Goal: Task Accomplishment & Management: Manage account settings

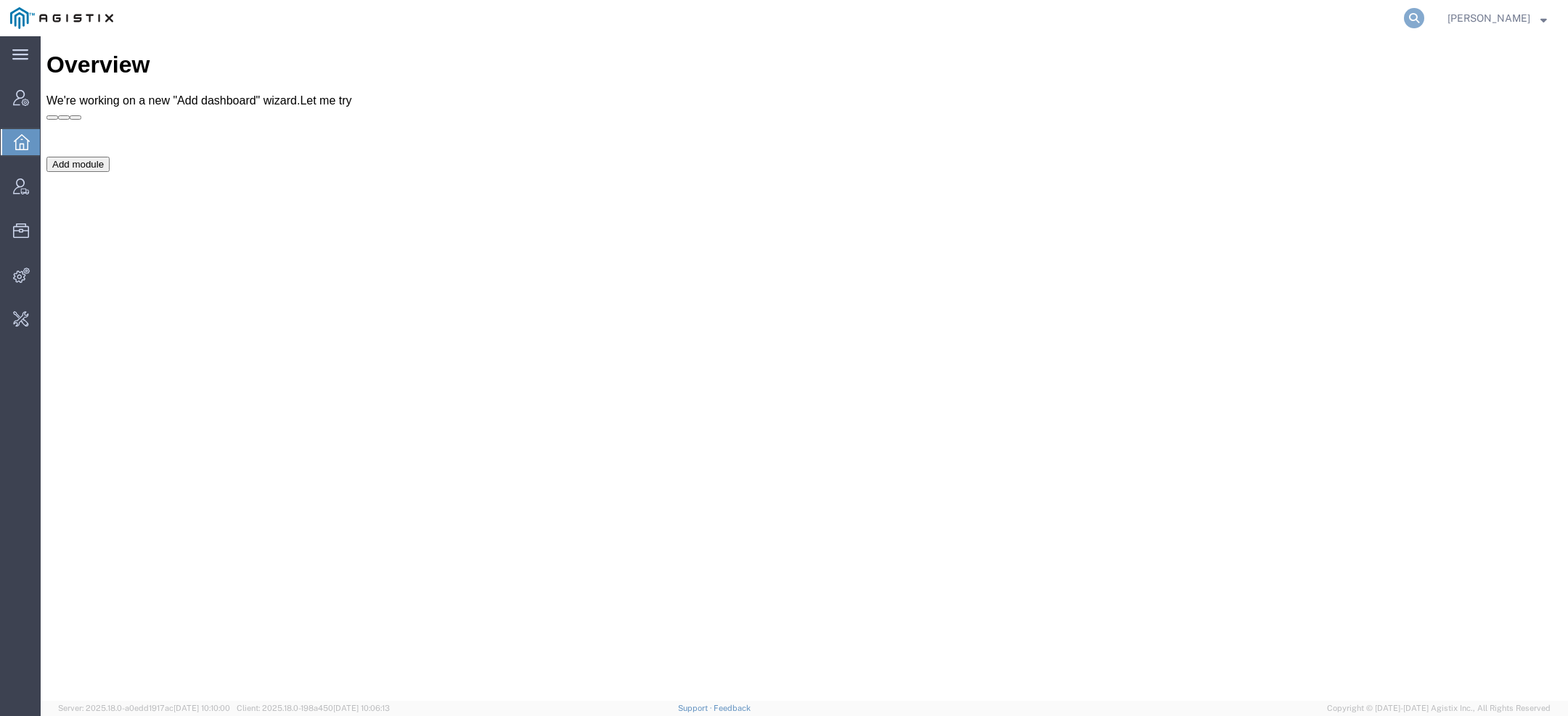
click at [1422, 12] on icon at bounding box center [1414, 18] width 21 height 21
paste input "56714675"
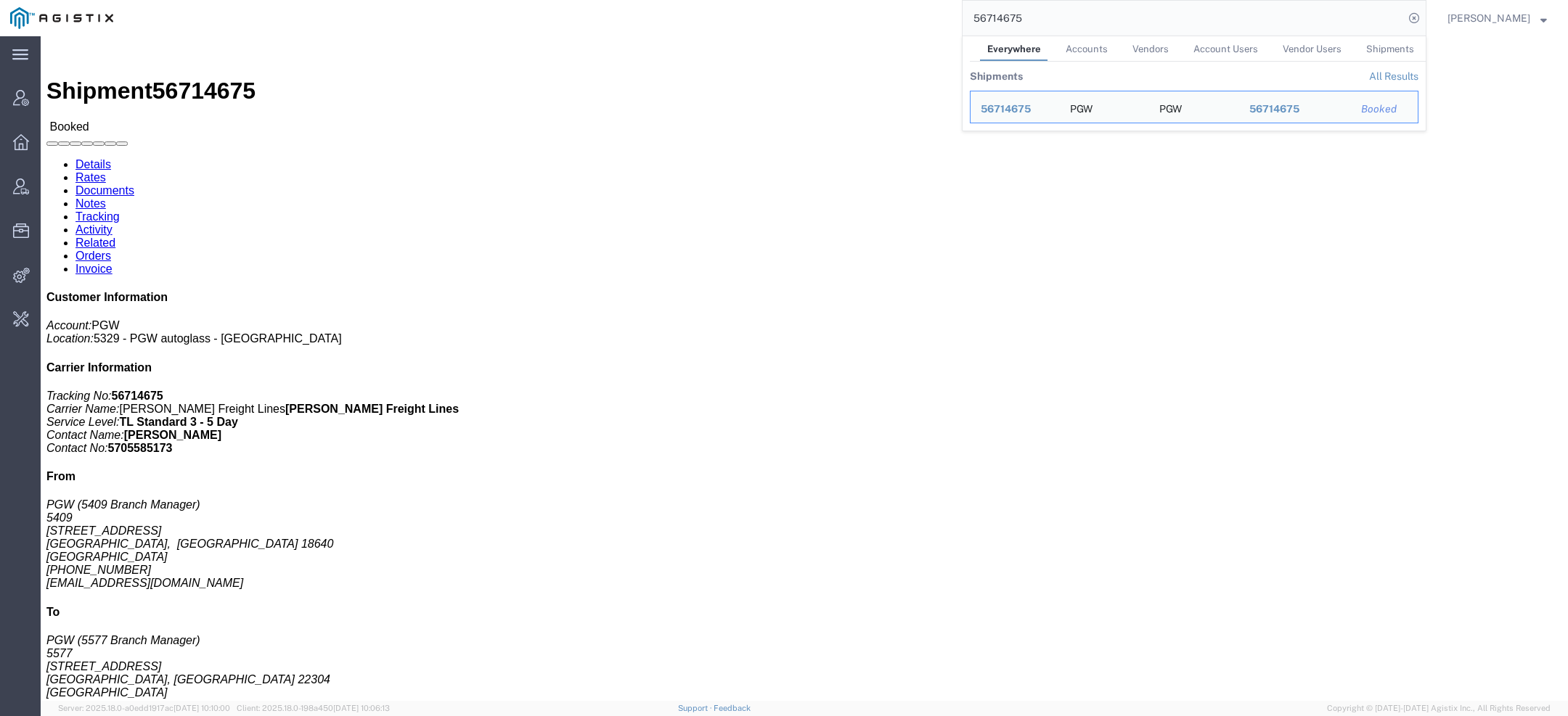
click link "Activity"
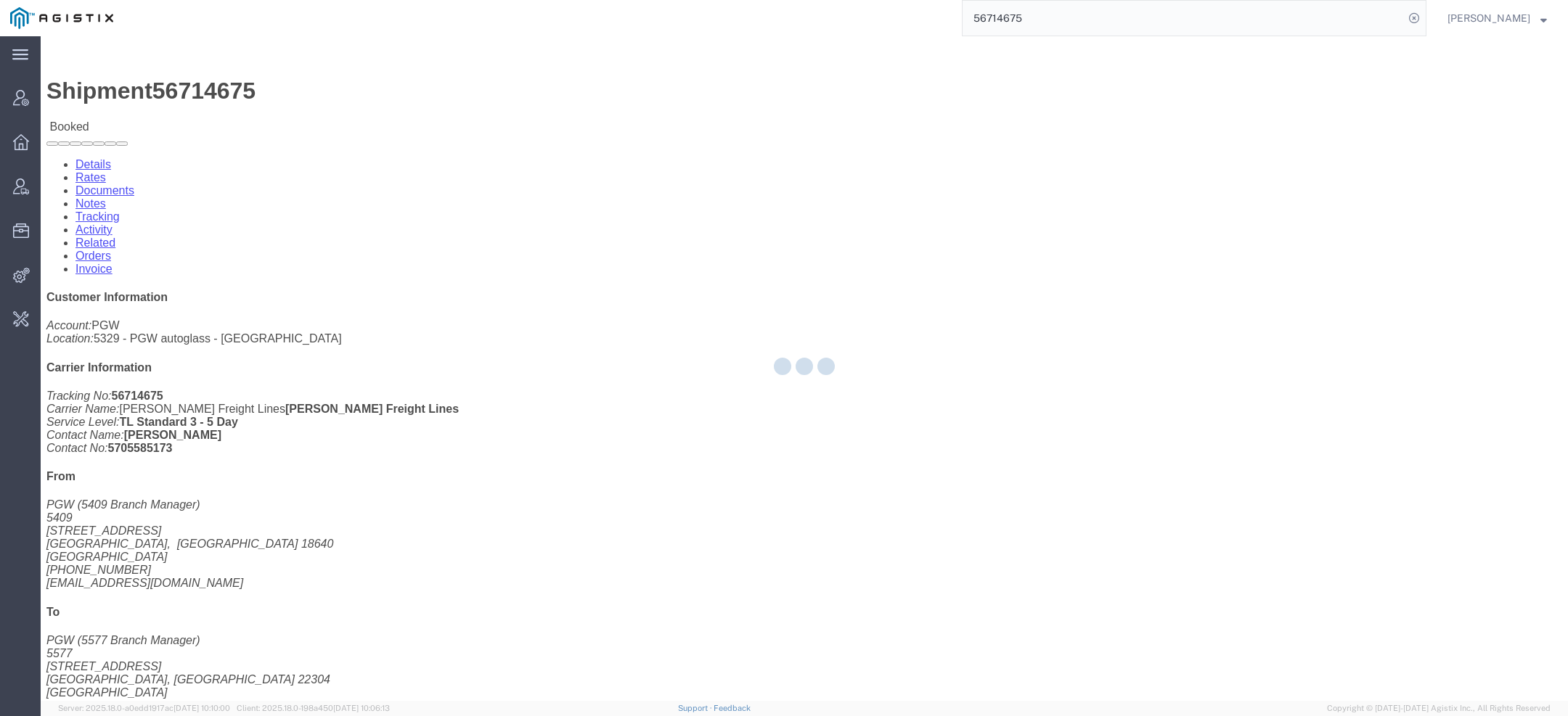
click at [363, 90] on div at bounding box center [804, 368] width 1527 height 665
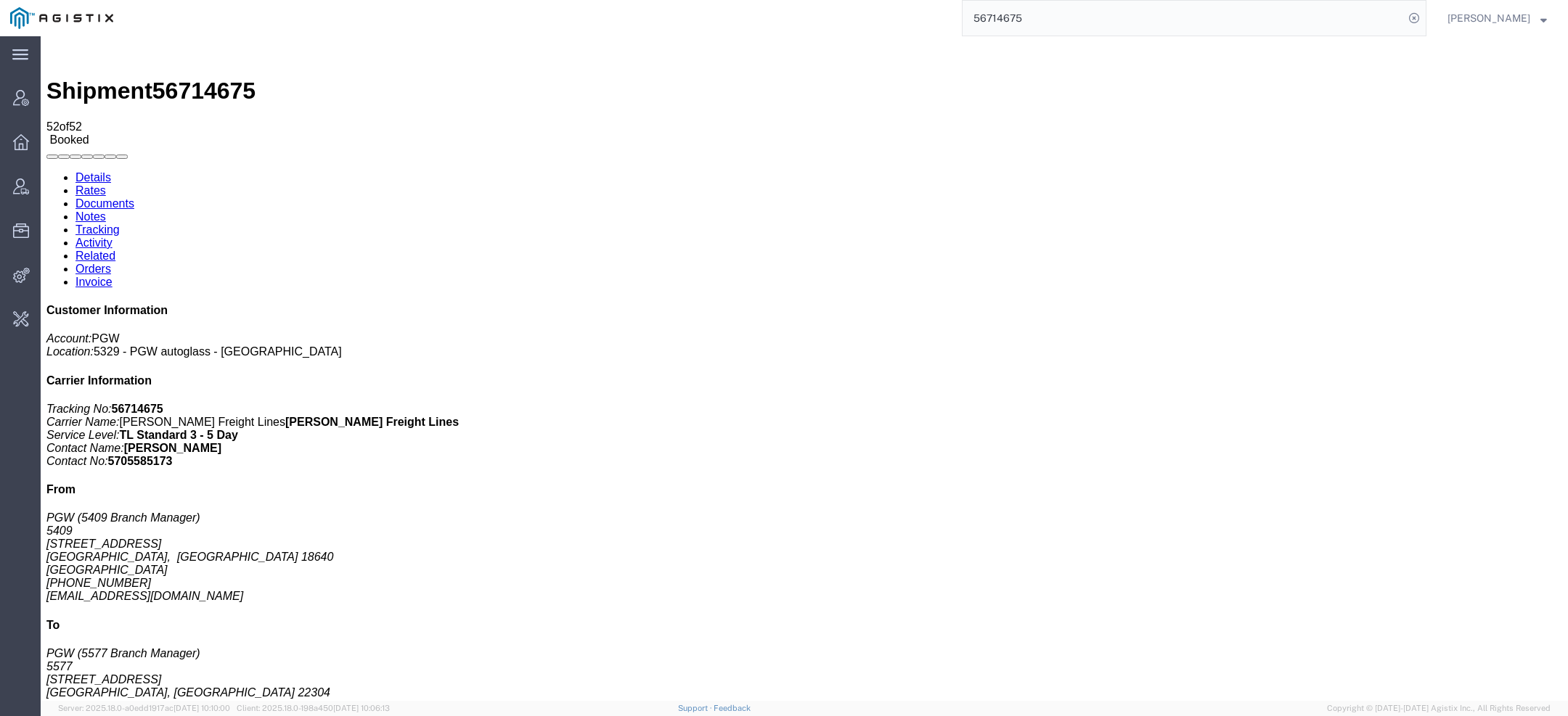
copy td "56333124"
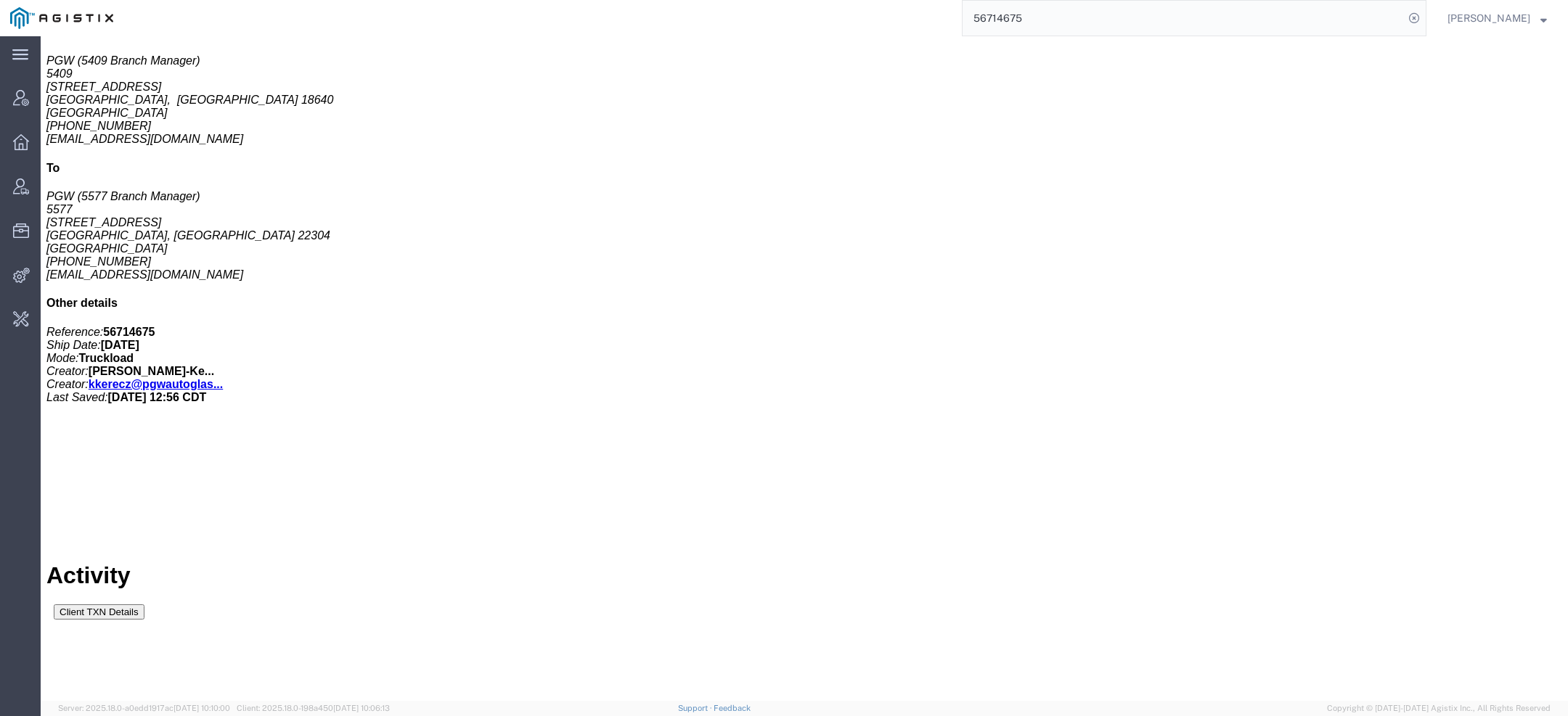
scroll to position [455, 0]
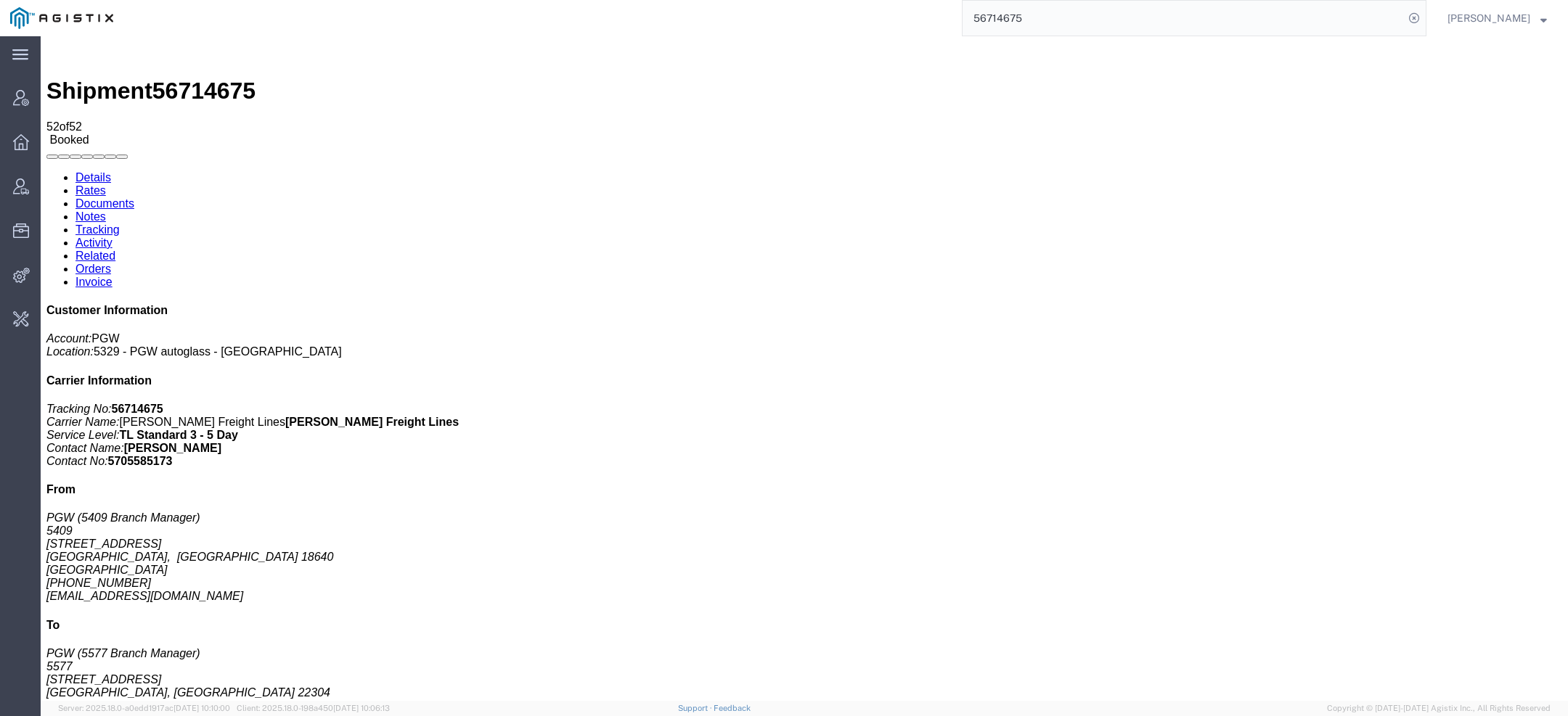
drag, startPoint x: 1046, startPoint y: 21, endPoint x: 586, endPoint y: 16, distance: 460.0
click at [648, 16] on div "56714675" at bounding box center [775, 18] width 1303 height 36
type input "pgw"
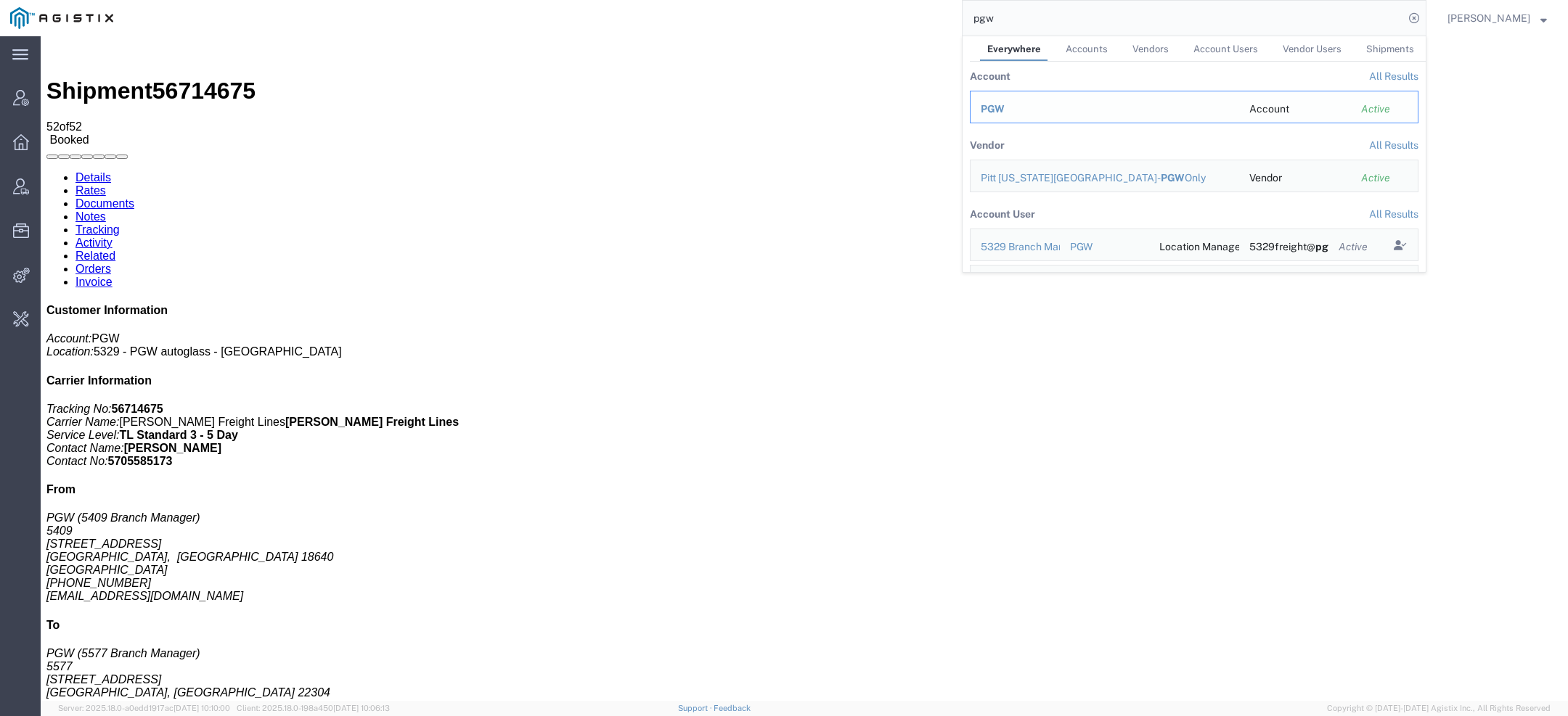
click at [1011, 112] on div "PGW" at bounding box center [1105, 109] width 248 height 15
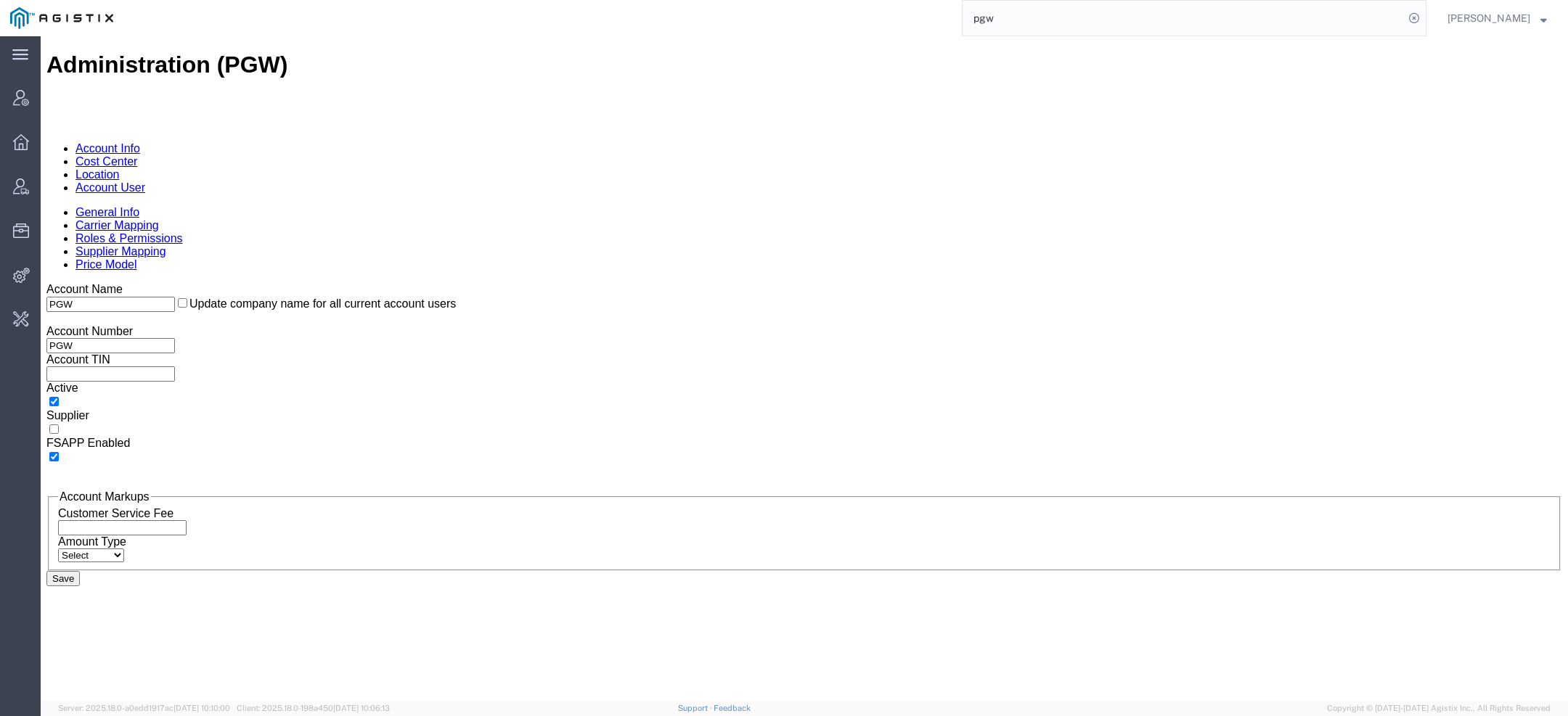
click at [145, 181] on link "Account User" at bounding box center [110, 187] width 70 height 12
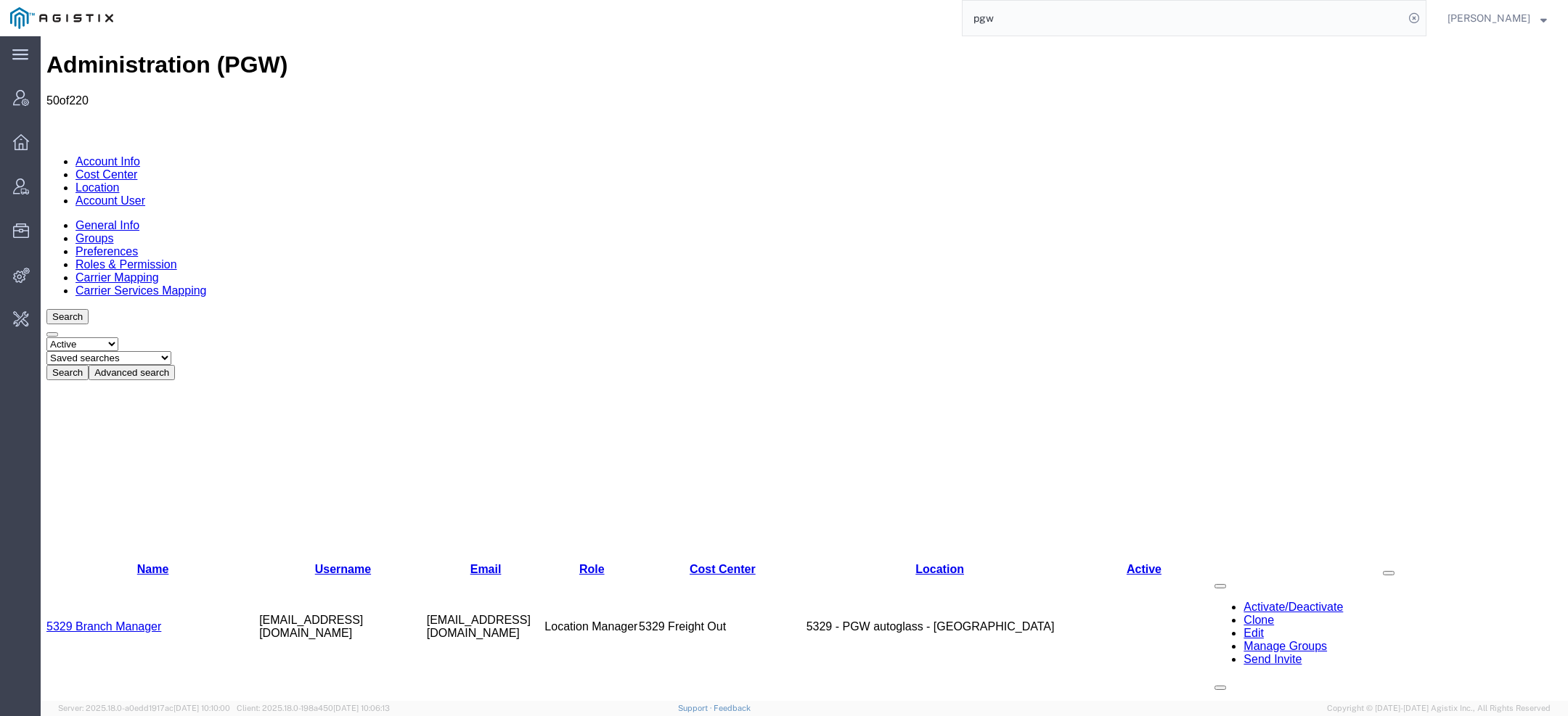
click at [171, 351] on select "Saved searches Exclude Branch Manager Jason Offline user" at bounding box center [108, 358] width 125 height 14
select select "Offline user"
click at [103, 351] on select "Saved searches Exclude Branch Manager Jason Offline user" at bounding box center [108, 358] width 125 height 14
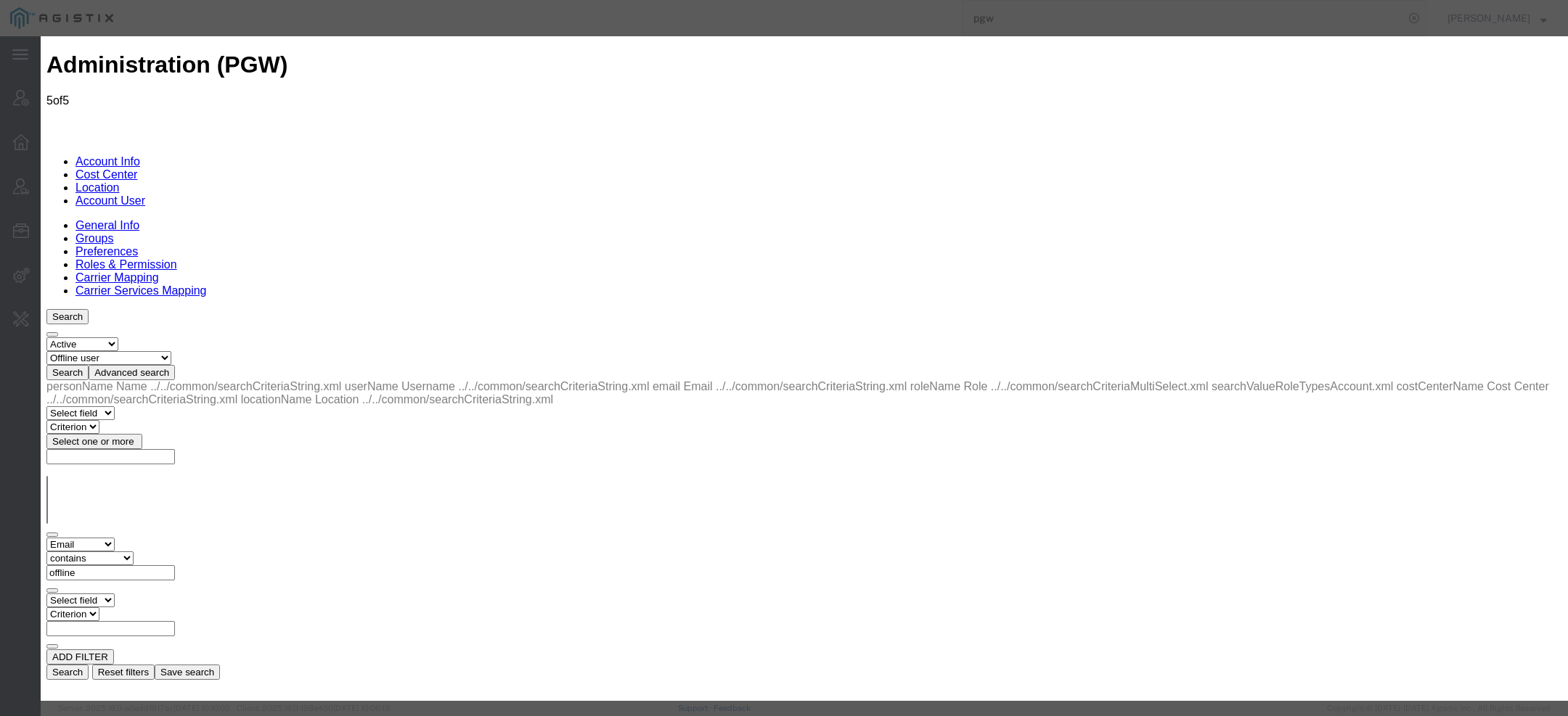
select select "COSTCENTER"
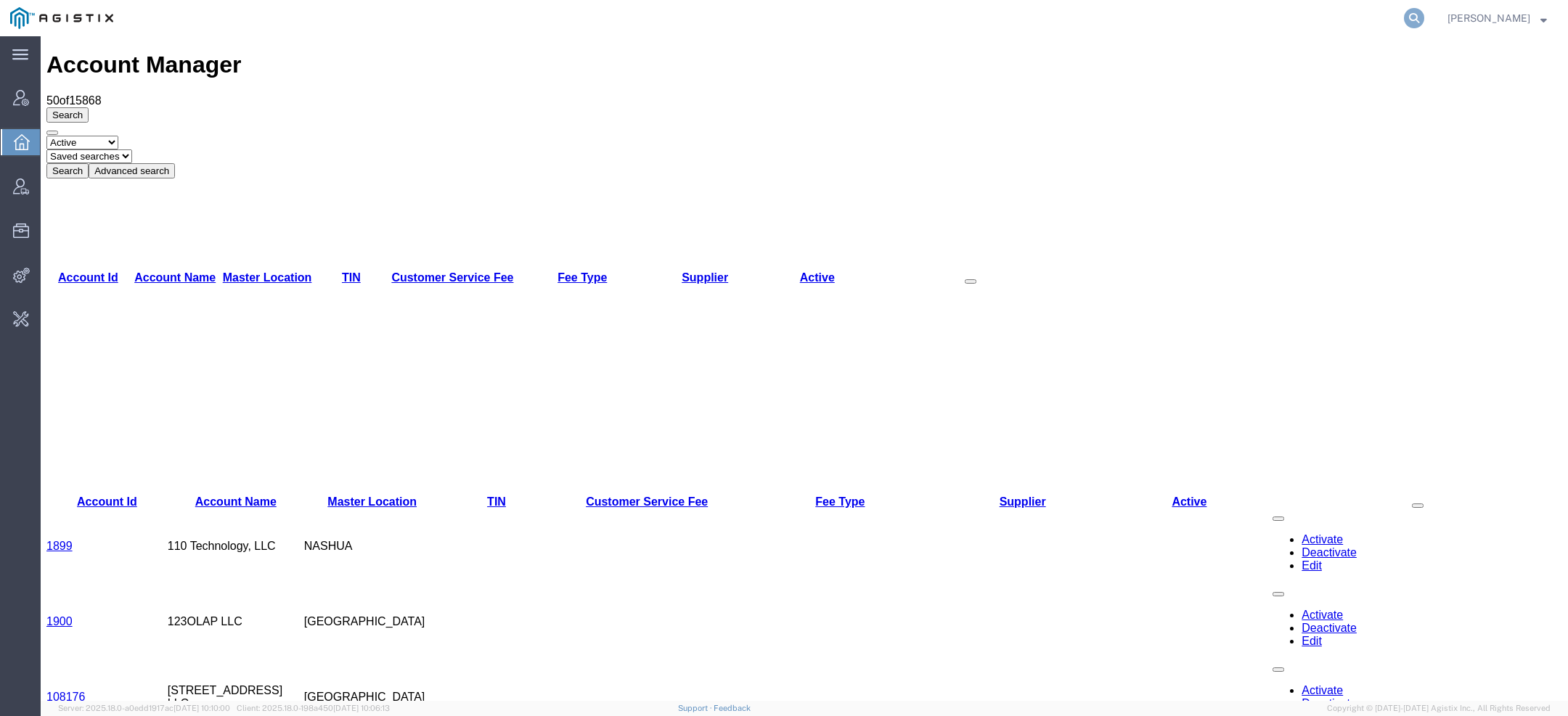
click at [950, 22] on icon at bounding box center [1414, 18] width 21 height 21
paste input "56333124"
type input "56333124"
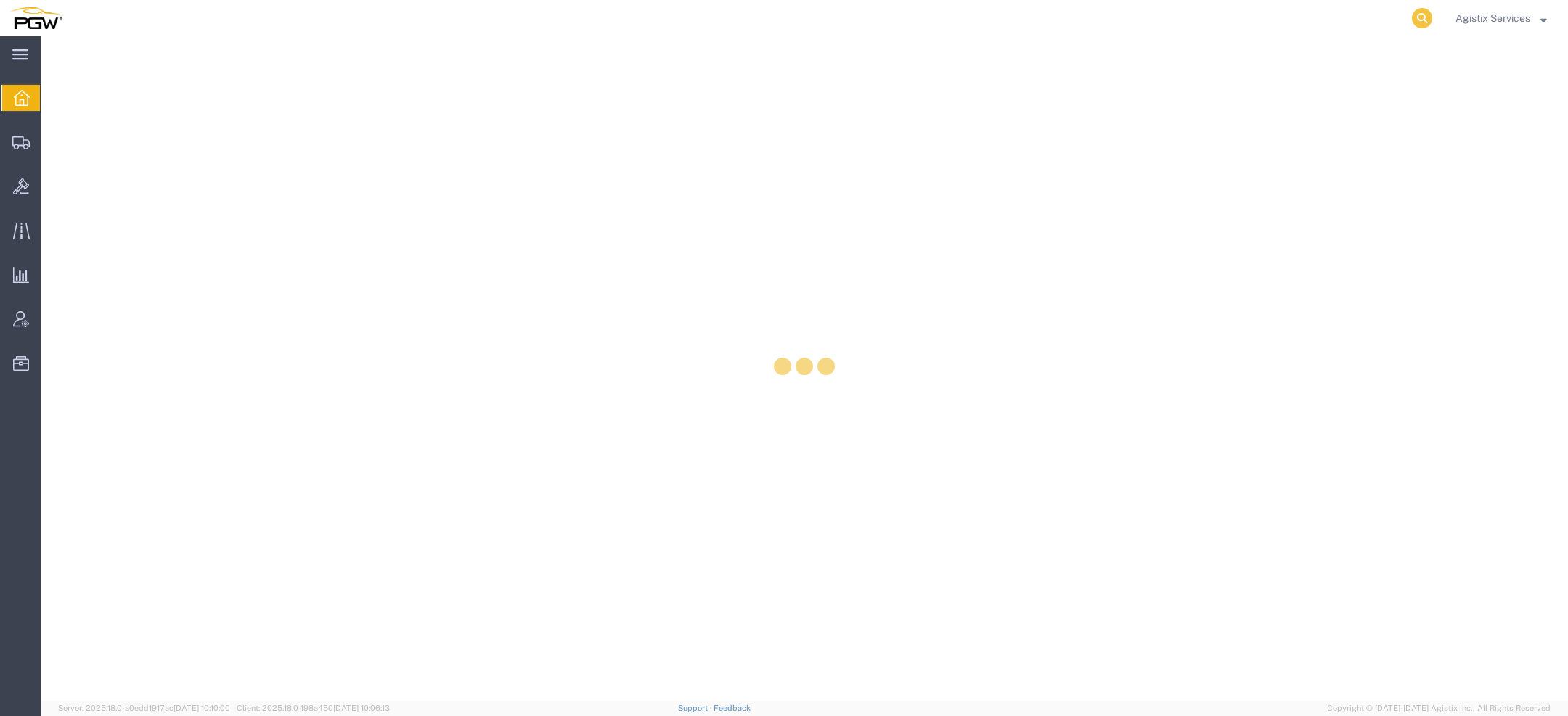
click at [1415, 15] on icon at bounding box center [1422, 18] width 21 height 21
paste input "56714675"
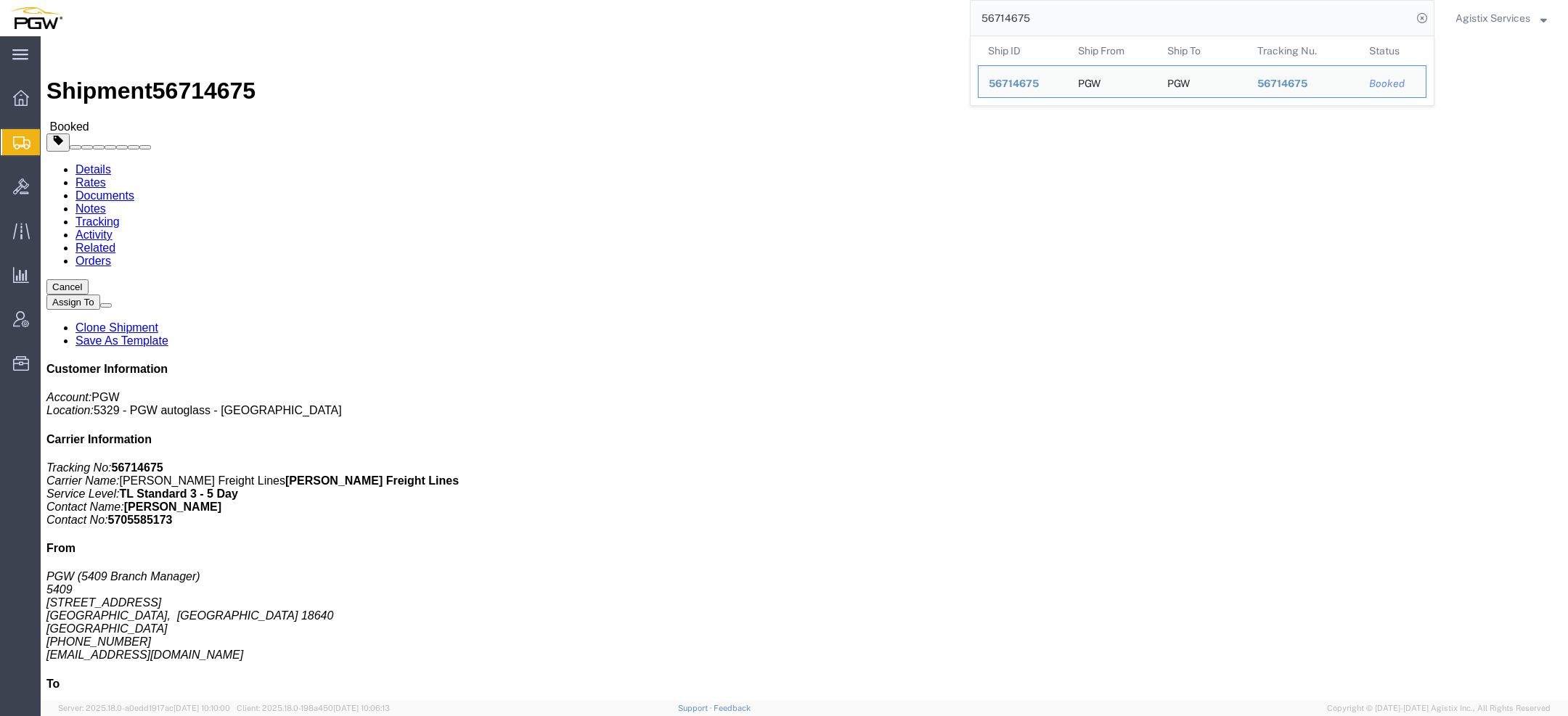
click link "Documents"
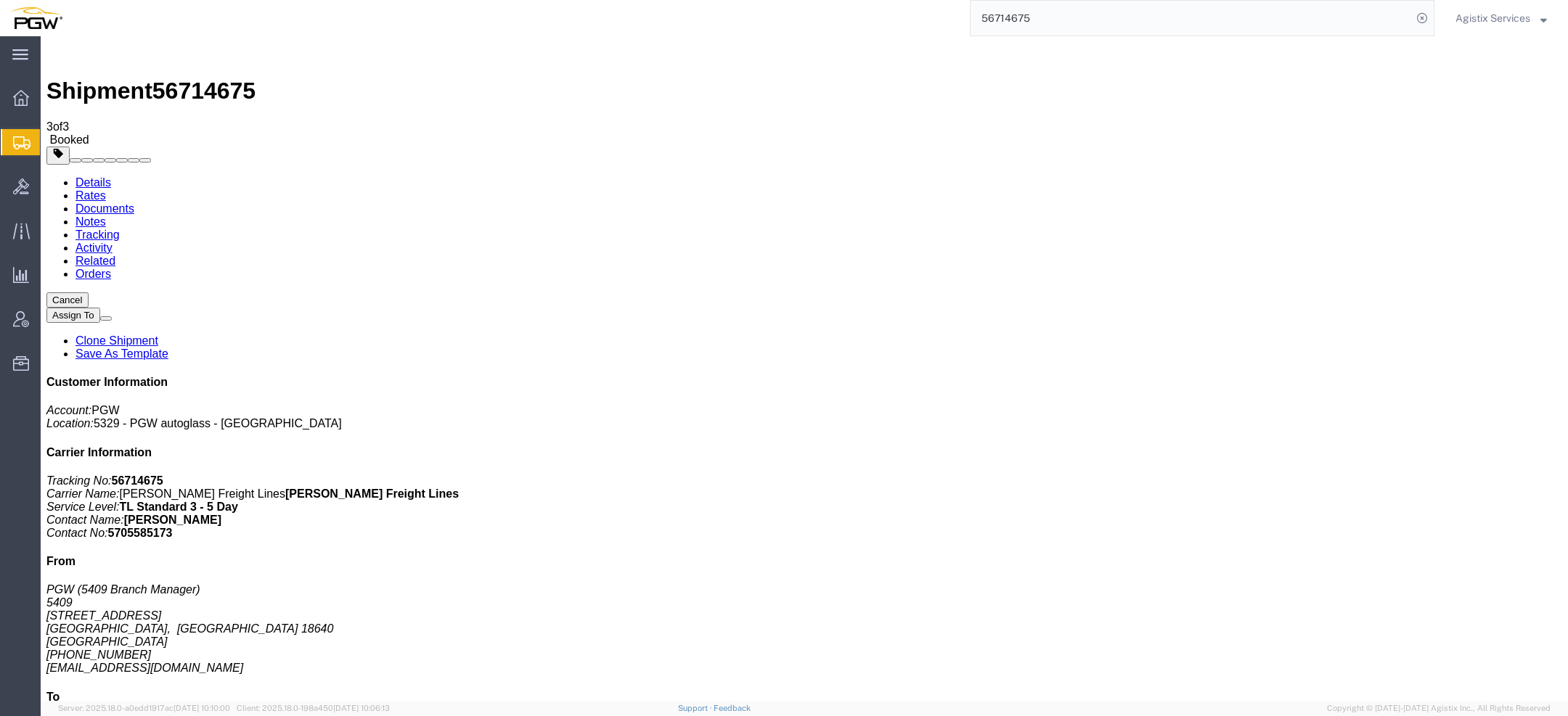
click at [113, 242] on link "Activity" at bounding box center [94, 247] width 37 height 12
click at [41, 36] on div at bounding box center [41, 36] width 0 height 0
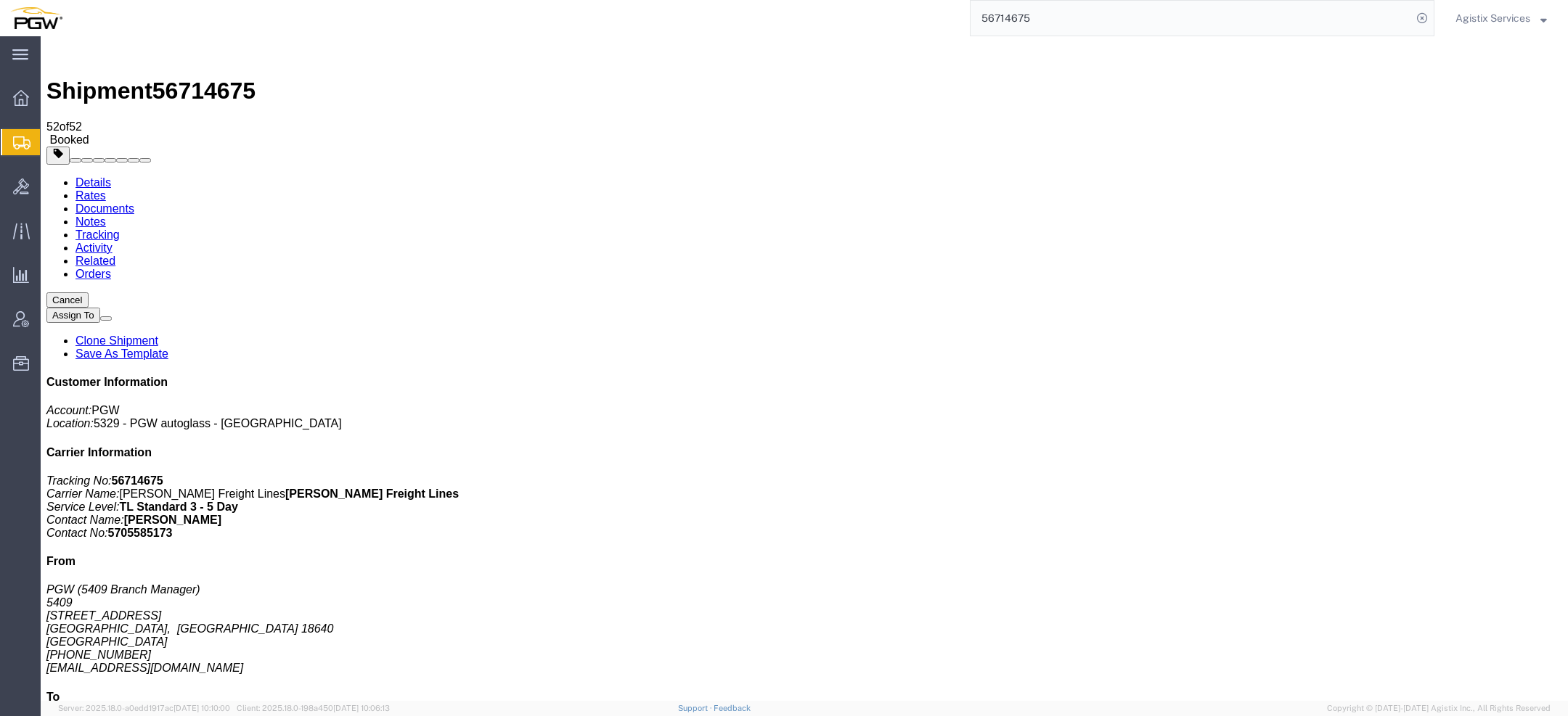
copy td "56333124"
drag, startPoint x: 915, startPoint y: 26, endPoint x: 712, endPoint y: 3, distance: 204.3
click at [719, 6] on div "56714675" at bounding box center [753, 18] width 1362 height 36
paste input "333124"
type input "56333124"
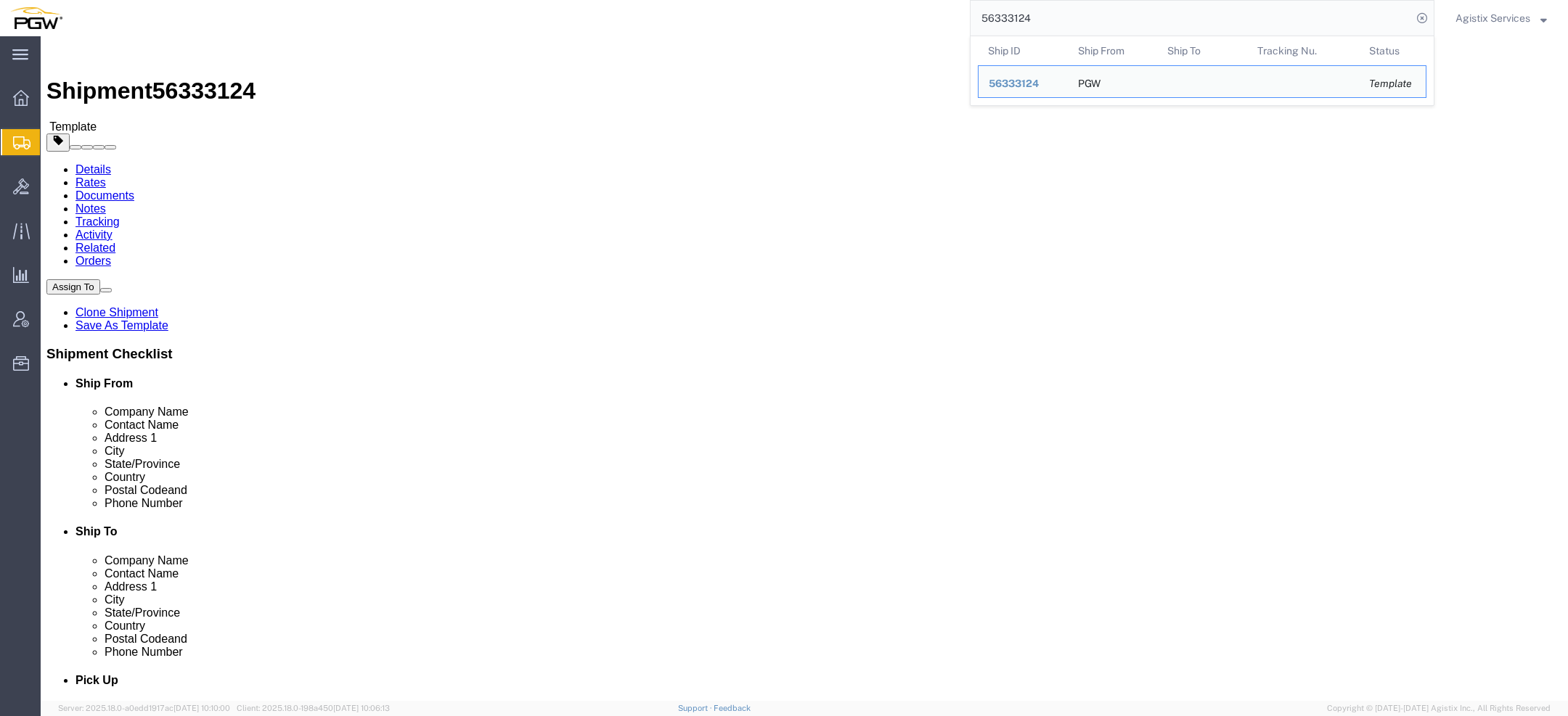
select select "61931"
select select
click icon
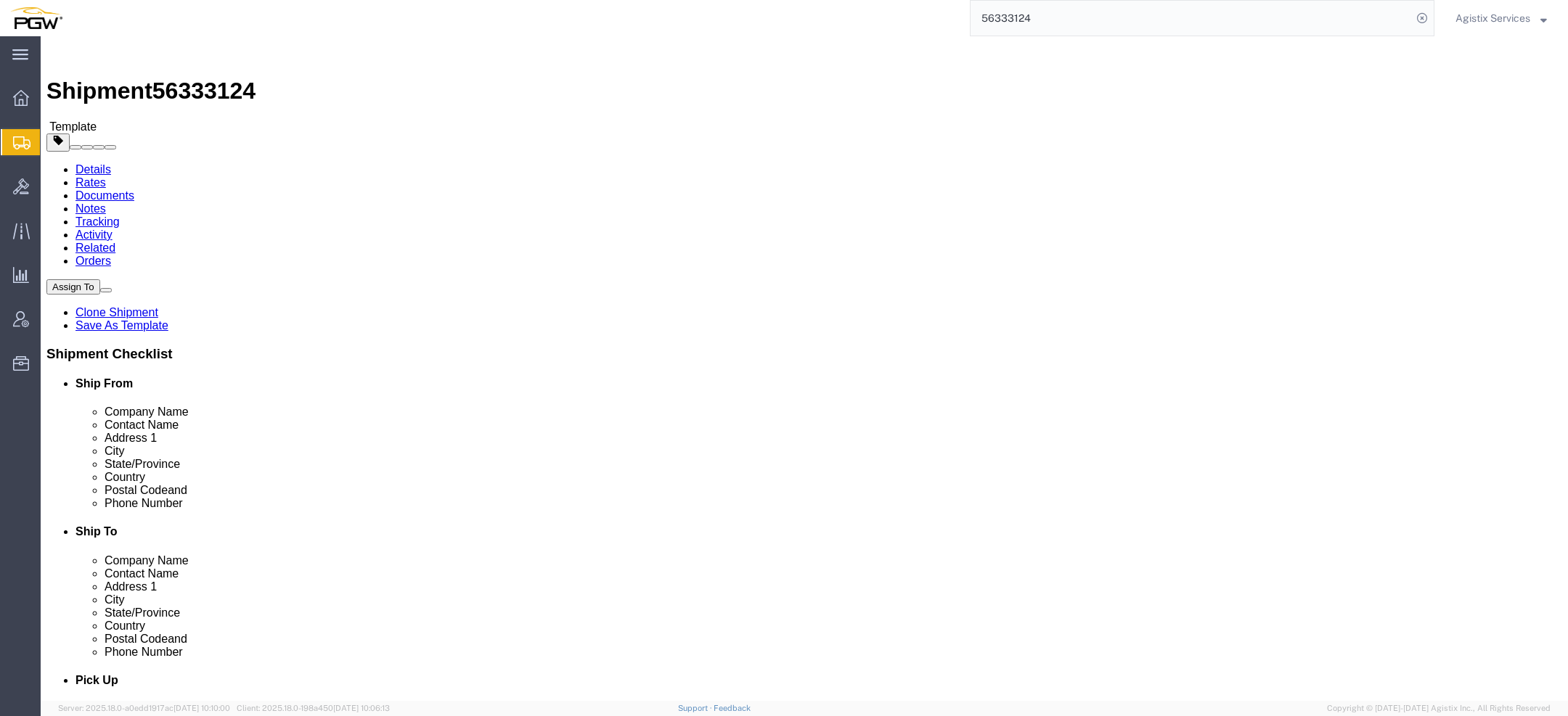
click link "Activity"
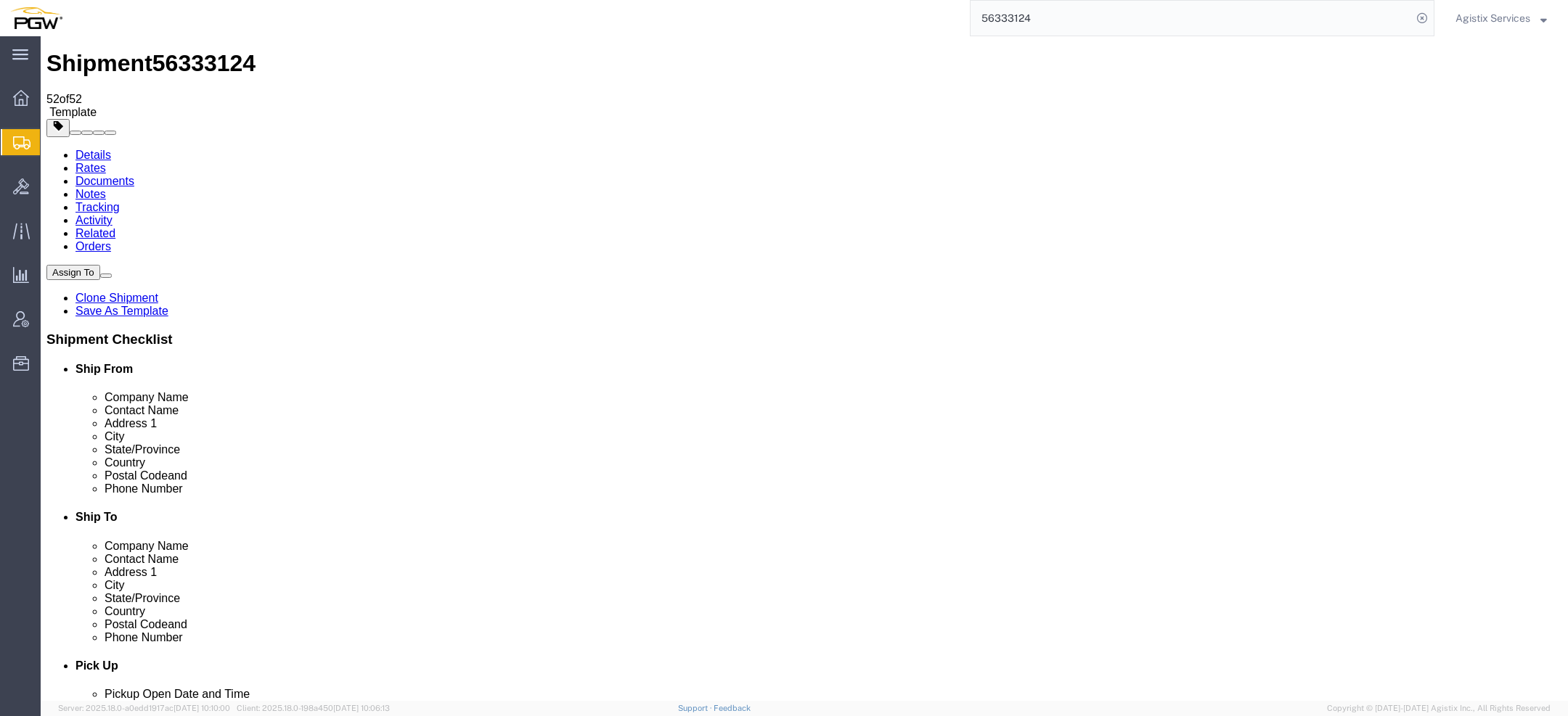
scroll to position [32, 0]
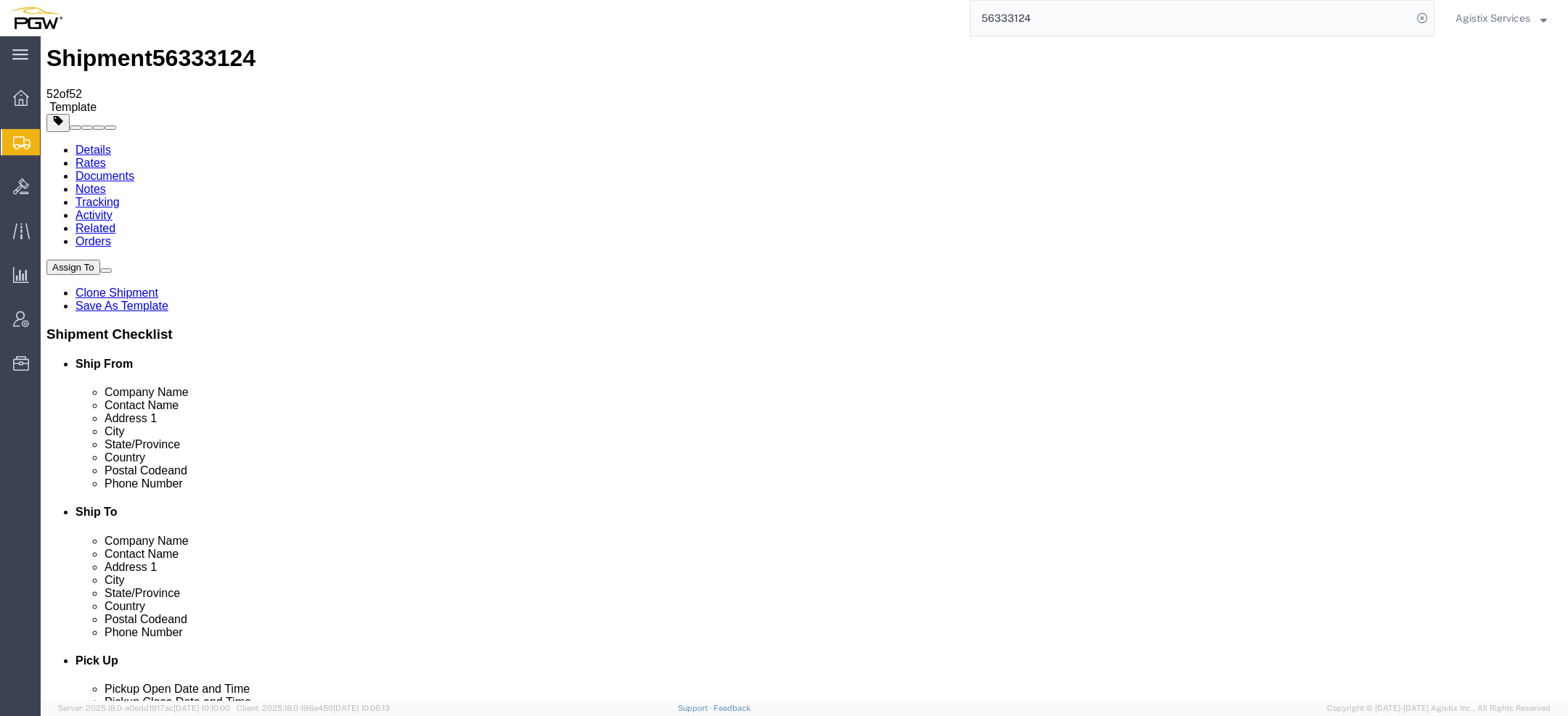
click at [1493, 15] on span "Agistix Services" at bounding box center [1493, 17] width 75 height 16
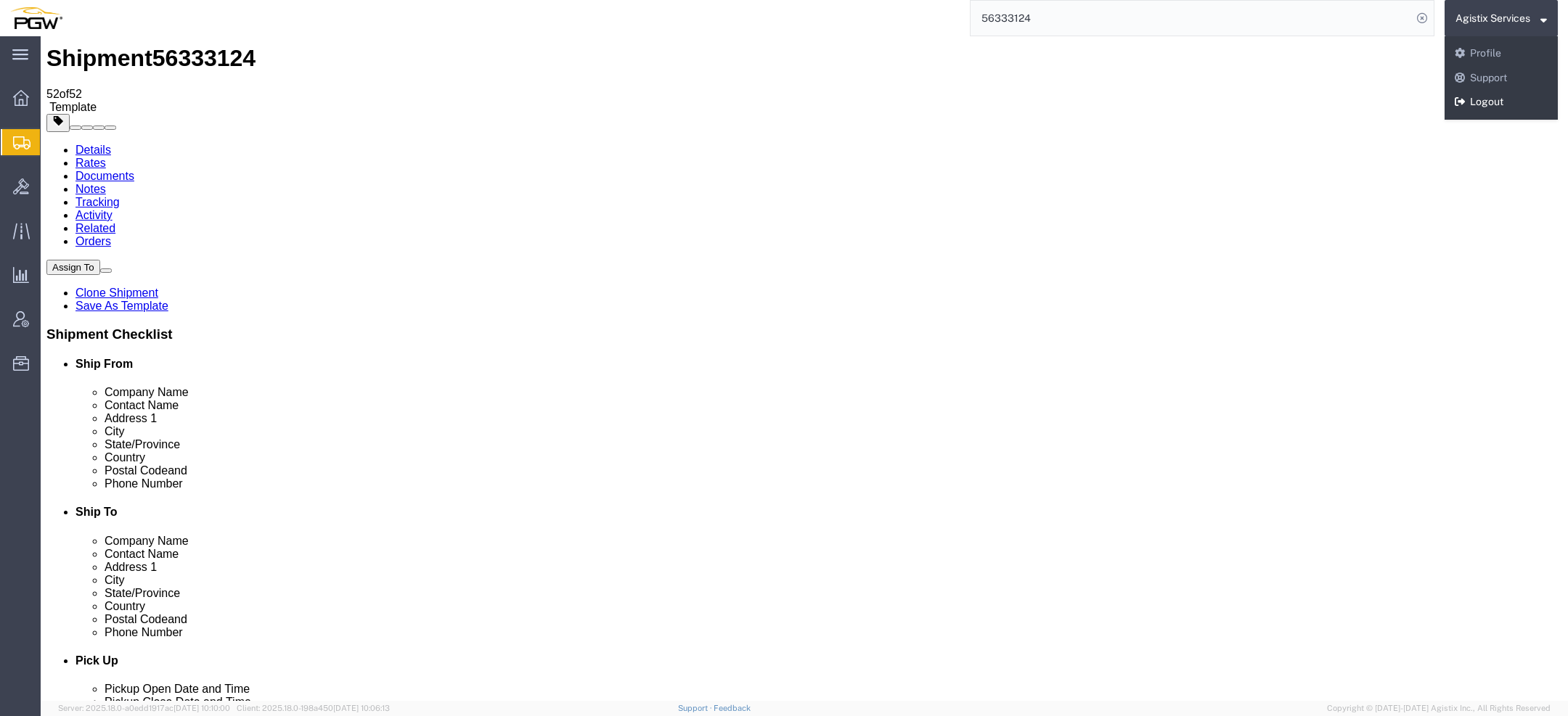
click at [1468, 108] on link "Logout" at bounding box center [1501, 103] width 113 height 25
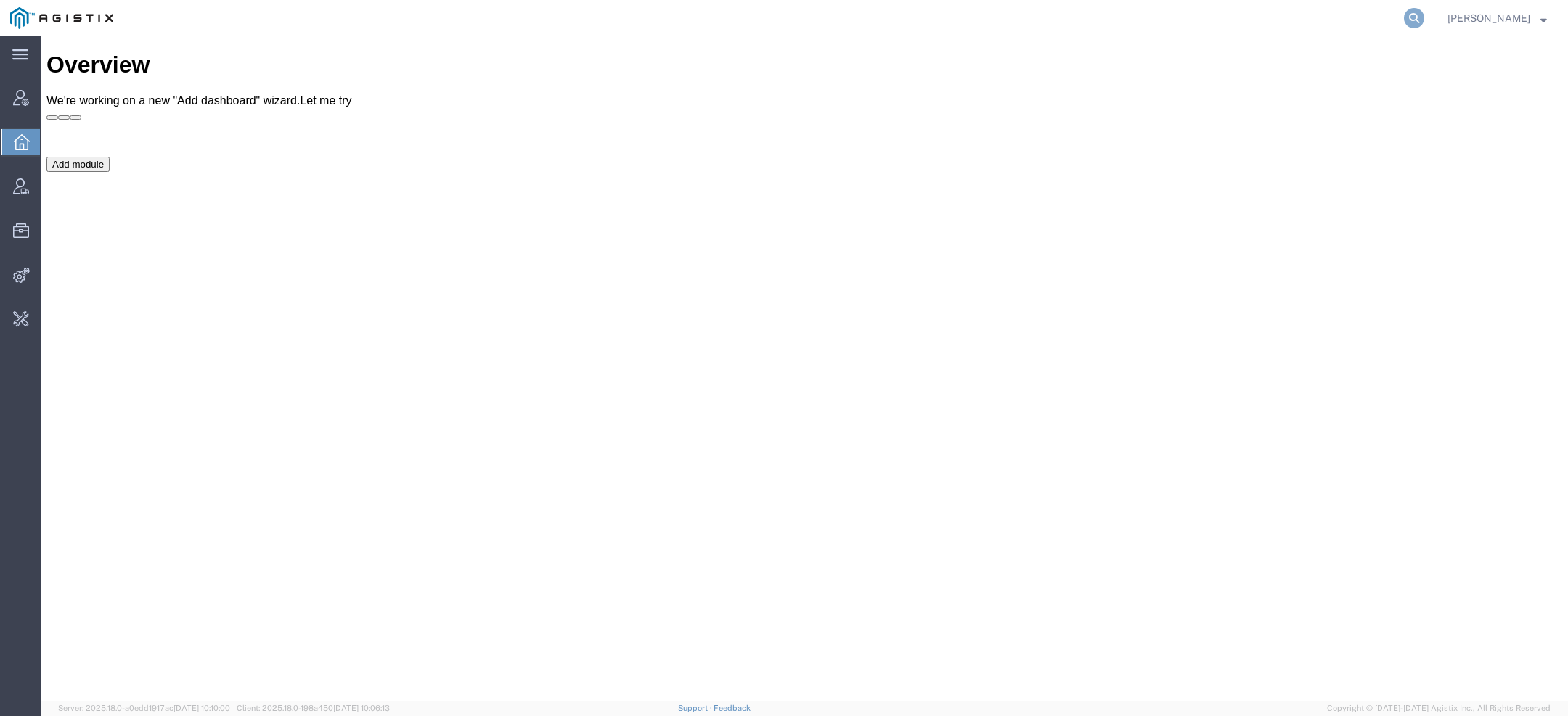
click at [1045, 17] on icon at bounding box center [1414, 18] width 21 height 21
type input "agistix"
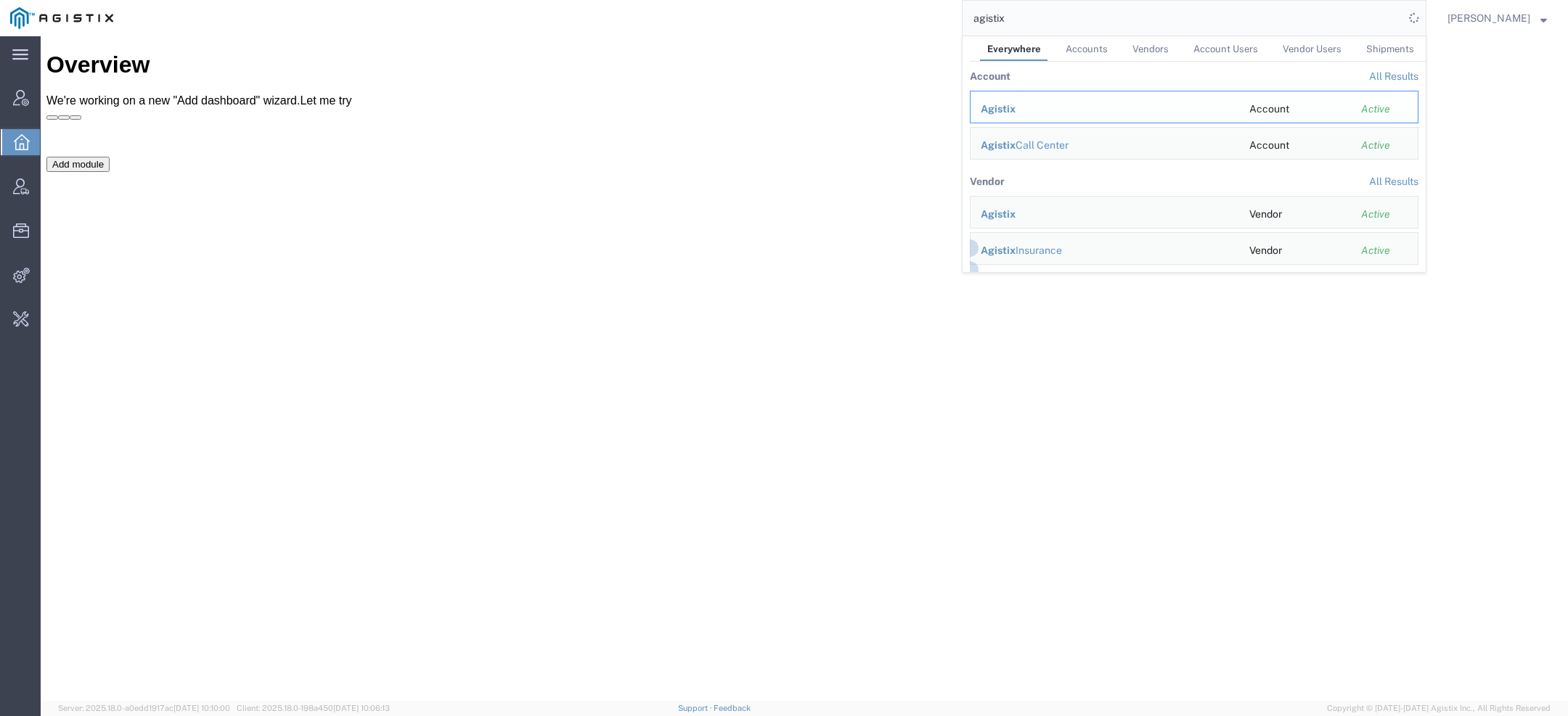
drag, startPoint x: 1017, startPoint y: 106, endPoint x: 976, endPoint y: 70, distance: 54.6
click at [1016, 106] on span "Agistix" at bounding box center [998, 109] width 35 height 12
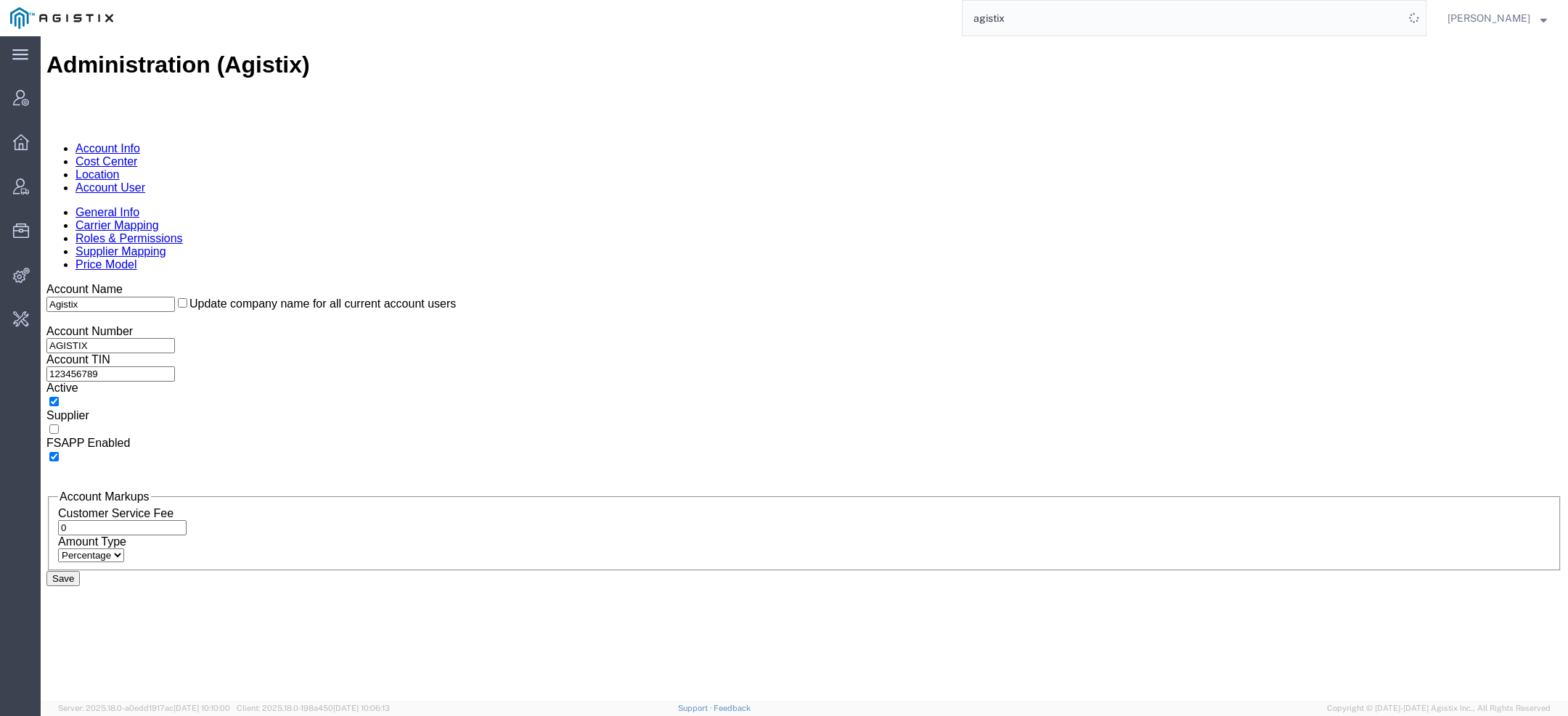
click at [145, 181] on link "Account User" at bounding box center [110, 187] width 70 height 12
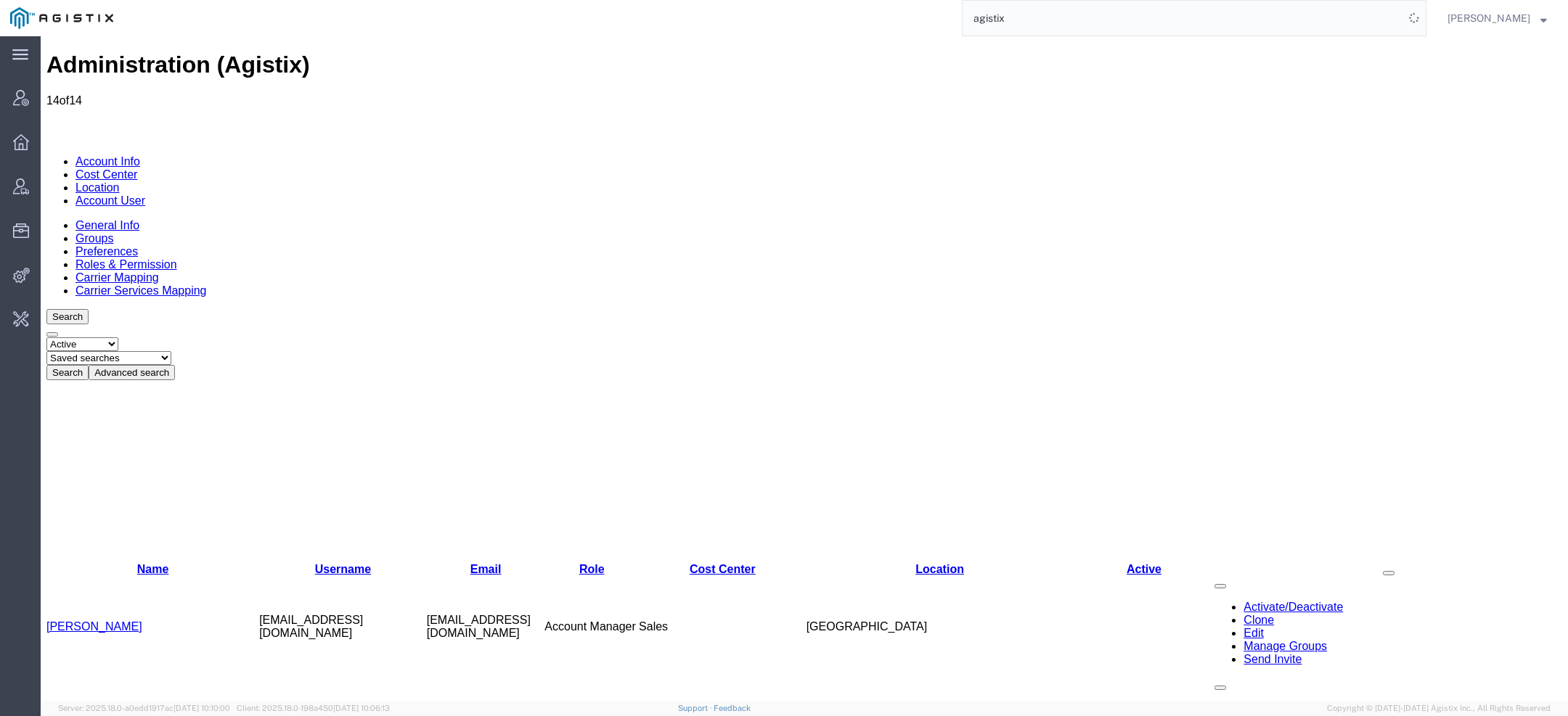
click at [118, 156] on link "Account Info" at bounding box center [108, 161] width 65 height 12
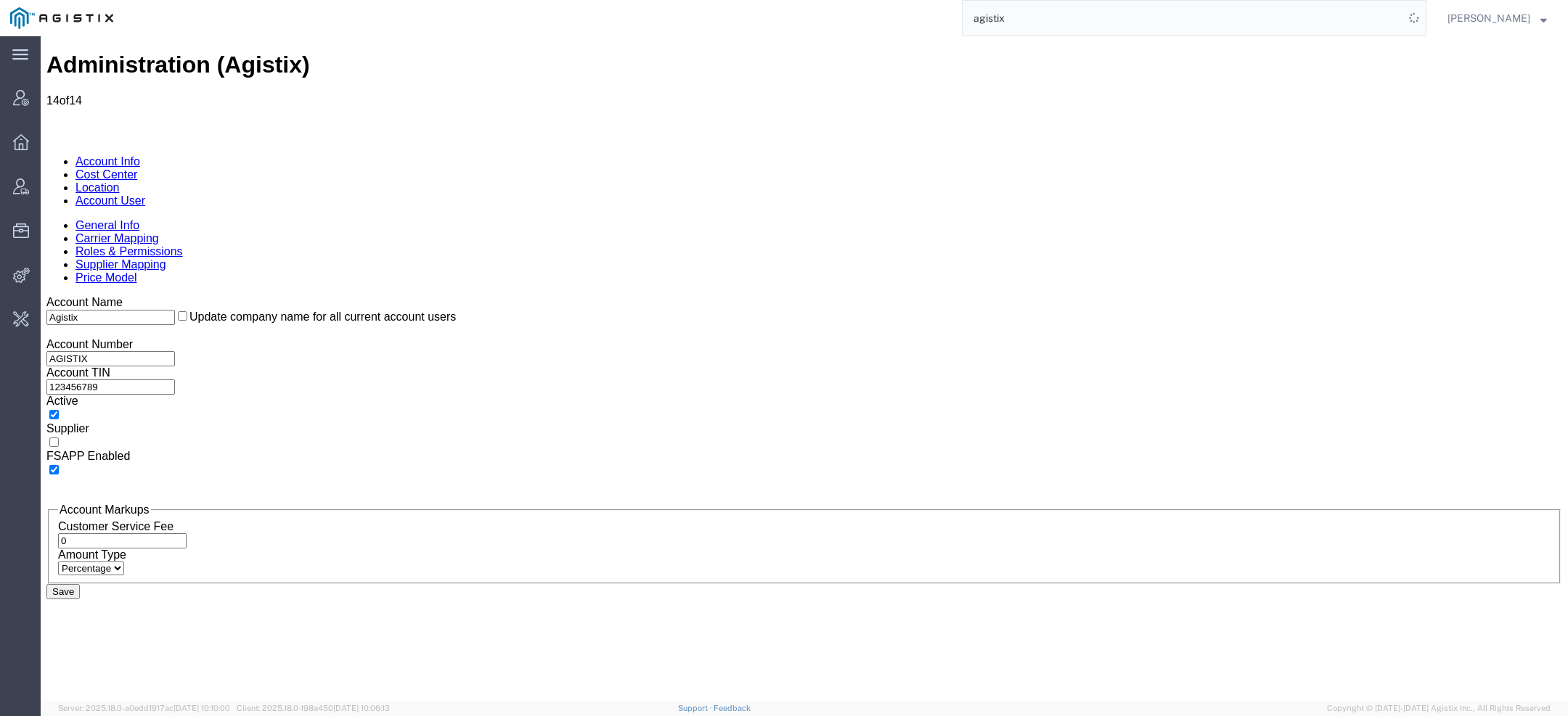
click at [159, 233] on link "Carrier Mapping" at bounding box center [117, 238] width 84 height 12
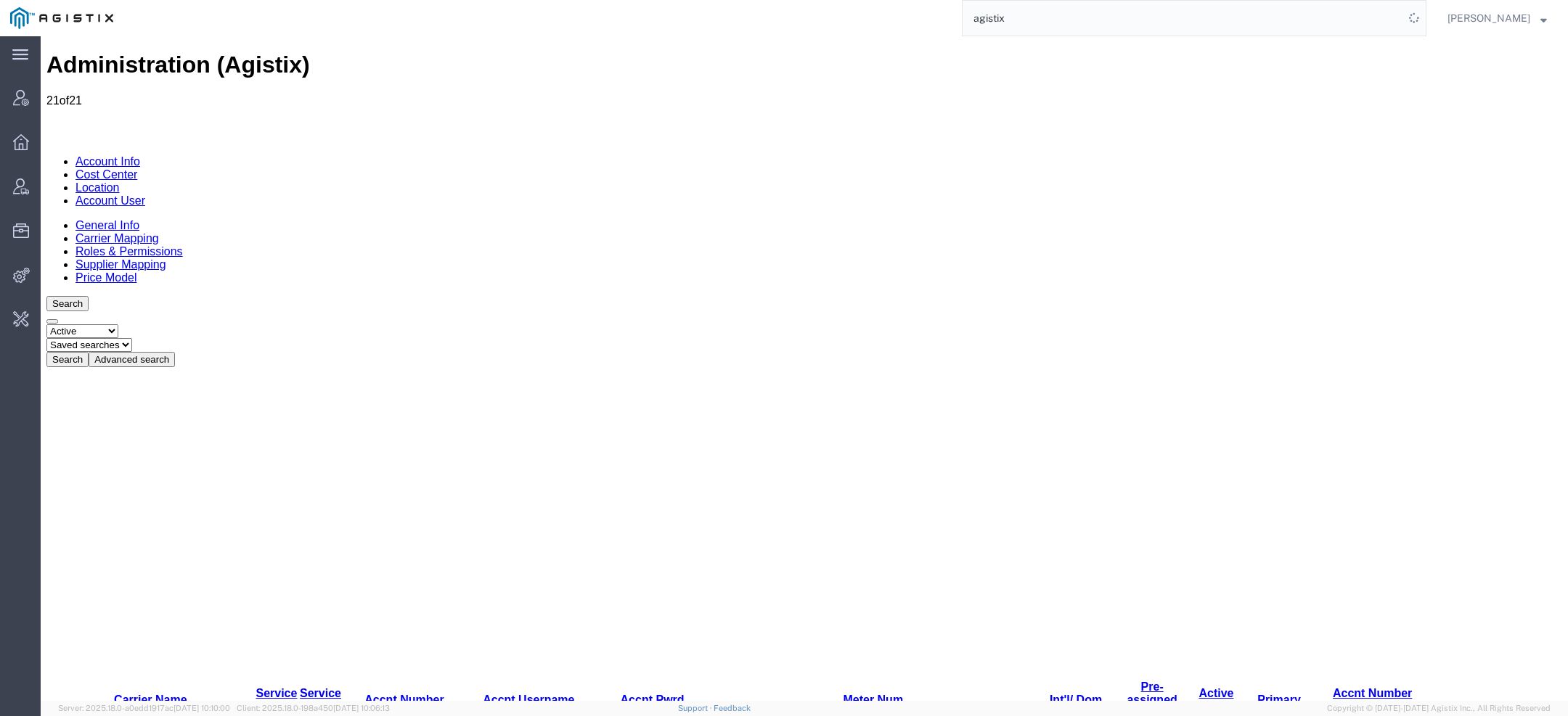
click at [145, 195] on link "Account User" at bounding box center [110, 200] width 70 height 12
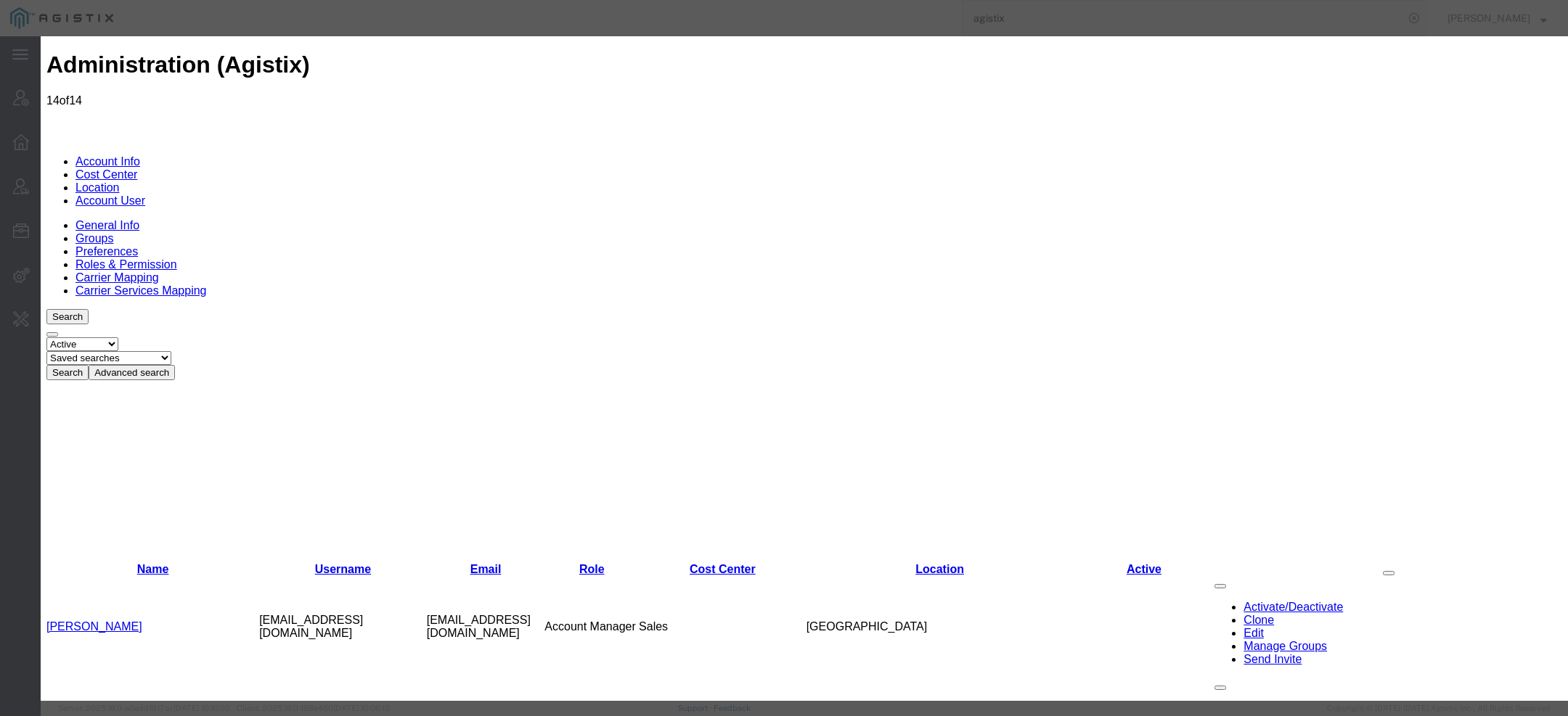
select select "COSTCENTER"
select select "186"
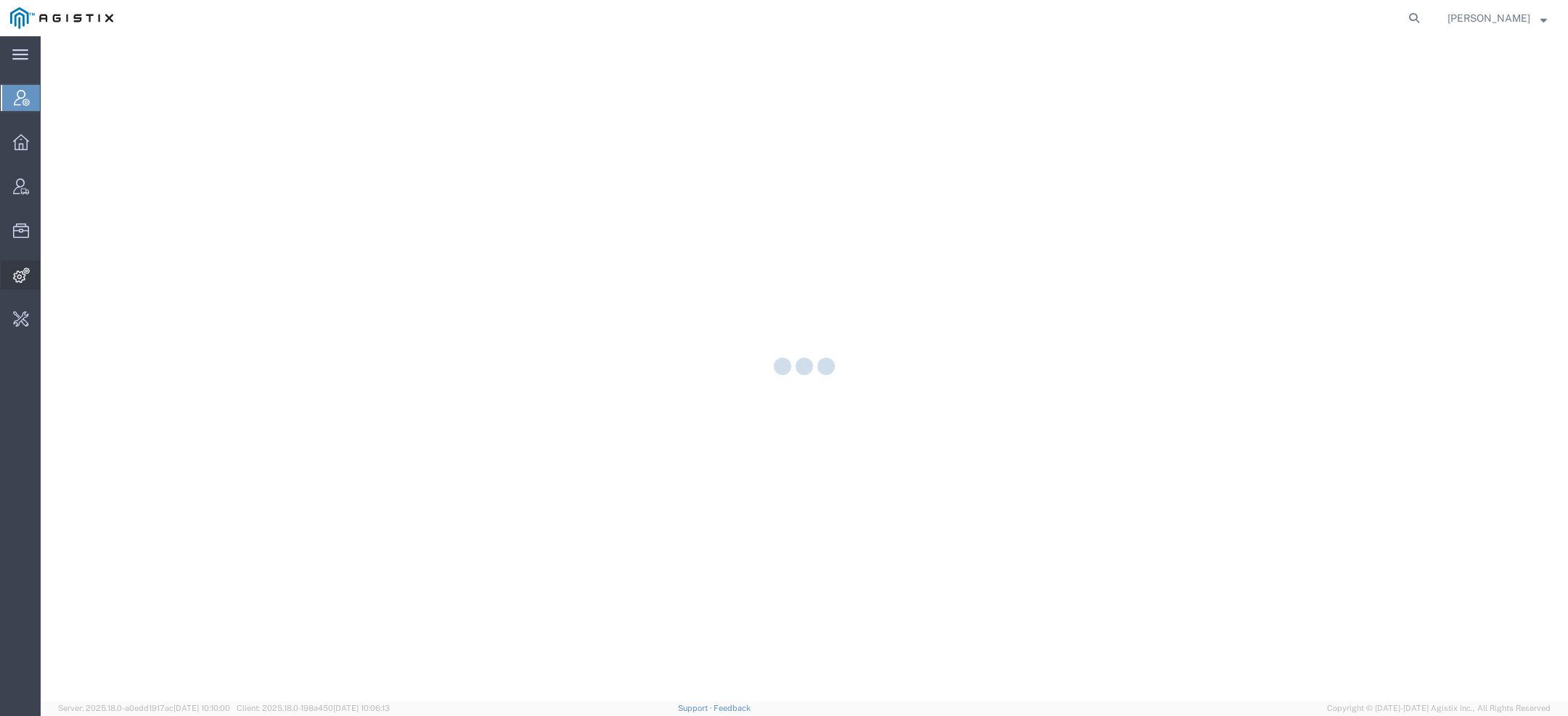
click at [13, 276] on icon at bounding box center [22, 276] width 17 height 15
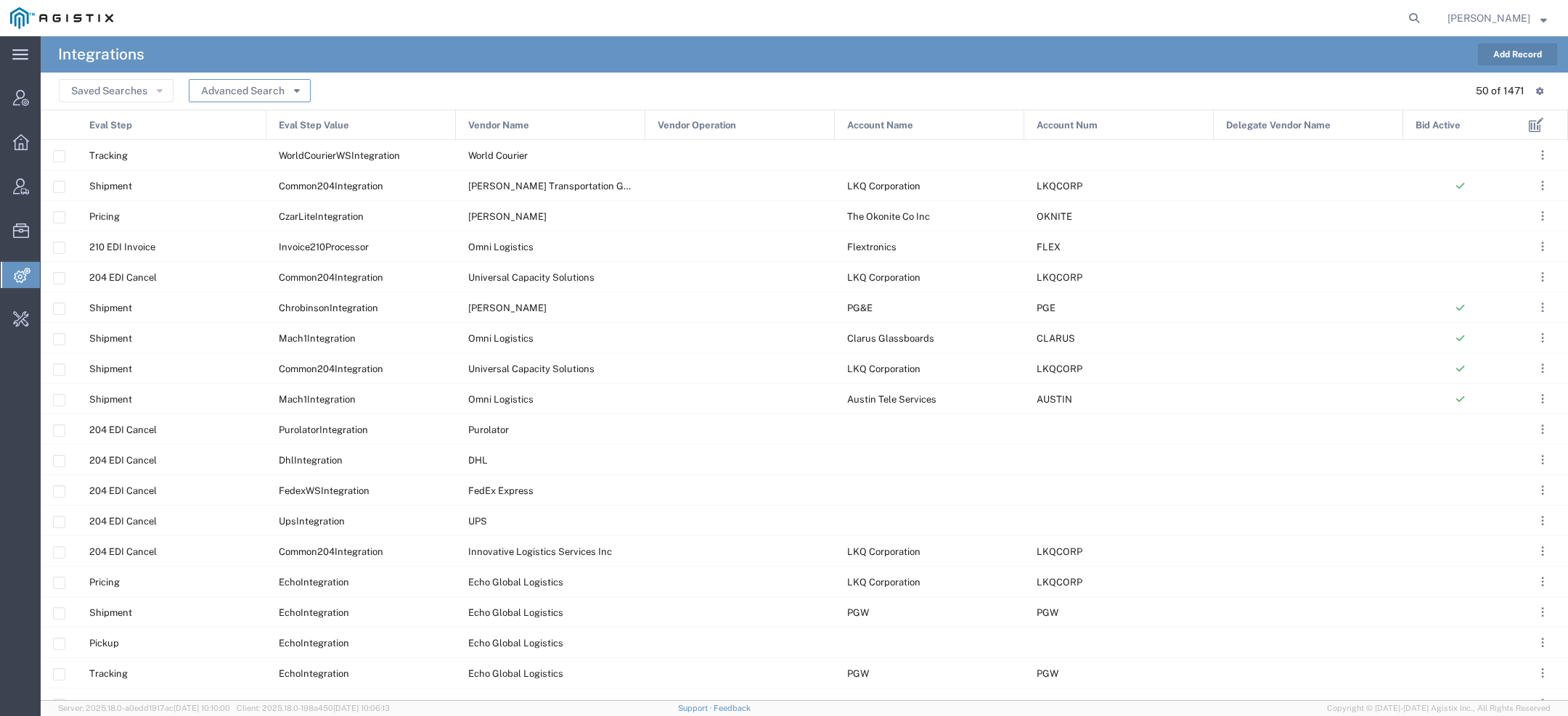
click at [259, 92] on button "Advanced Search" at bounding box center [249, 91] width 122 height 23
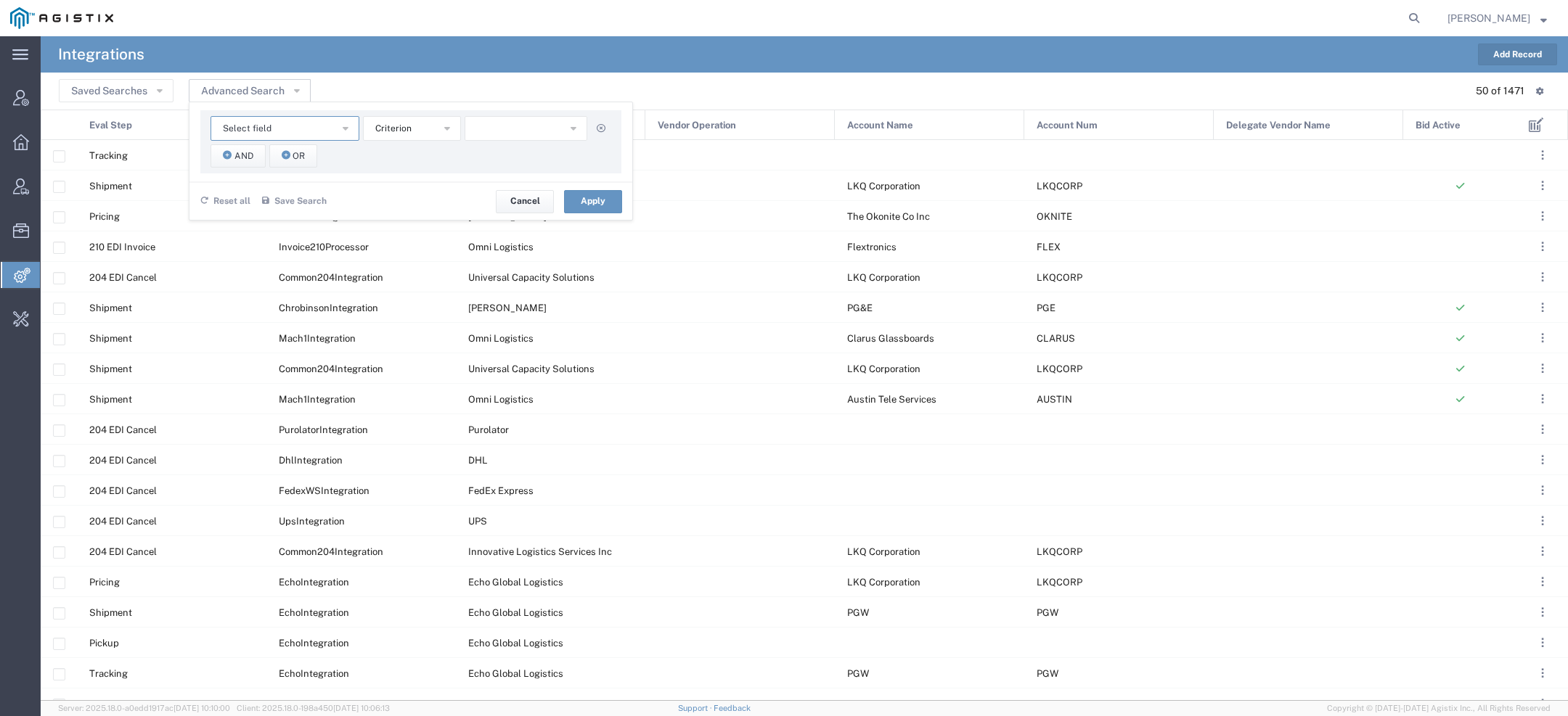
click at [243, 127] on span "Select field" at bounding box center [247, 128] width 49 height 14
click at [274, 157] on span "Account Name" at bounding box center [284, 154] width 146 height 19
click at [391, 124] on span "starts with" at bounding box center [397, 128] width 44 height 14
click at [410, 155] on span "contains" at bounding box center [411, 154] width 95 height 19
click at [502, 127] on input "text" at bounding box center [526, 128] width 123 height 25
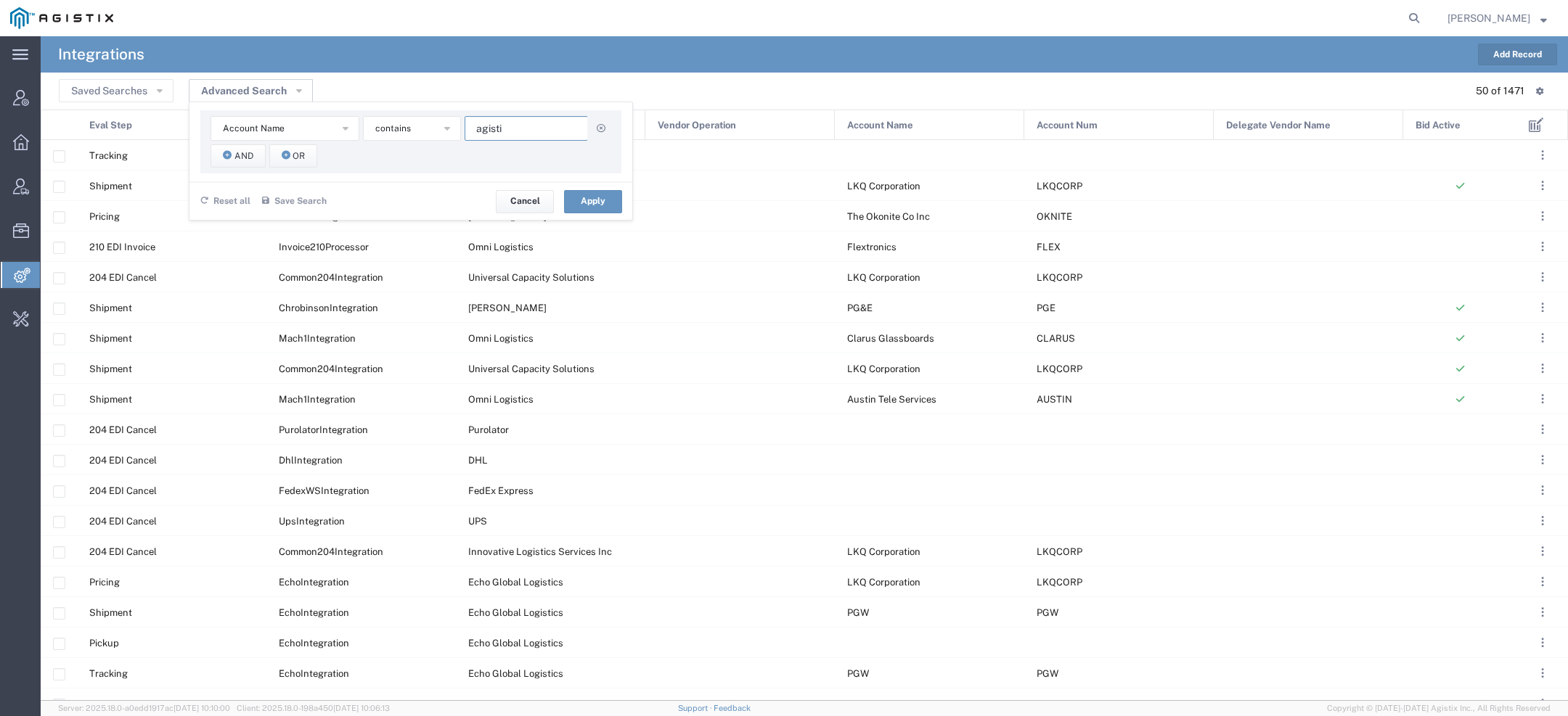
type input "agistix"
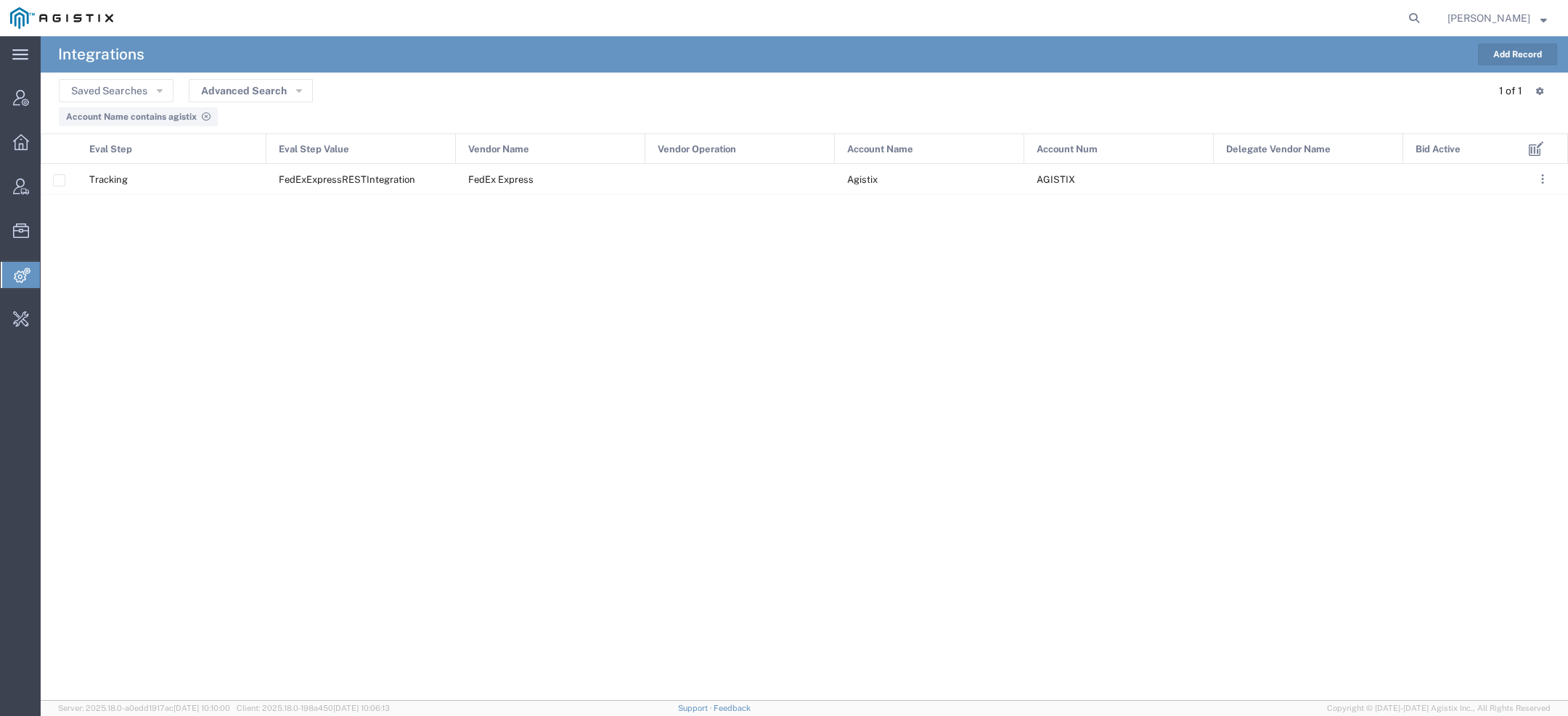
click at [1522, 67] on agx-page-header "Integrations Add Record" at bounding box center [804, 55] width 1527 height 36
click at [1522, 65] on button "Add Record" at bounding box center [1517, 55] width 79 height 22
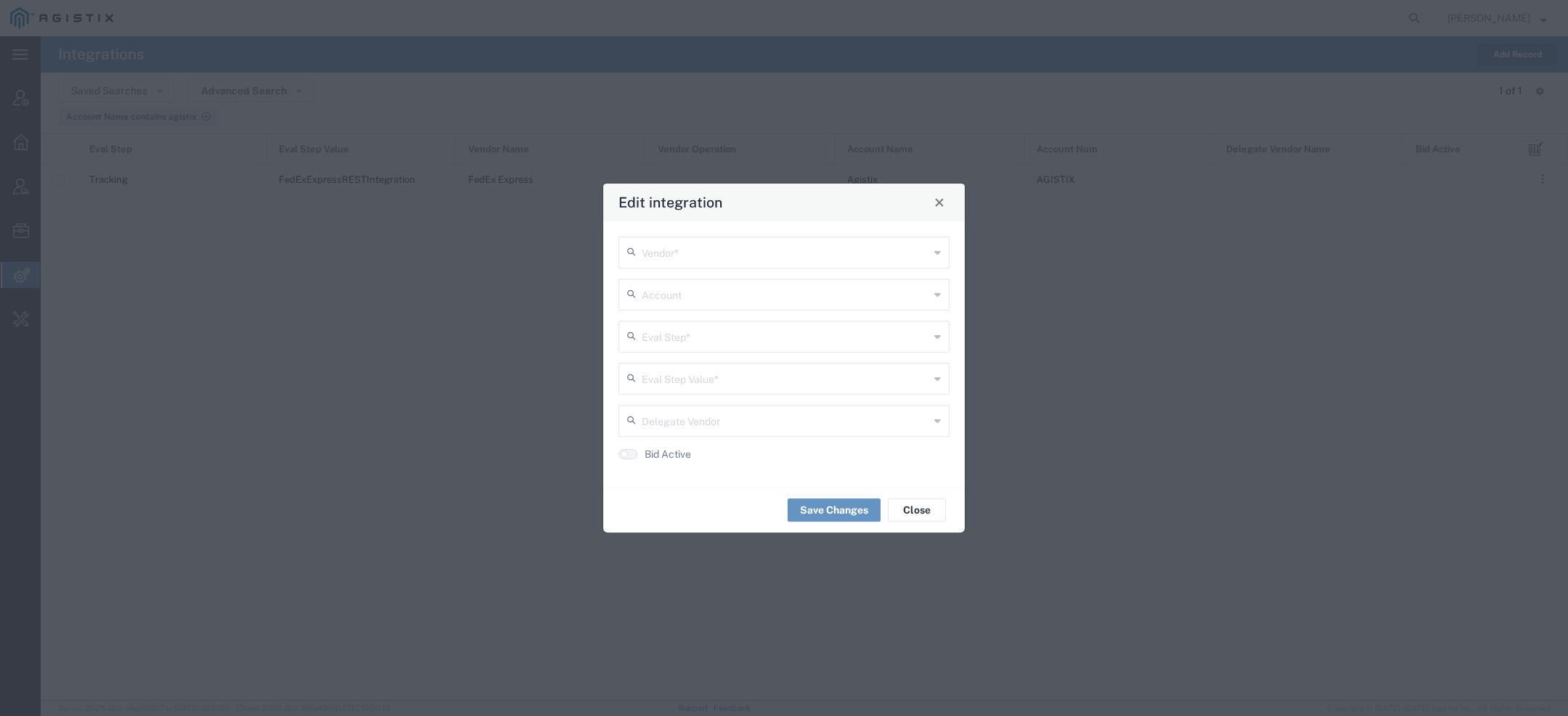
click at [734, 344] on input "text" at bounding box center [785, 335] width 287 height 26
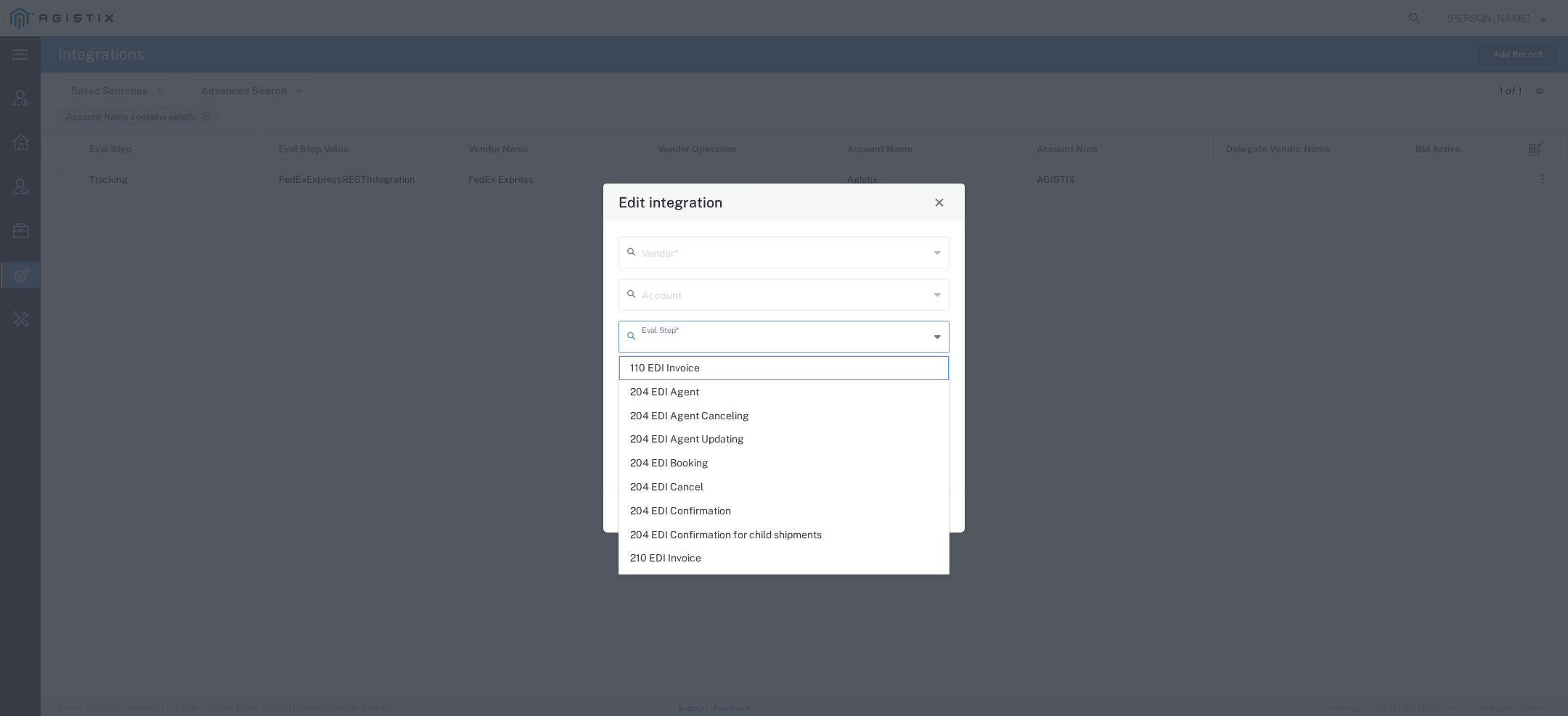
click at [612, 398] on form "Vendor * Account Eval Step * Eval Step Value * Delegate Vendor Bid Active" at bounding box center [784, 354] width 362 height 267
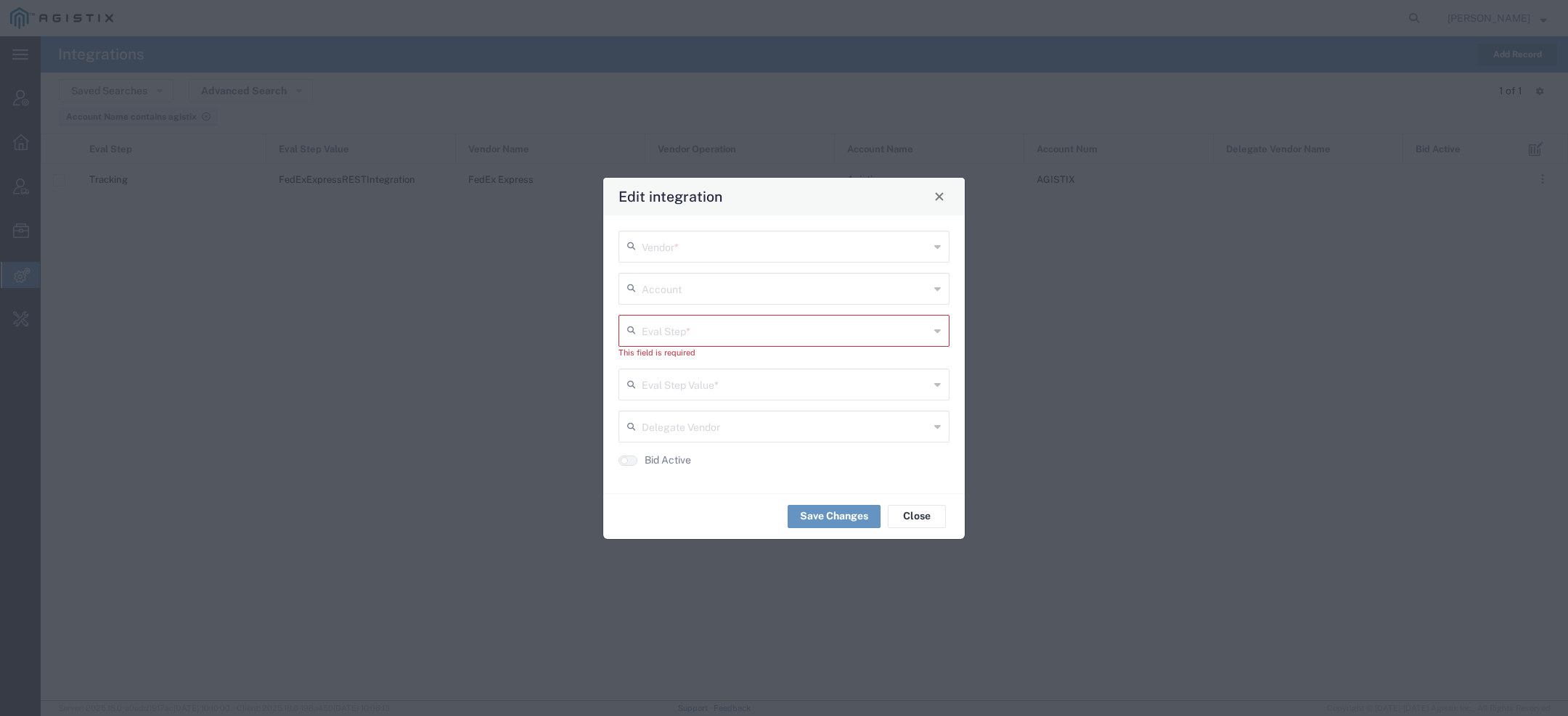
click at [712, 339] on input "text" at bounding box center [785, 329] width 287 height 26
type input "b"
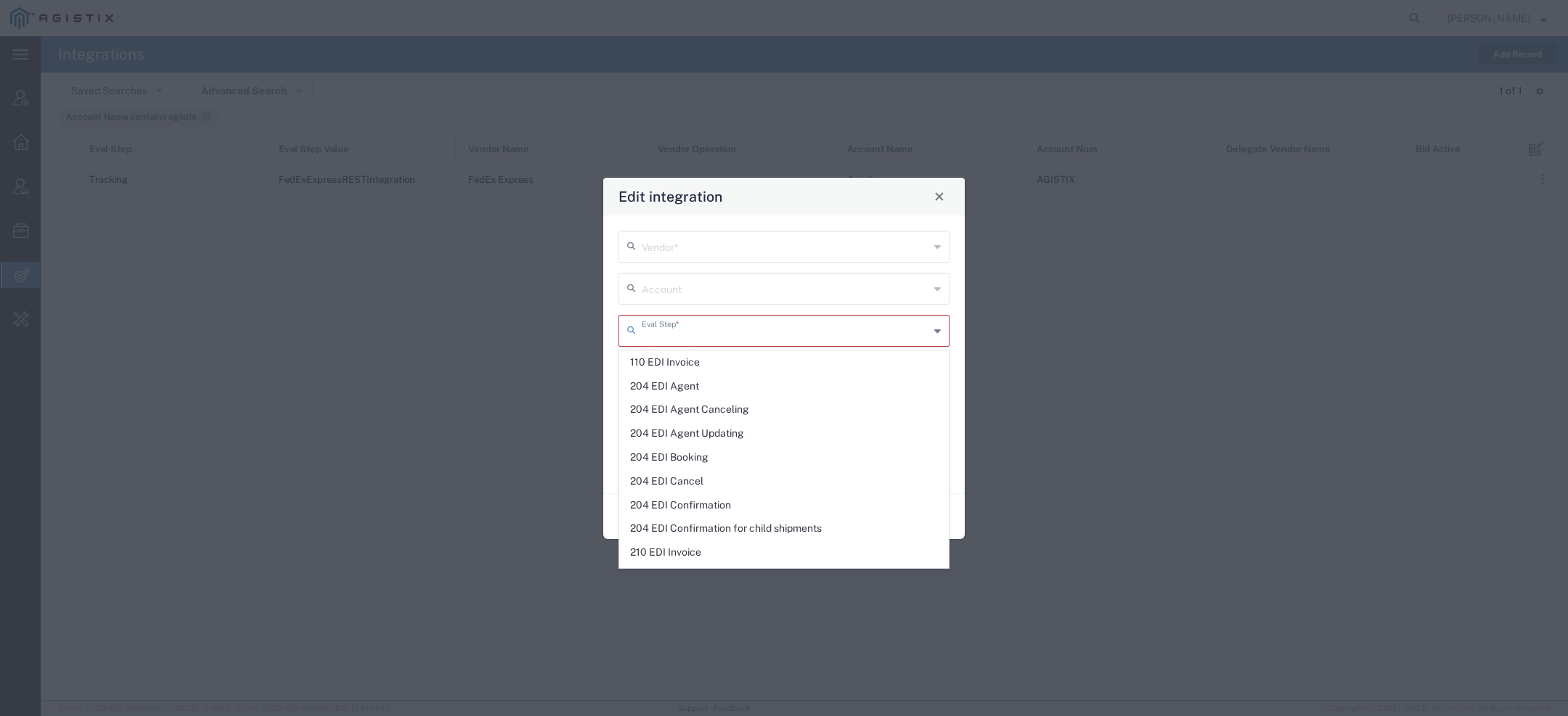
click at [611, 346] on form "Vendor * Account Eval Step * This field is required Eval Step Value * Delegate …" at bounding box center [784, 354] width 362 height 279
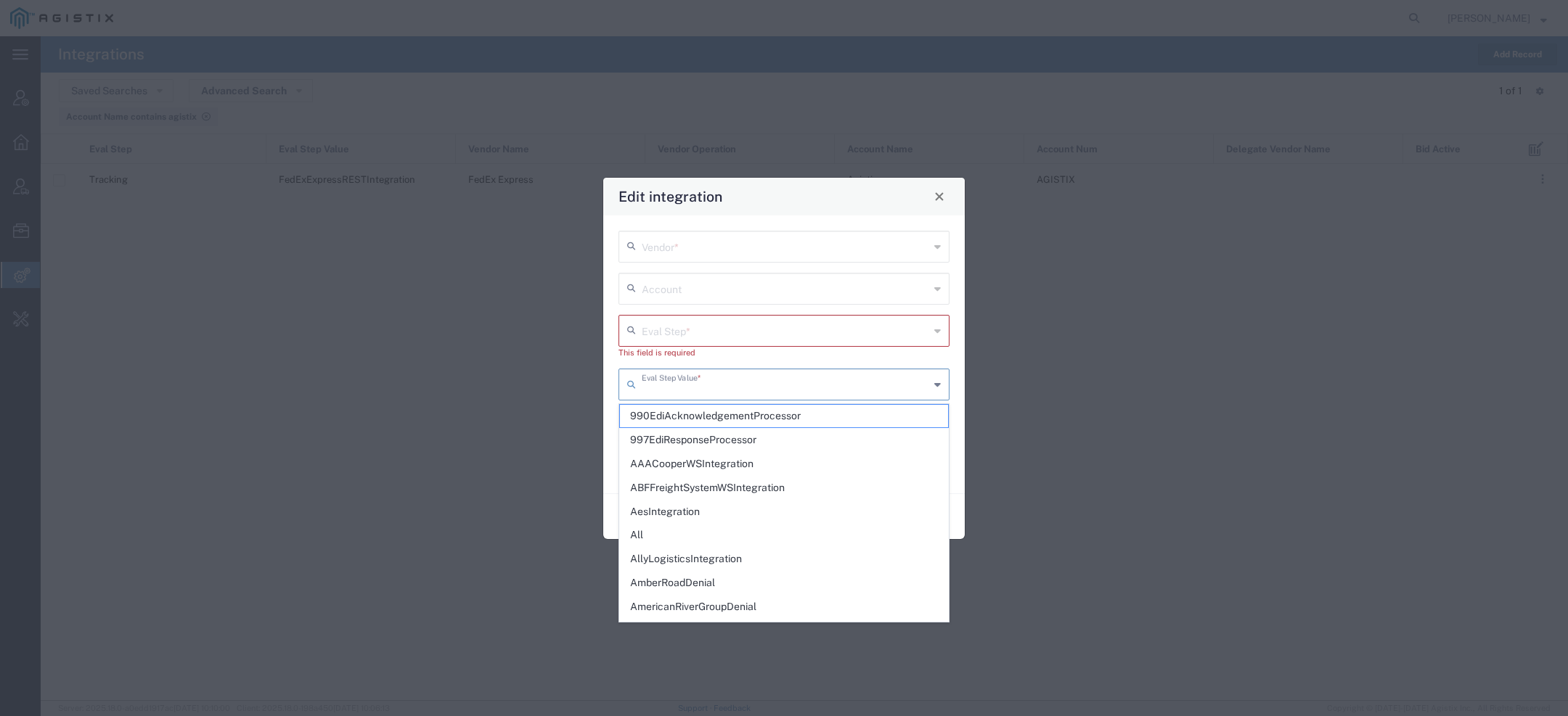
click at [666, 374] on input "text" at bounding box center [785, 383] width 287 height 26
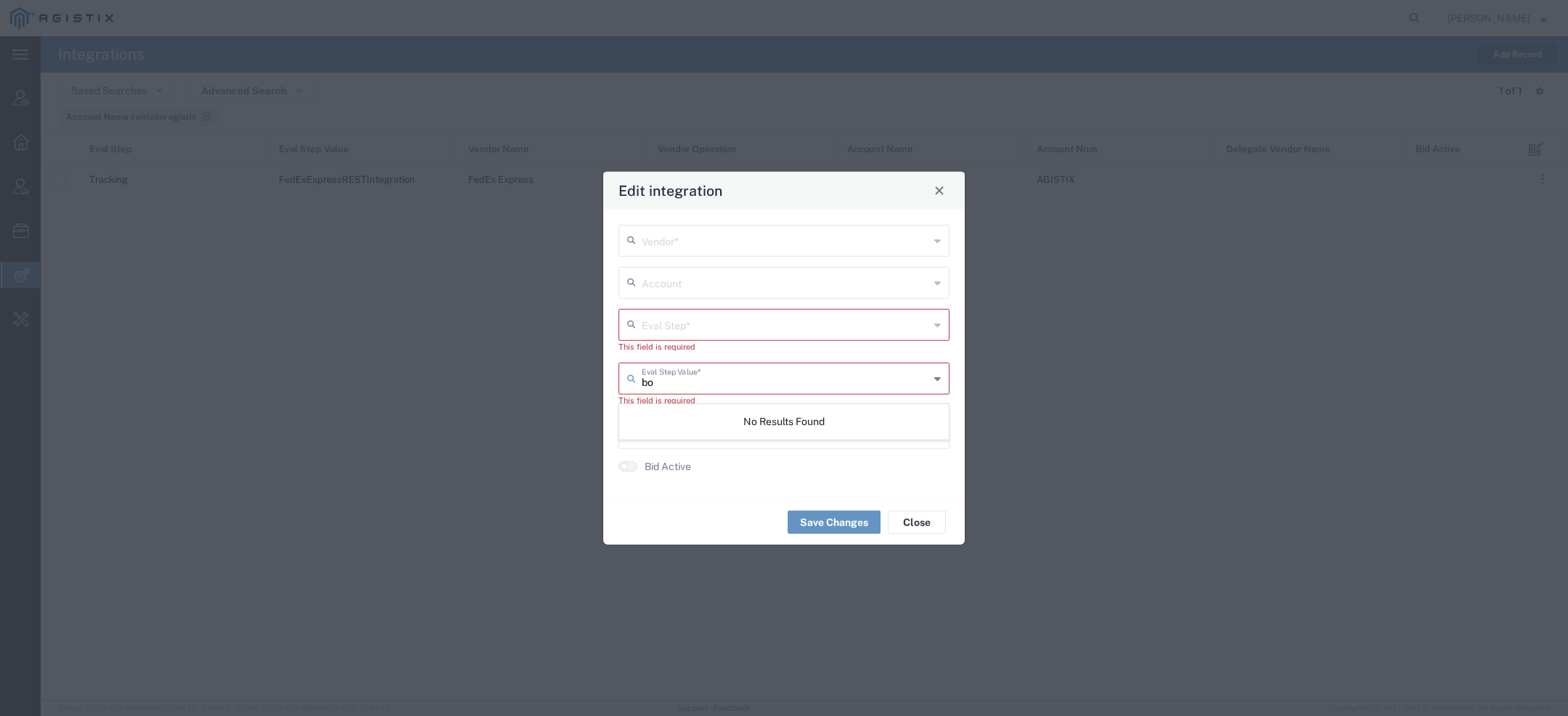
type input "b"
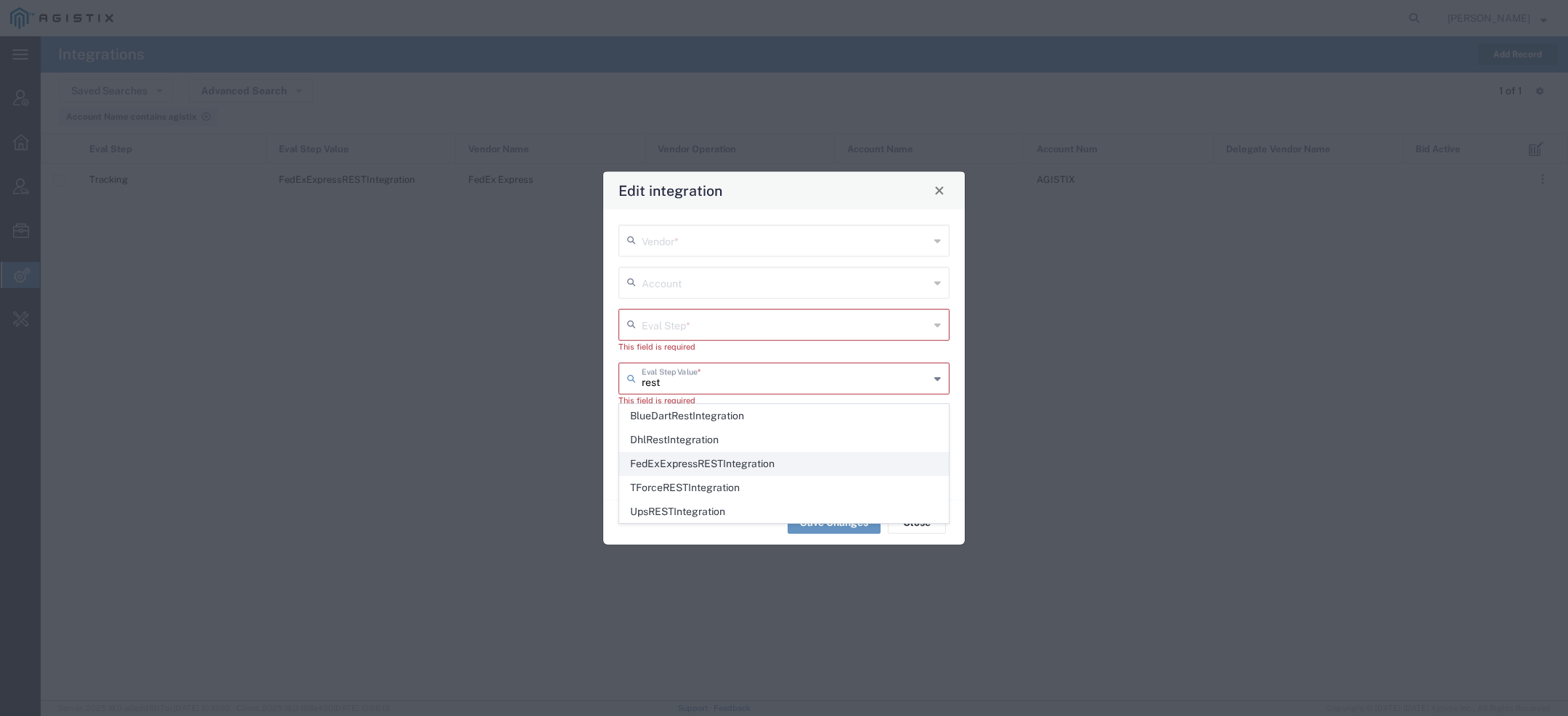
click at [680, 469] on span "FedExExpressRESTIntegration" at bounding box center [784, 464] width 328 height 22
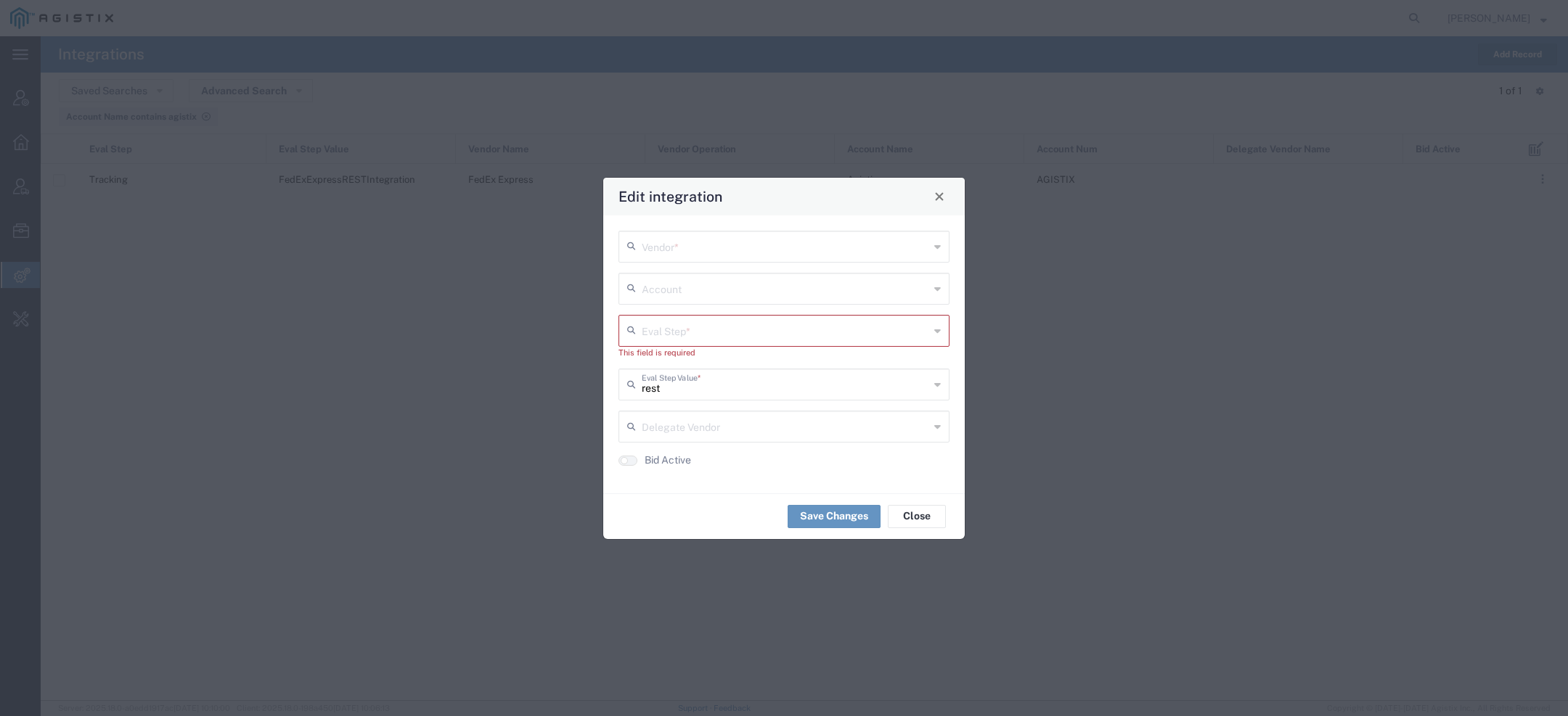
type input "FedExExpressRESTIntegration"
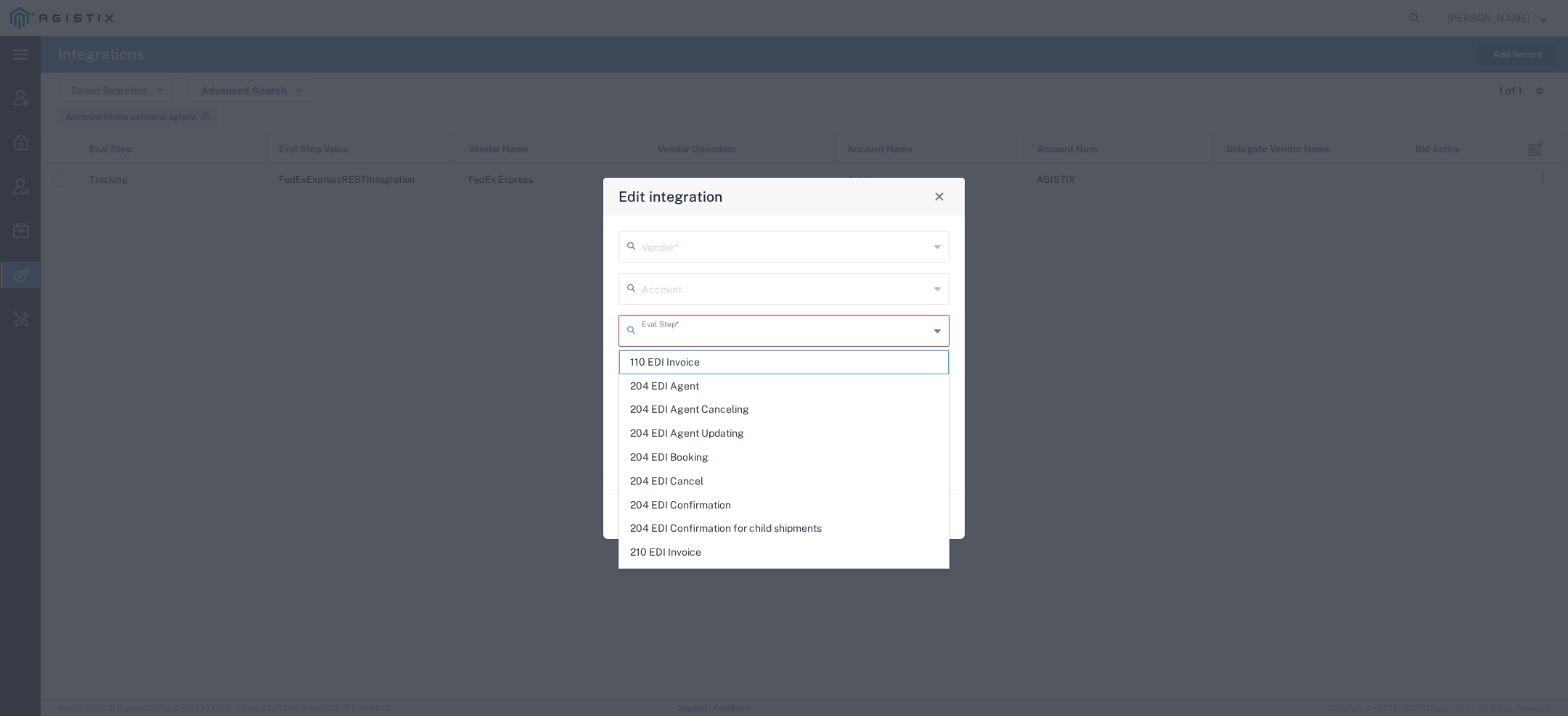
click at [692, 324] on input "text" at bounding box center [785, 329] width 287 height 26
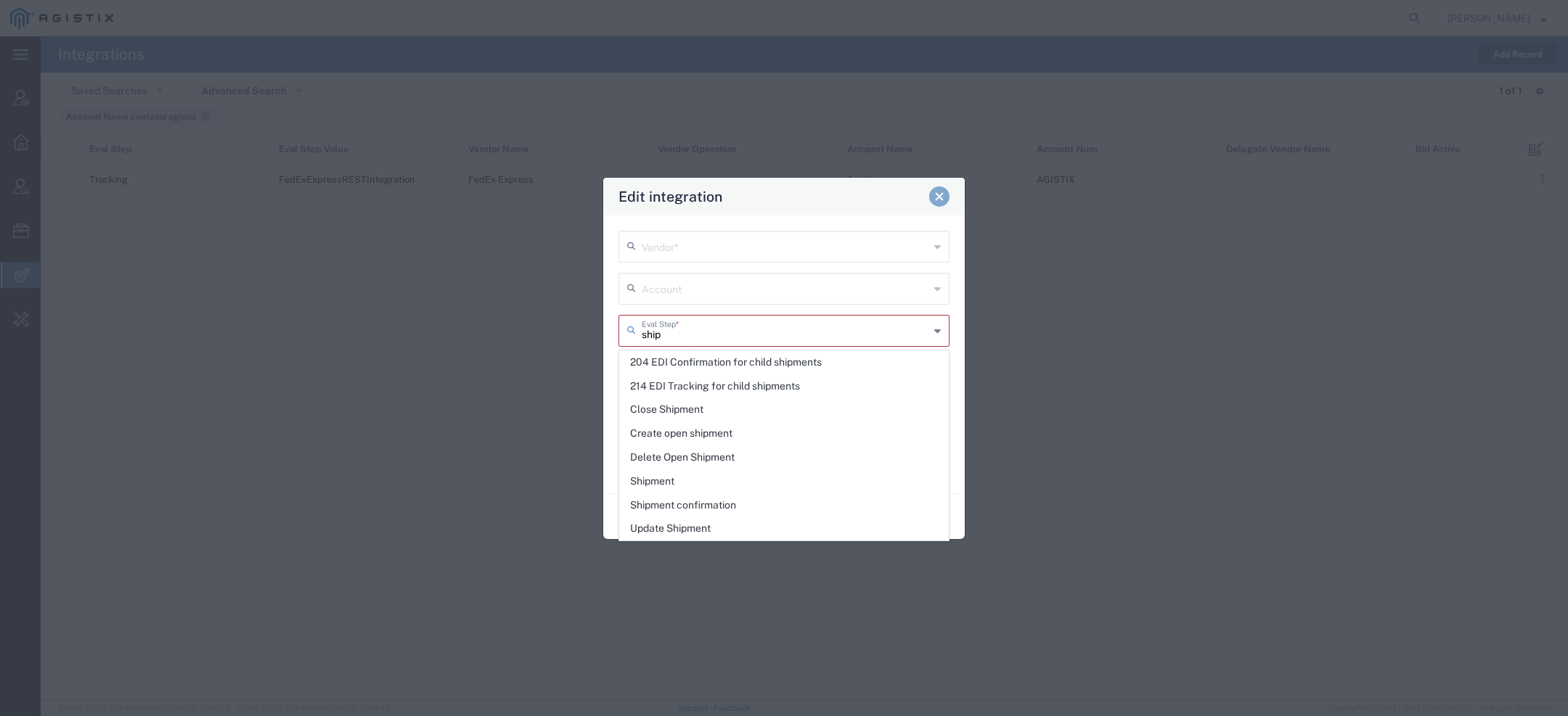
type input "ship"
click at [941, 200] on span "Close" at bounding box center [940, 196] width 10 height 10
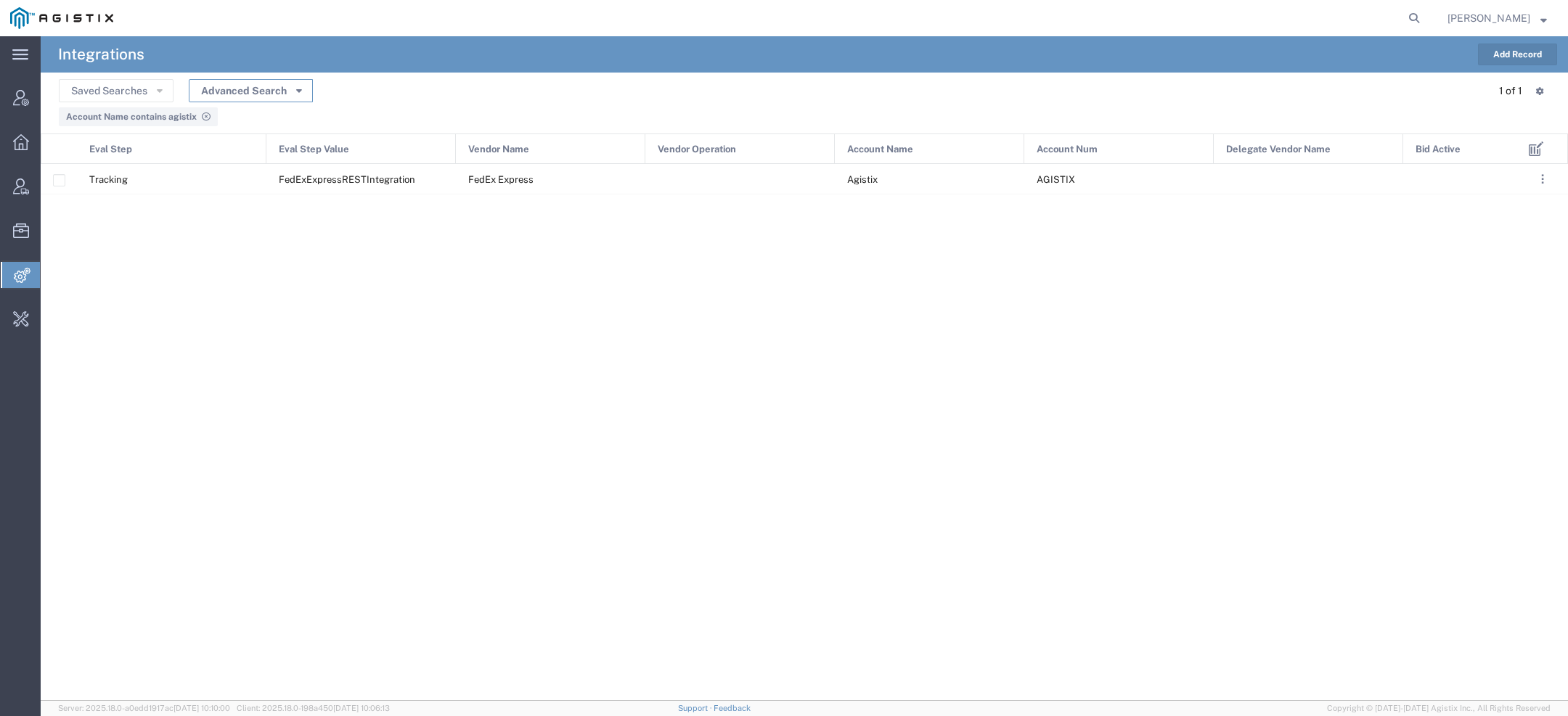
click at [286, 99] on button "Advanced Search" at bounding box center [251, 91] width 124 height 23
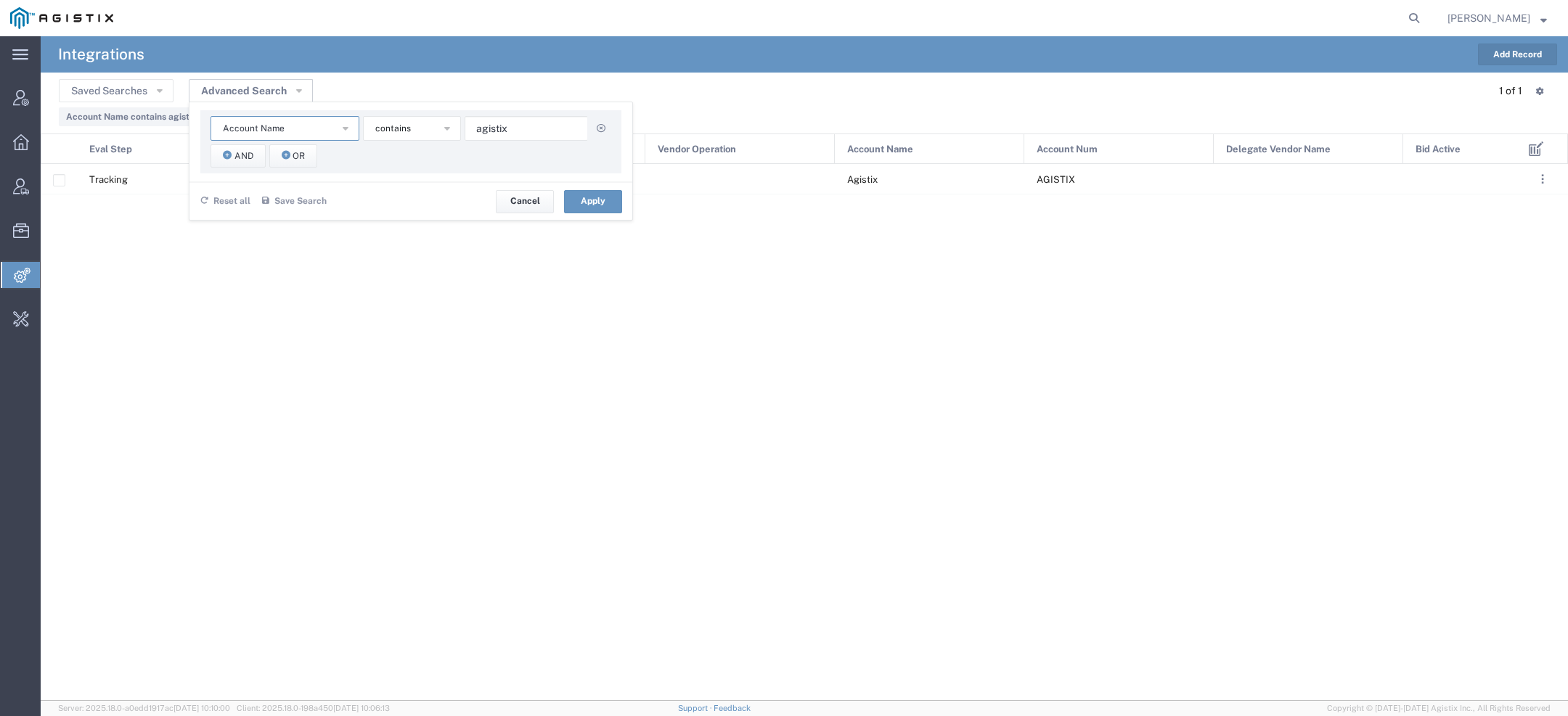
click at [271, 132] on span "Account Name" at bounding box center [253, 128] width 62 height 14
click at [257, 257] on span "Vendor Name" at bounding box center [284, 257] width 146 height 19
click at [423, 128] on button "starts with" at bounding box center [411, 128] width 98 height 25
click at [416, 152] on span "contains" at bounding box center [411, 154] width 95 height 19
click at [515, 134] on input "text" at bounding box center [526, 128] width 123 height 25
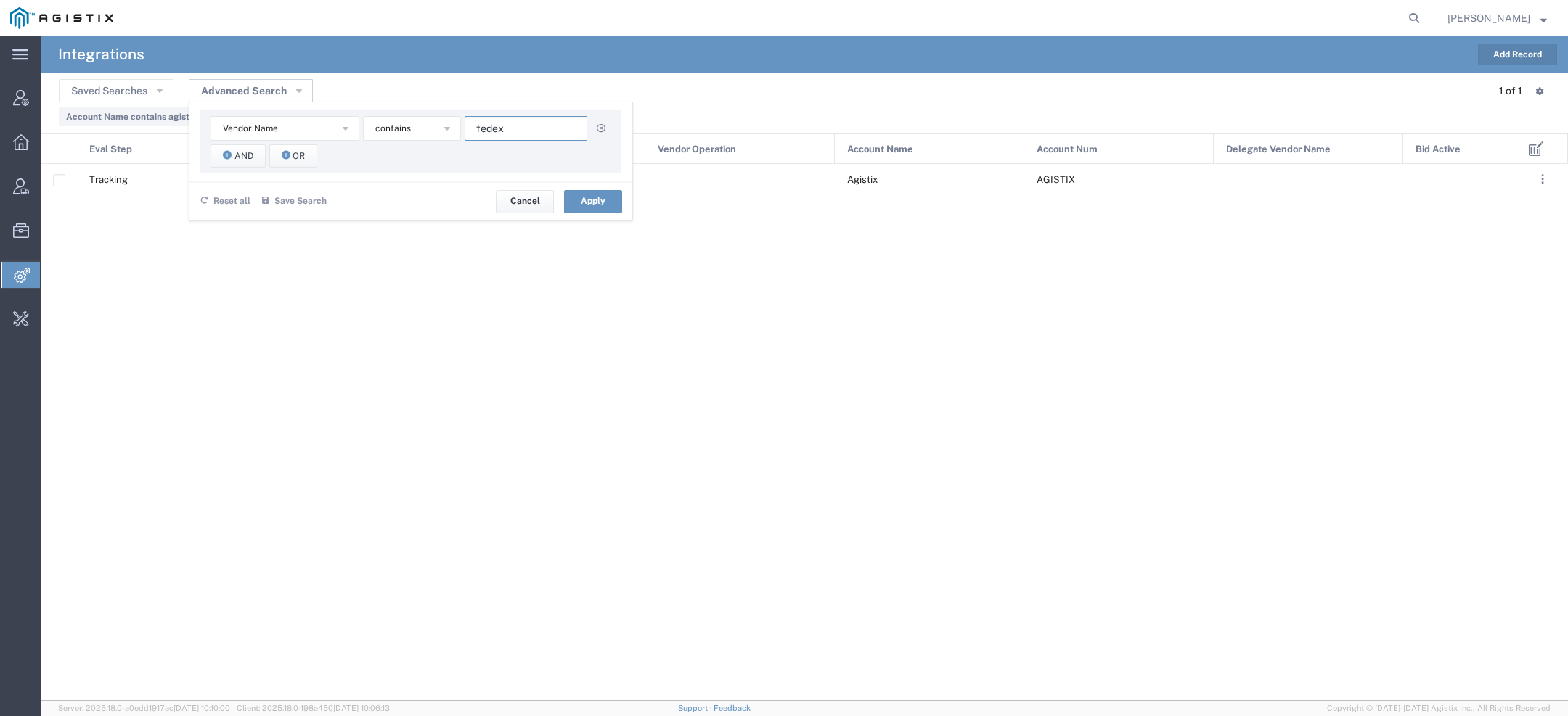
type input "fedex"
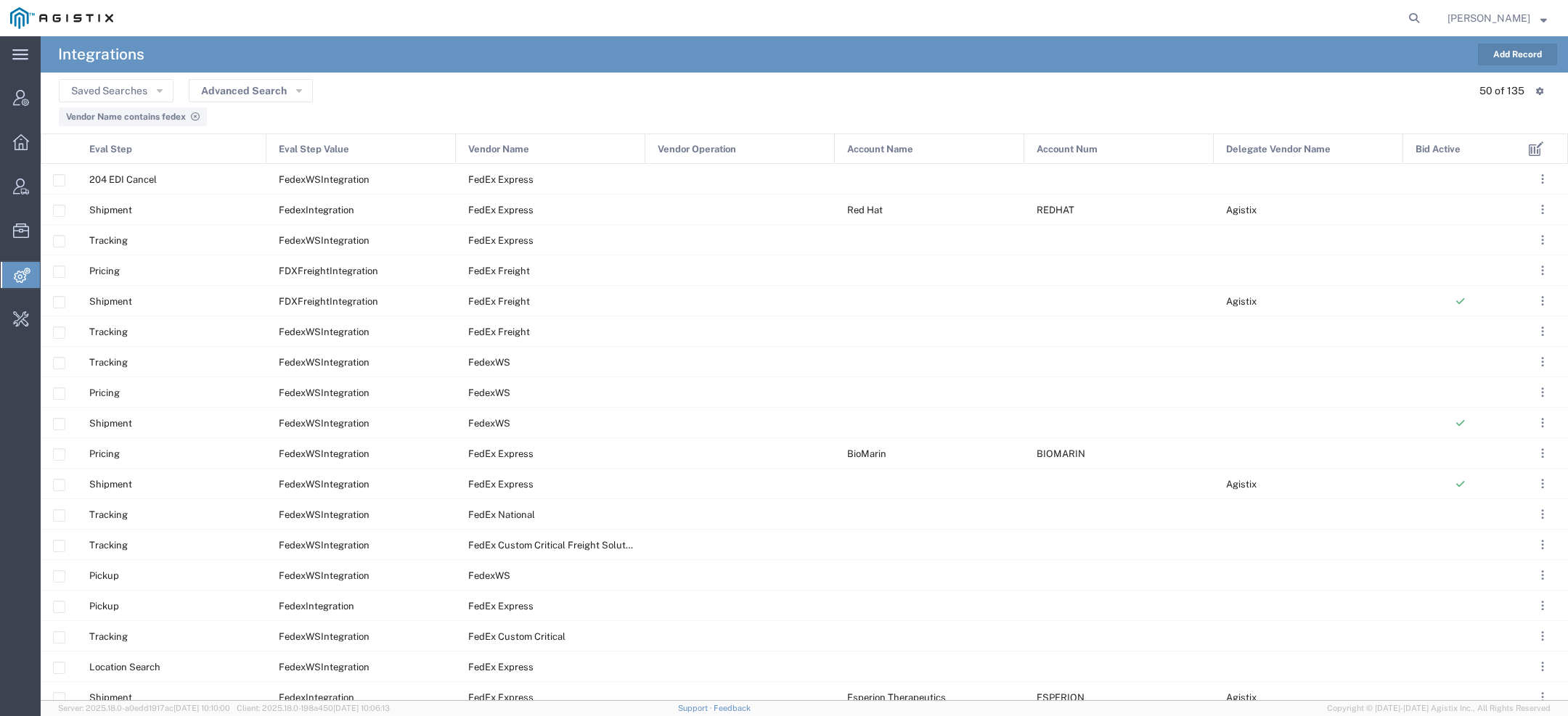
click at [353, 147] on div "Eval Step Value" at bounding box center [362, 149] width 190 height 31
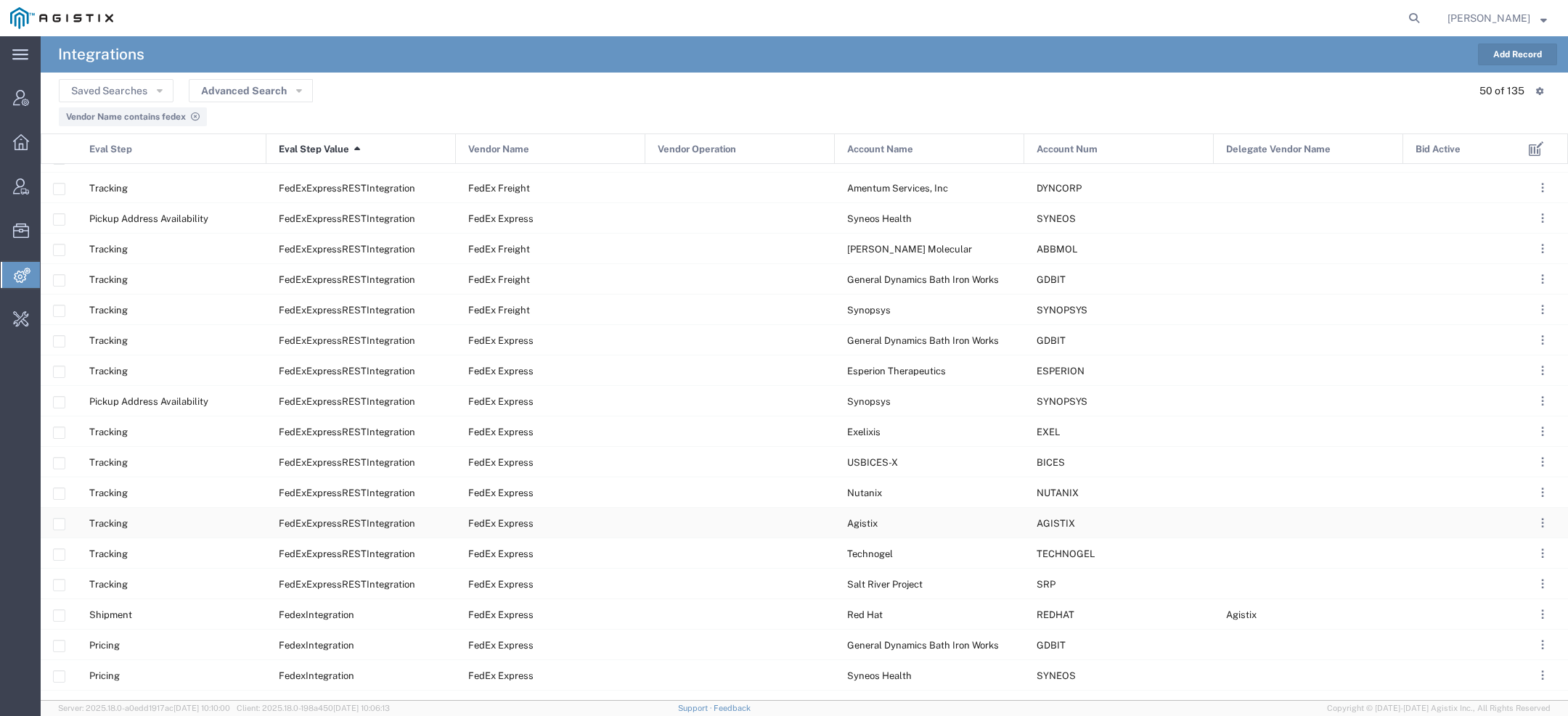
scroll to position [715, 0]
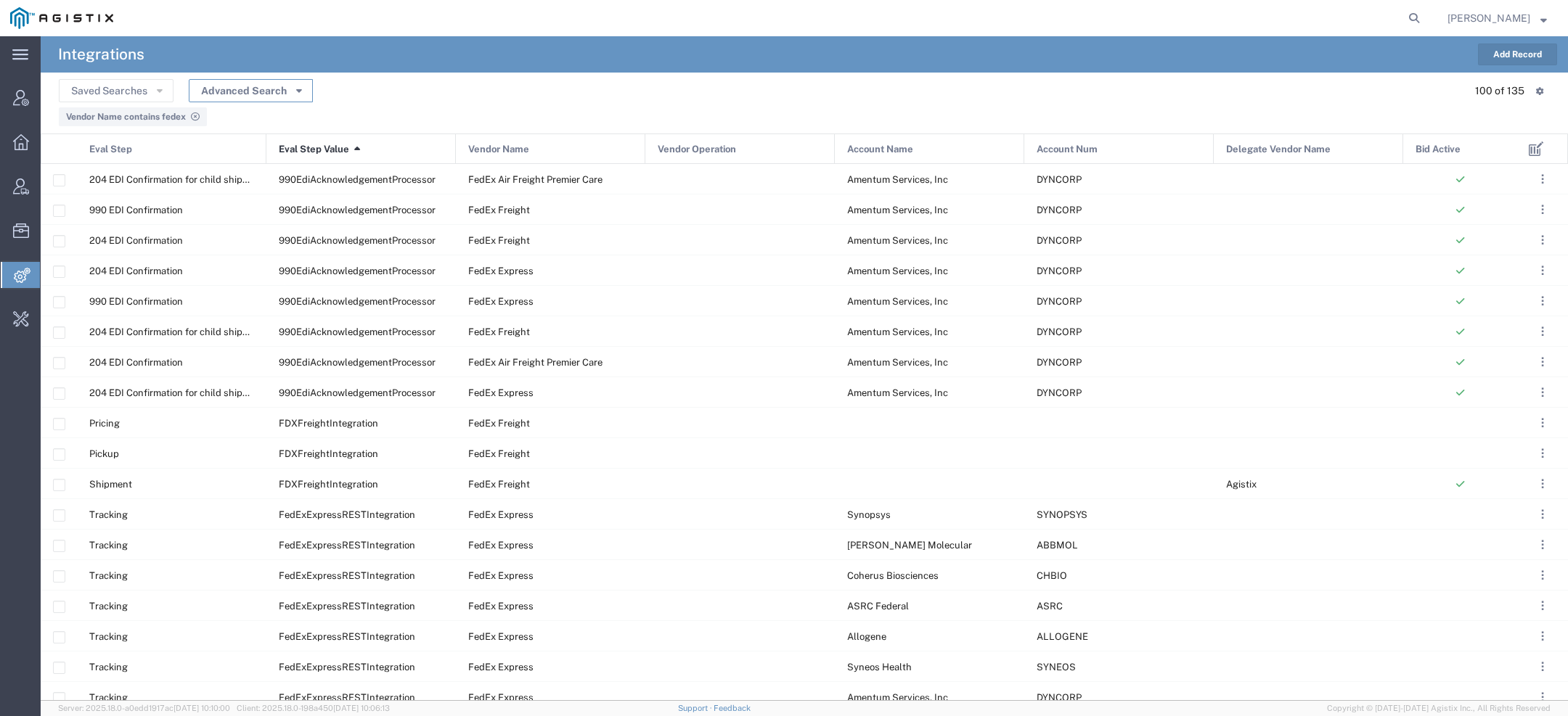
click at [268, 87] on button "Advanced Search" at bounding box center [251, 91] width 124 height 23
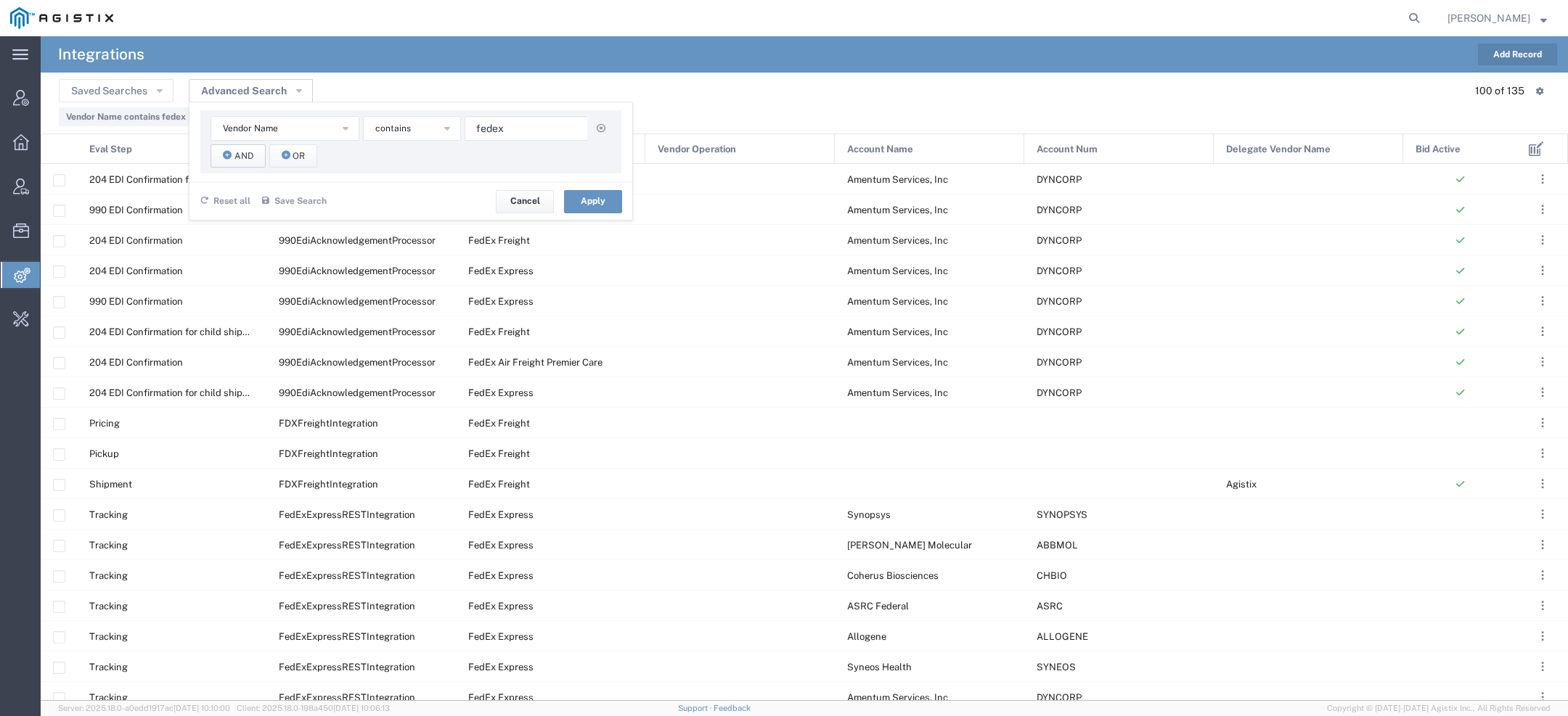
click at [227, 152] on icon "button" at bounding box center [227, 156] width 9 height 10
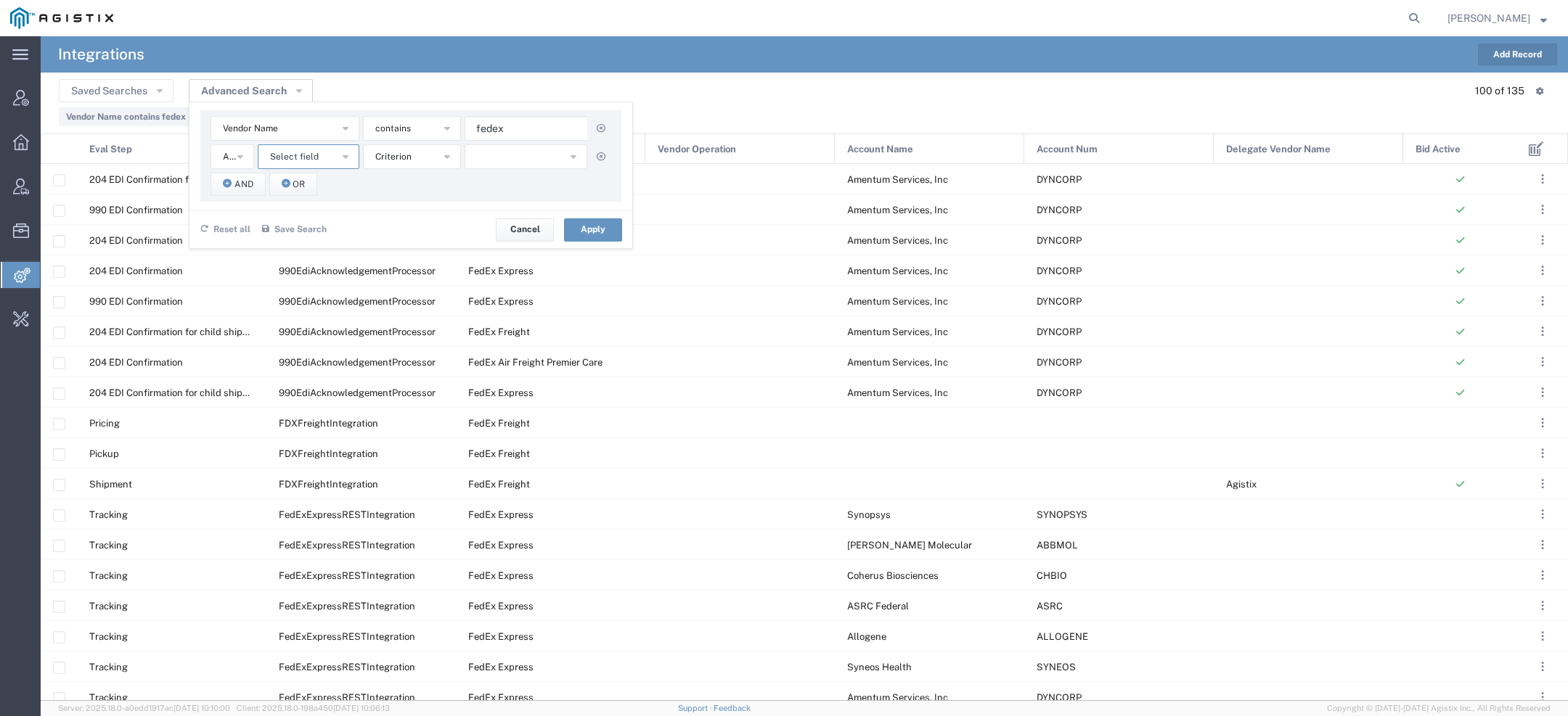
click at [288, 156] on span "Select field" at bounding box center [294, 157] width 49 height 14
click at [440, 37] on agx-page-header "Integrations Add Record" at bounding box center [804, 55] width 1527 height 36
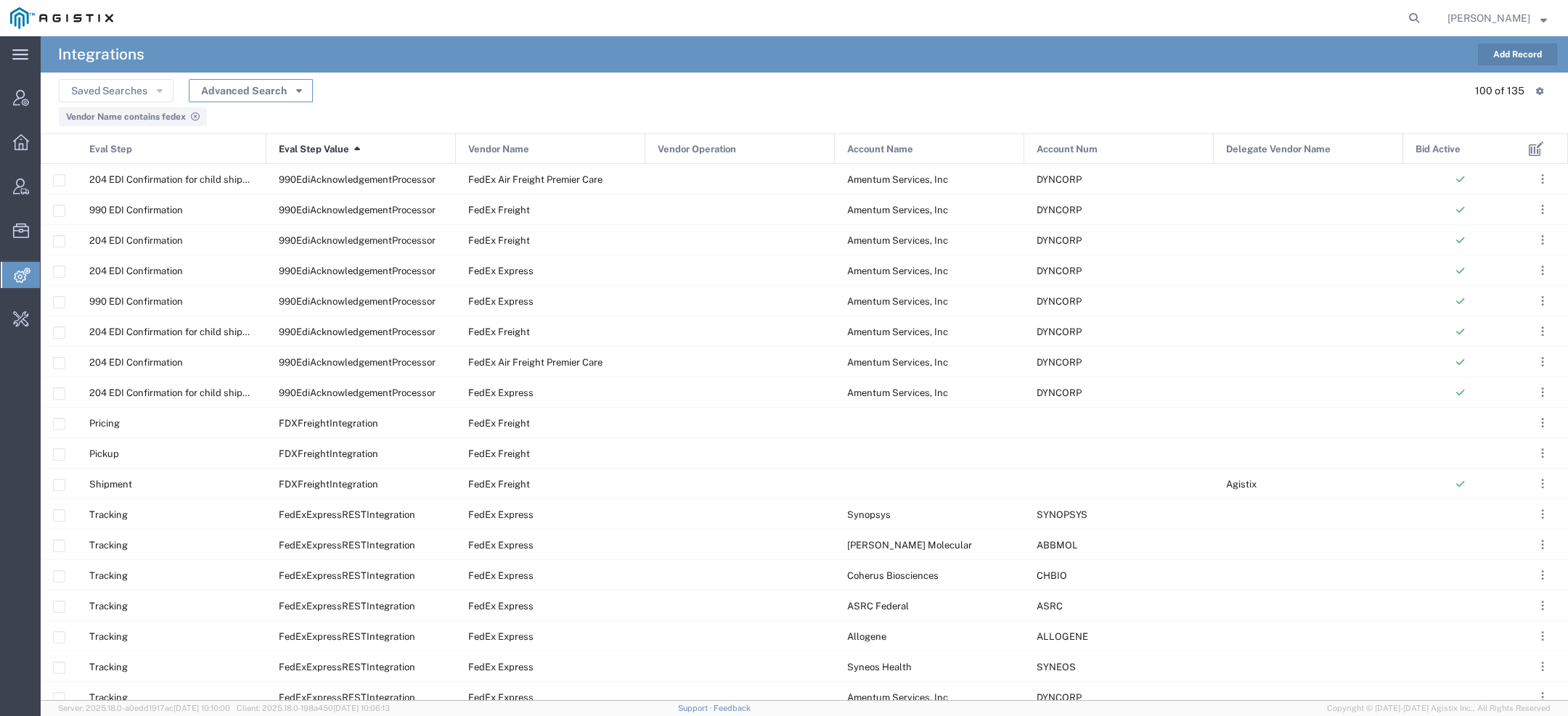
click at [277, 88] on button "Advanced Search" at bounding box center [251, 91] width 124 height 23
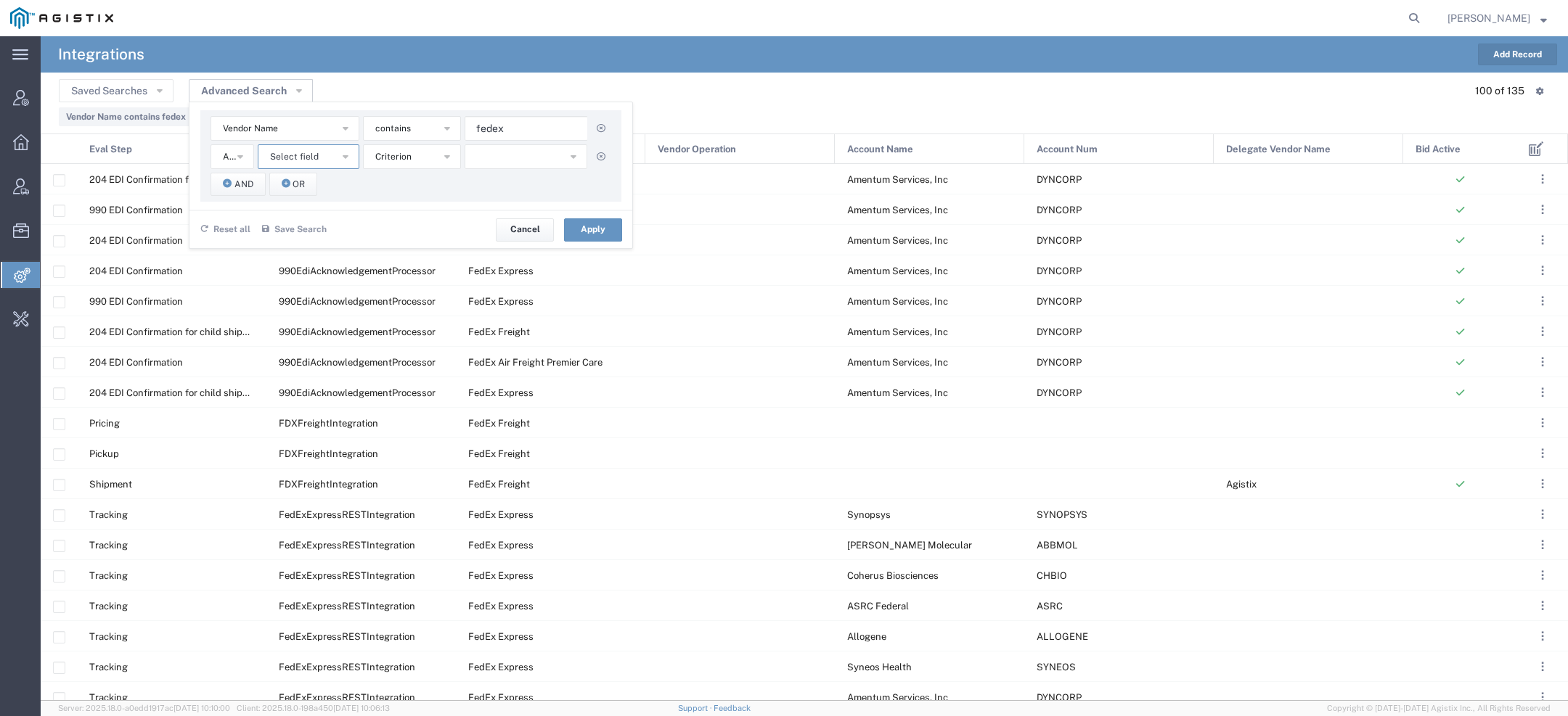
click at [291, 162] on span "Select field" at bounding box center [294, 157] width 49 height 14
click at [311, 281] on span "Eval Step Value" at bounding box center [307, 284] width 99 height 19
click at [518, 165] on button "button" at bounding box center [527, 156] width 121 height 25
type input "fede"
click at [505, 227] on span "FedexIntegration" at bounding box center [525, 224] width 120 height 19
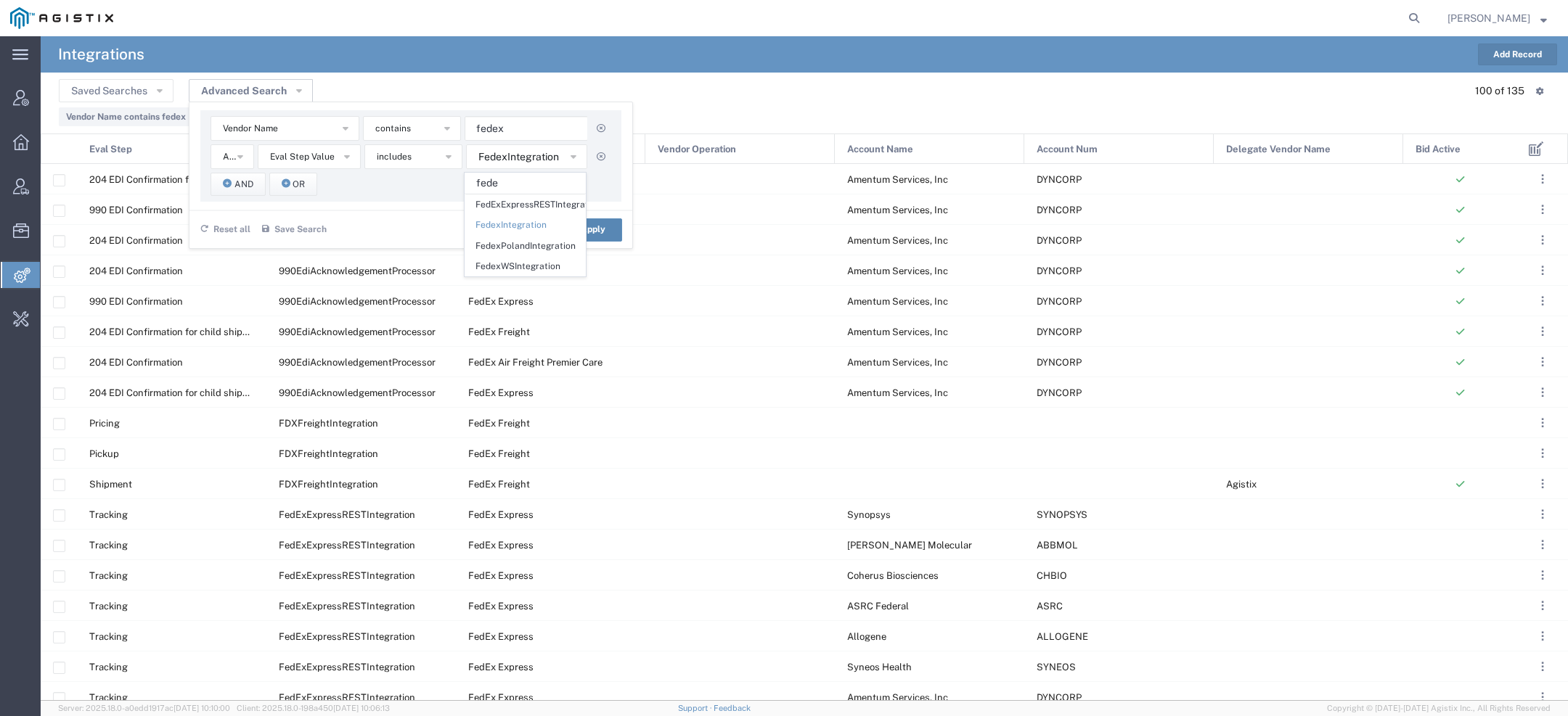
click at [618, 232] on button "Apply" at bounding box center [593, 230] width 58 height 23
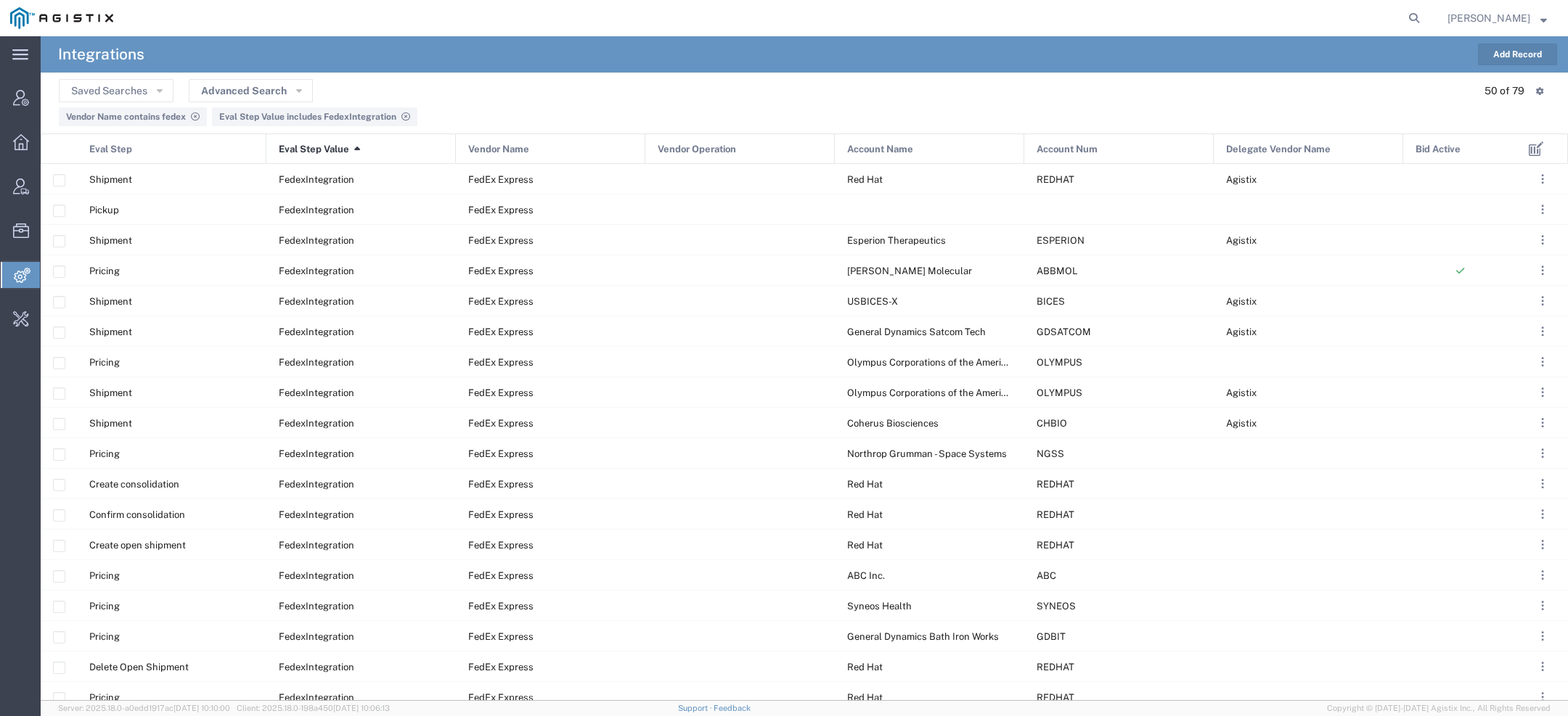
click at [181, 140] on div "Eval Step" at bounding box center [172, 149] width 190 height 31
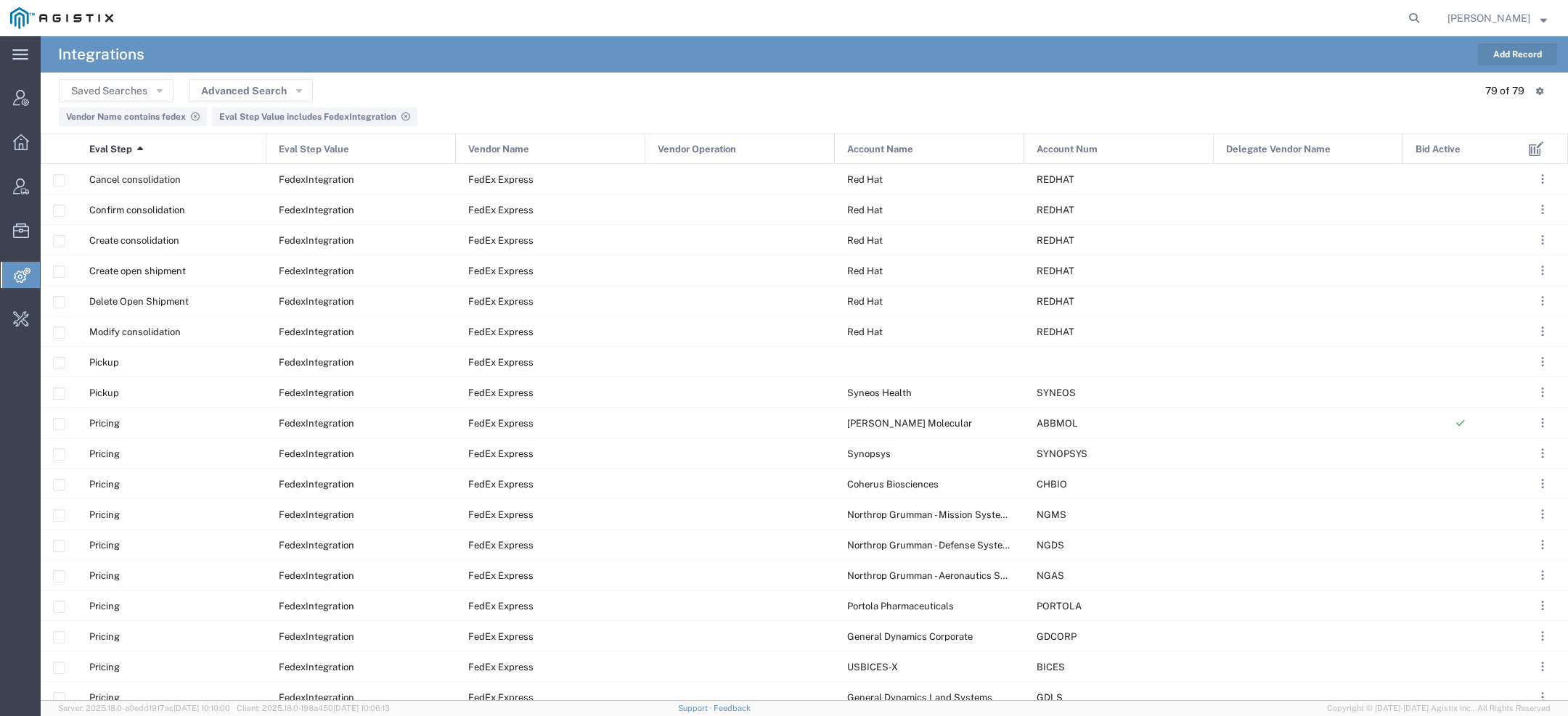
click at [1516, 57] on button "Add Record" at bounding box center [1517, 55] width 79 height 22
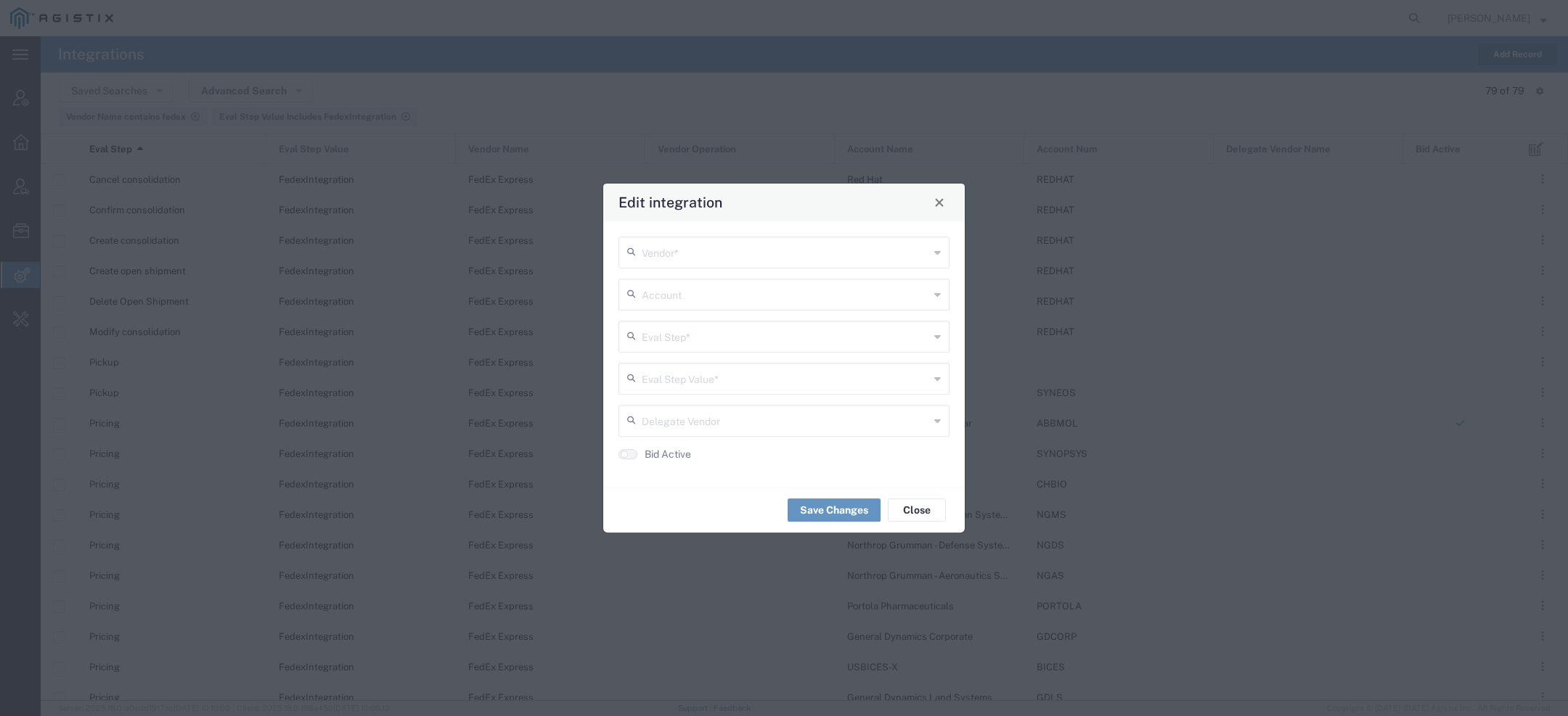
click at [727, 247] on input "text" at bounding box center [785, 251] width 287 height 26
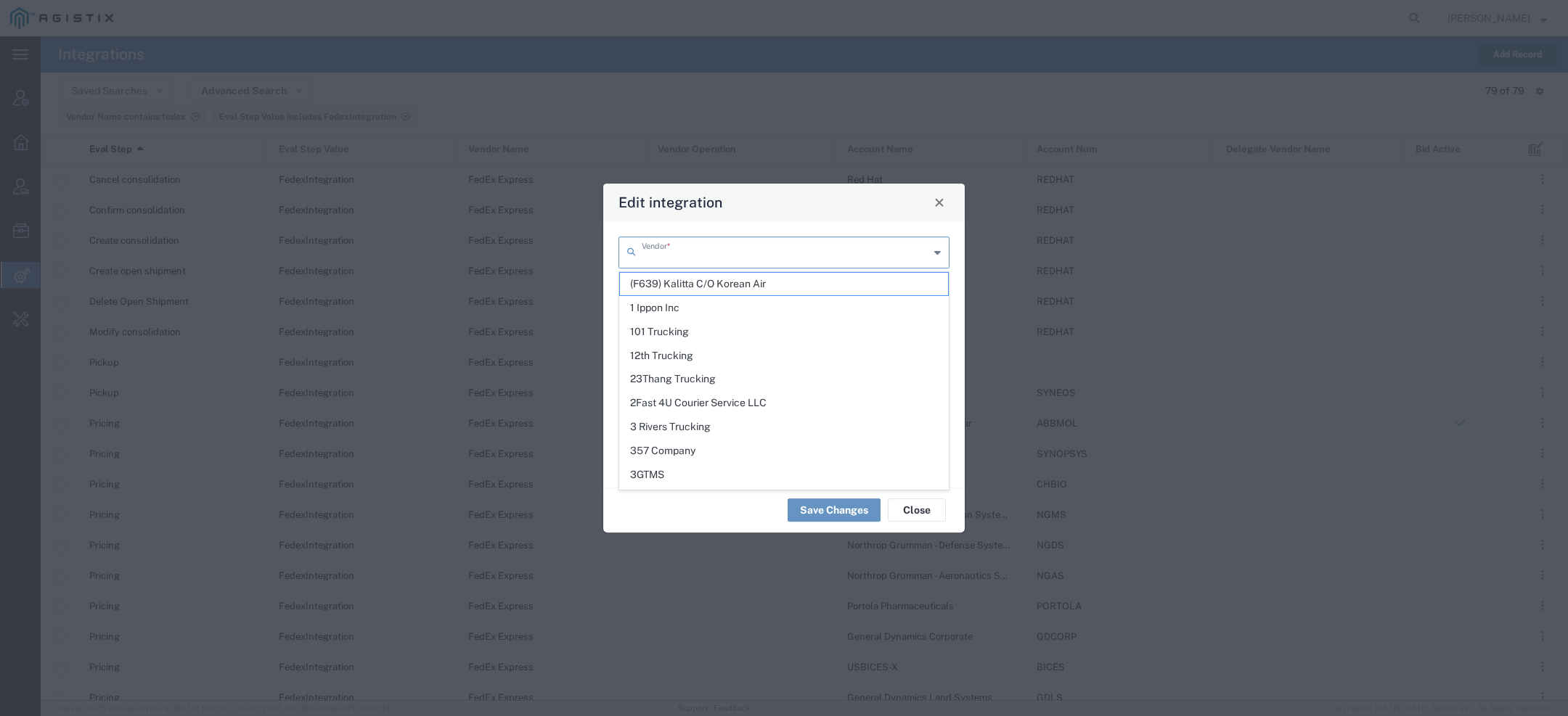
type input "a"
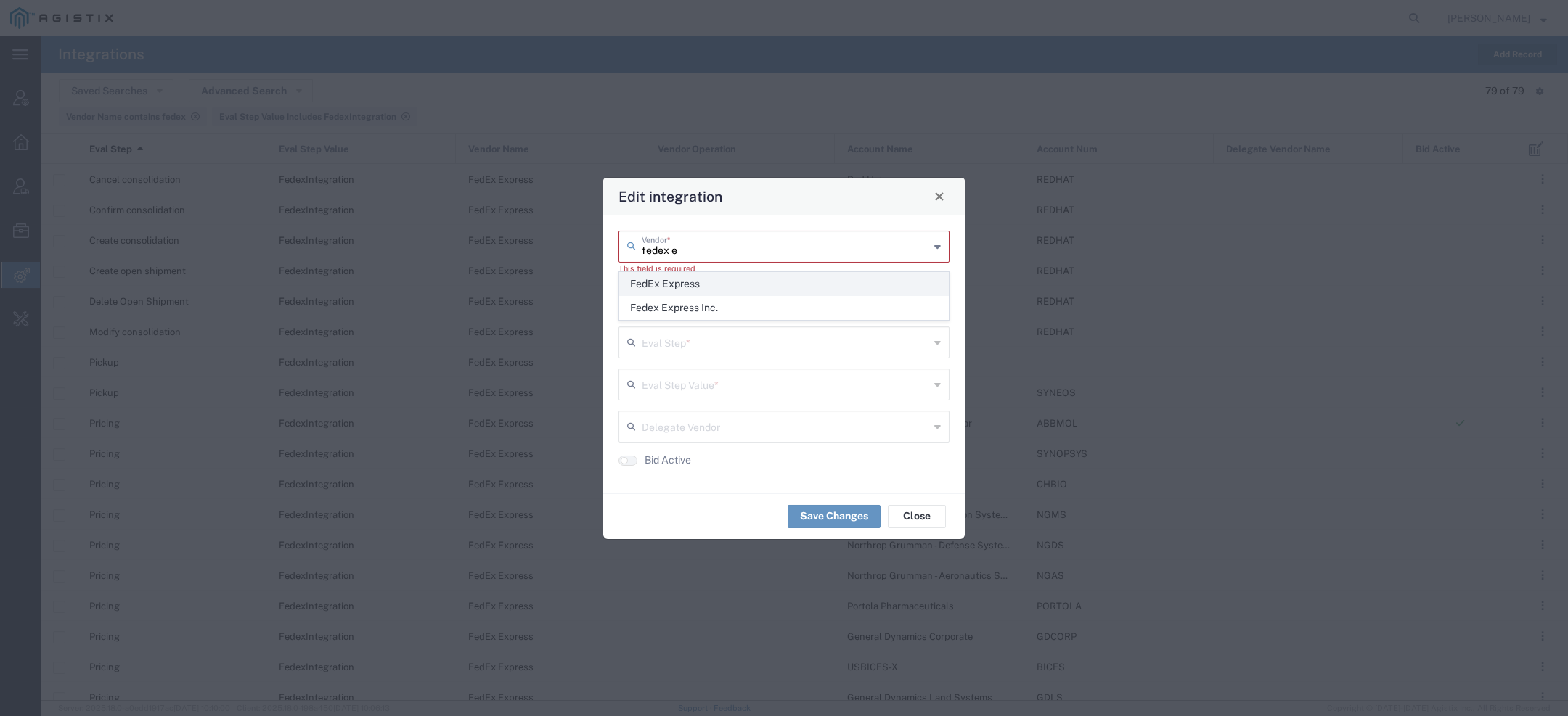
click at [687, 286] on span "FedEx Express" at bounding box center [784, 284] width 328 height 22
type input "FedEx Express"
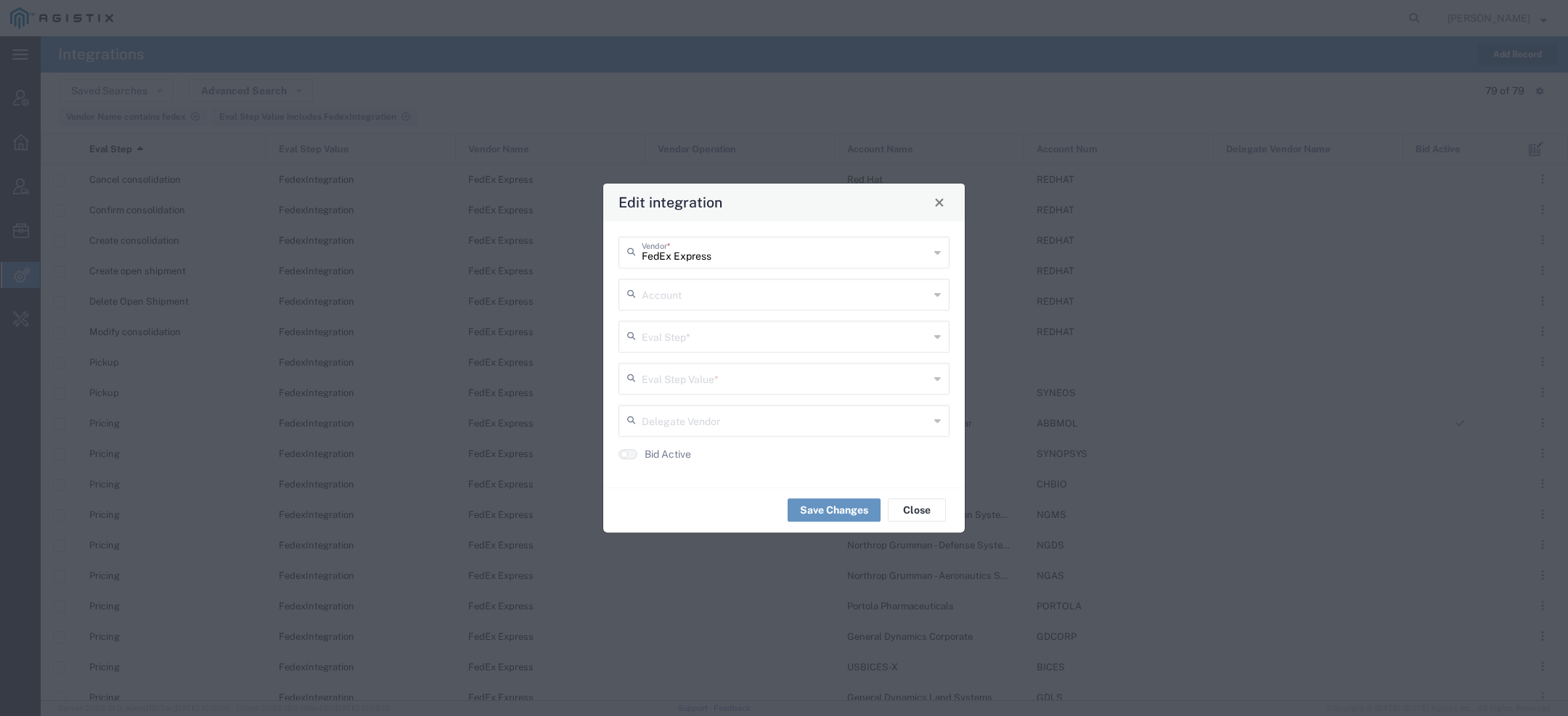
click at [675, 288] on input "text" at bounding box center [785, 293] width 287 height 26
click at [666, 317] on span "Agistix" at bounding box center [784, 326] width 328 height 22
type input "Agistix"
click at [668, 339] on input "text" at bounding box center [785, 335] width 287 height 26
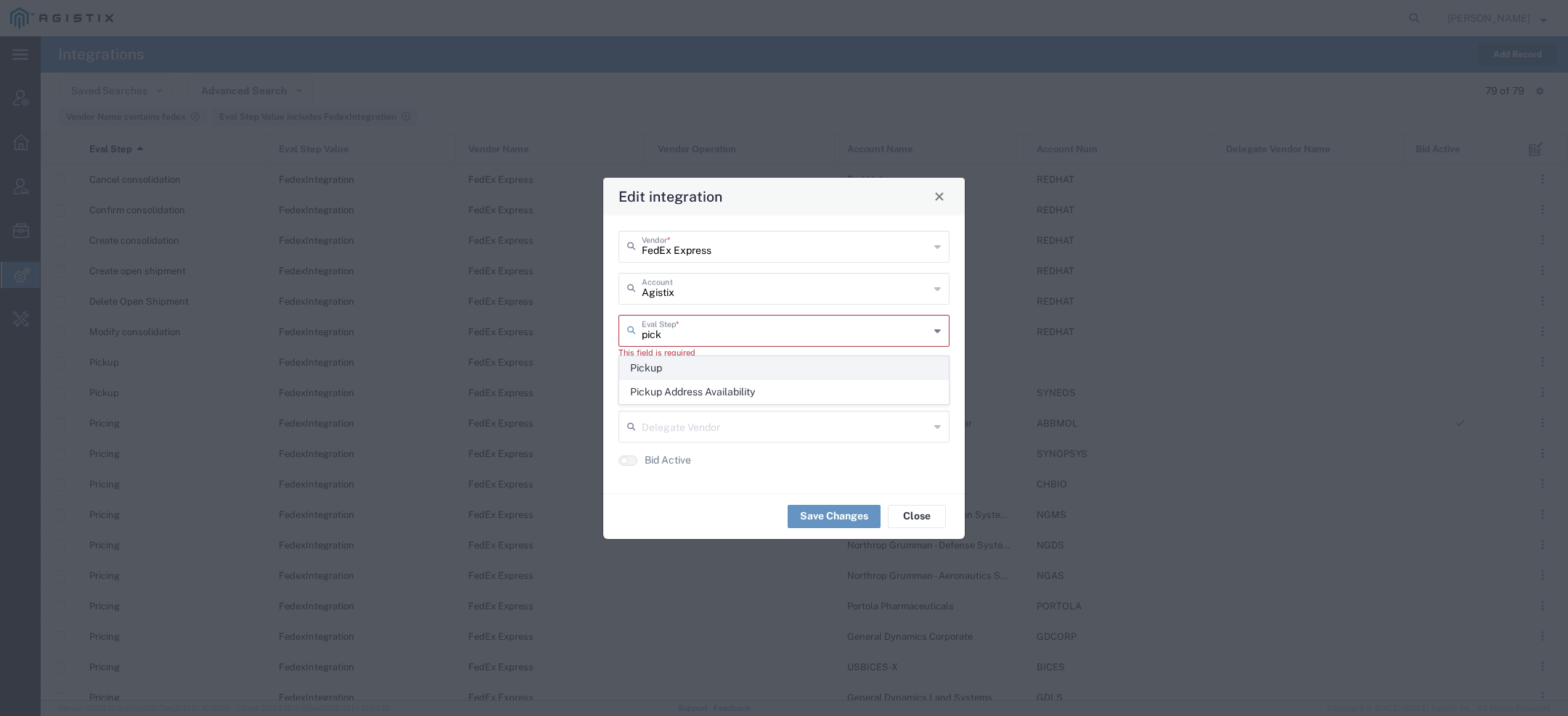
click at [663, 368] on span "Pickup" at bounding box center [784, 368] width 328 height 22
type input "Pickup"
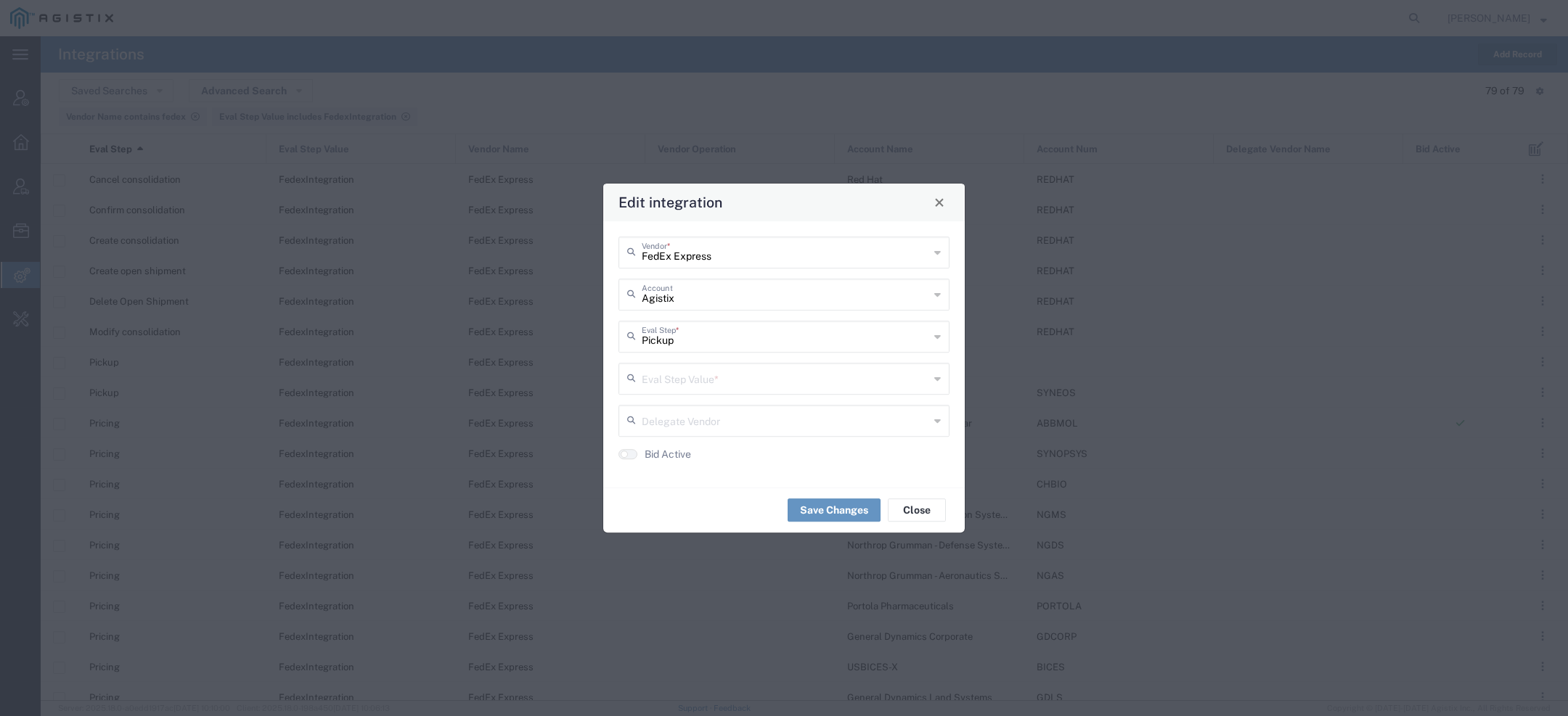
click at [664, 384] on input "text" at bounding box center [785, 377] width 287 height 26
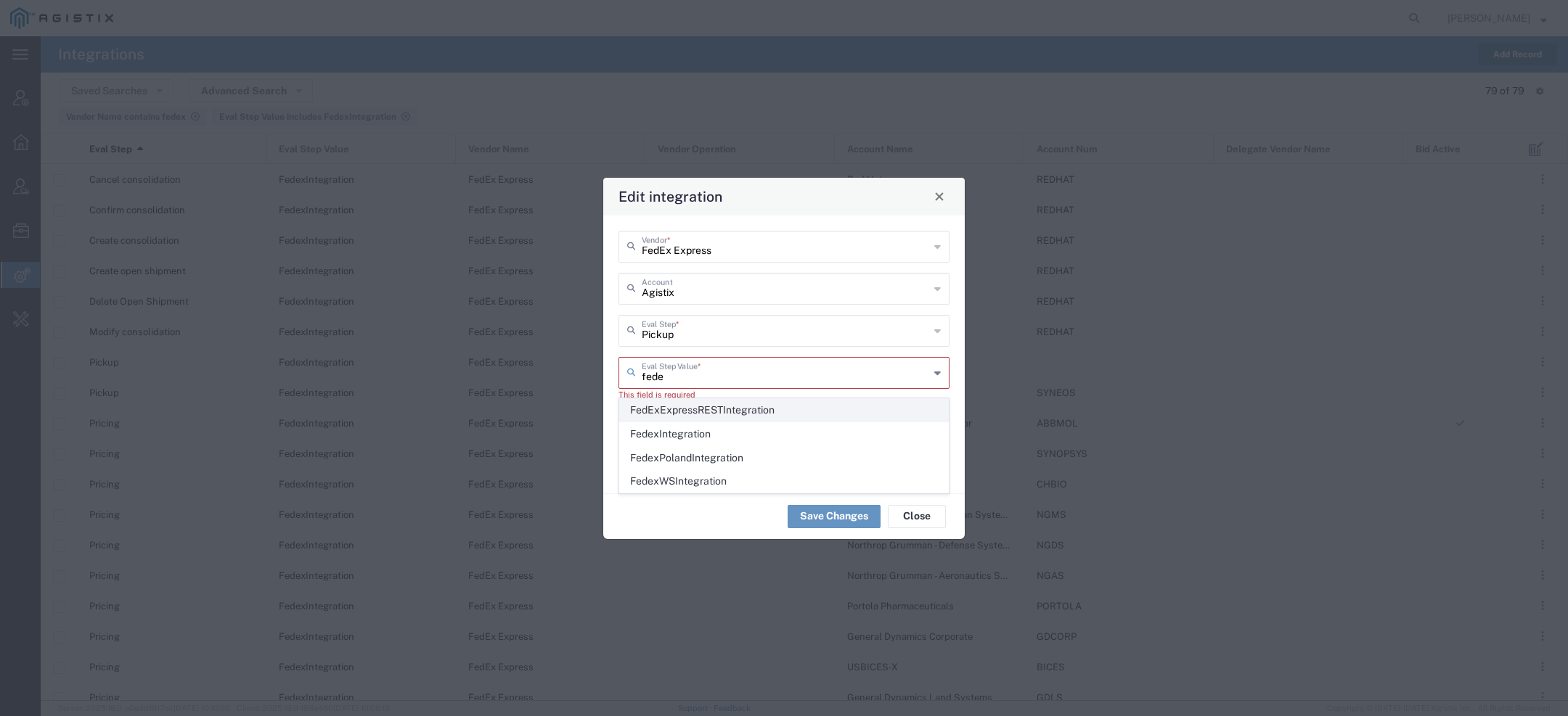
click at [646, 411] on span "FedExExpressRESTIntegration" at bounding box center [784, 410] width 328 height 22
type input "FedExExpressRESTIntegration"
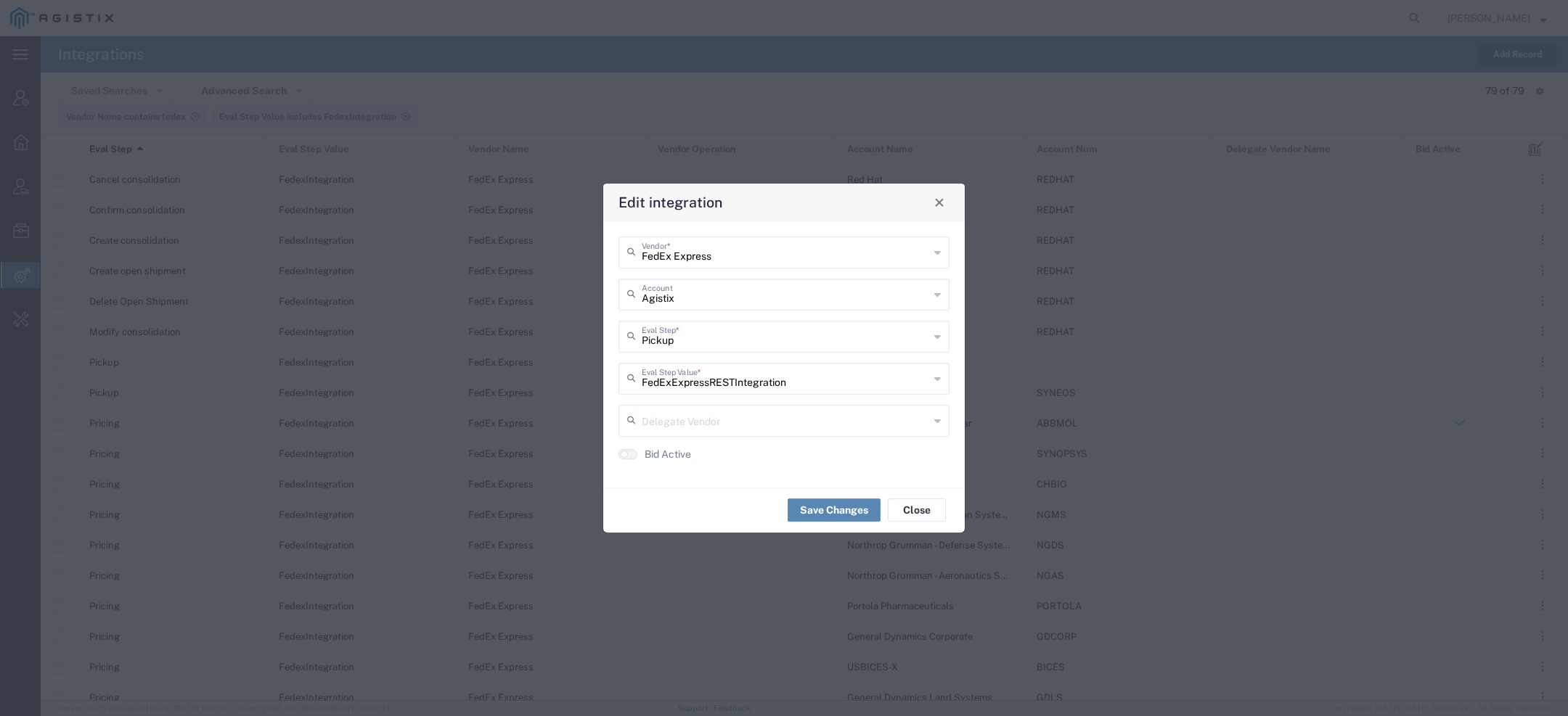
click at [824, 516] on button "Save Changes" at bounding box center [834, 510] width 93 height 23
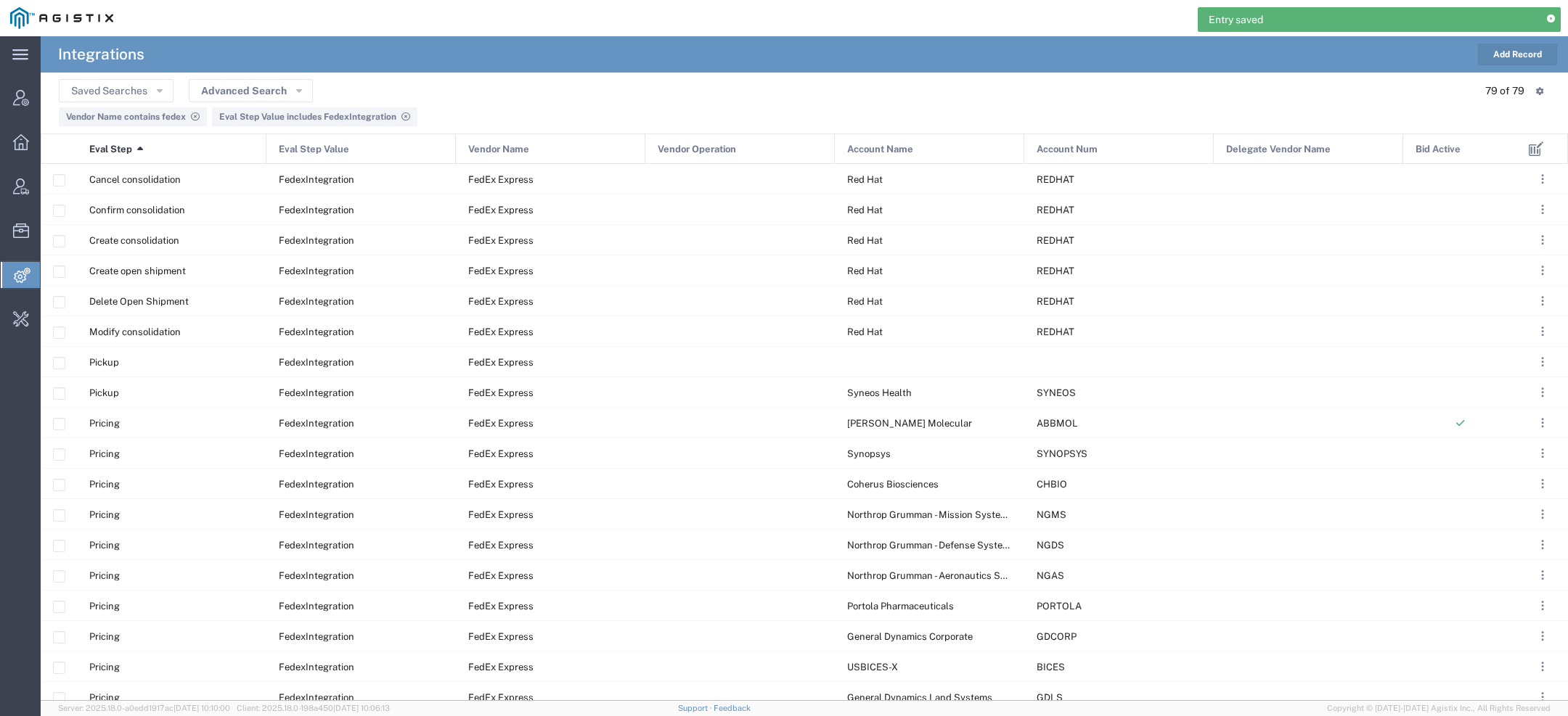
click at [1518, 53] on button "Add Record" at bounding box center [1517, 55] width 79 height 22
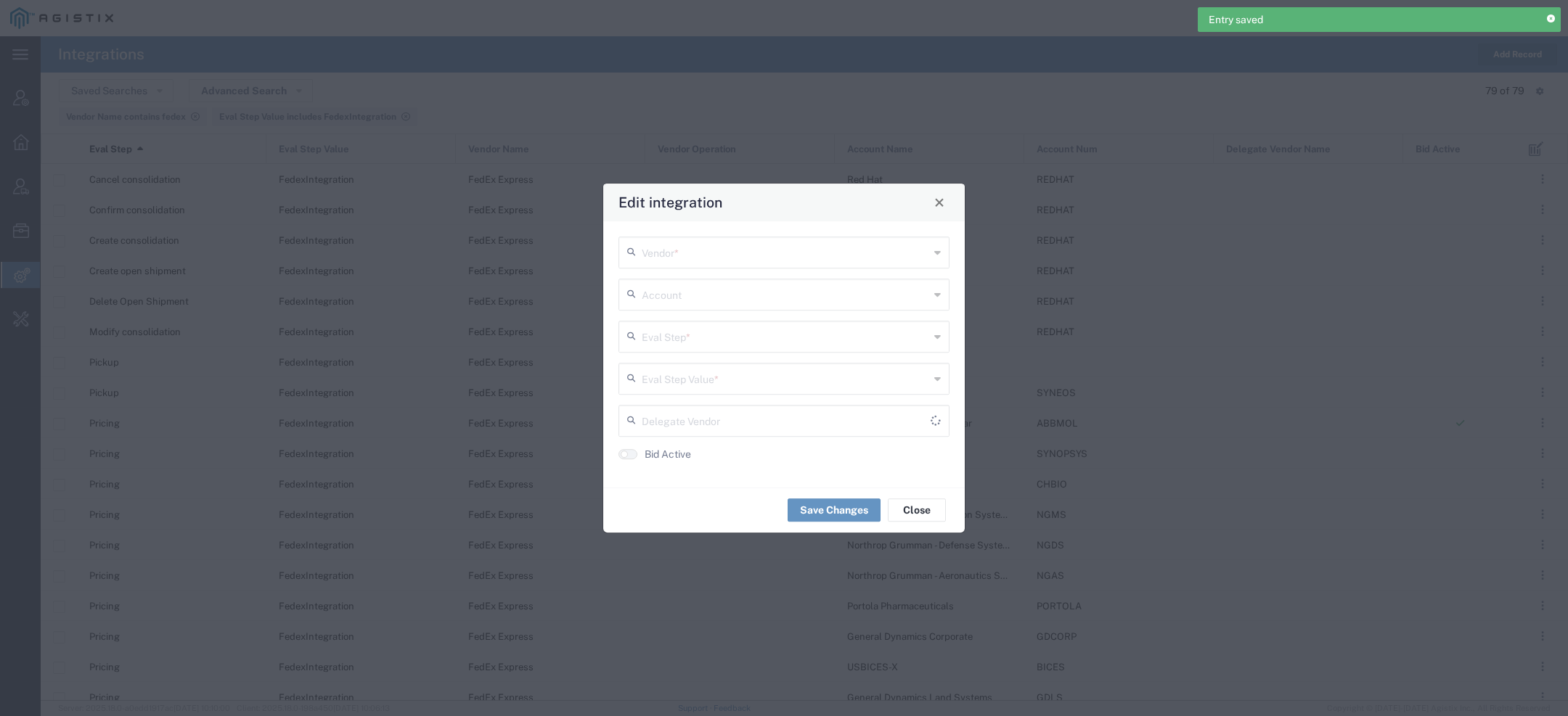
click at [704, 242] on input "text" at bounding box center [785, 251] width 287 height 26
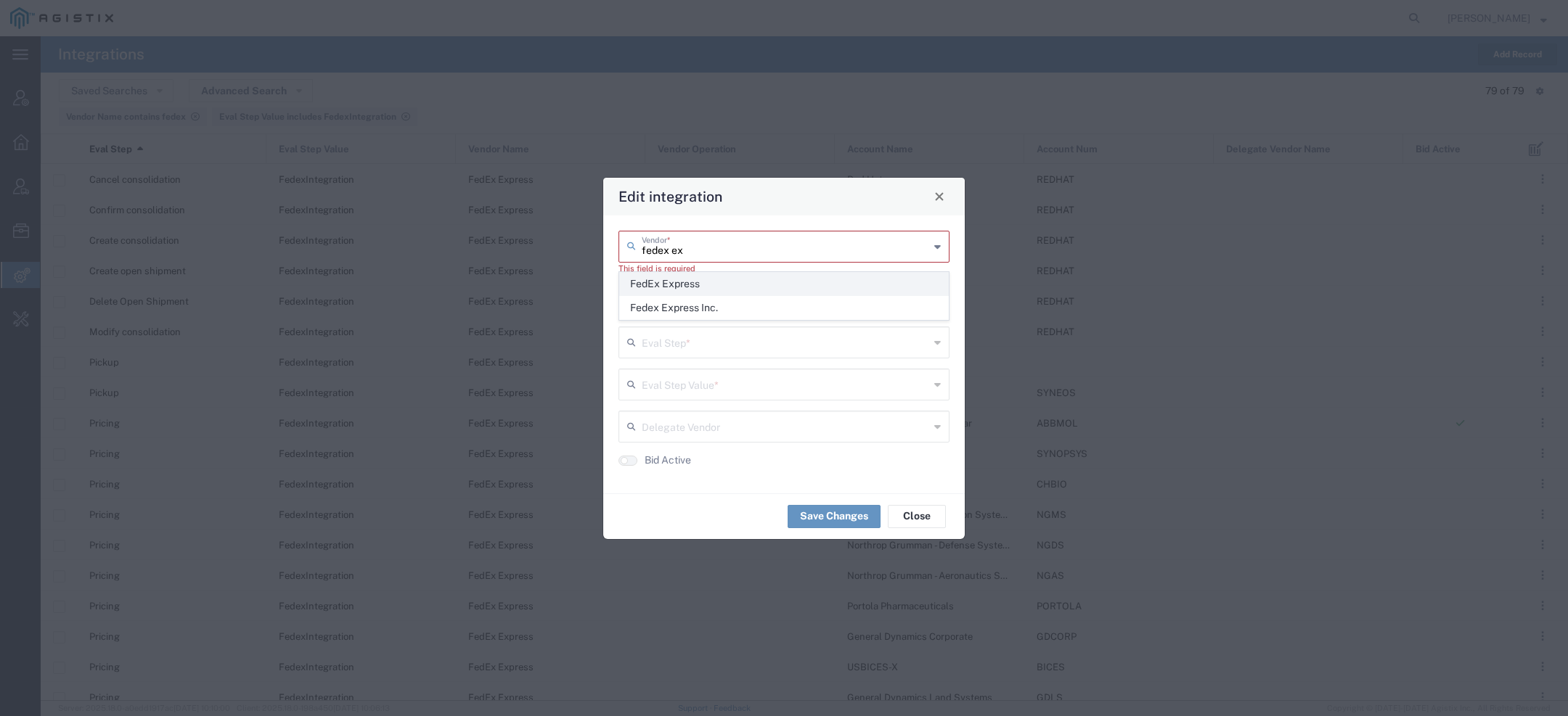
click at [673, 287] on span "FedEx Express" at bounding box center [784, 284] width 328 height 22
type input "FedEx Express"
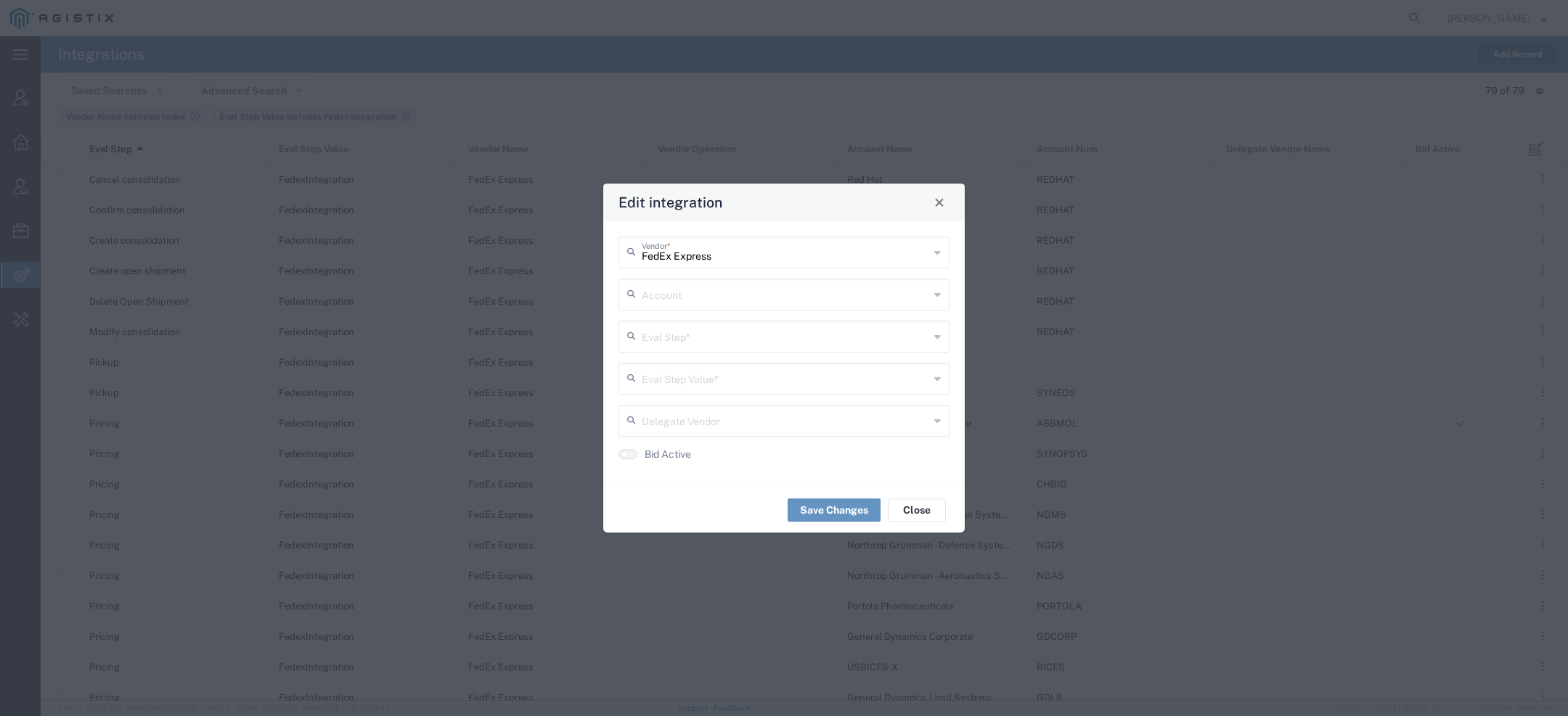
click at [674, 307] on div "Account" at bounding box center [784, 295] width 331 height 32
click at [654, 330] on span "Agistix" at bounding box center [784, 326] width 328 height 22
type input "Agistix"
click at [666, 345] on input "text" at bounding box center [785, 335] width 287 height 26
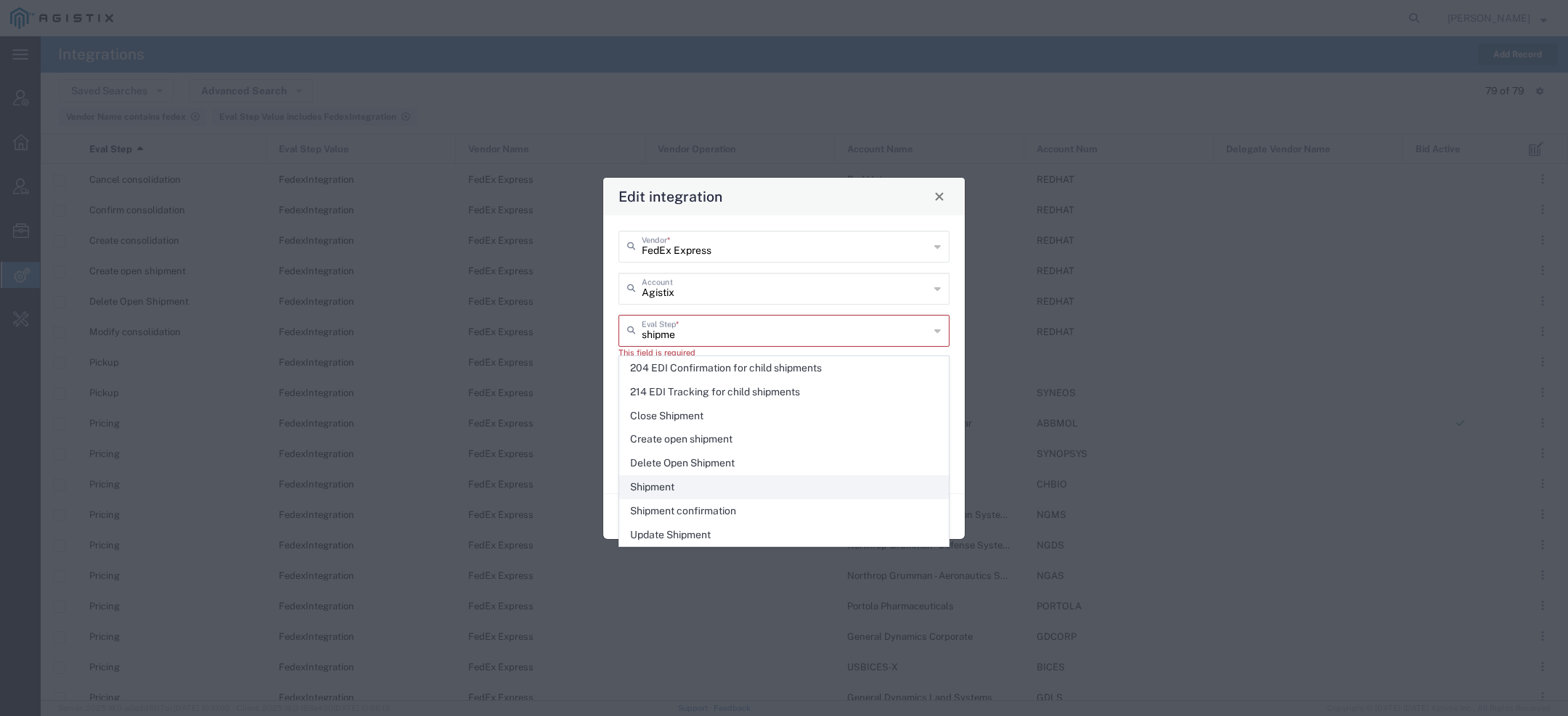
click at [650, 480] on span "Shipment" at bounding box center [784, 487] width 328 height 22
type input "Shipment"
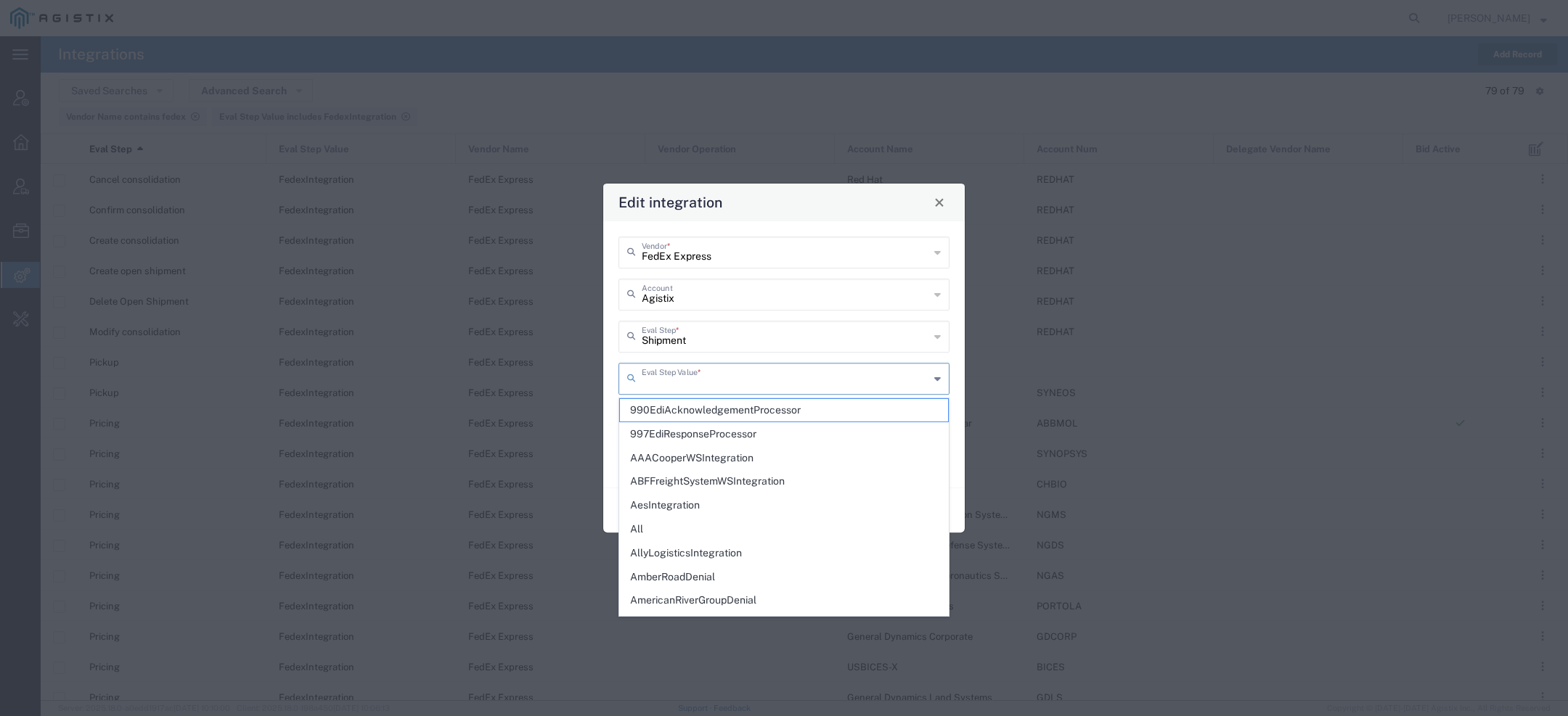
click at [669, 383] on input "text" at bounding box center [785, 377] width 287 height 26
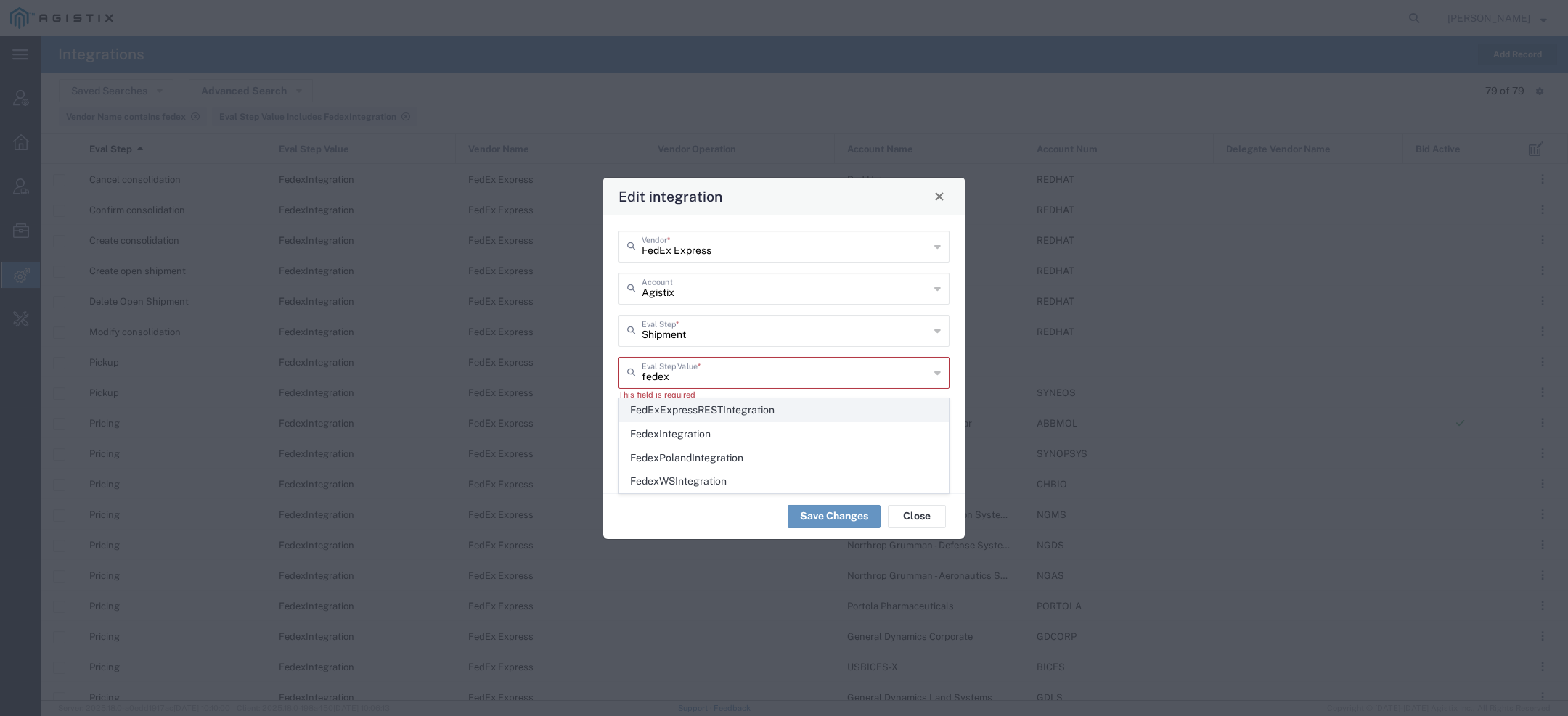
click at [661, 415] on span "FedExExpressRESTIntegration" at bounding box center [784, 410] width 328 height 22
type input "FedExExpressRESTIntegration"
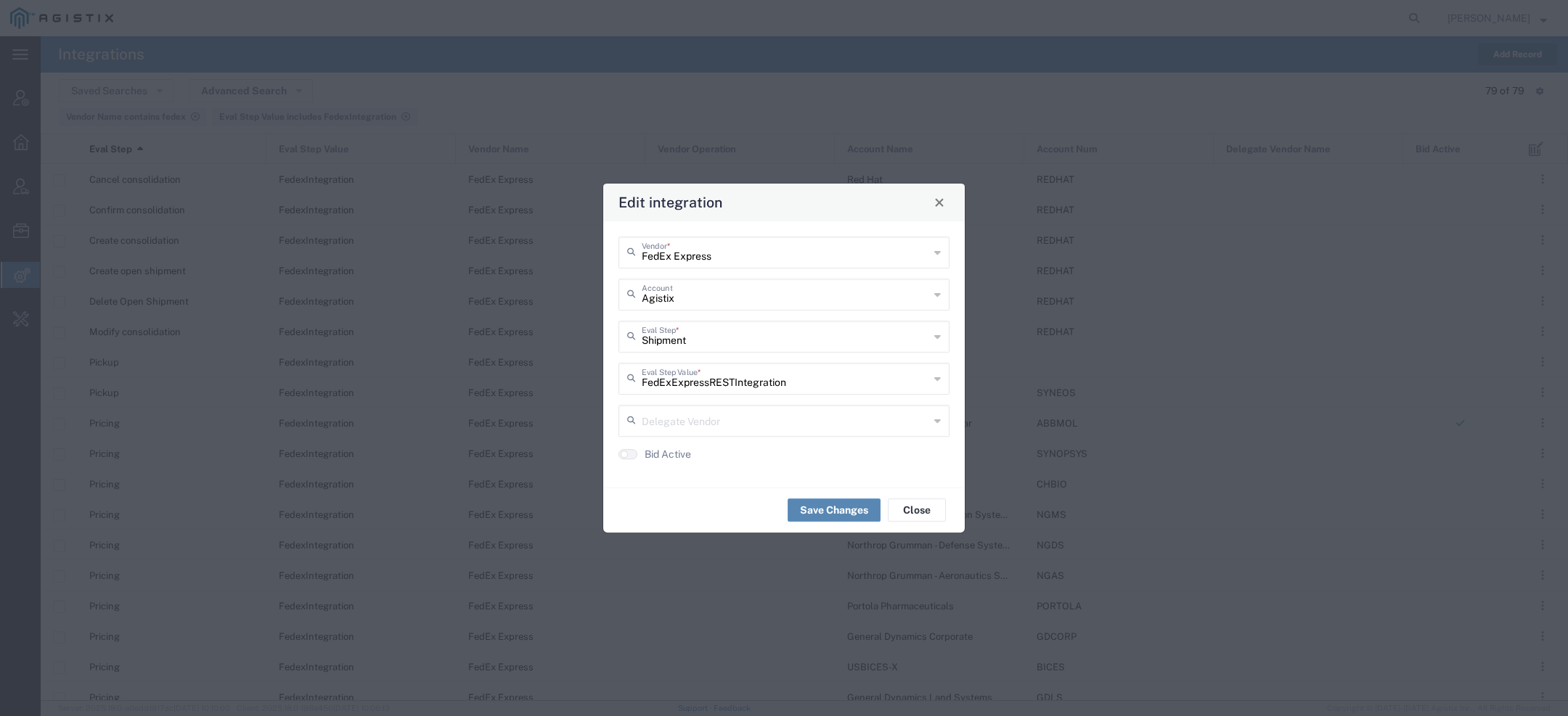
click at [805, 506] on button "Save Changes" at bounding box center [834, 510] width 93 height 23
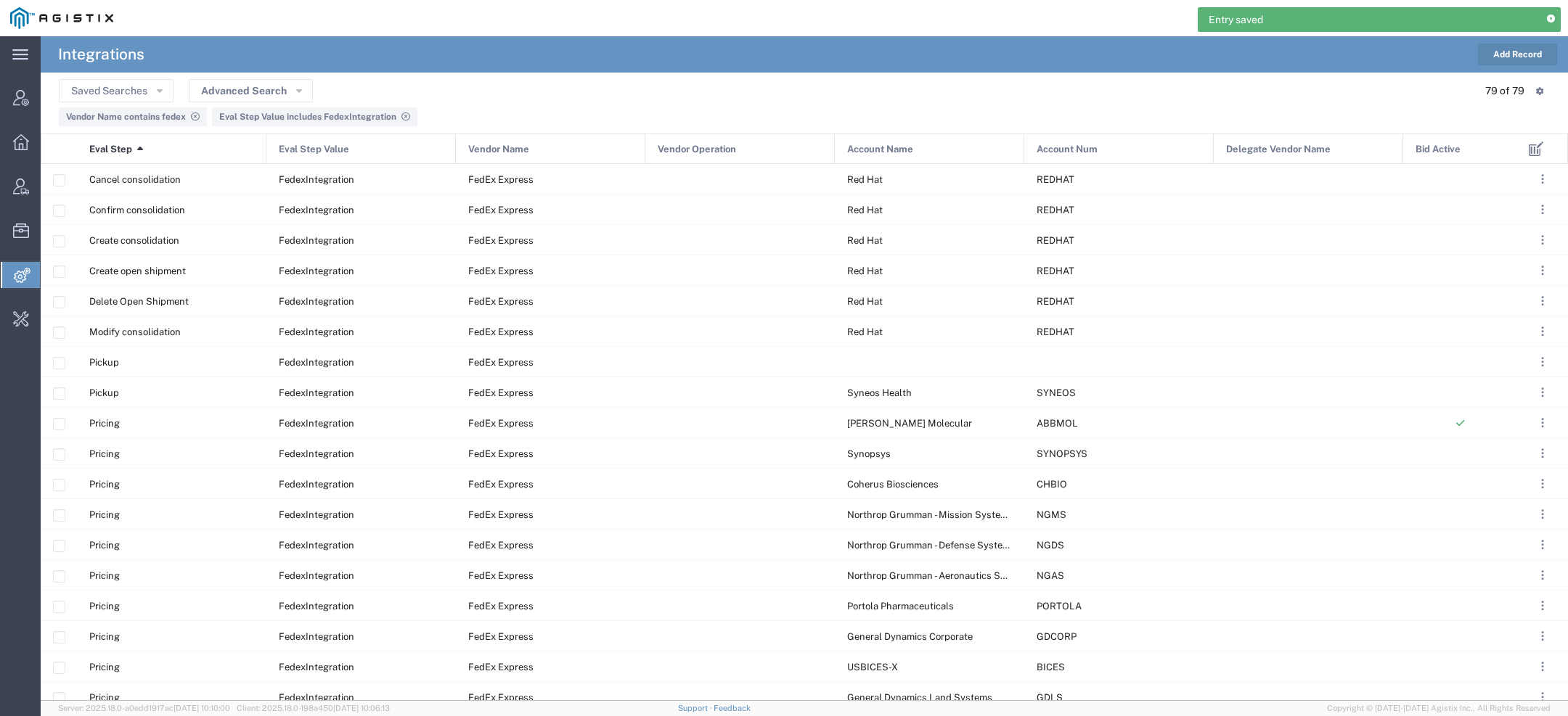
click at [1499, 57] on button "Add Record" at bounding box center [1517, 55] width 79 height 22
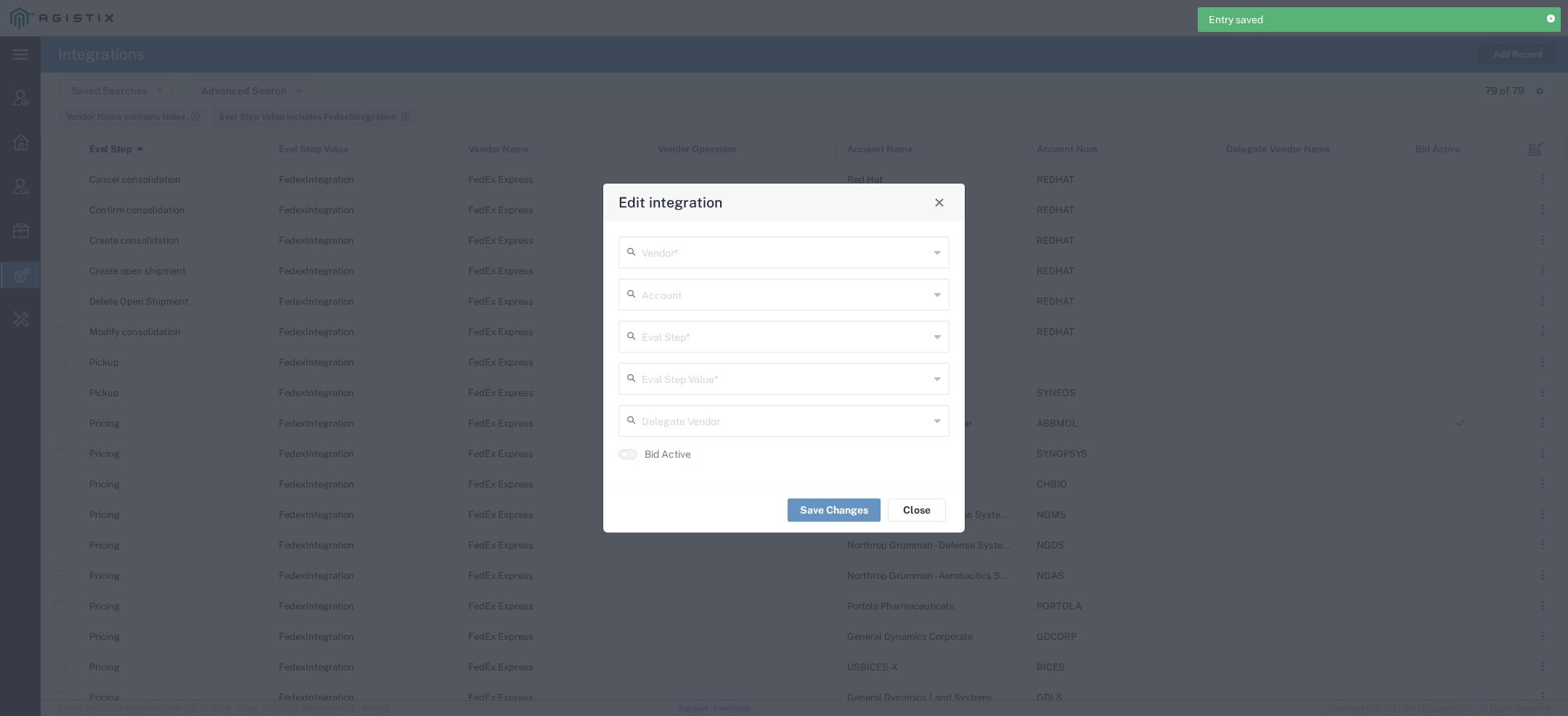
click at [686, 336] on input "text" at bounding box center [785, 335] width 287 height 26
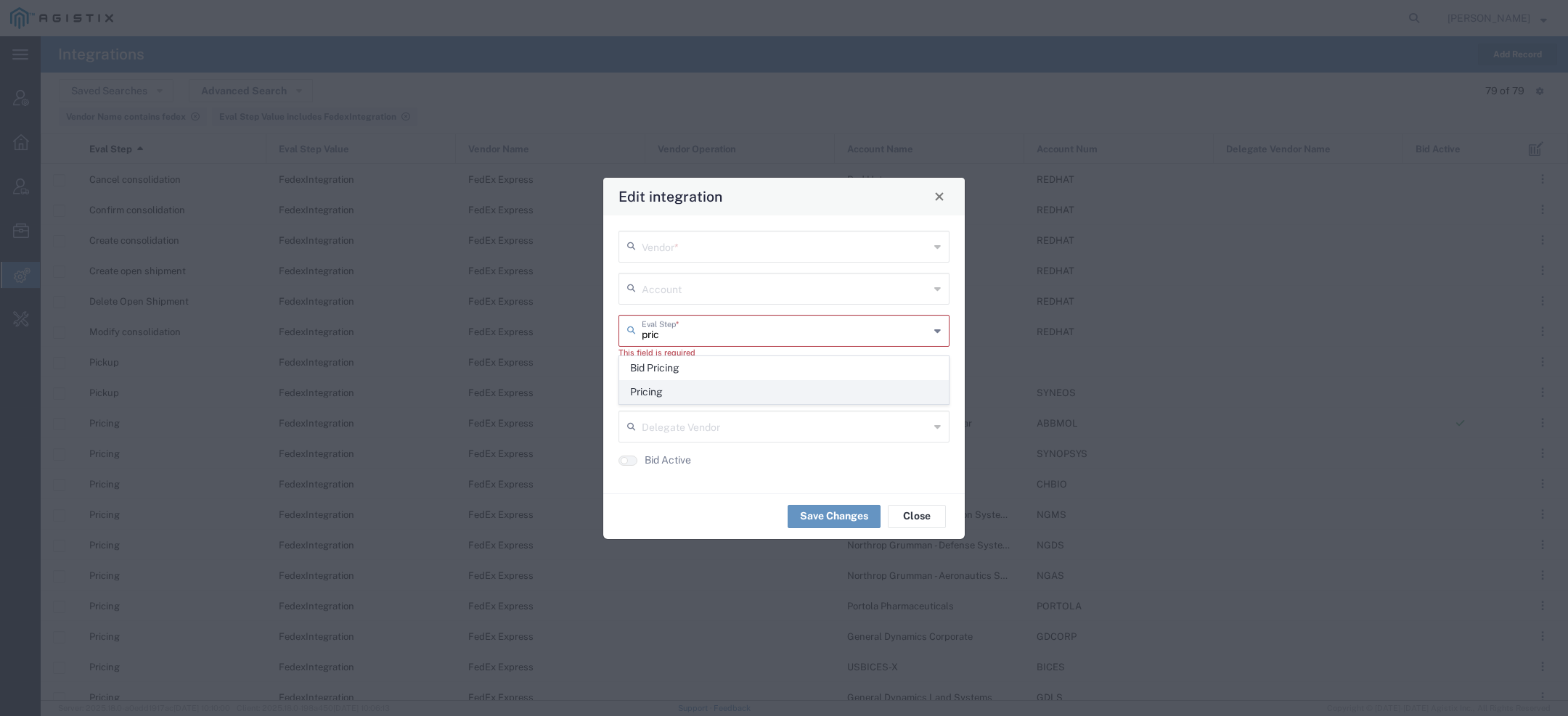
click at [681, 389] on span "Pricing" at bounding box center [784, 392] width 328 height 22
type input "Pricing"
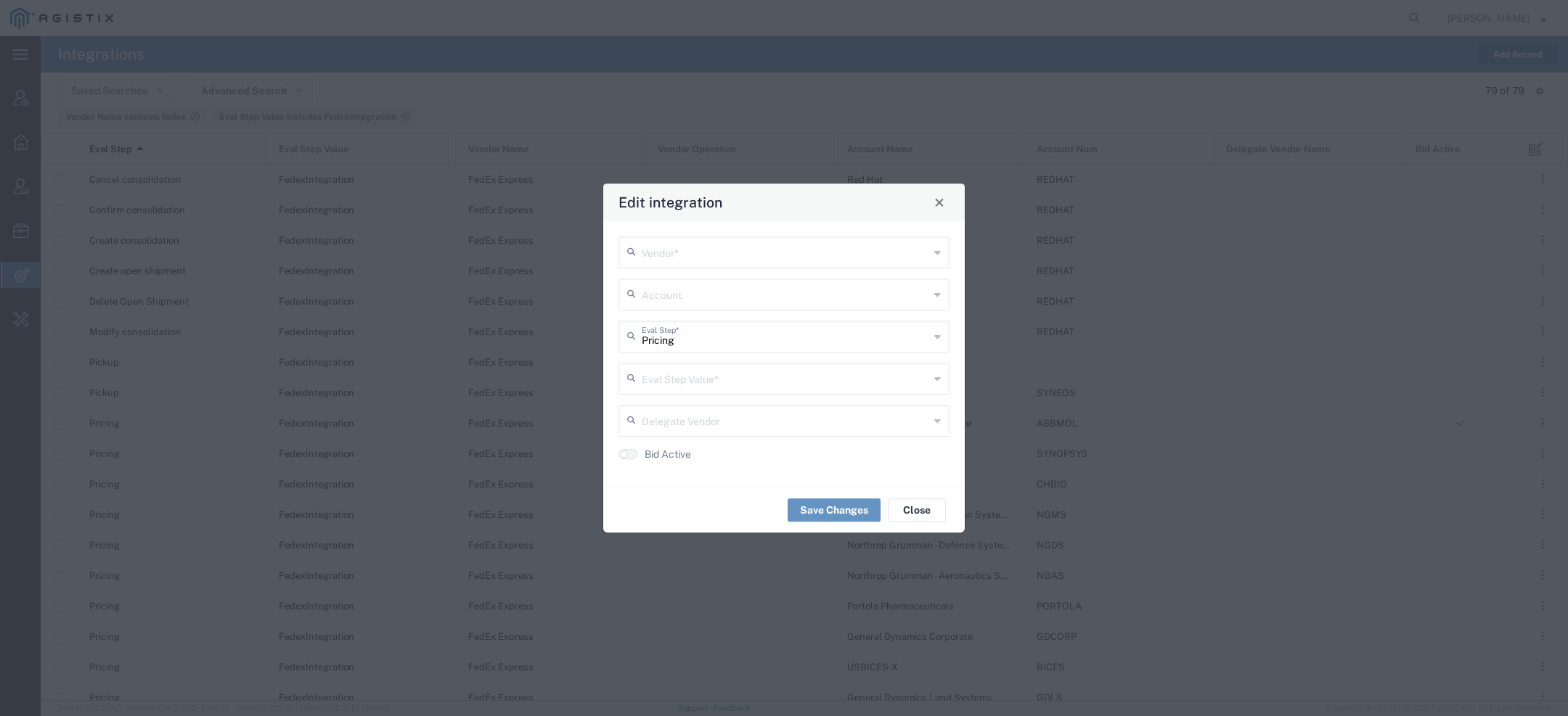
click at [662, 254] on input "text" at bounding box center [785, 251] width 287 height 26
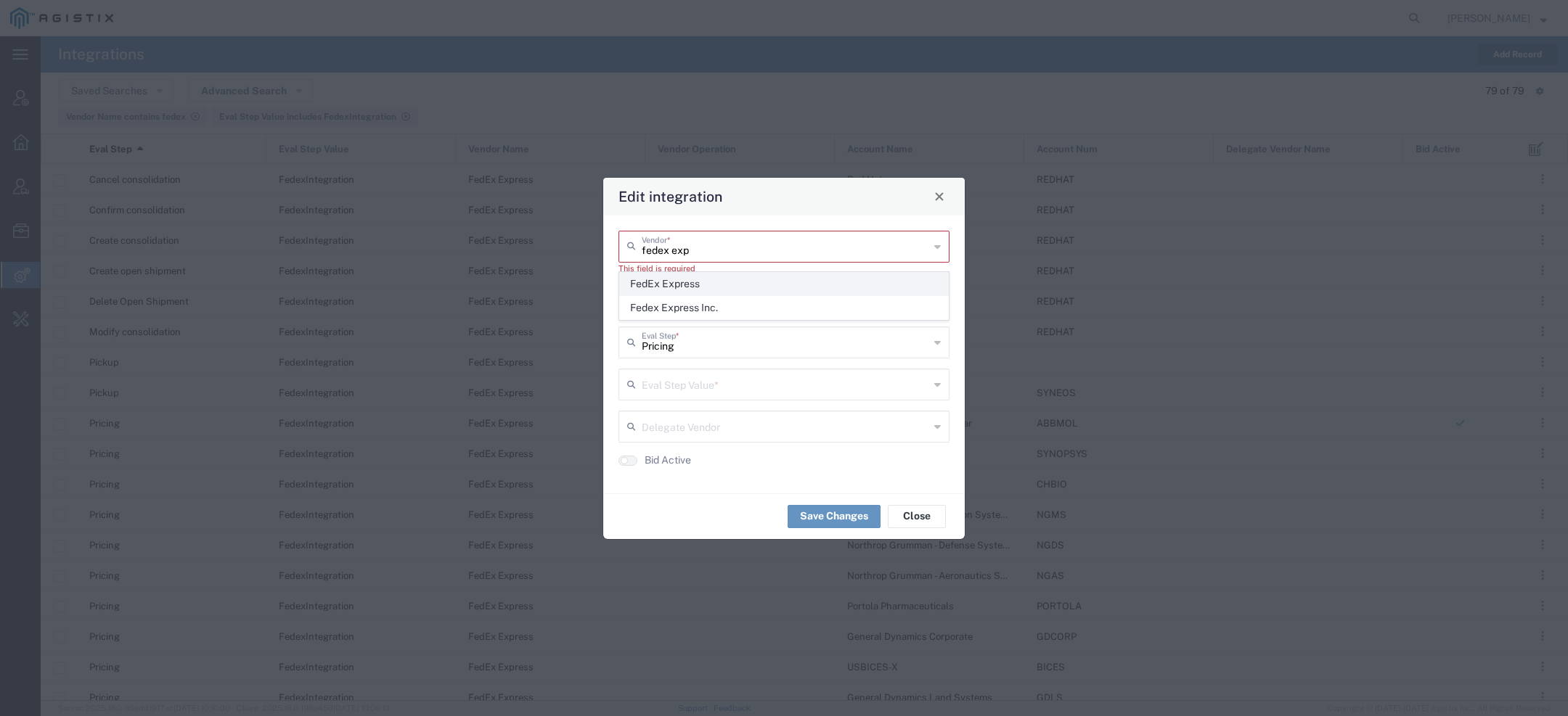
click at [718, 285] on span "FedEx Express" at bounding box center [784, 284] width 328 height 22
type input "FedEx Express"
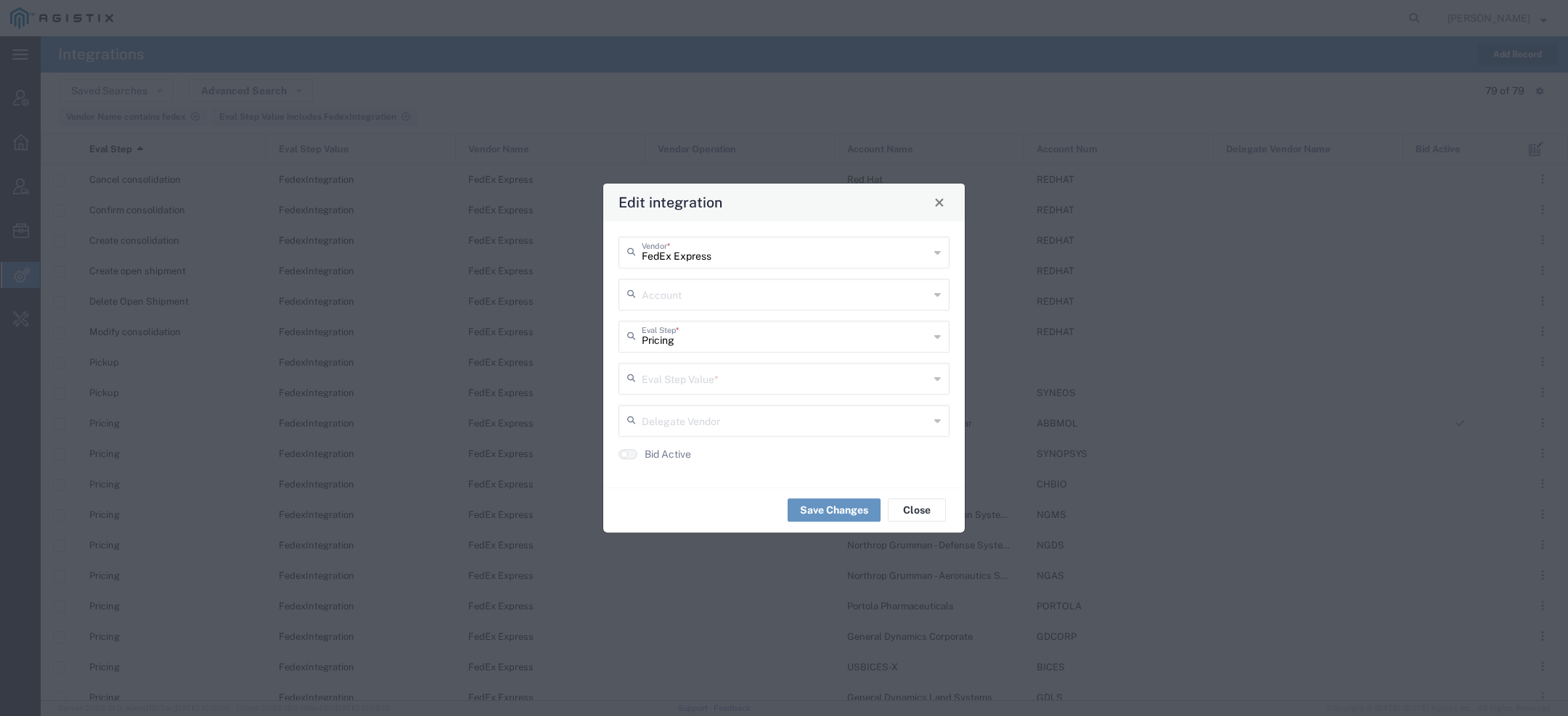
click at [703, 304] on input "text" at bounding box center [785, 293] width 287 height 26
click at [667, 327] on span "Agistix" at bounding box center [784, 326] width 328 height 22
type input "Agistix"
click at [681, 384] on input "text" at bounding box center [785, 377] width 287 height 26
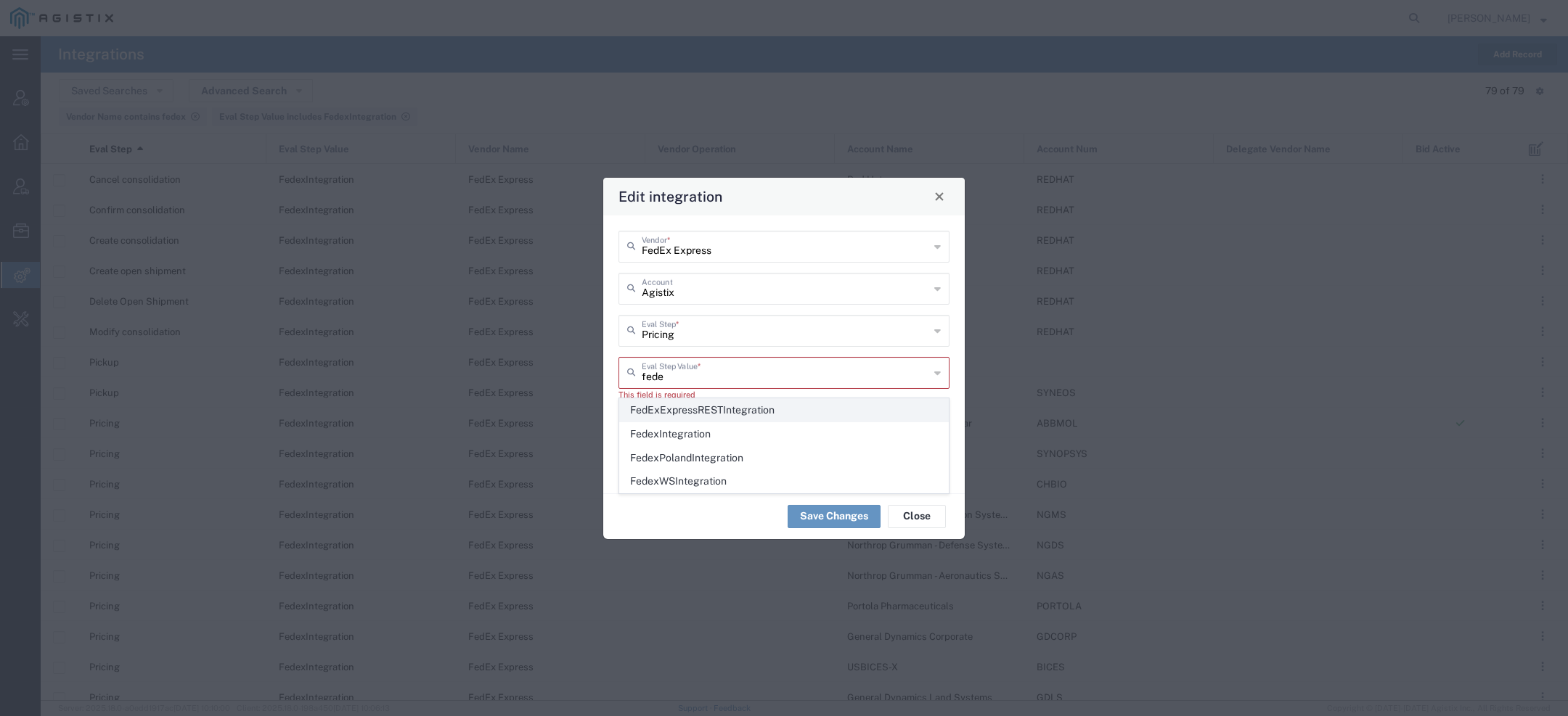
click at [703, 410] on span "FedExExpressRESTIntegration" at bounding box center [784, 410] width 328 height 22
type input "FedExExpressRESTIntegration"
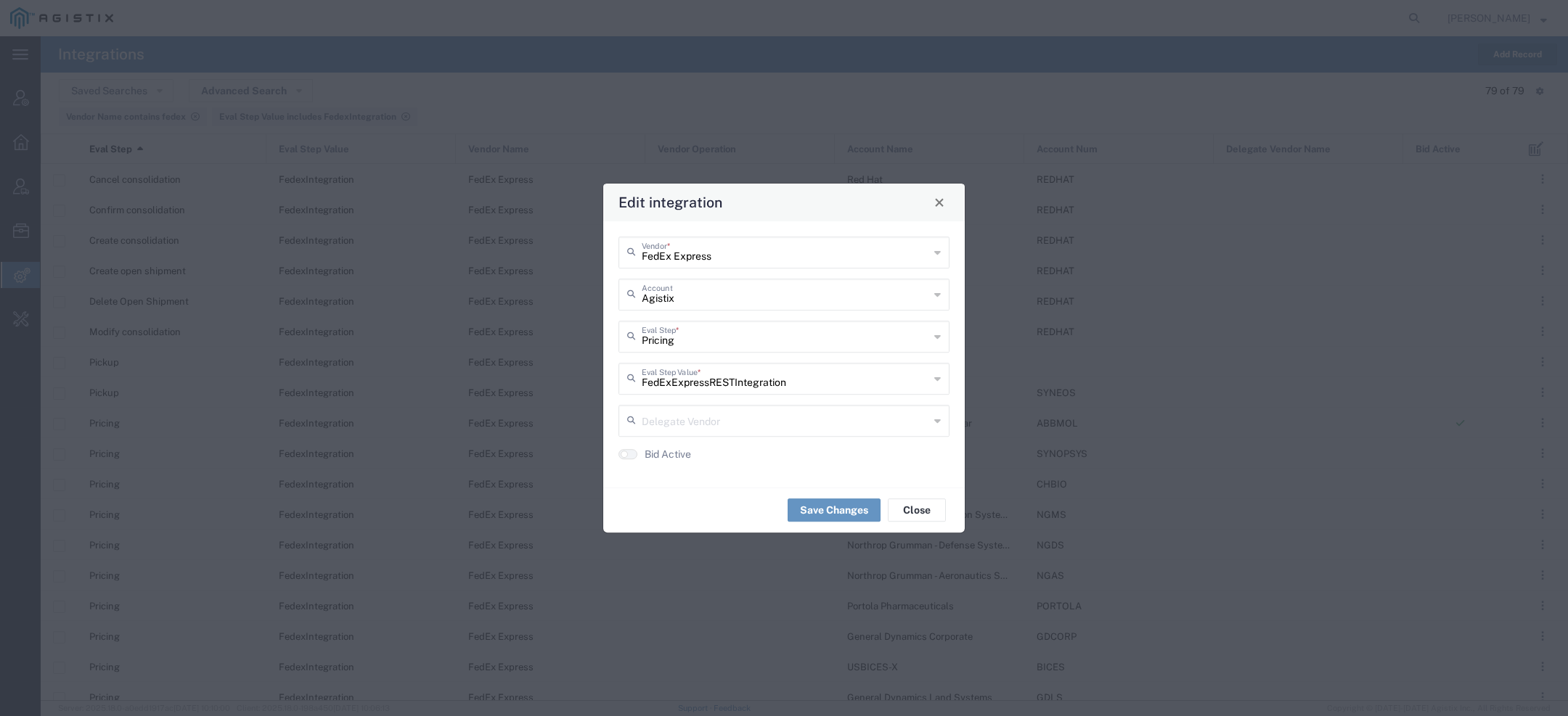
click at [833, 523] on div "Save Changes Close" at bounding box center [784, 510] width 362 height 46
click at [834, 517] on button "Save Changes" at bounding box center [834, 510] width 93 height 23
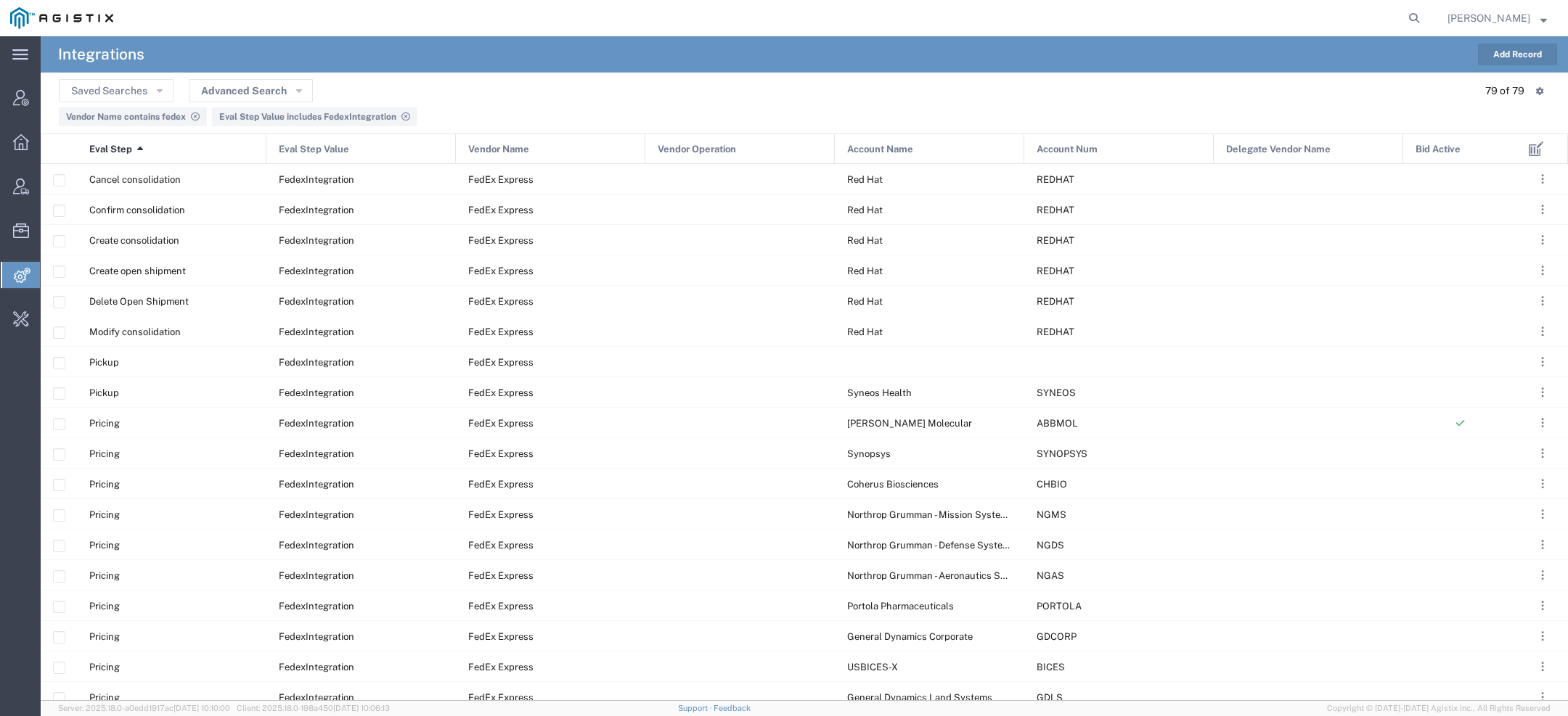
click at [854, 146] on span "Account Name" at bounding box center [880, 149] width 66 height 31
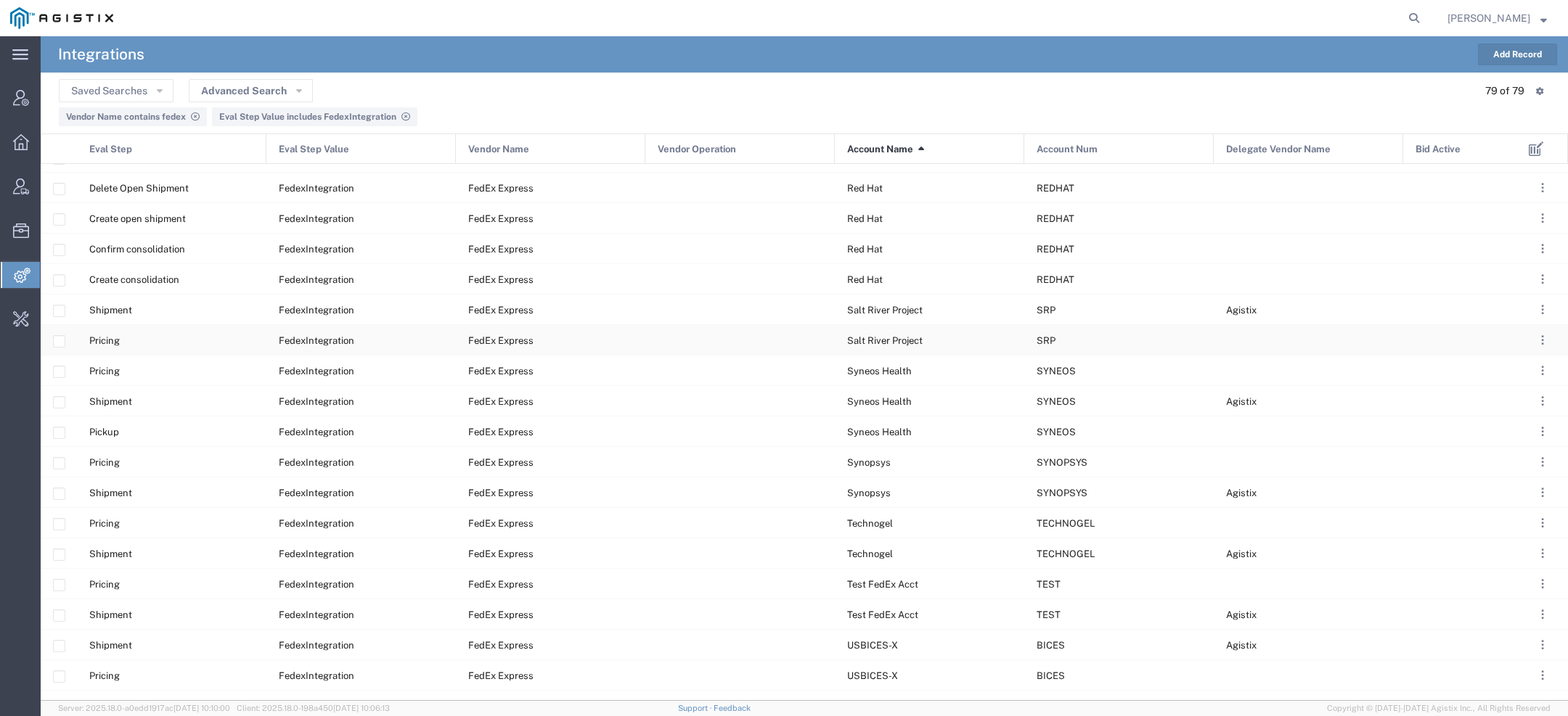
scroll to position [1858, 0]
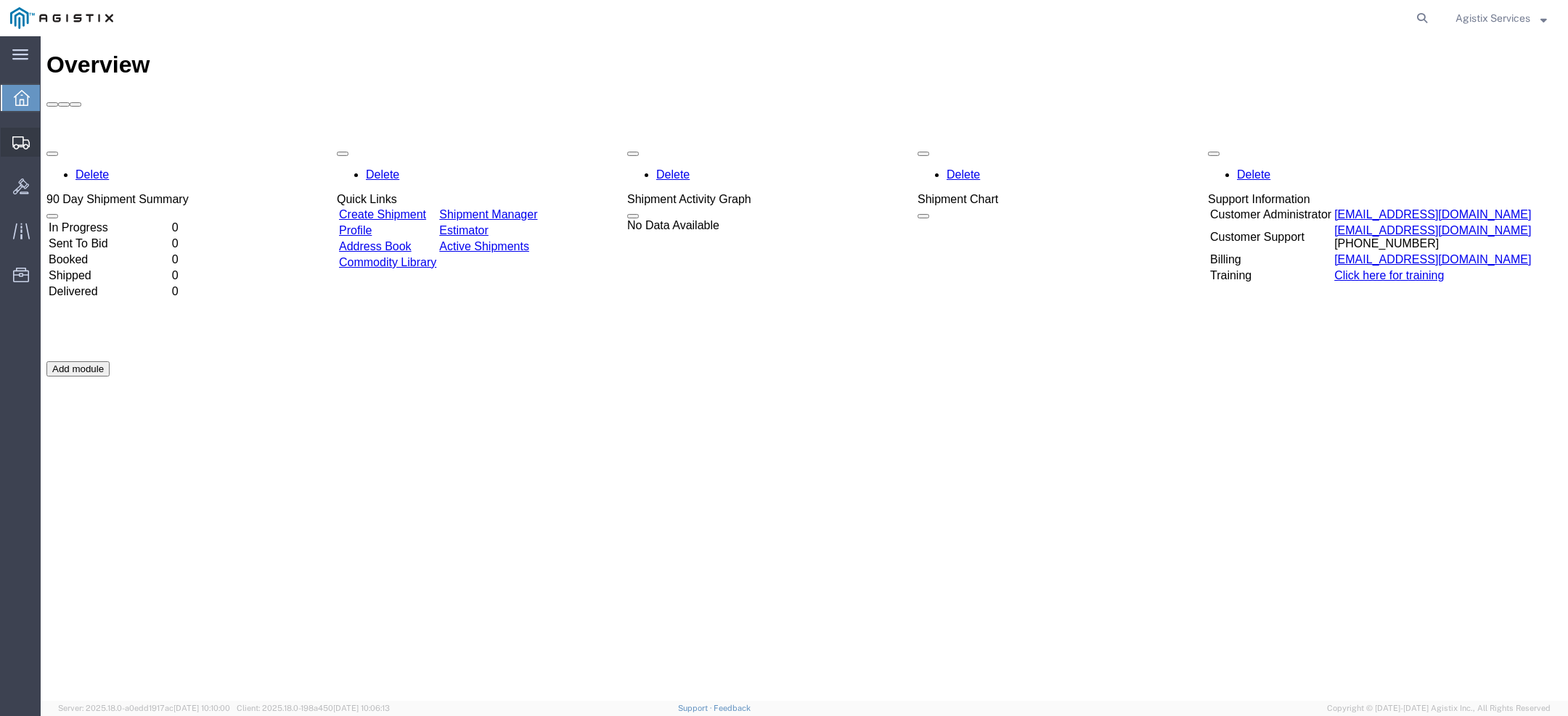
click at [0, 0] on span "Create Shipment" at bounding box center [0, 0] width 0 height 0
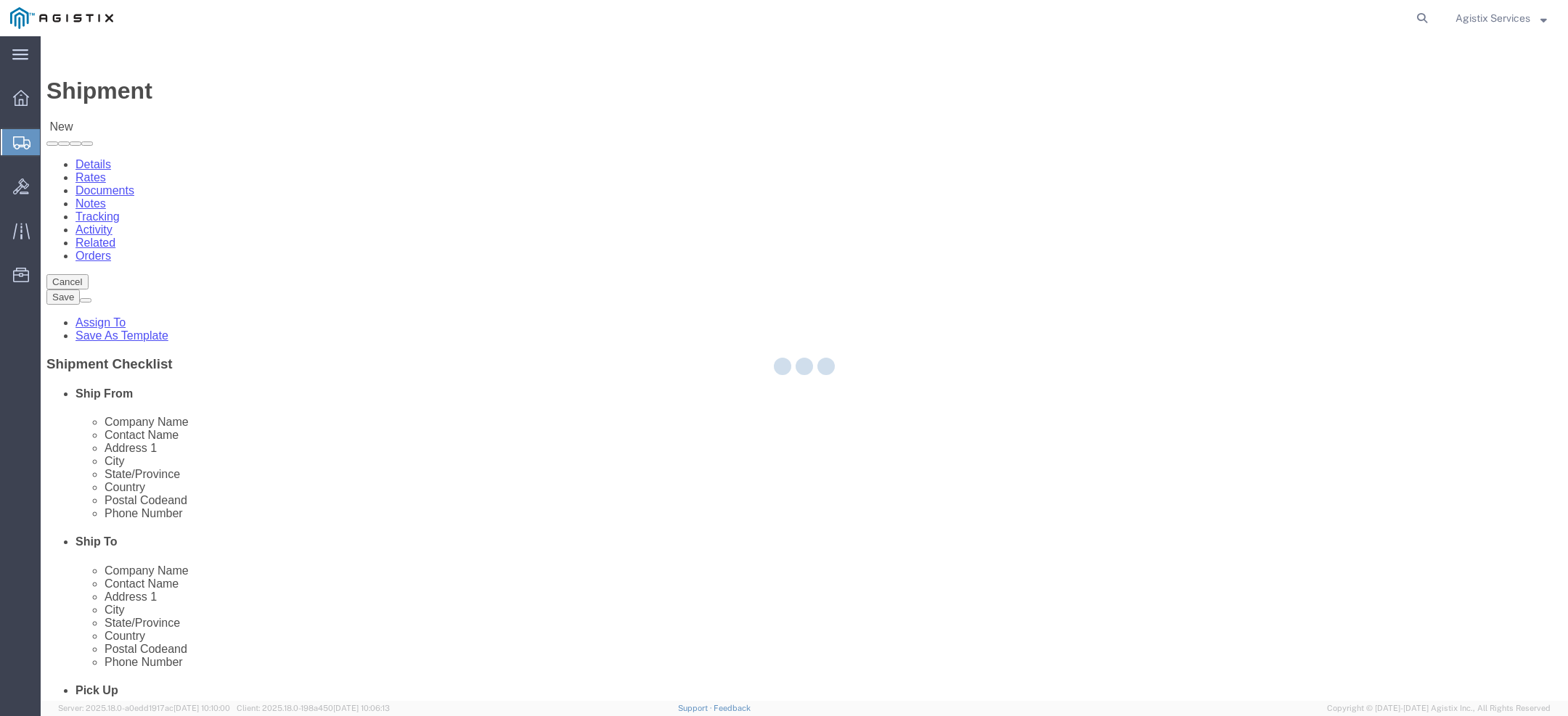
select select
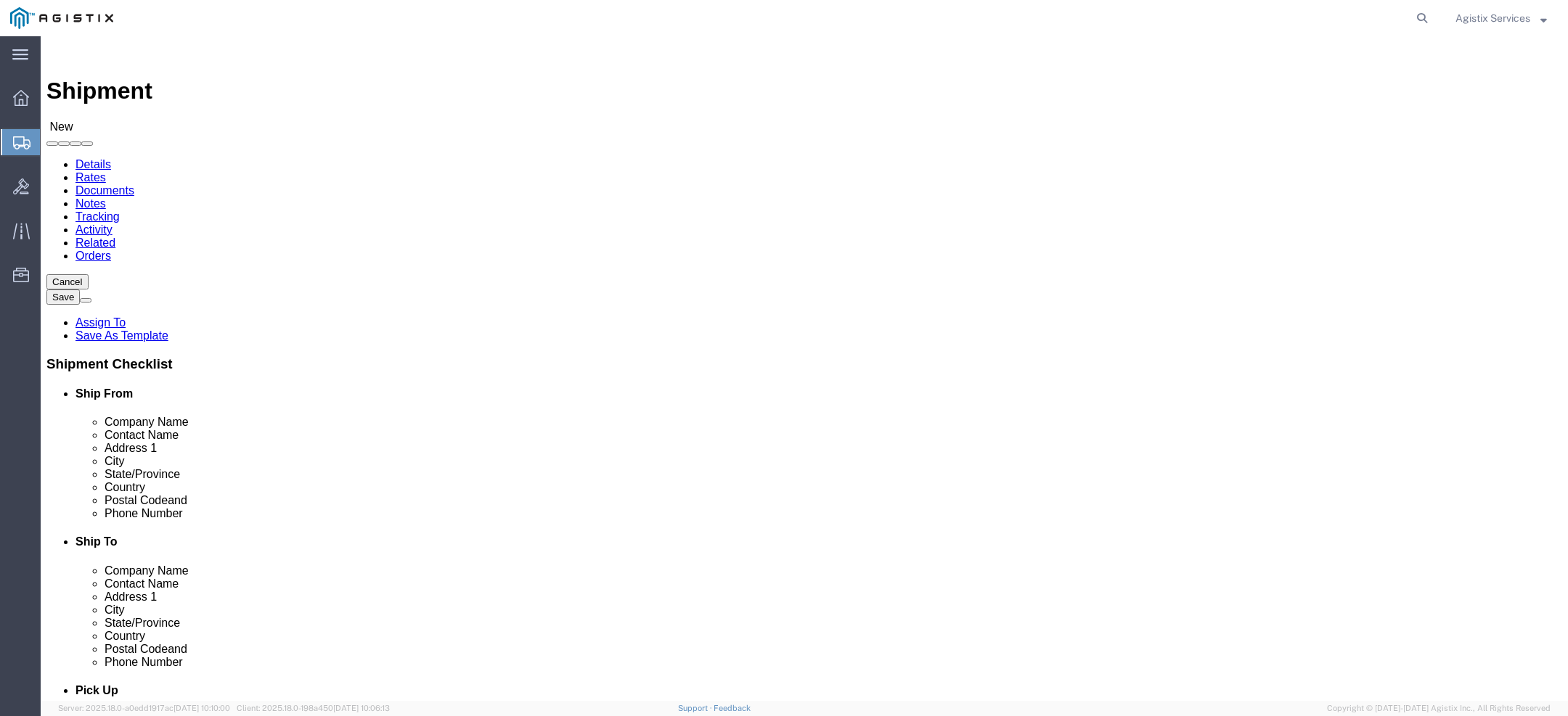
select select "249"
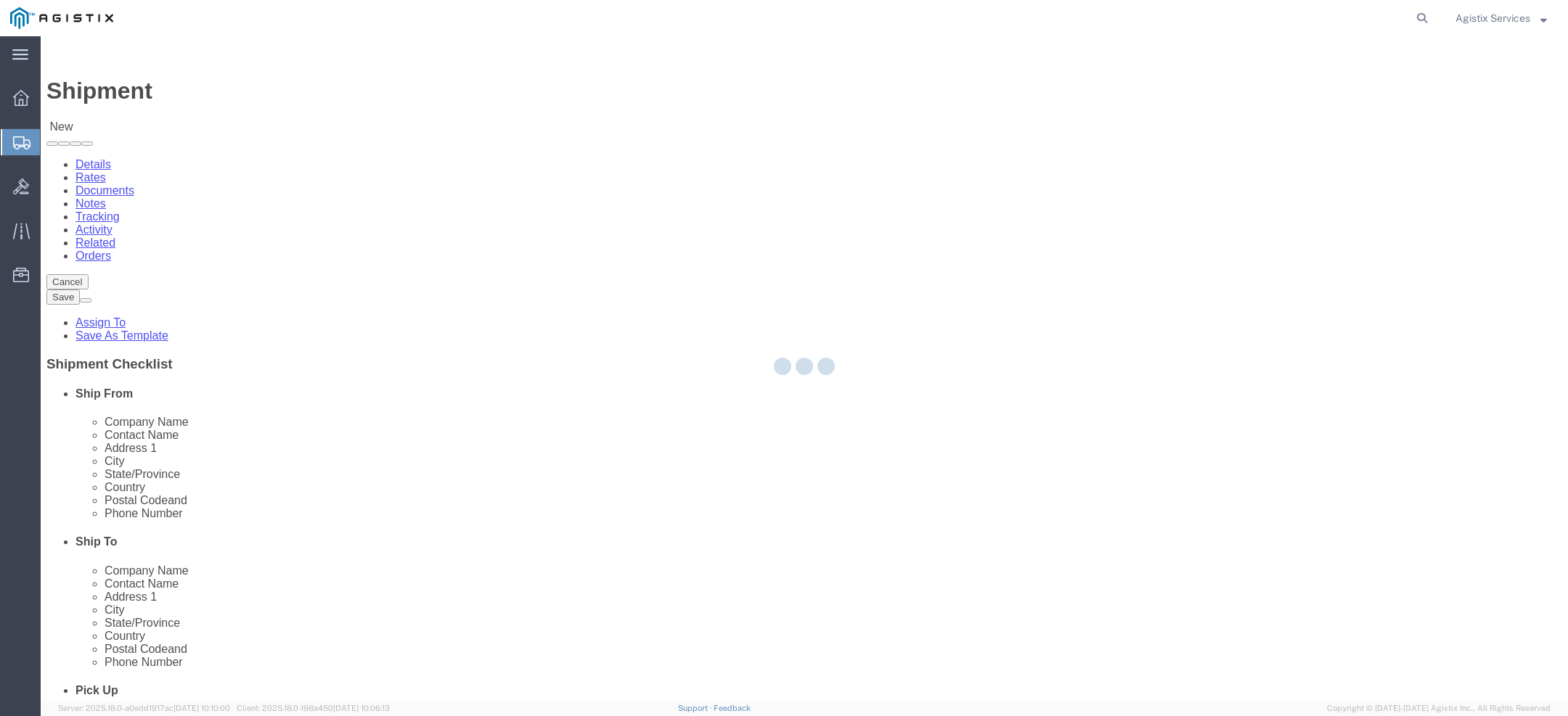
select select "IN"
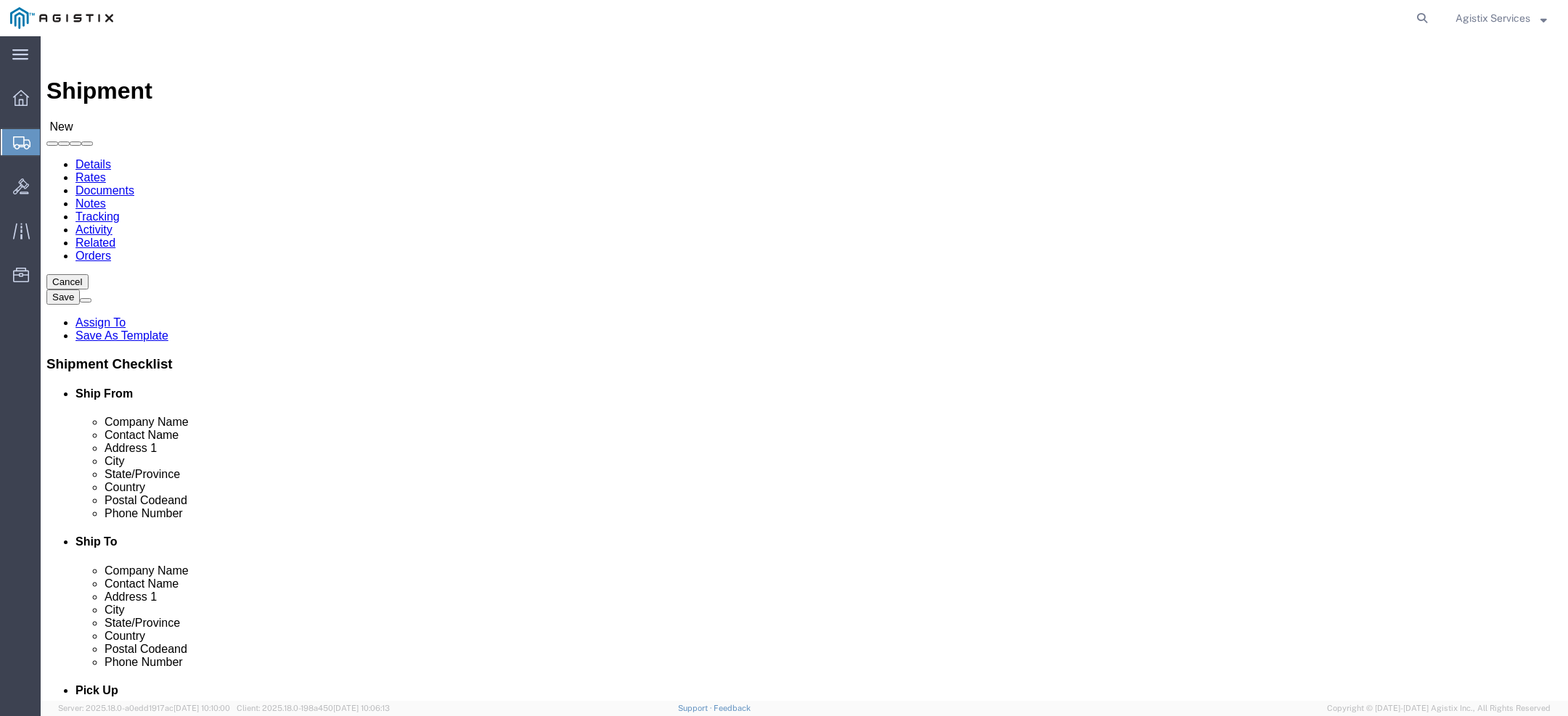
select select "1948"
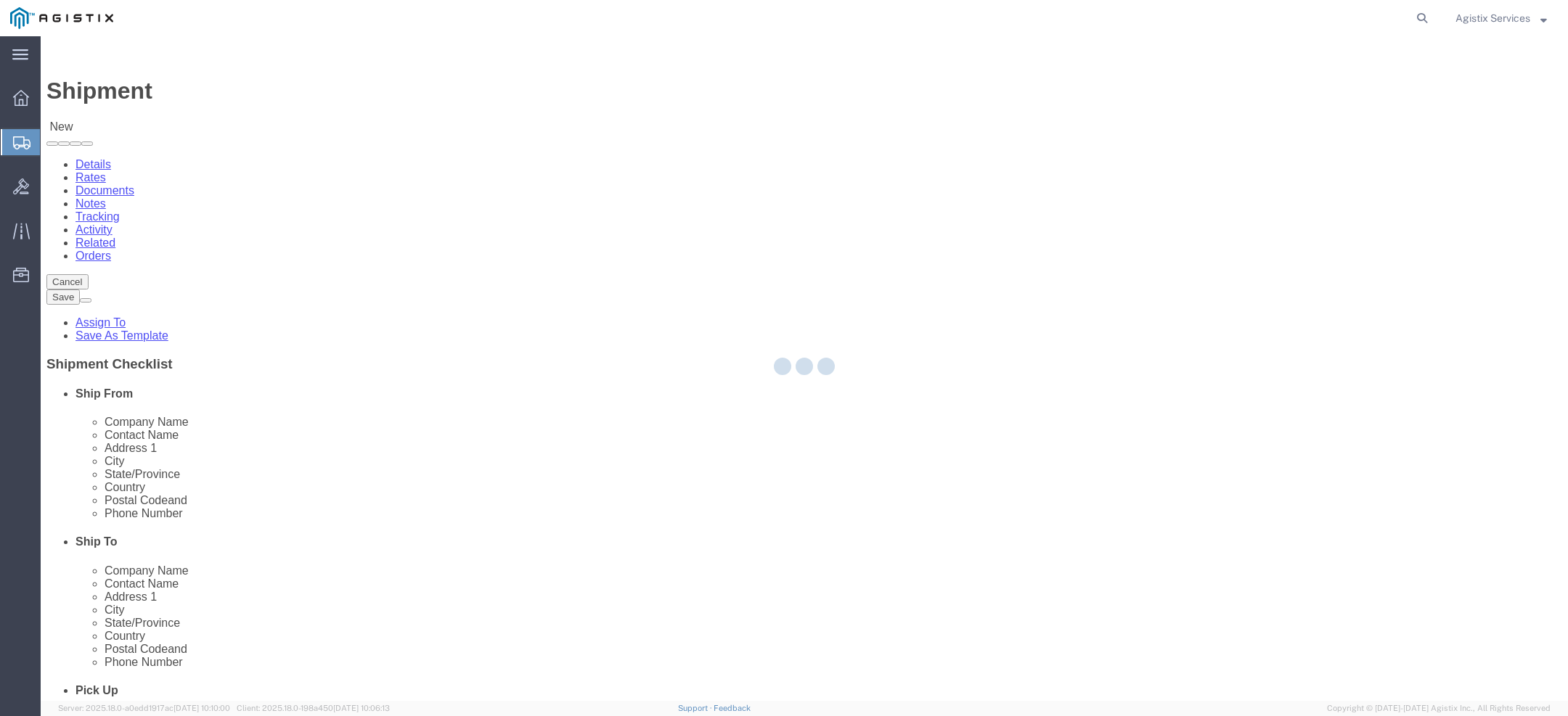
select select "CA"
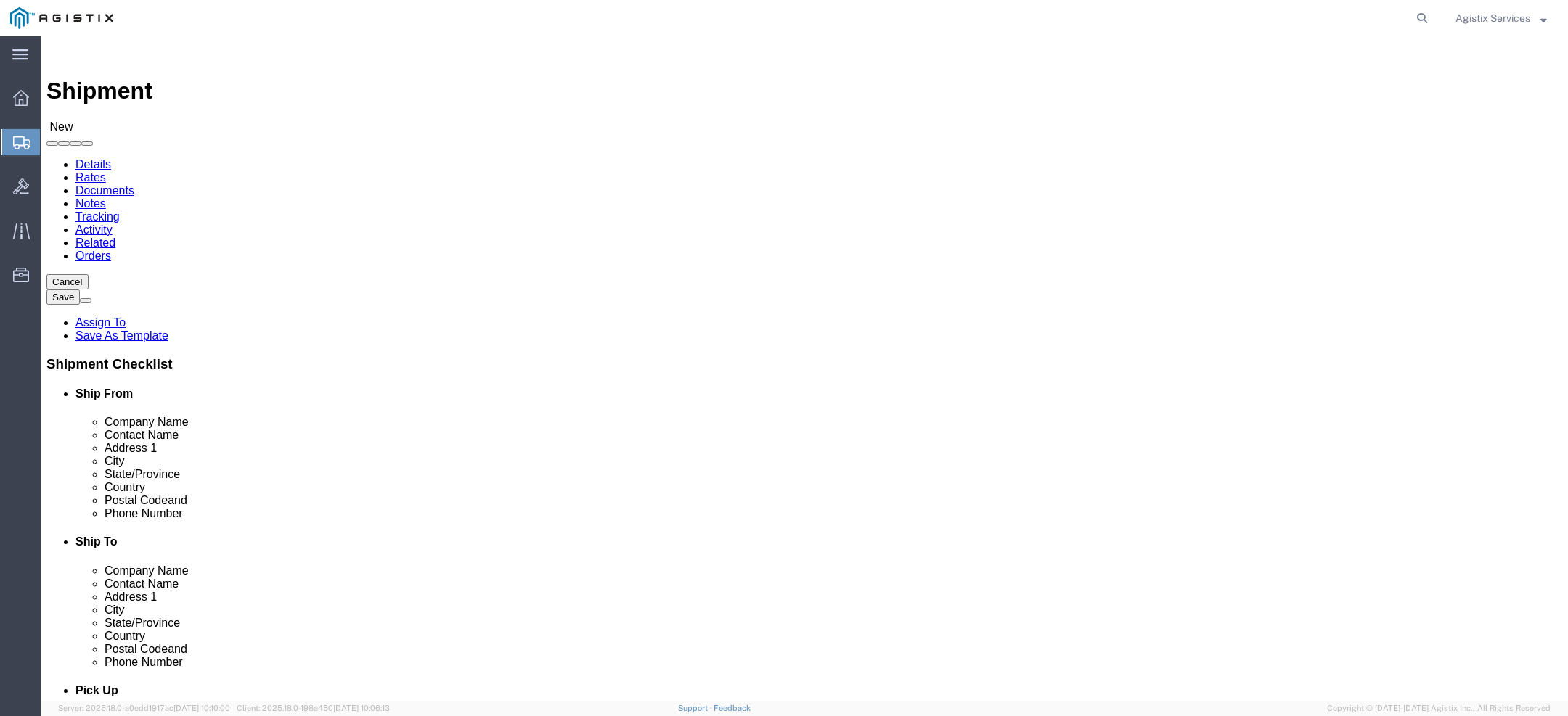
select select "31"
select select "CA"
click input "text"
click input "TESTKH"
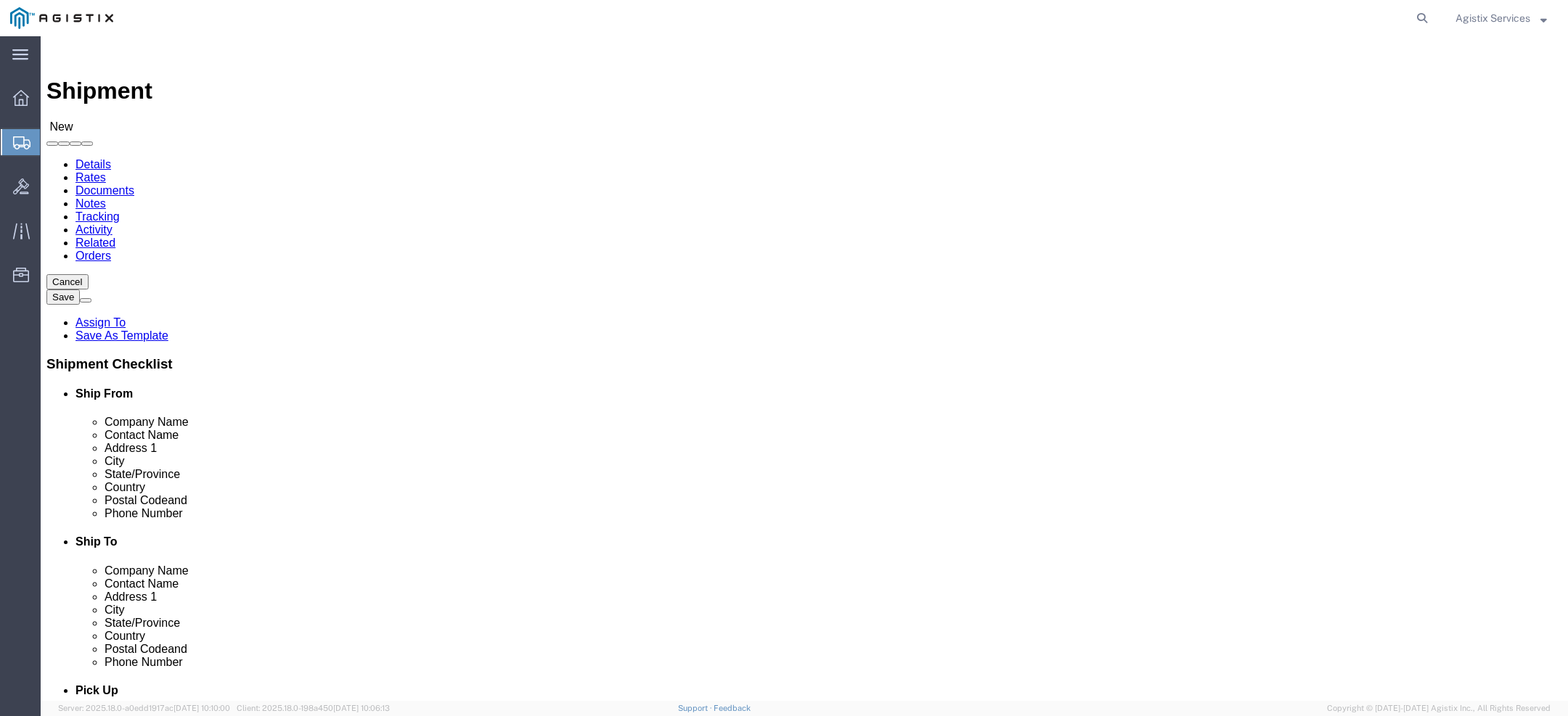
type input "TESTKH"
click input "text"
paste input "TESTKH"
type input "TESTKH"
click input "text"
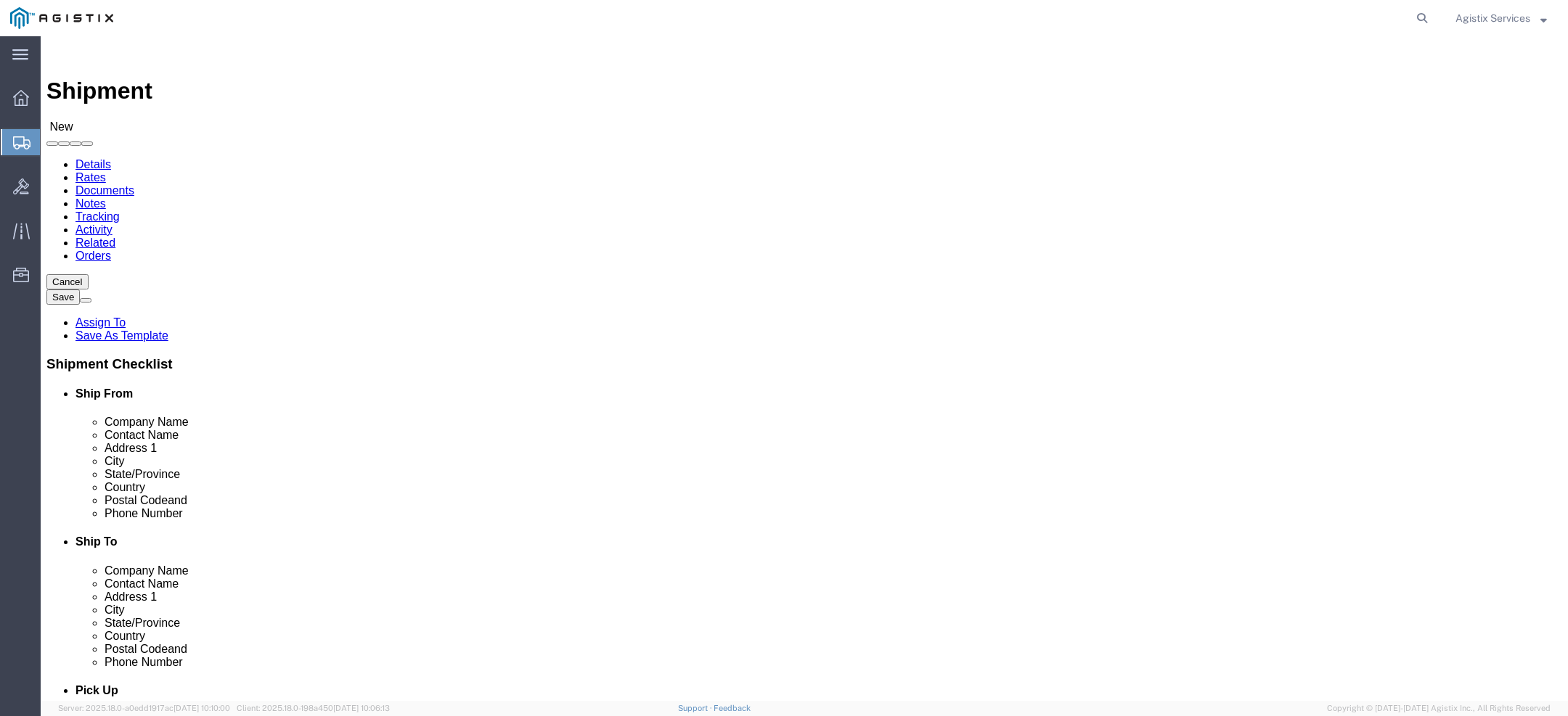
drag, startPoint x: 330, startPoint y: 498, endPoint x: 89, endPoint y: 494, distance: 241.0
click div "Phone Number 555-555-5555 8"
type input "555-555-5555"
click div "Postal Code"
click input "text"
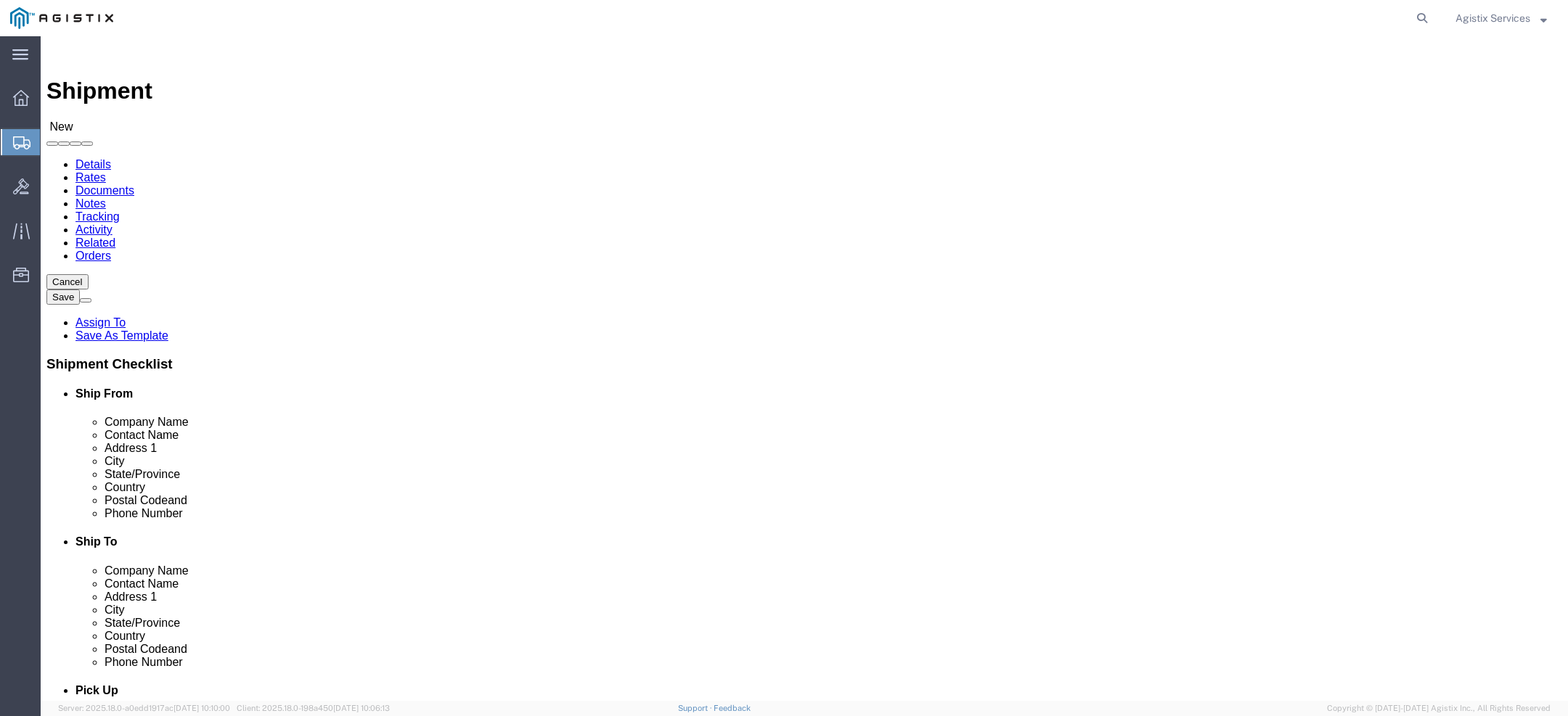
paste input "555-555-5555"
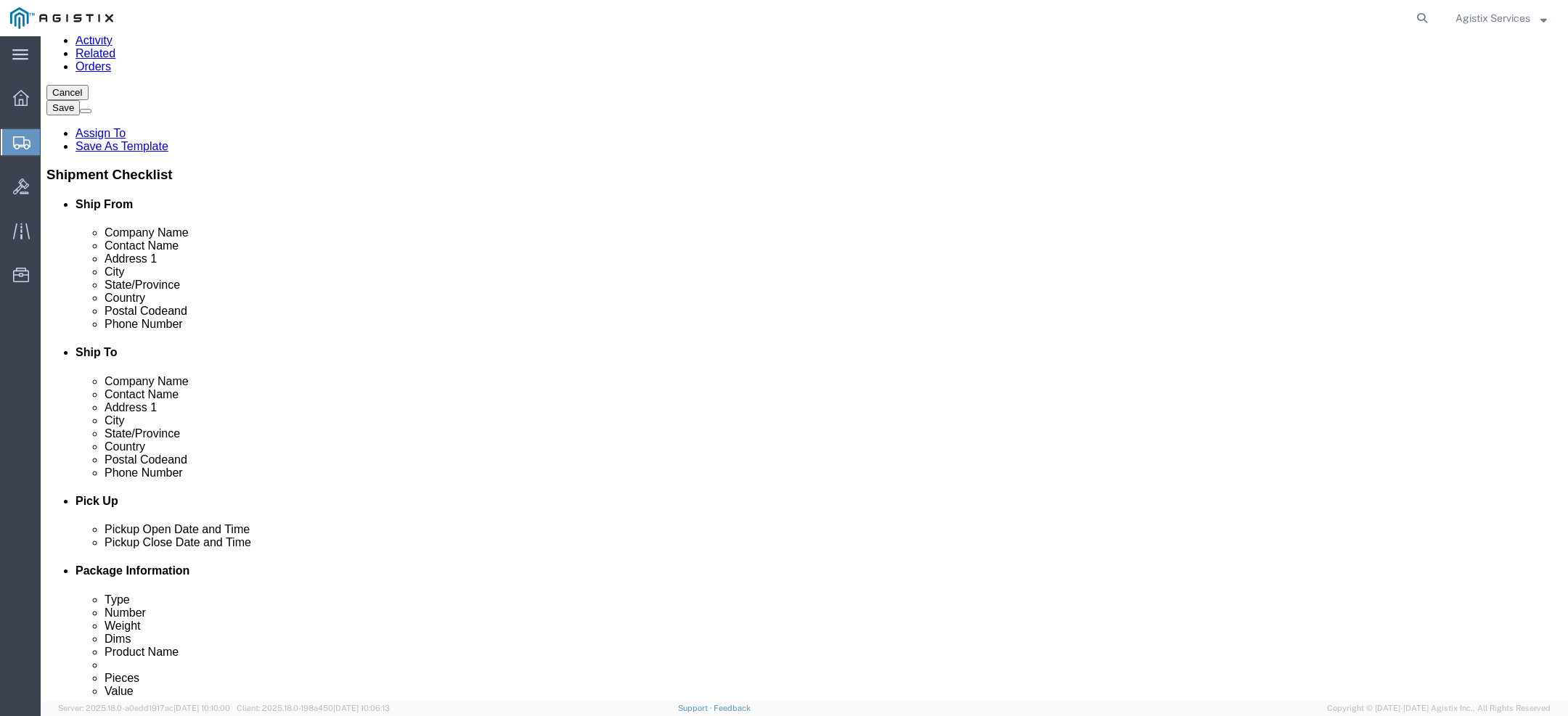
scroll to position [65, 0]
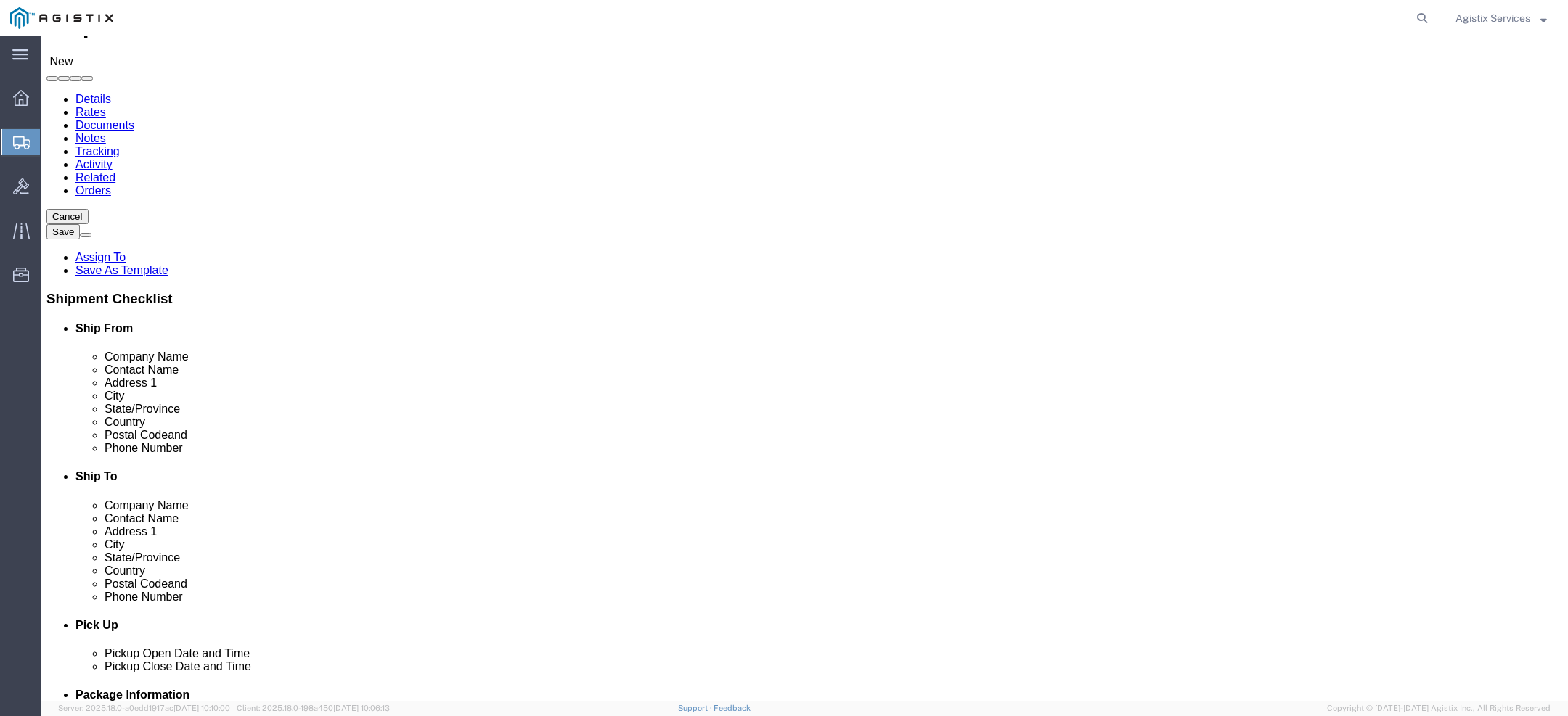
type input "555-555-5555"
click input "text"
type input "khostetler@agistix.com"
click label
click input "checkbox"
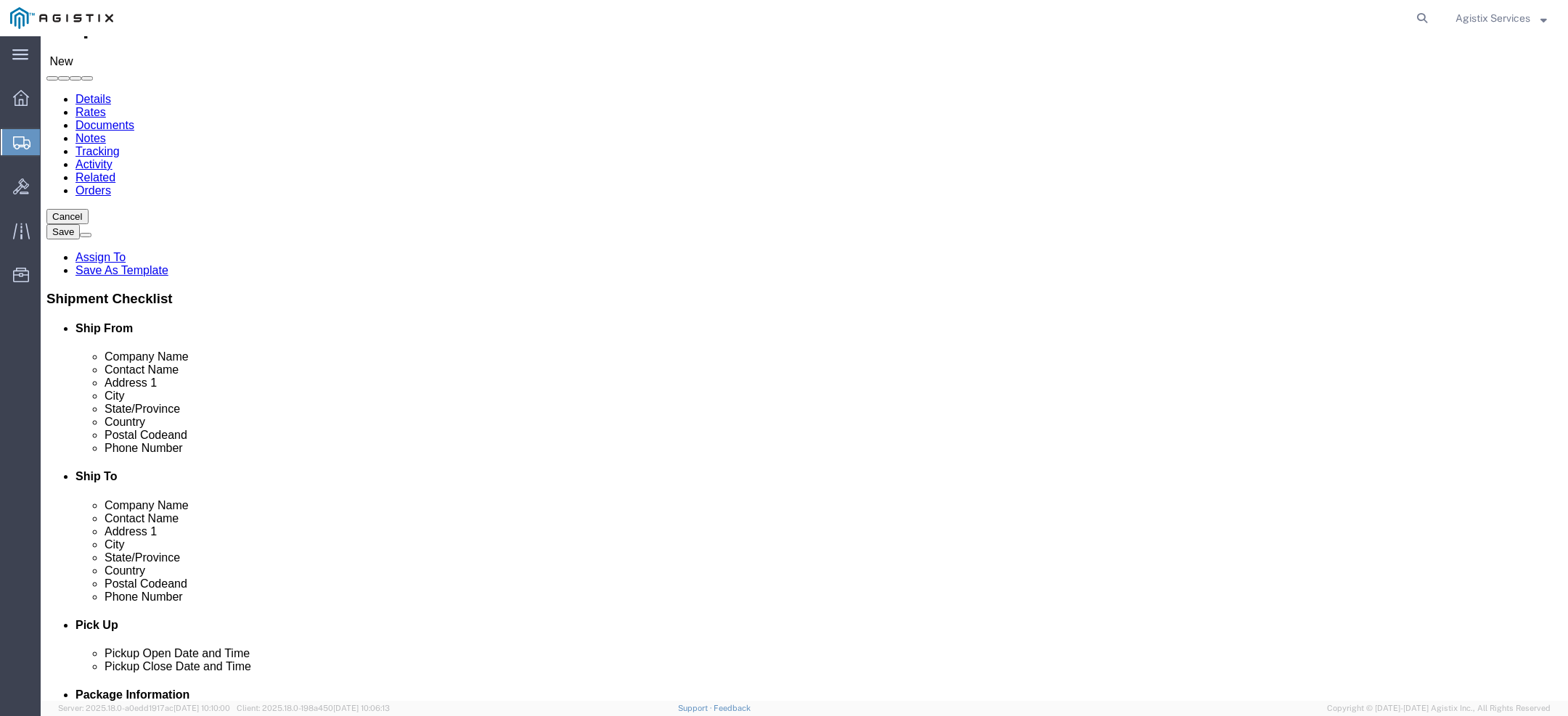
checkbox input "false"
click input "text"
drag, startPoint x: 365, startPoint y: 452, endPoint x: 14, endPoint y: 452, distance: 351.0
click div "Email khostetler@agistix.com"
click input "text"
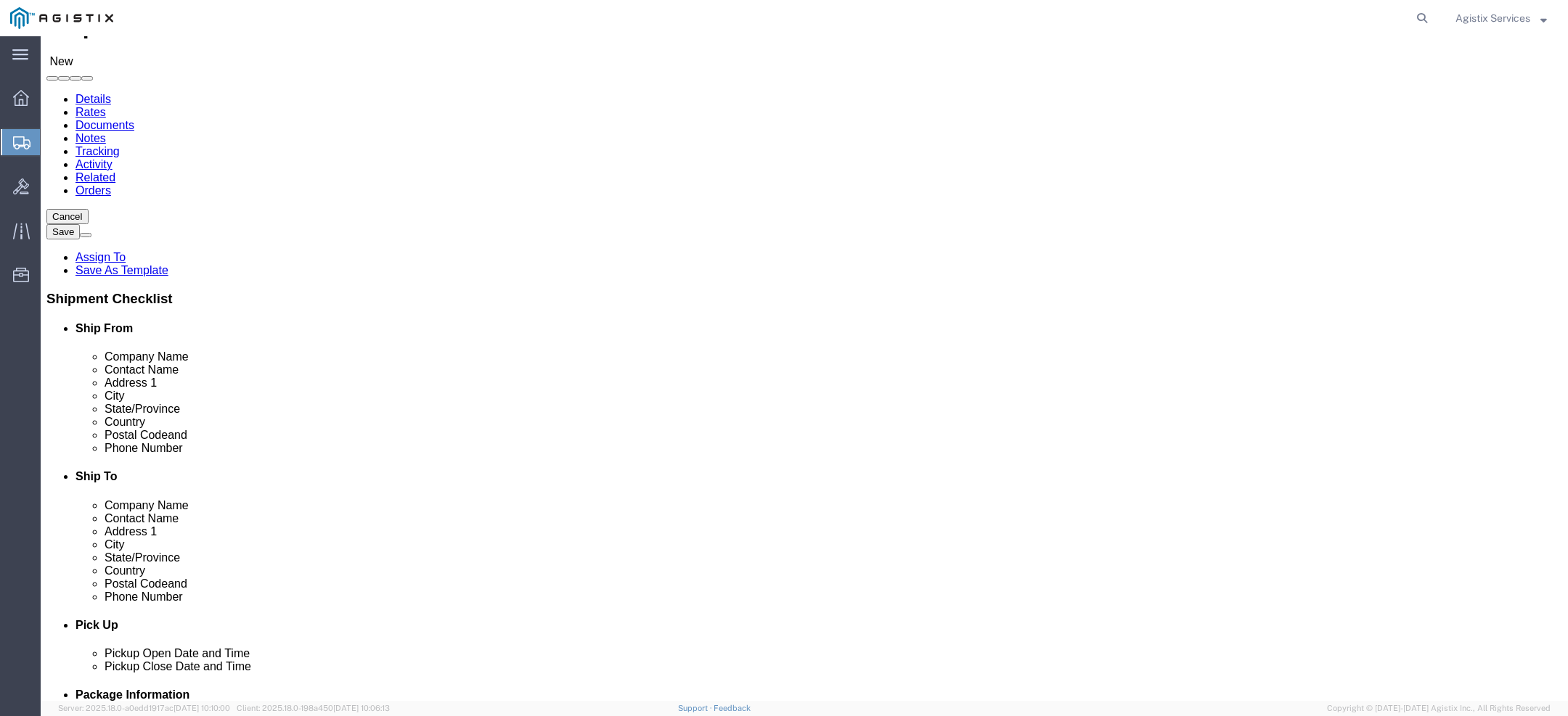
paste input "khostetler@agistix.com"
type input "khostetler@agistix.com"
drag, startPoint x: 977, startPoint y: 451, endPoint x: 485, endPoint y: 440, distance: 492.1
click div "Ship From Location Location Maxim My Profile Location Demo City Fort Wayne Maxi…"
paste input "khostetler@agistix.com"
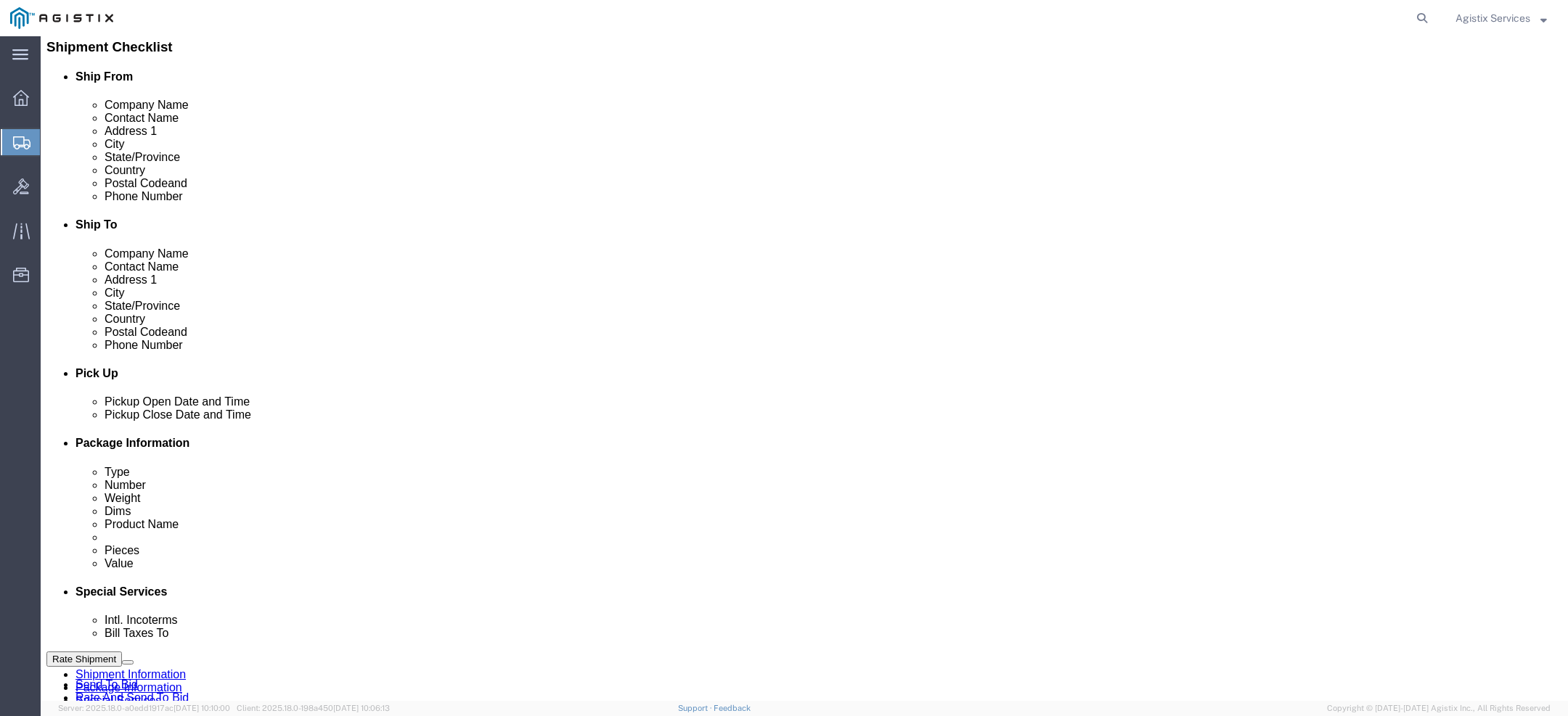
scroll to position [322, 0]
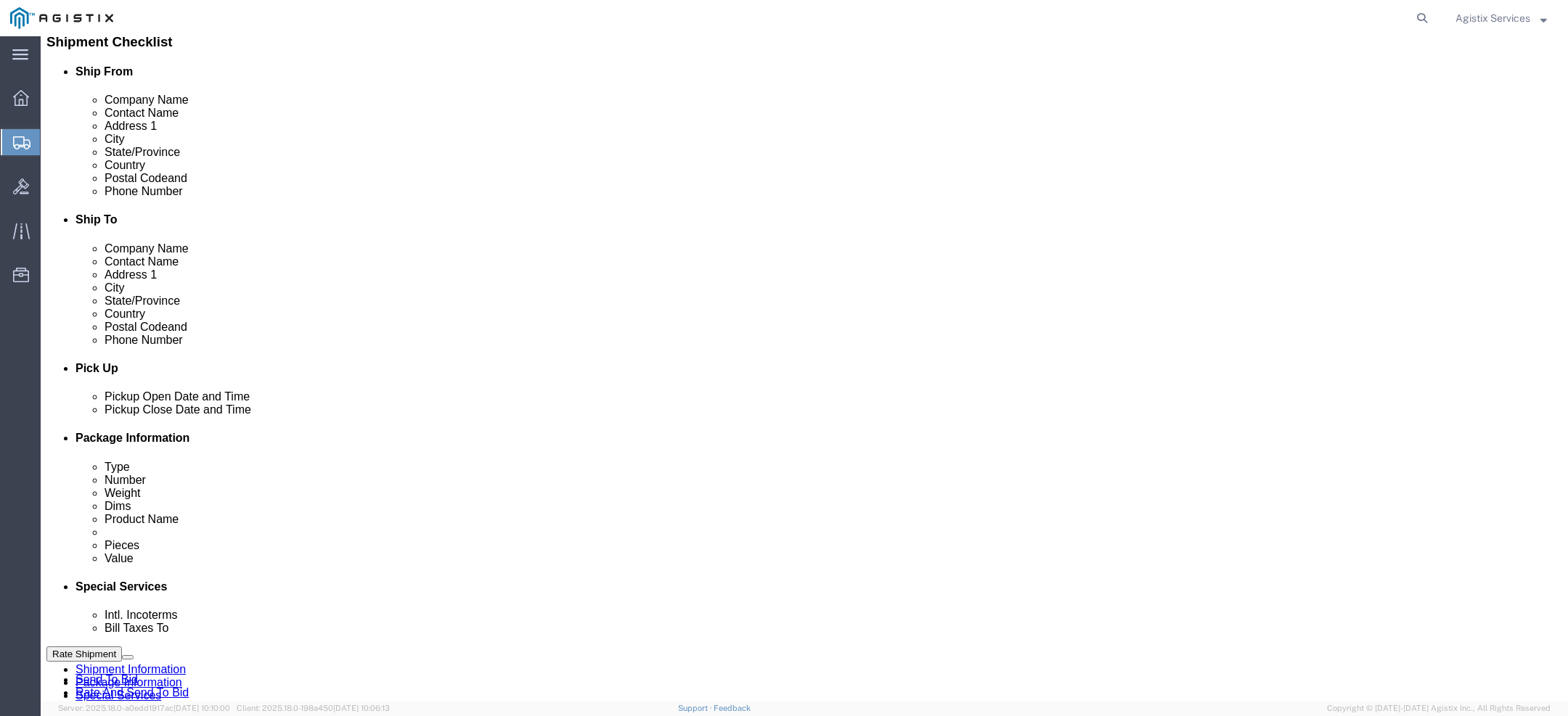
type input "khostetler@agistix.com"
click div "Sep 04 2025 4:00 PM"
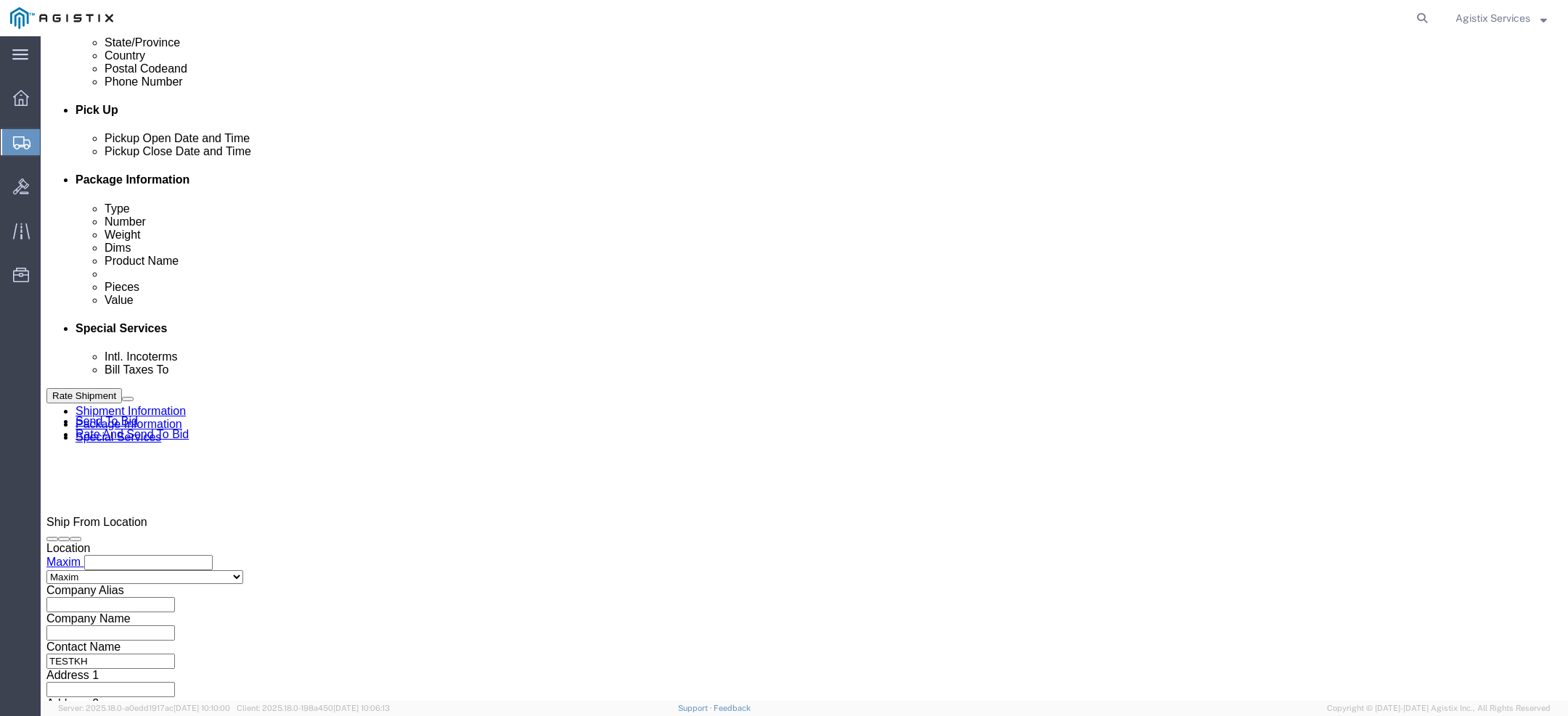
click button "Apply"
click div
click div "Open Time 6:00 PM Sep 11 2025 6:00 PM - Sep 11 2025 6:00 PM Cancel Apply"
click button "Apply"
click div
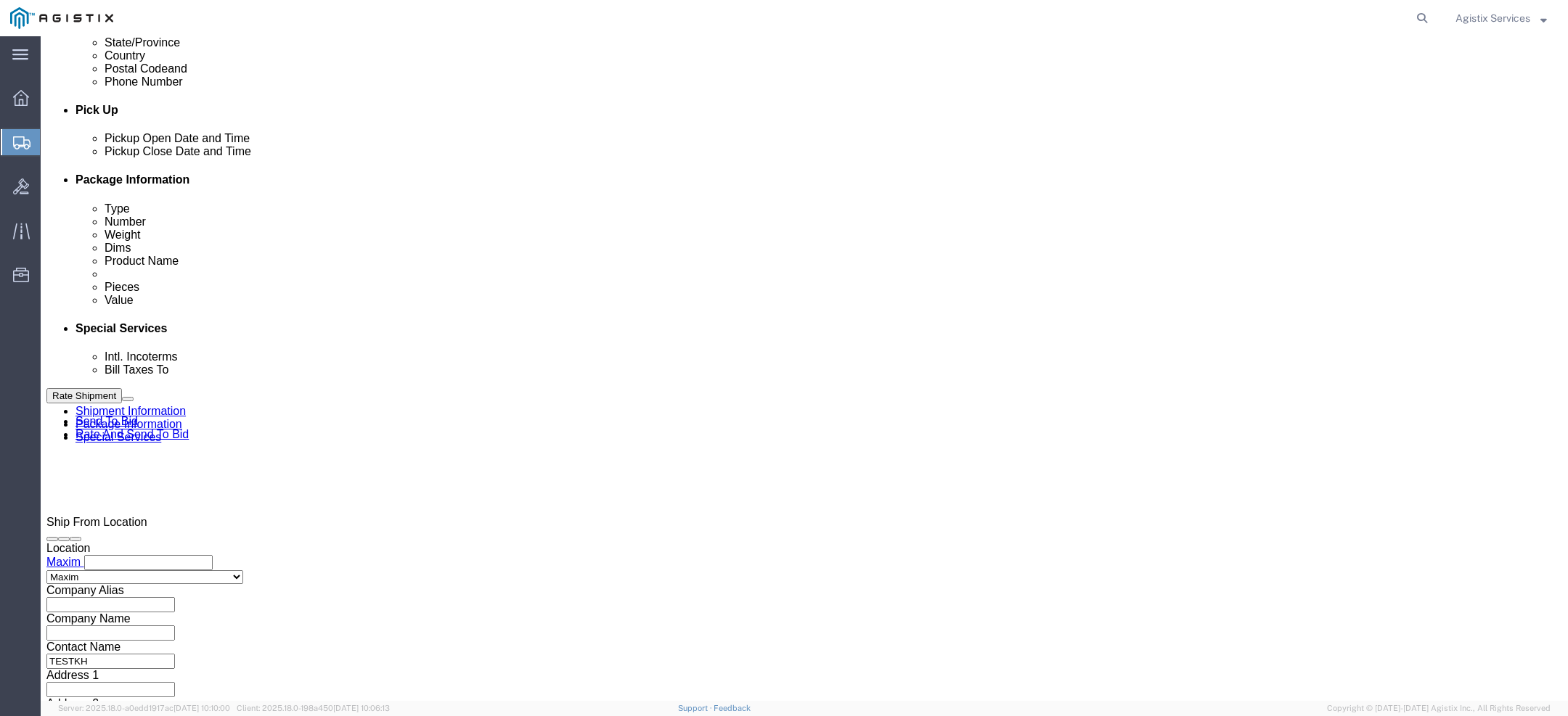
click div "Sep 11 2025 6:00 PM"
click button "Apply"
click div
click button "Apply"
click select "Select Account Type Activity ID Airline Appointment Number ASN Batch Request # …"
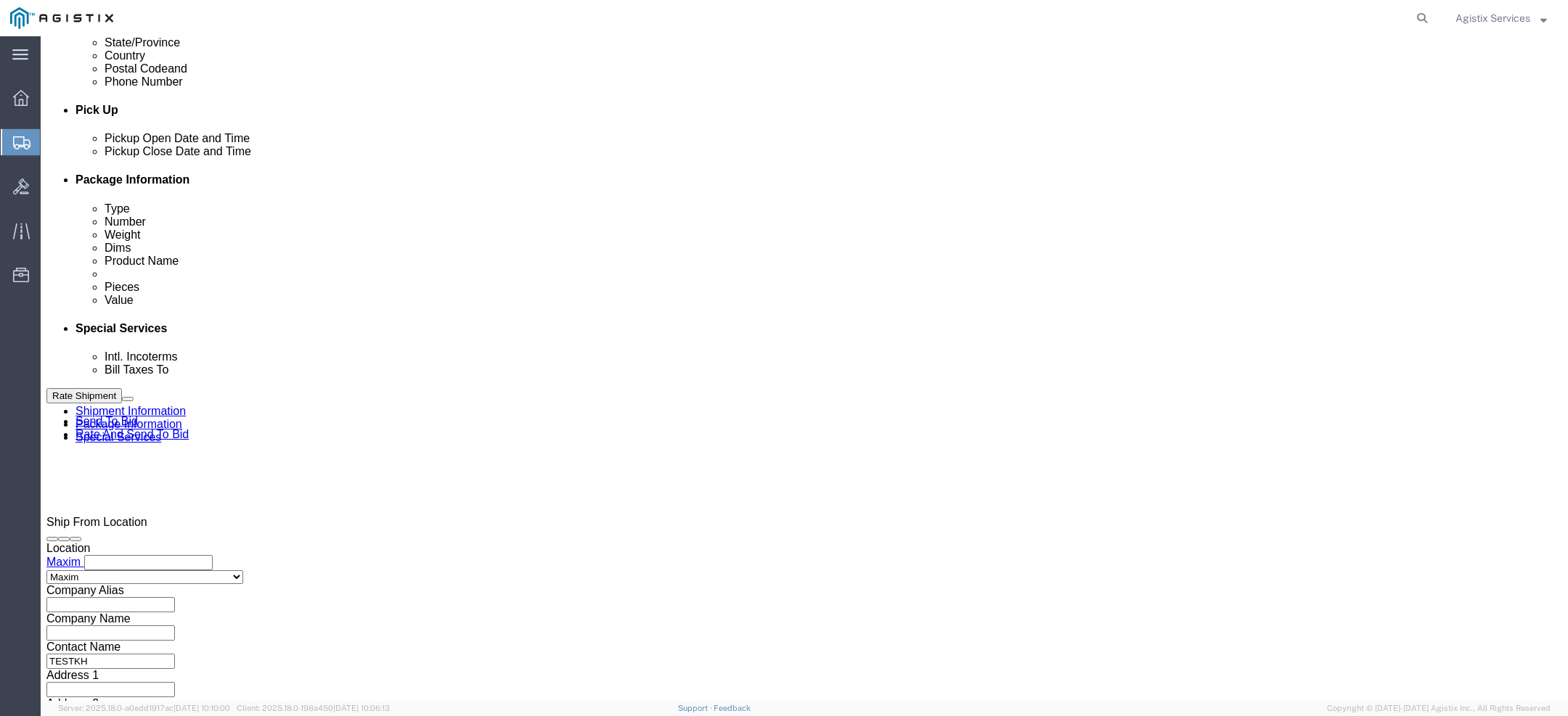
select select "BOL"
click select "Select Account Type Activity ID Airline Appointment Number ASN Batch Request # …"
click input "text"
type input "39028432KH"
click select "Select Air Less than Truckload Multi-Leg Ocean Freight Rail Small Parcel Truckl…"
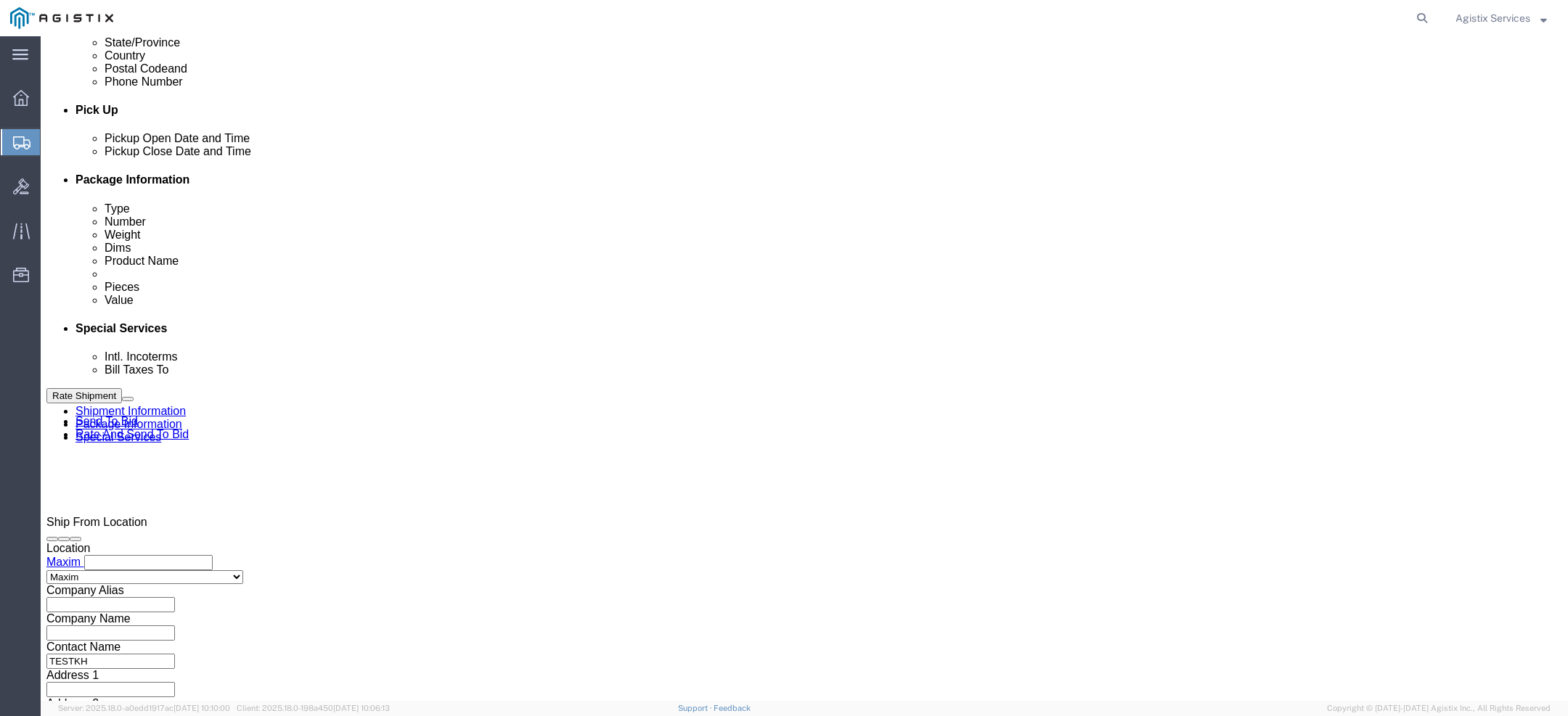
select select "SMAL"
click select "Select Air Less than Truckload Multi-Leg Ocean Freight Rail Small Parcel Truckl…"
click icon
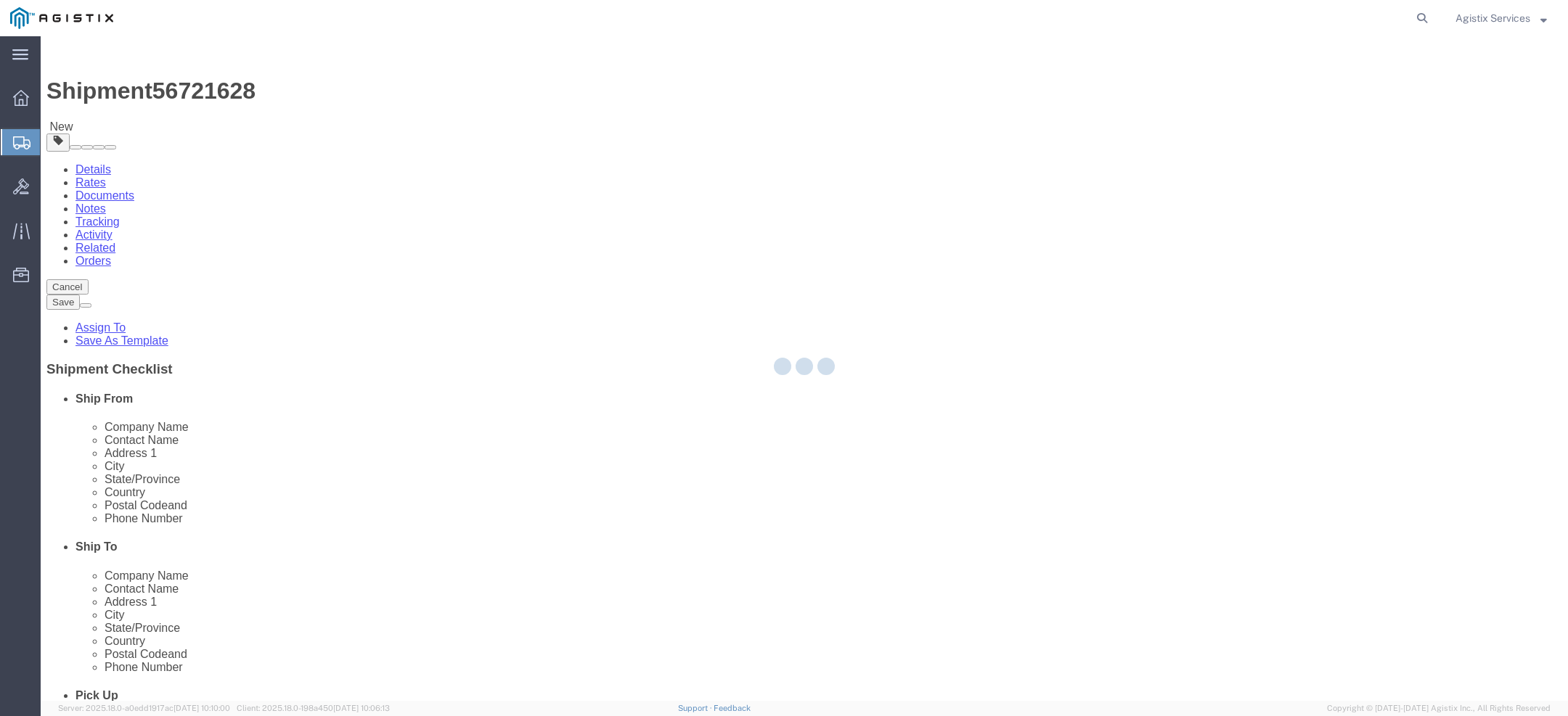
select select "YRPK"
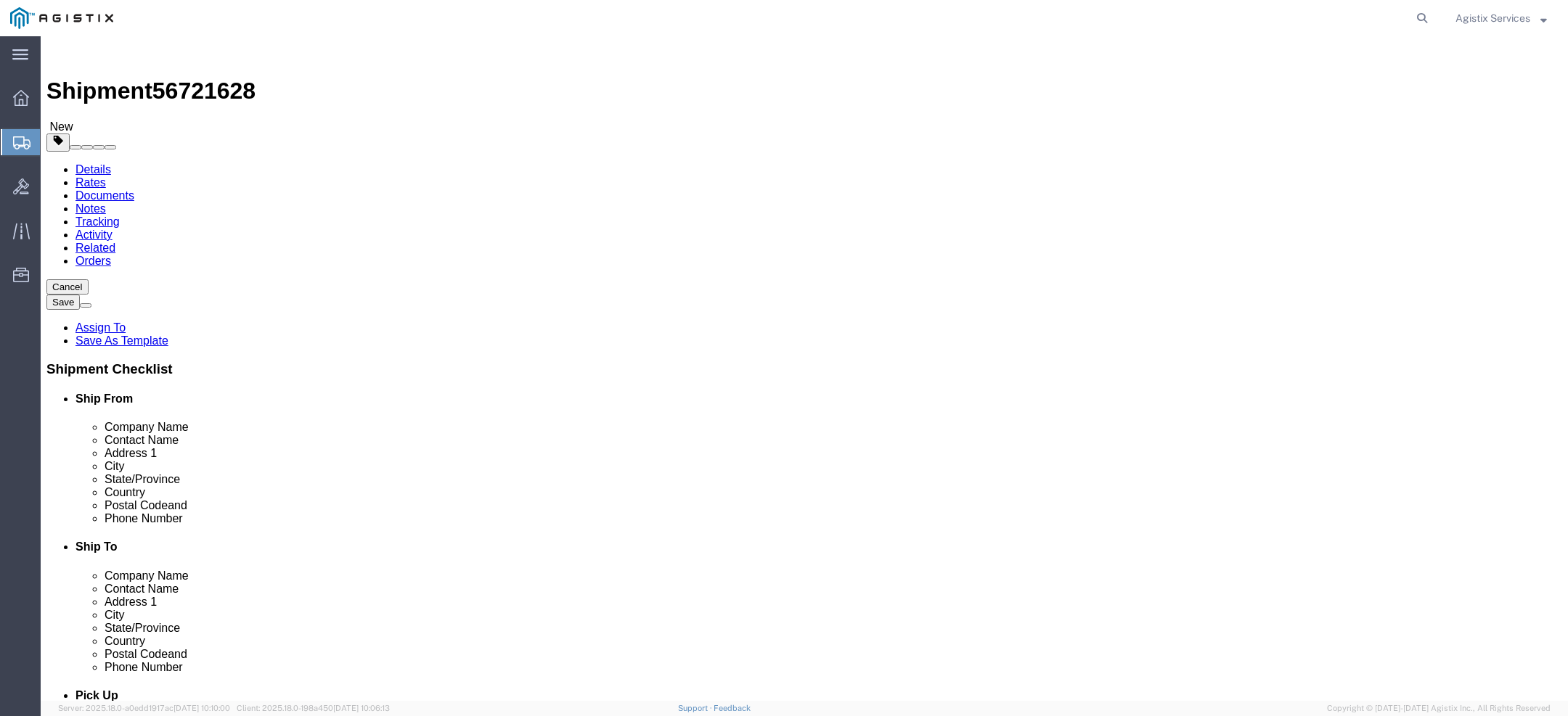
click input "text"
type input "12"
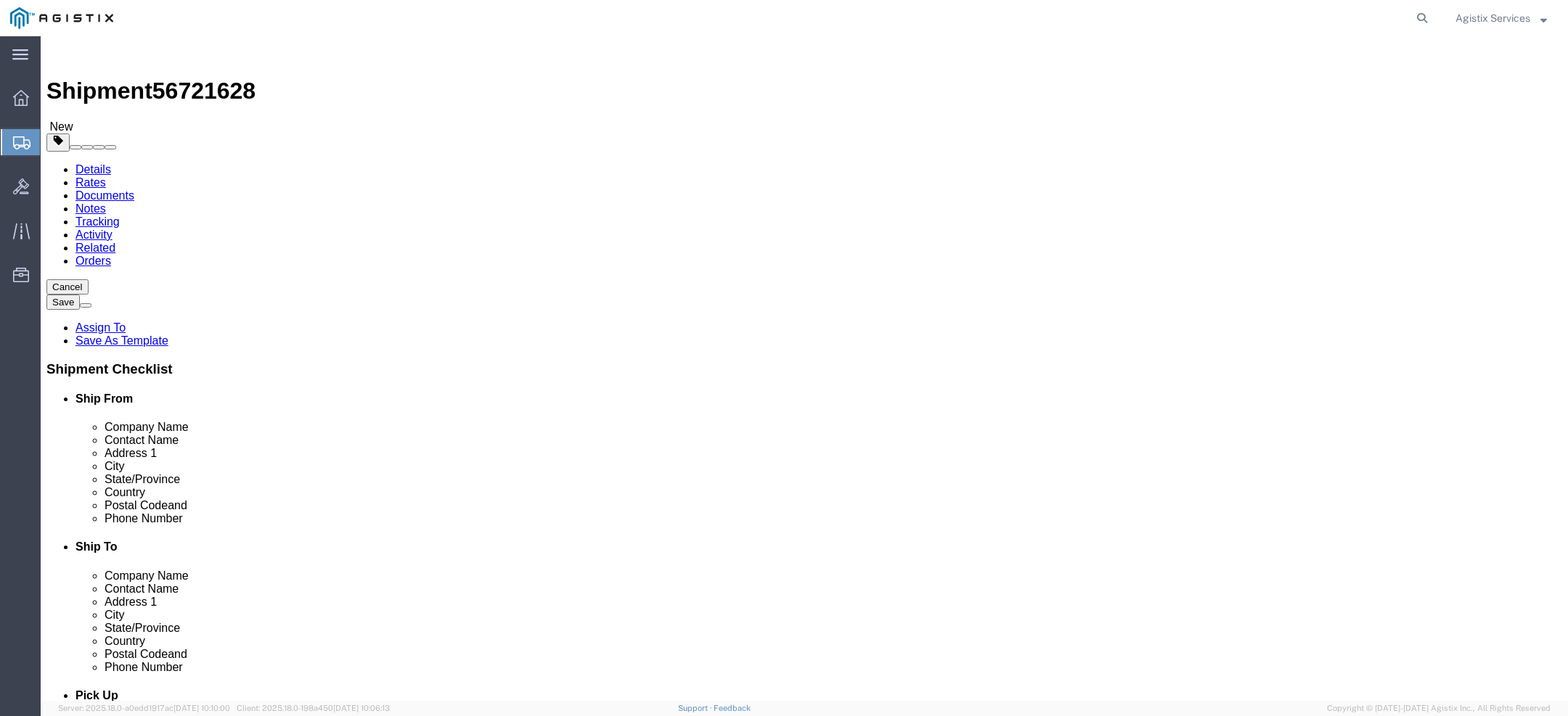
click link "Add Content"
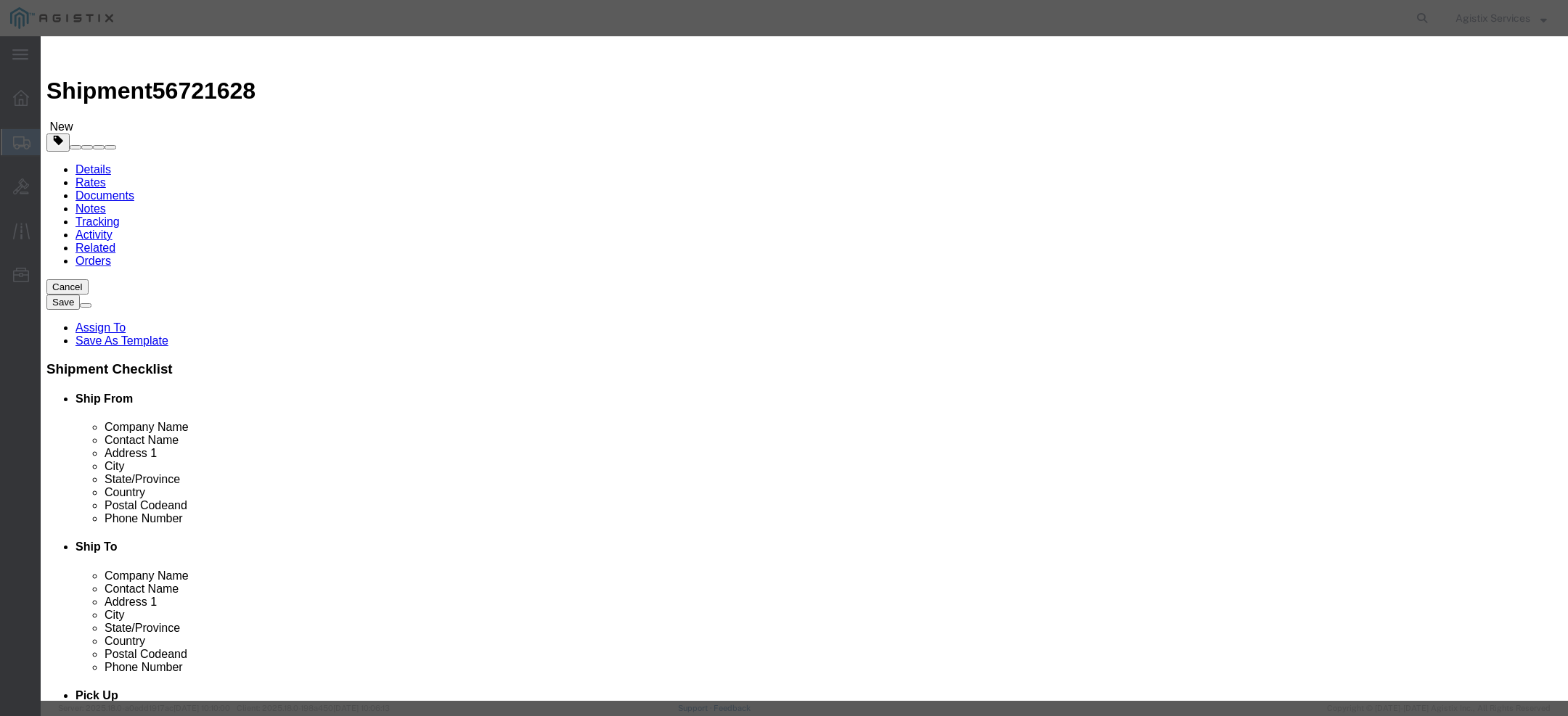
click input "text"
type input "TEST Product"
type input "1"
click input "text"
type input "1"
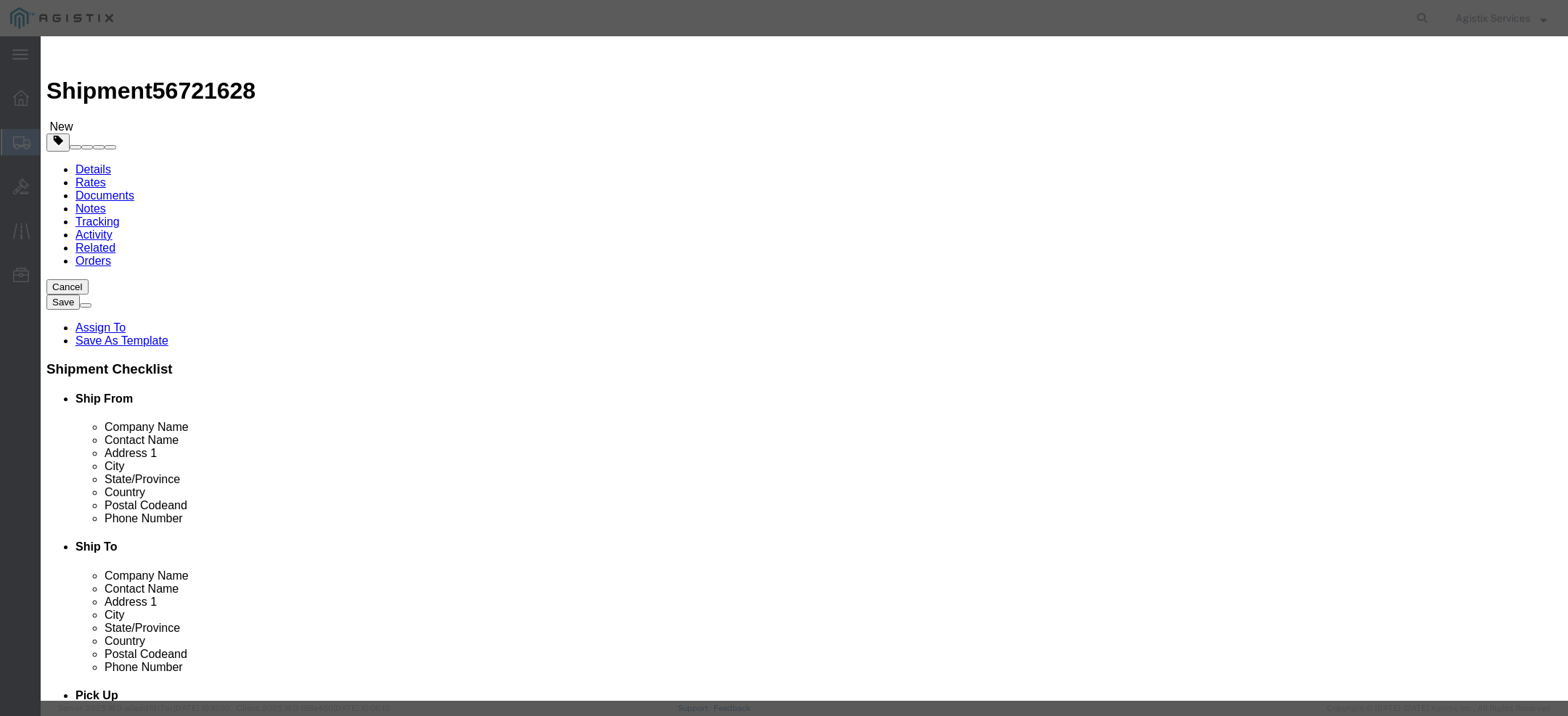
click button "Save & Close"
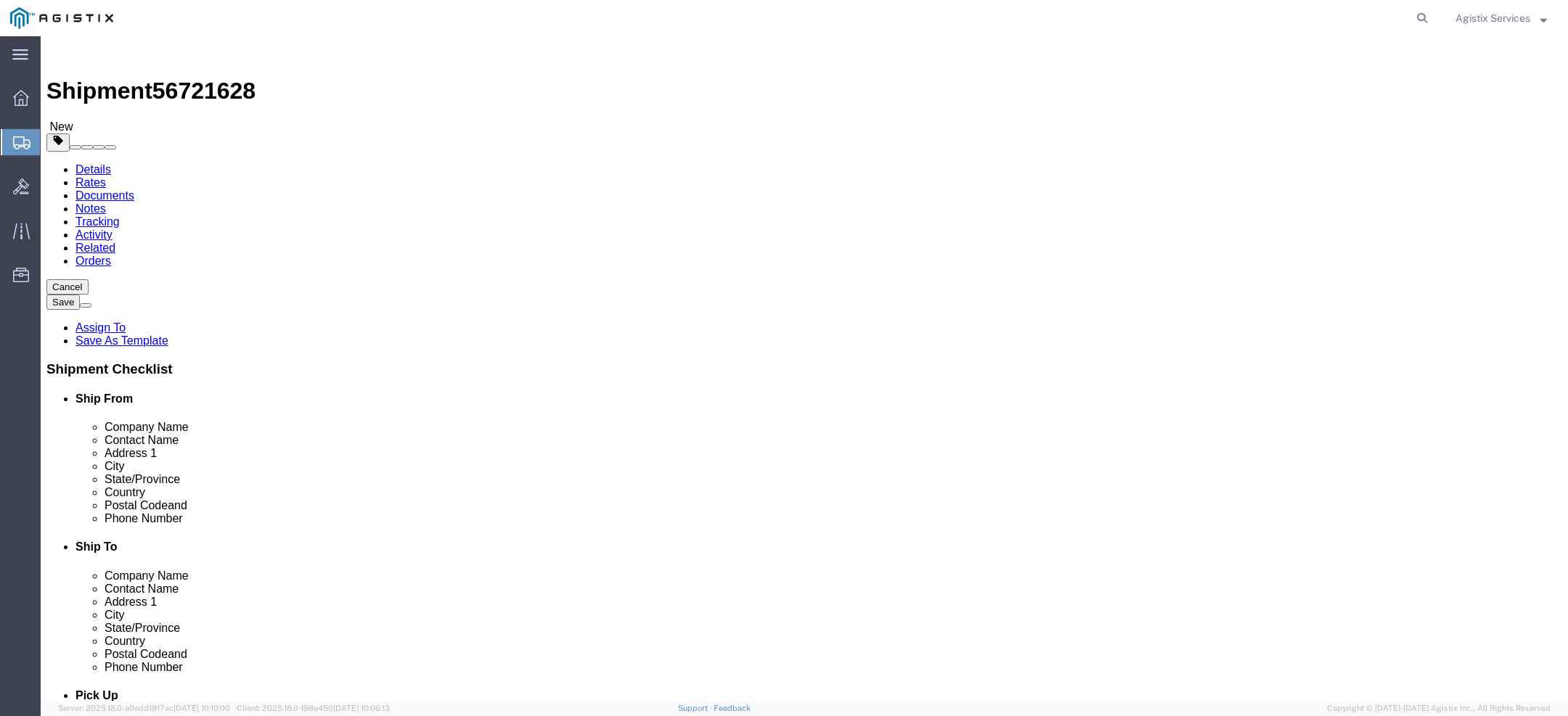
click button "Rate Shipment"
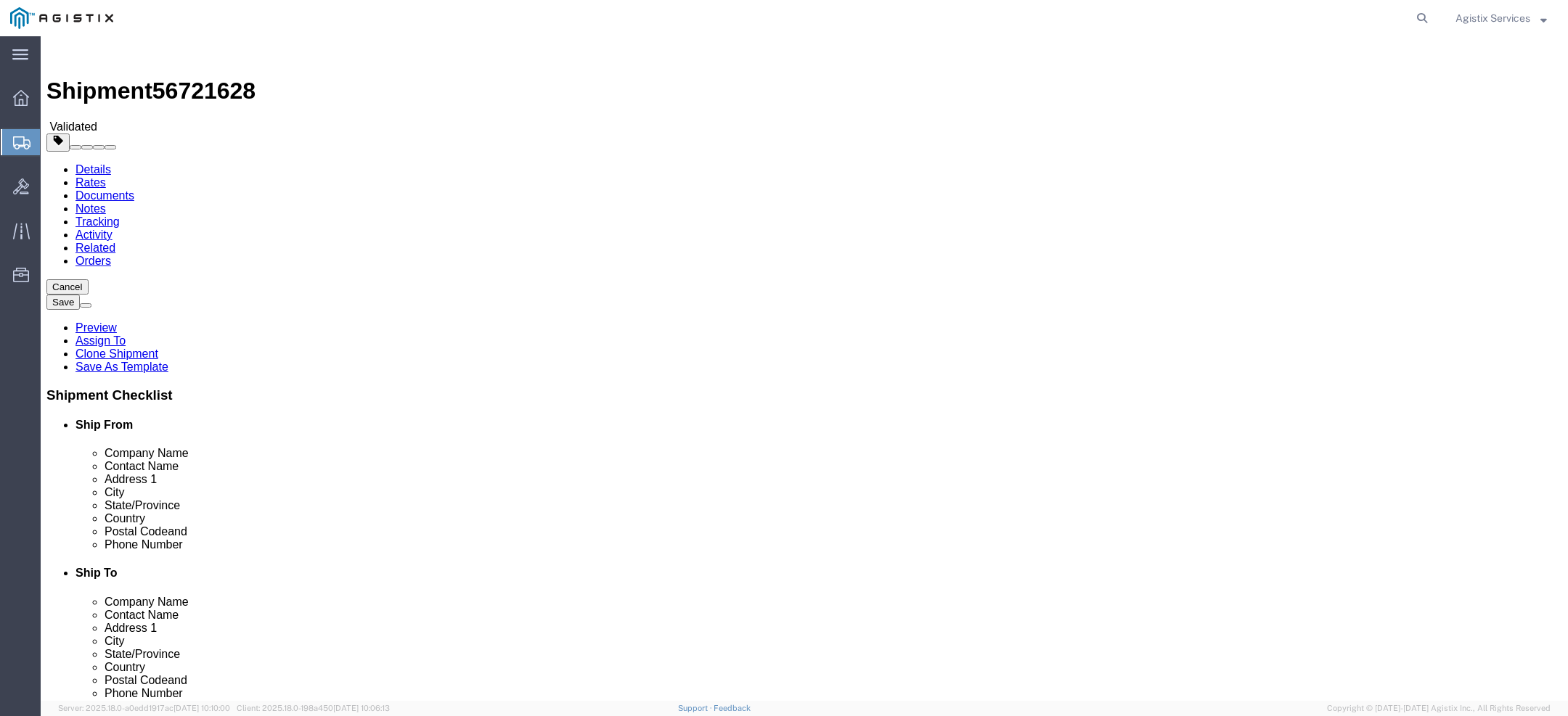
click at [1531, 17] on span "Agistix Services" at bounding box center [1501, 17] width 91 height 16
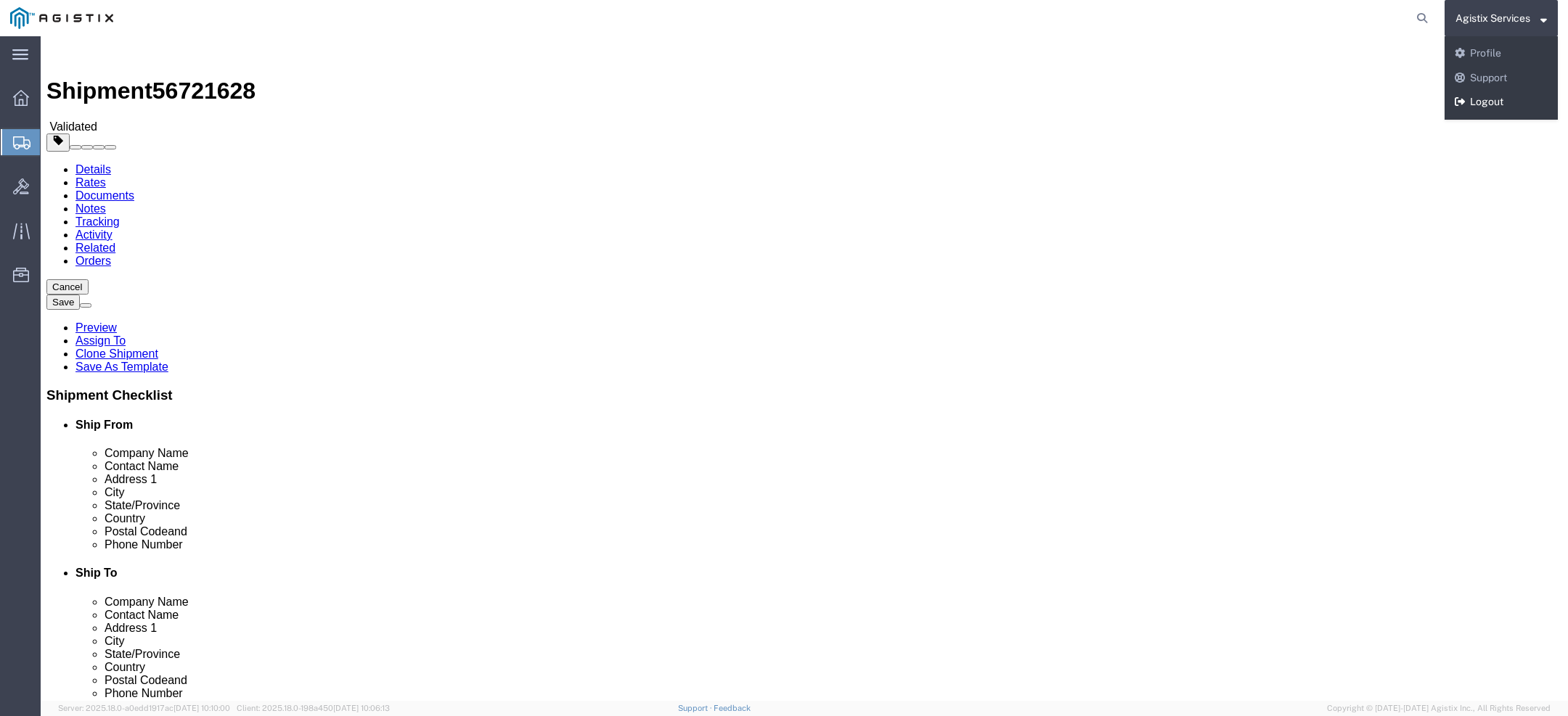
click at [1484, 103] on link "Logout" at bounding box center [1501, 103] width 113 height 25
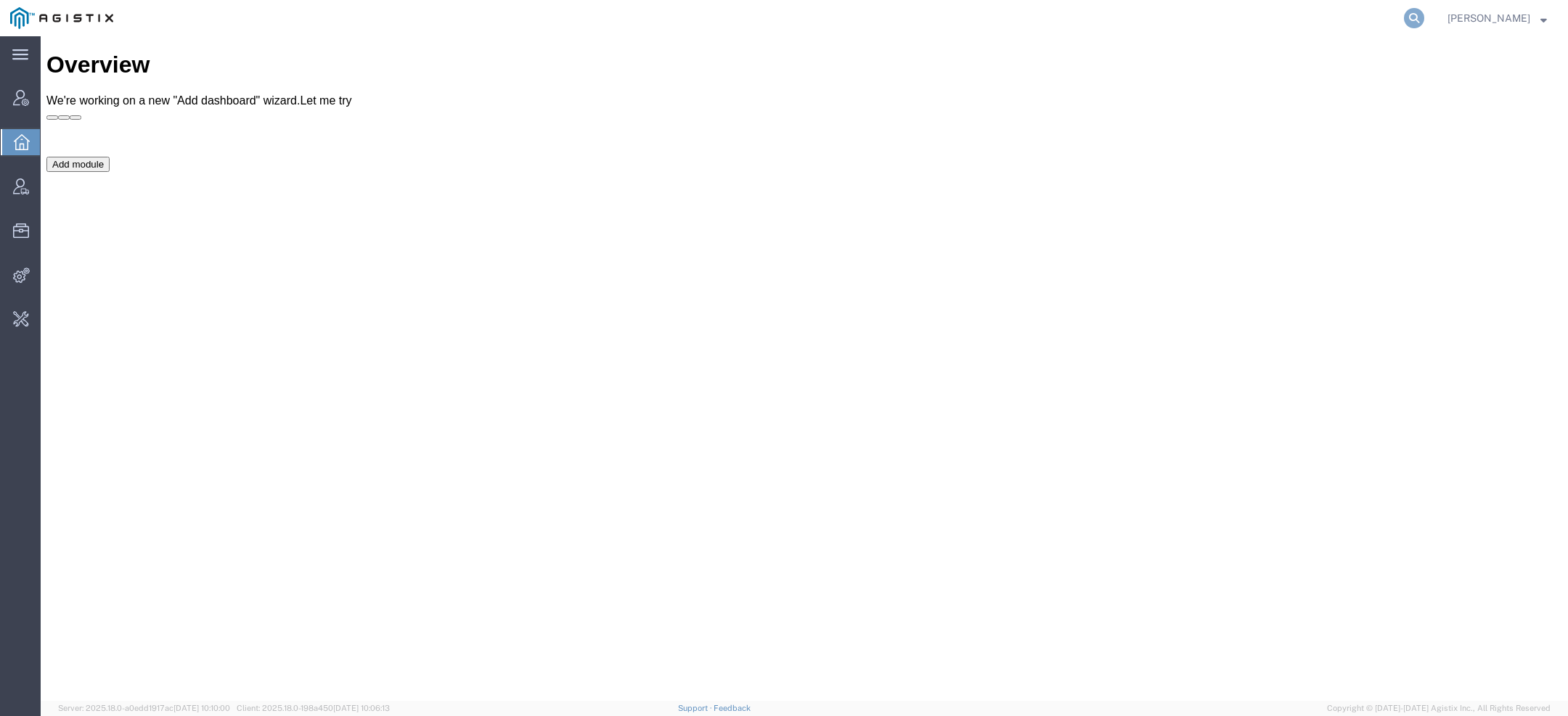
click at [1418, 9] on icon at bounding box center [1414, 18] width 21 height 21
click at [1029, 22] on input "agistix" at bounding box center [1183, 18] width 441 height 35
type input "agisti"
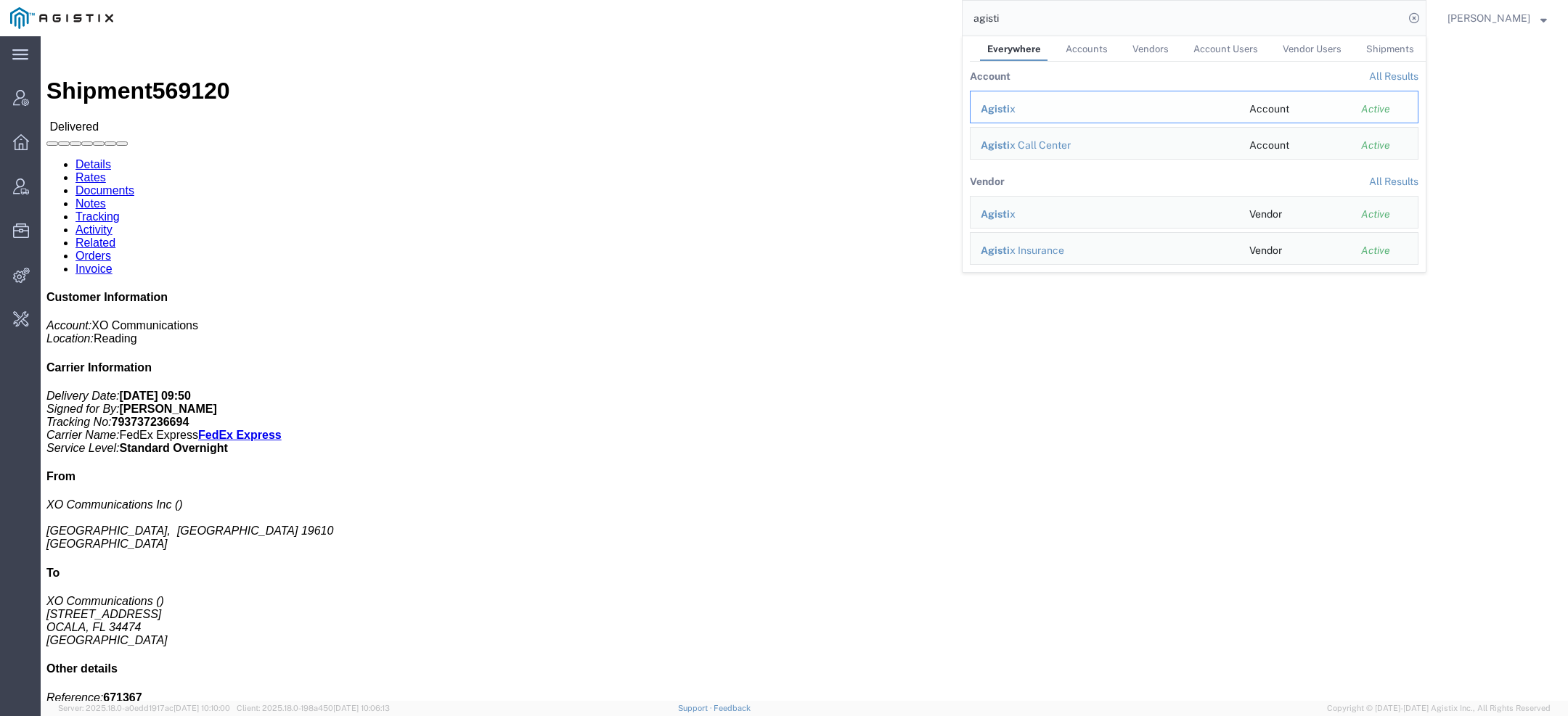
click at [1005, 104] on span "Agisti" at bounding box center [995, 109] width 29 height 12
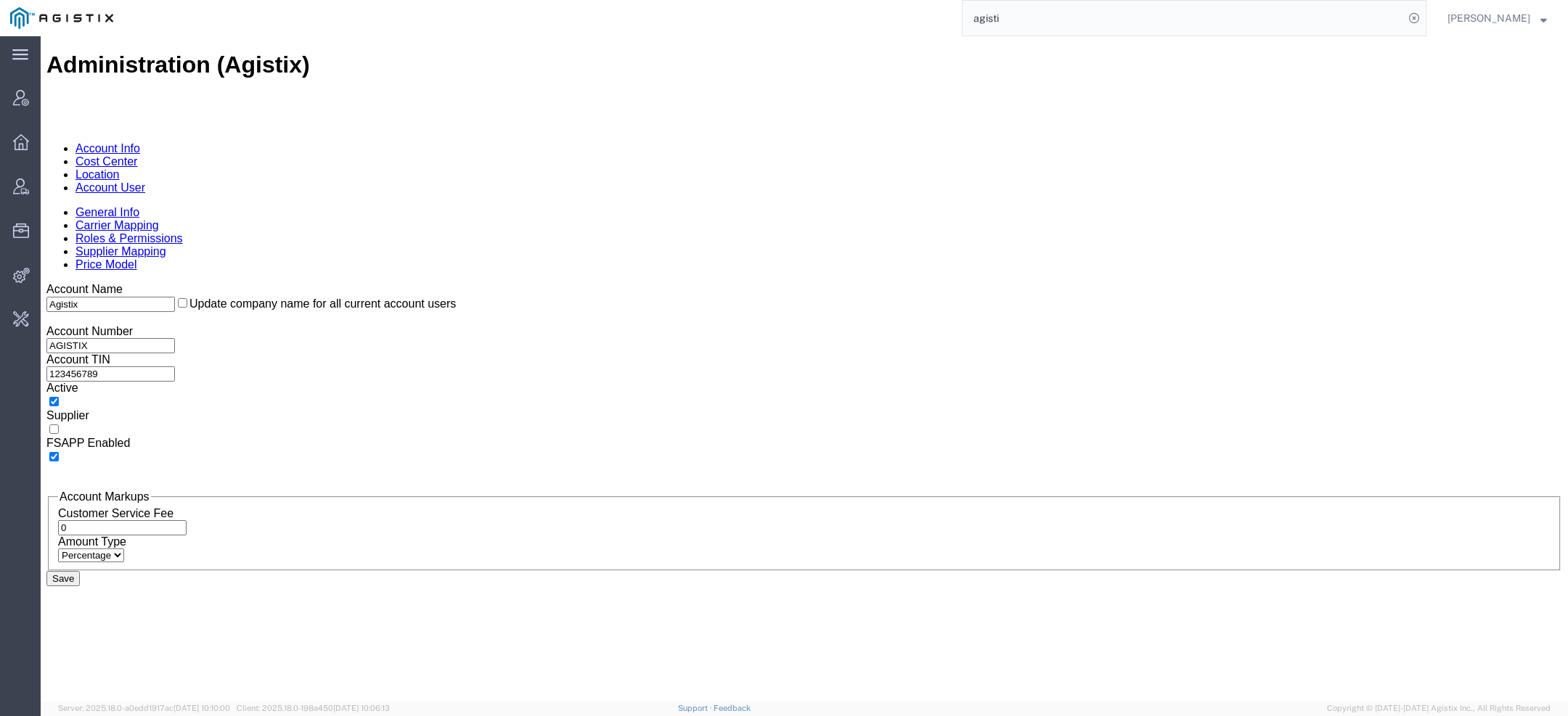
click at [159, 219] on link "Carrier Mapping" at bounding box center [117, 225] width 84 height 12
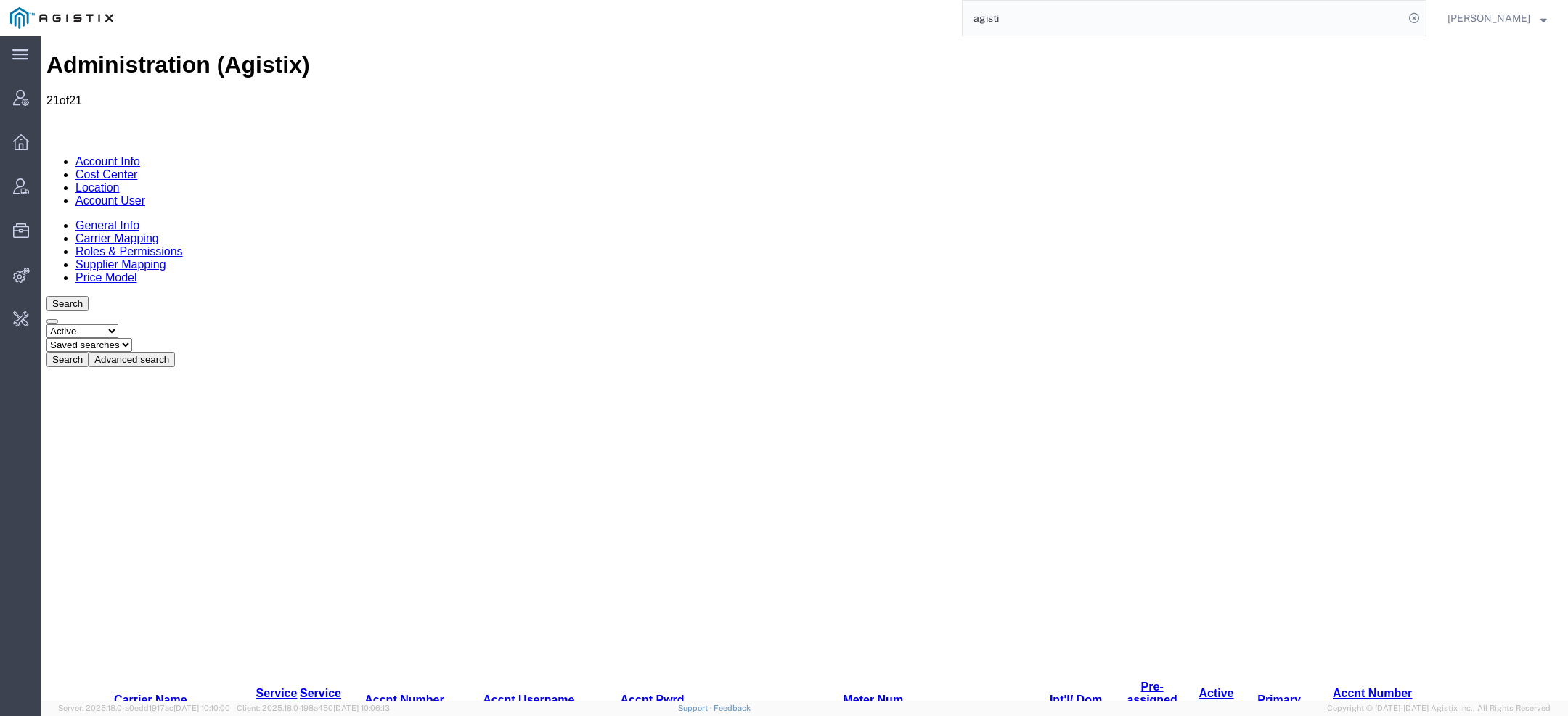
scroll to position [5, 0]
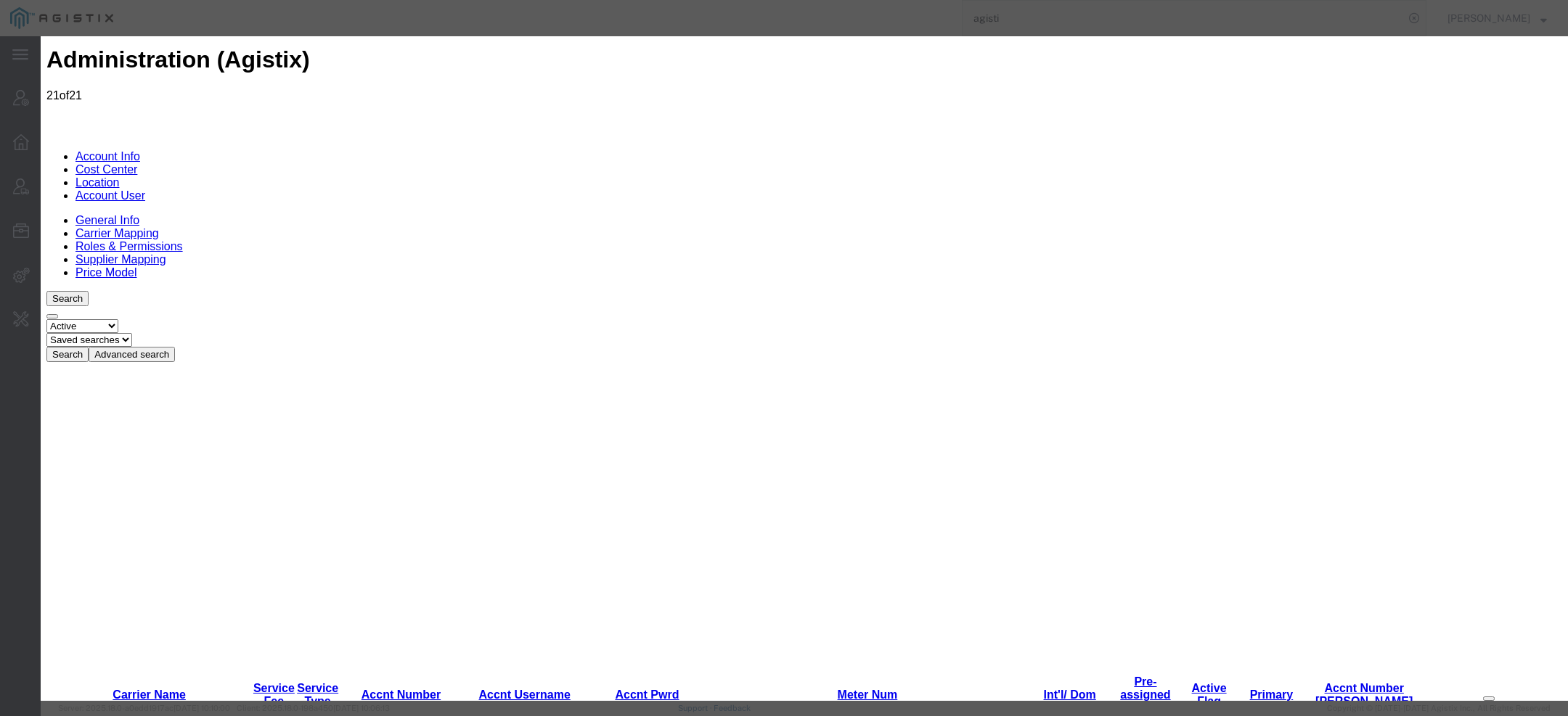
scroll to position [297, 0]
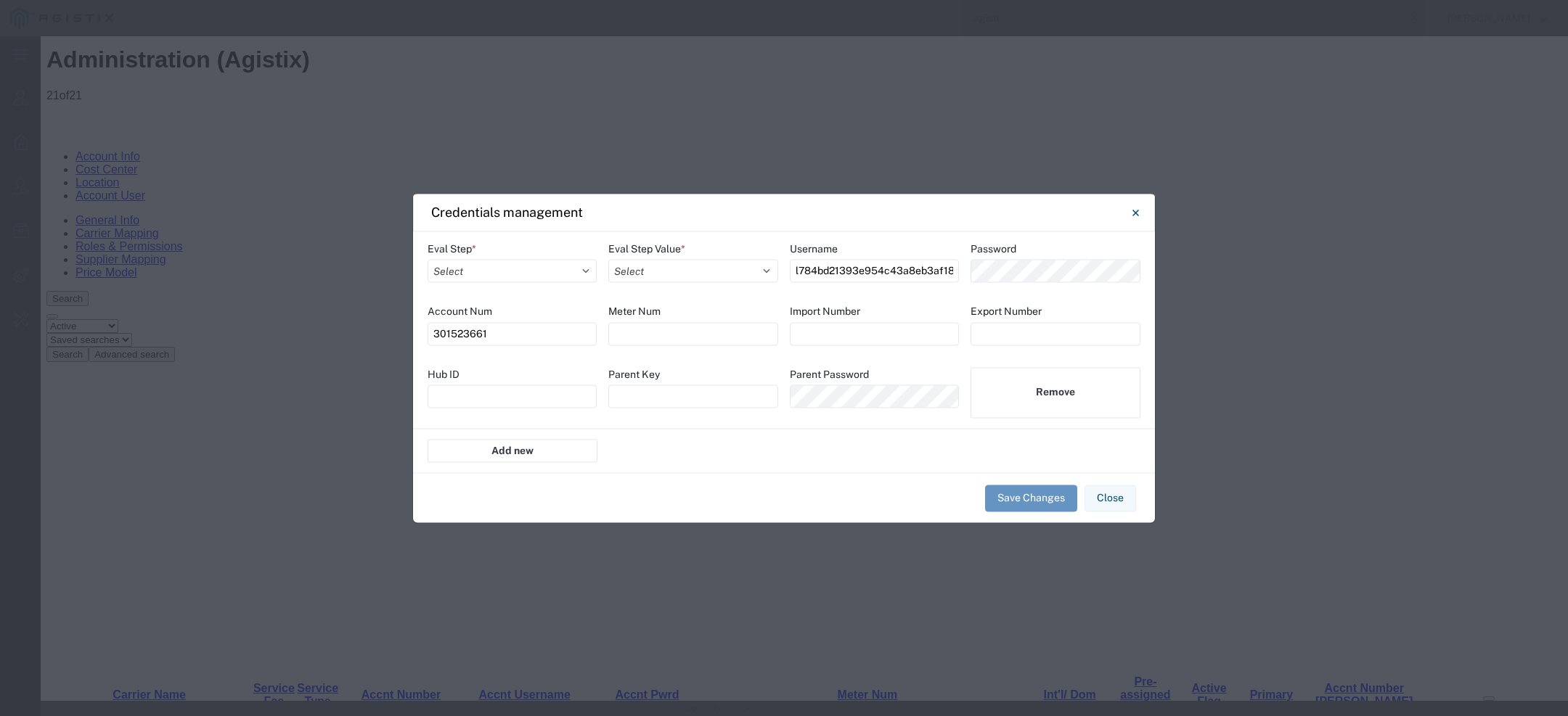
scroll to position [1213, 0]
click at [1133, 211] on icon "Close" at bounding box center [1136, 212] width 7 height 17
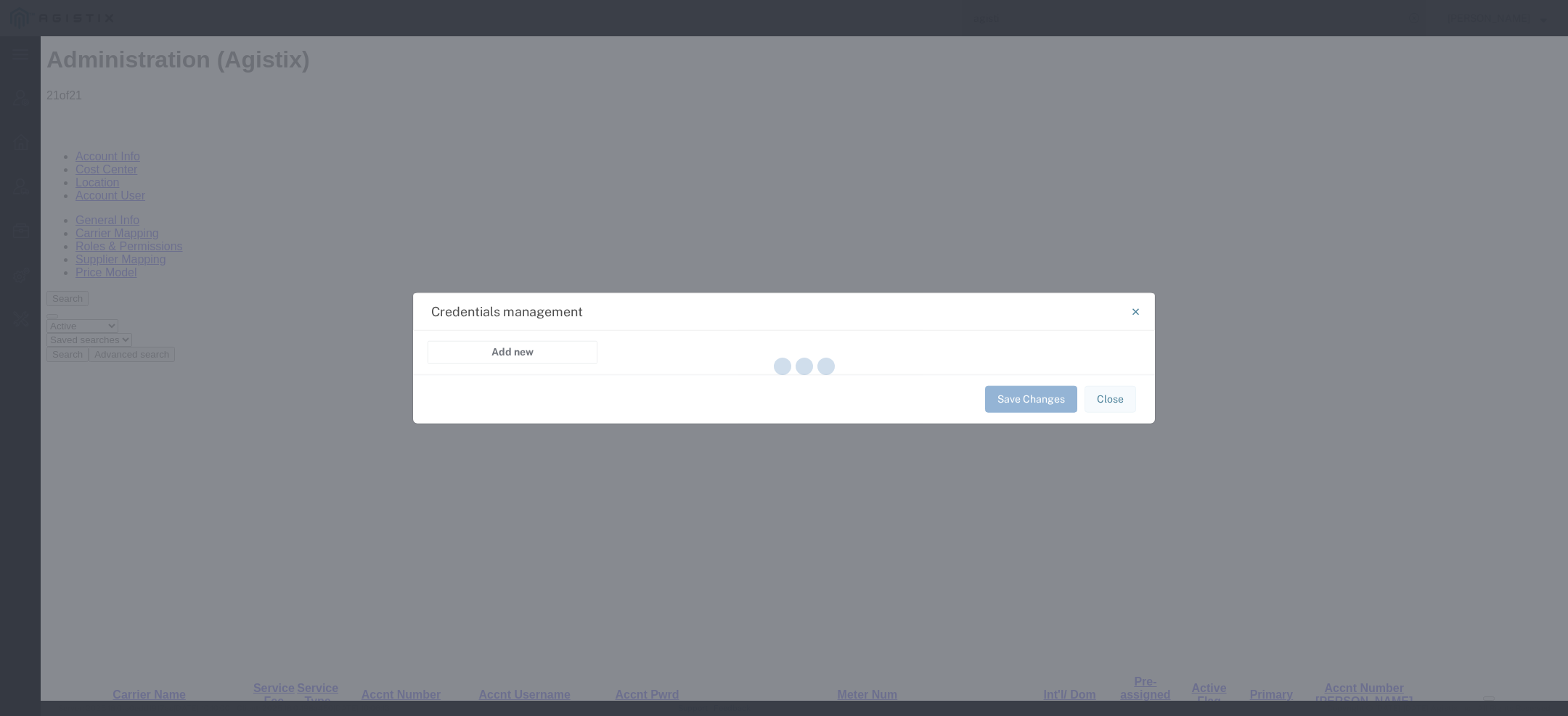
select select "TRACKING"
select select "FEDEX_EXPRESS_REST_INTEGRATION"
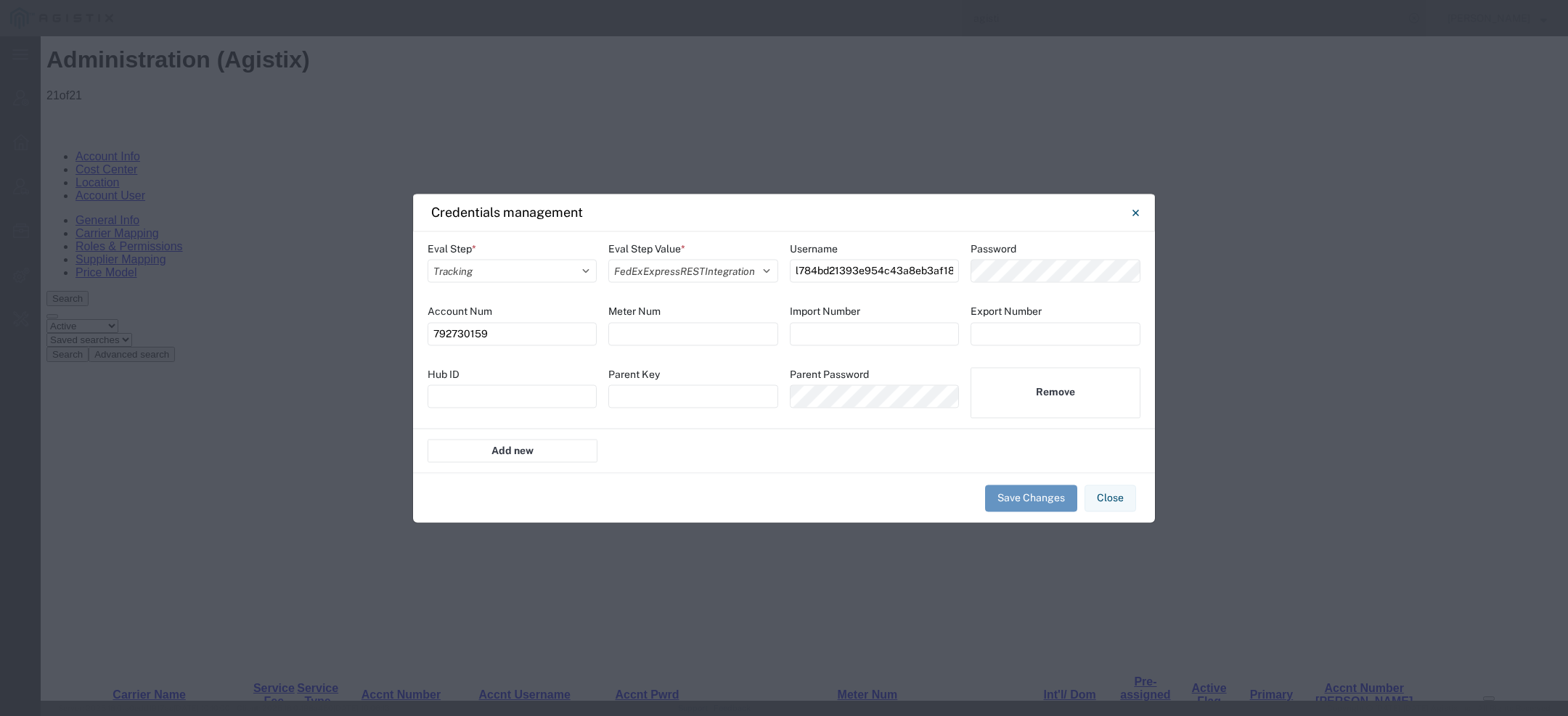
click at [974, 315] on label "Export Number" at bounding box center [1006, 311] width 71 height 15
click at [1131, 212] on button "Close" at bounding box center [1135, 212] width 29 height 29
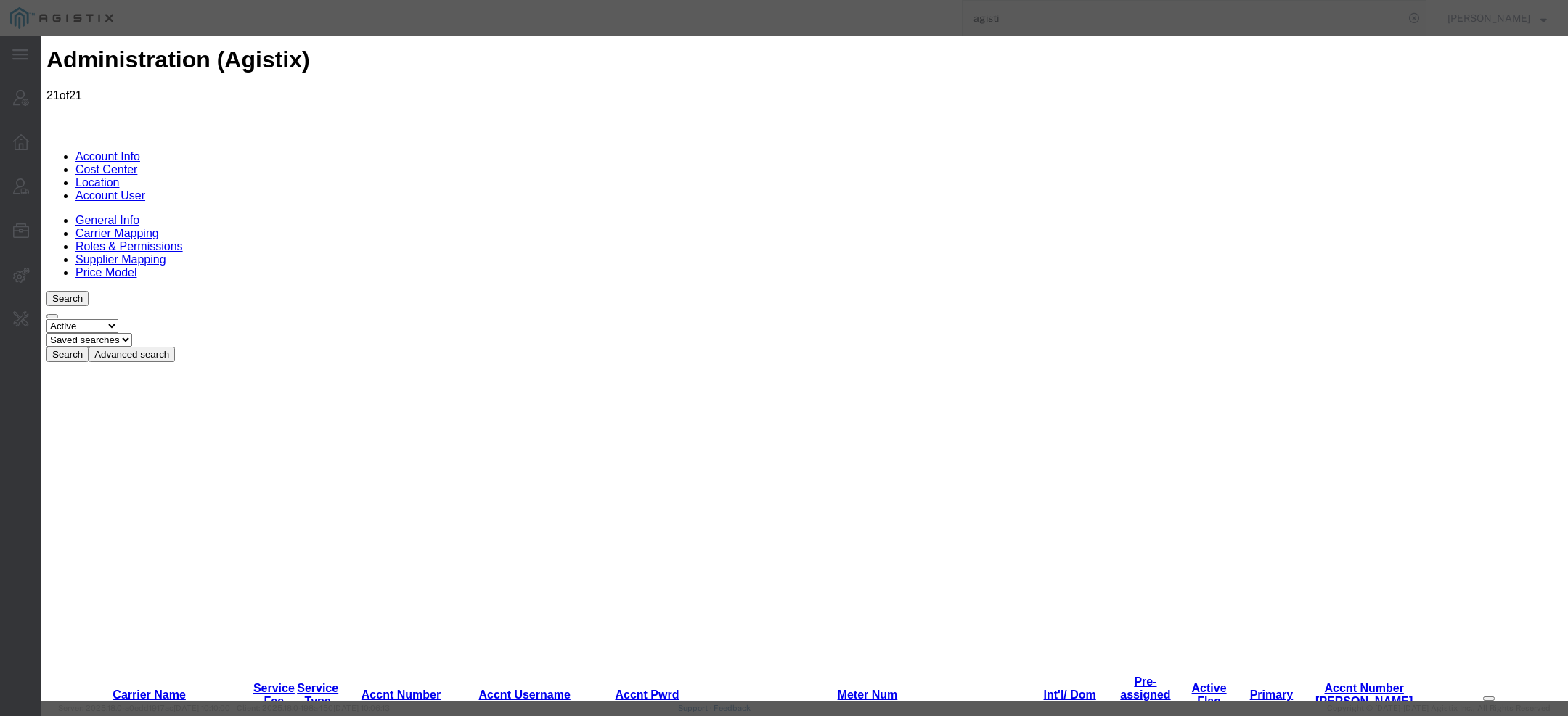
scroll to position [5, 0]
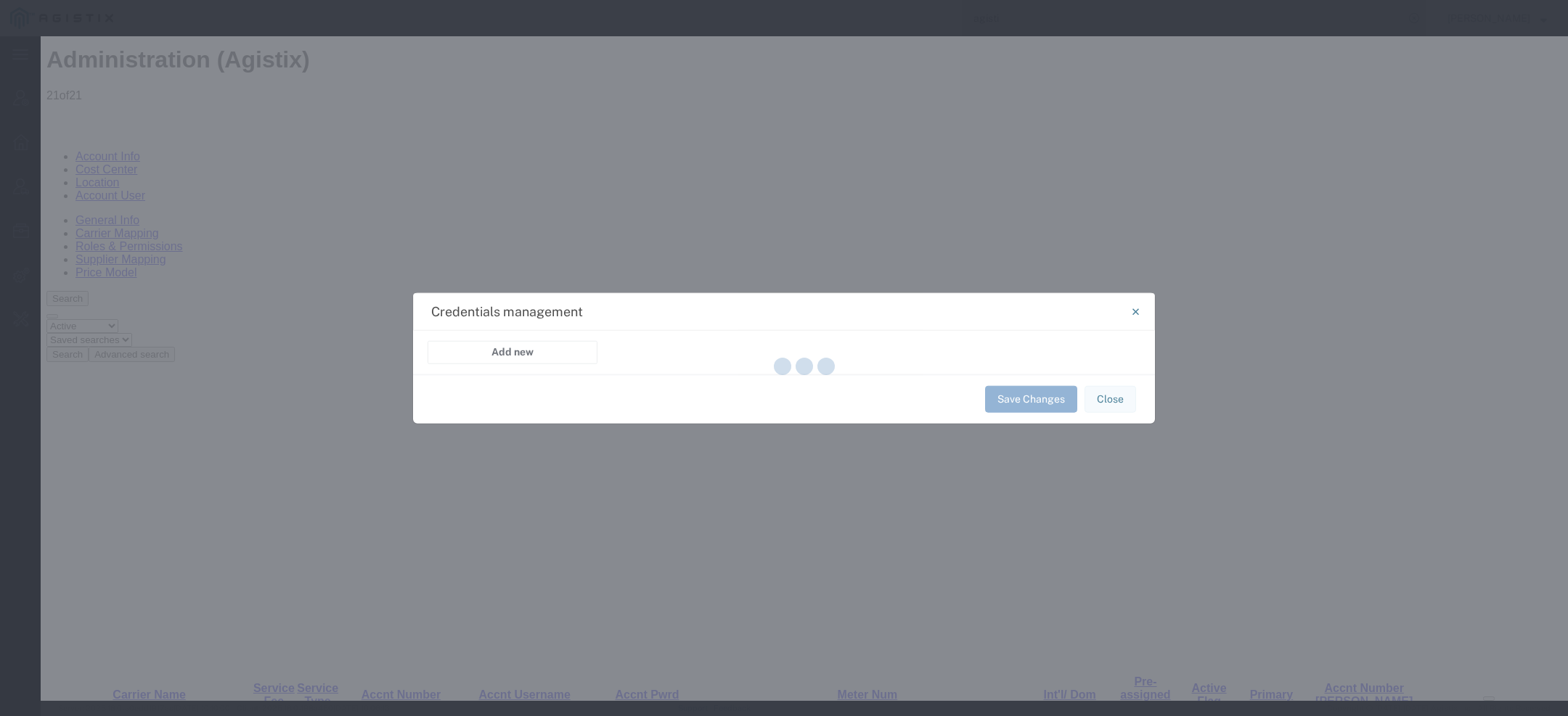
select select "TRACKING"
select select "FEDEX_EXPRESS_REST_INTEGRATION"
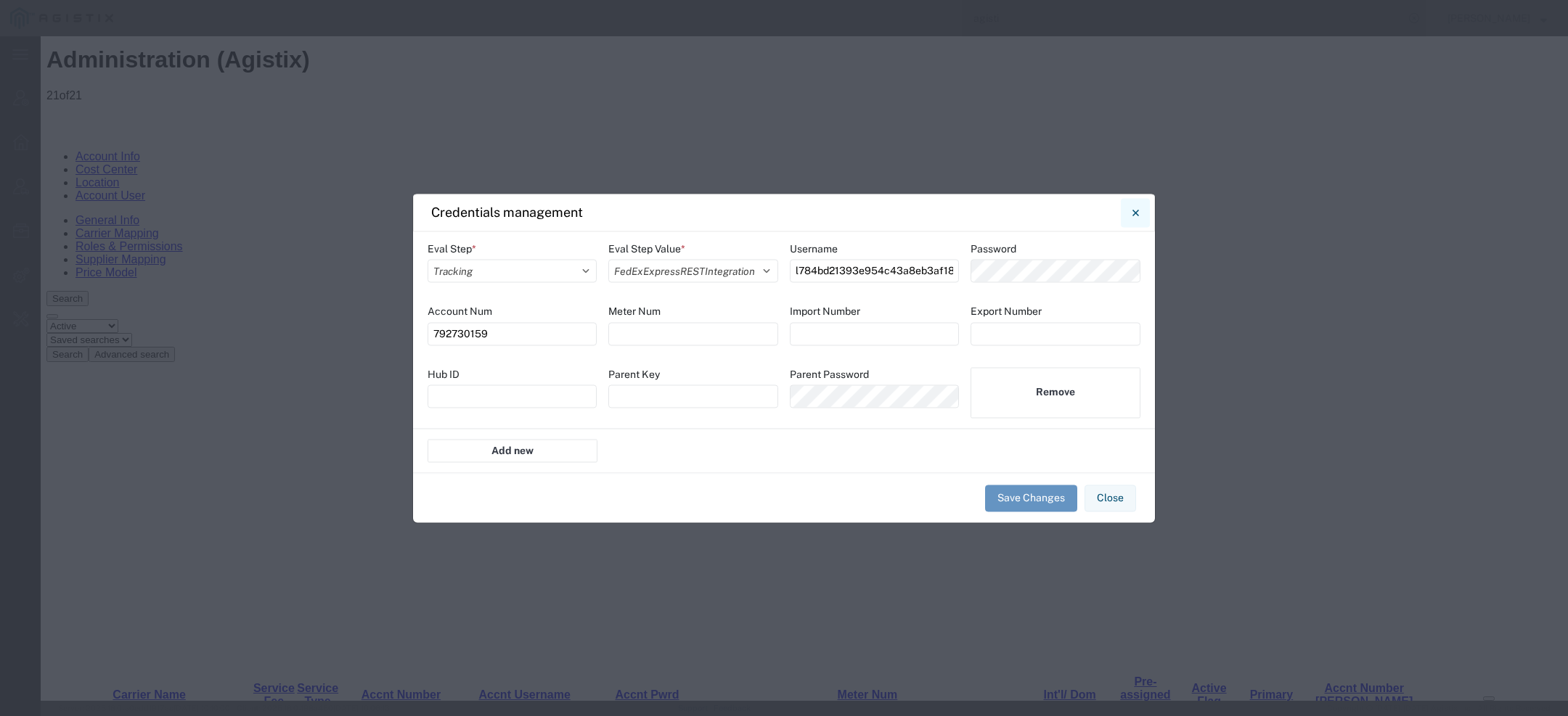
click at [1129, 214] on button "Close" at bounding box center [1135, 212] width 29 height 29
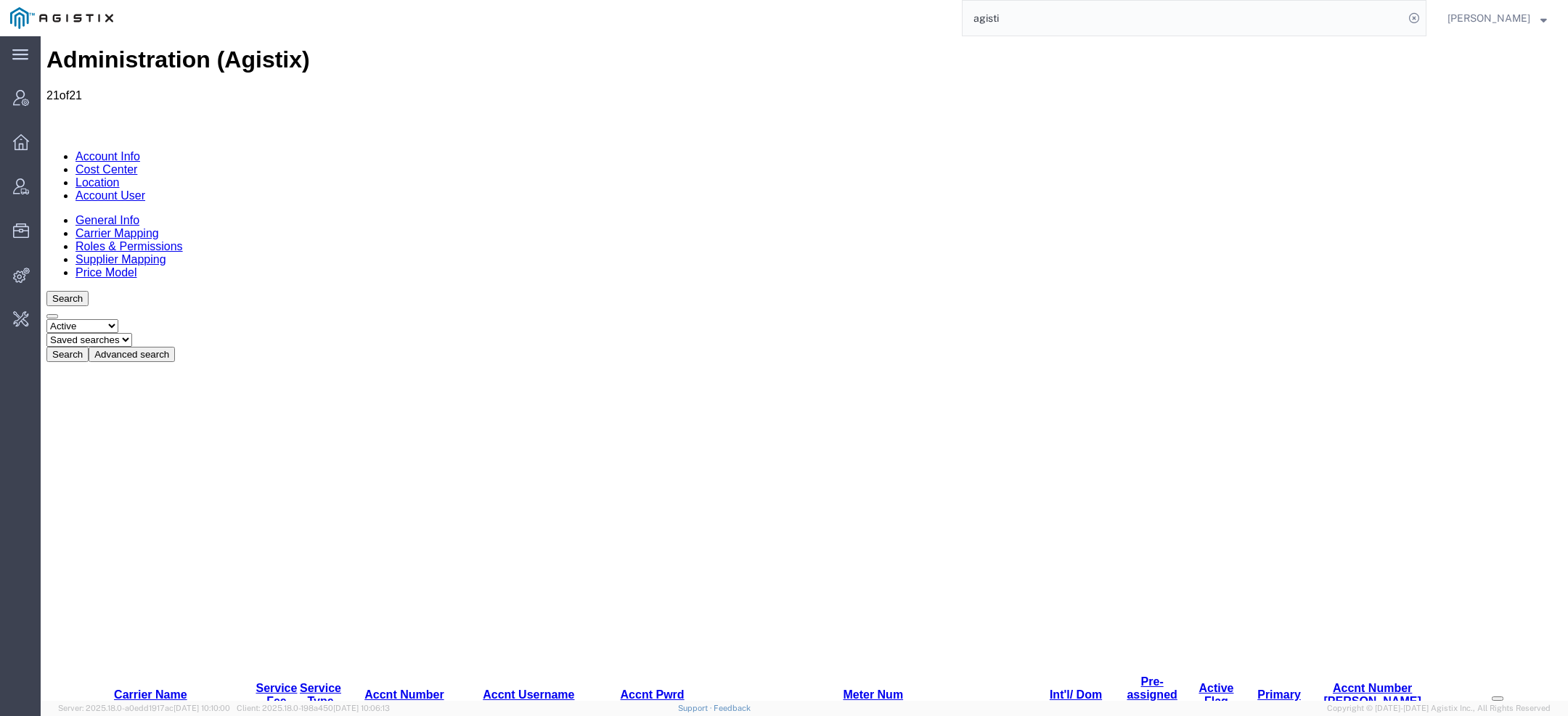
click at [120, 176] on link "Location" at bounding box center [97, 182] width 44 height 12
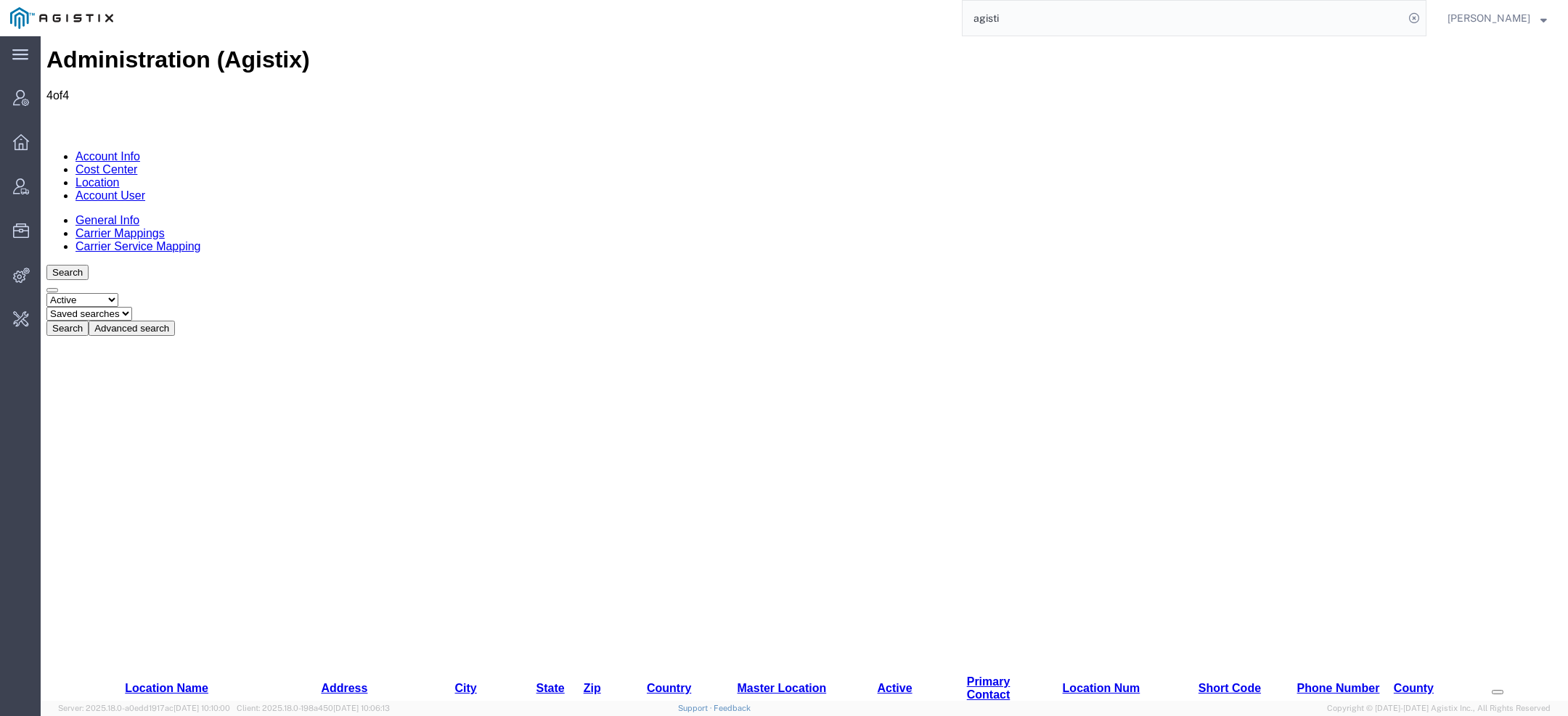
scroll to position [0, 0]
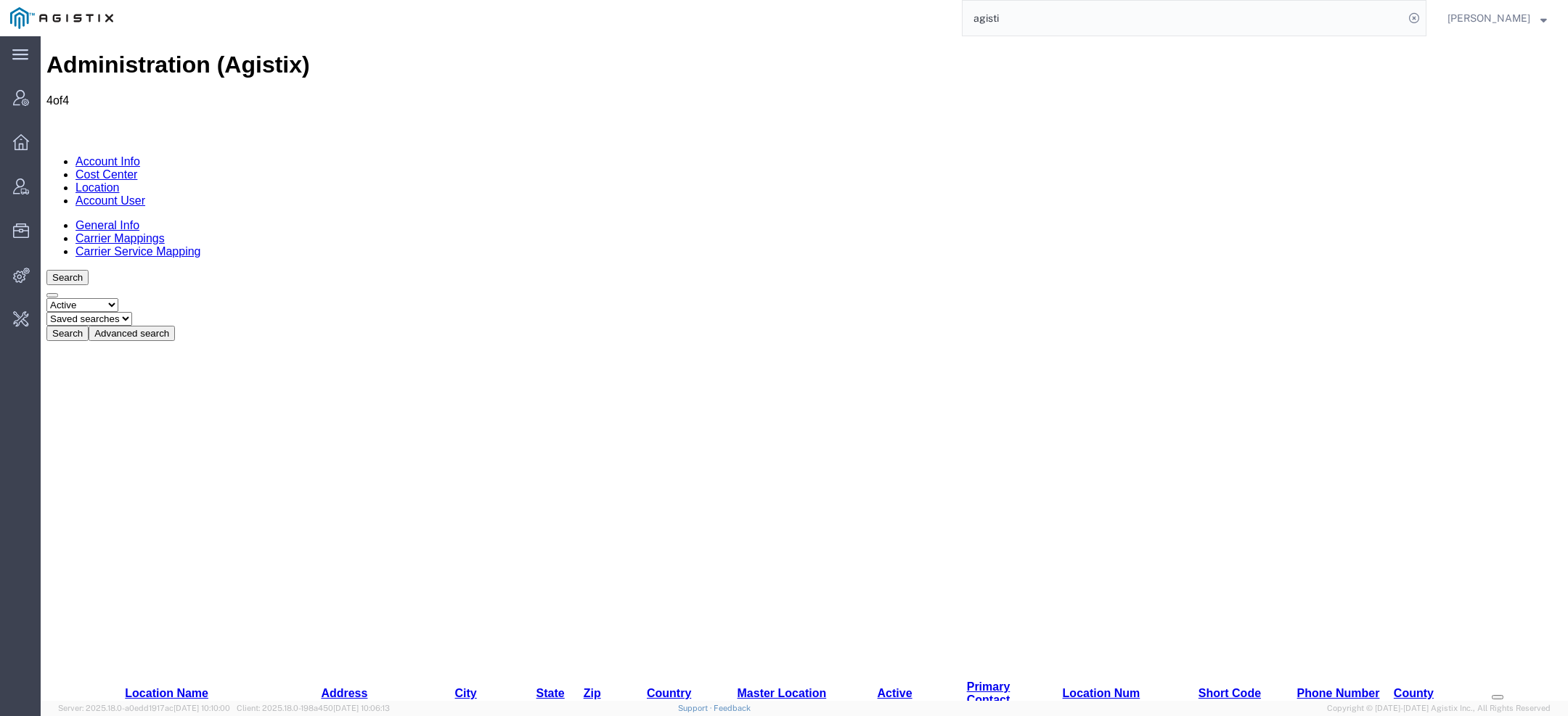
click at [165, 233] on link "Carrier Mappings" at bounding box center [120, 238] width 89 height 12
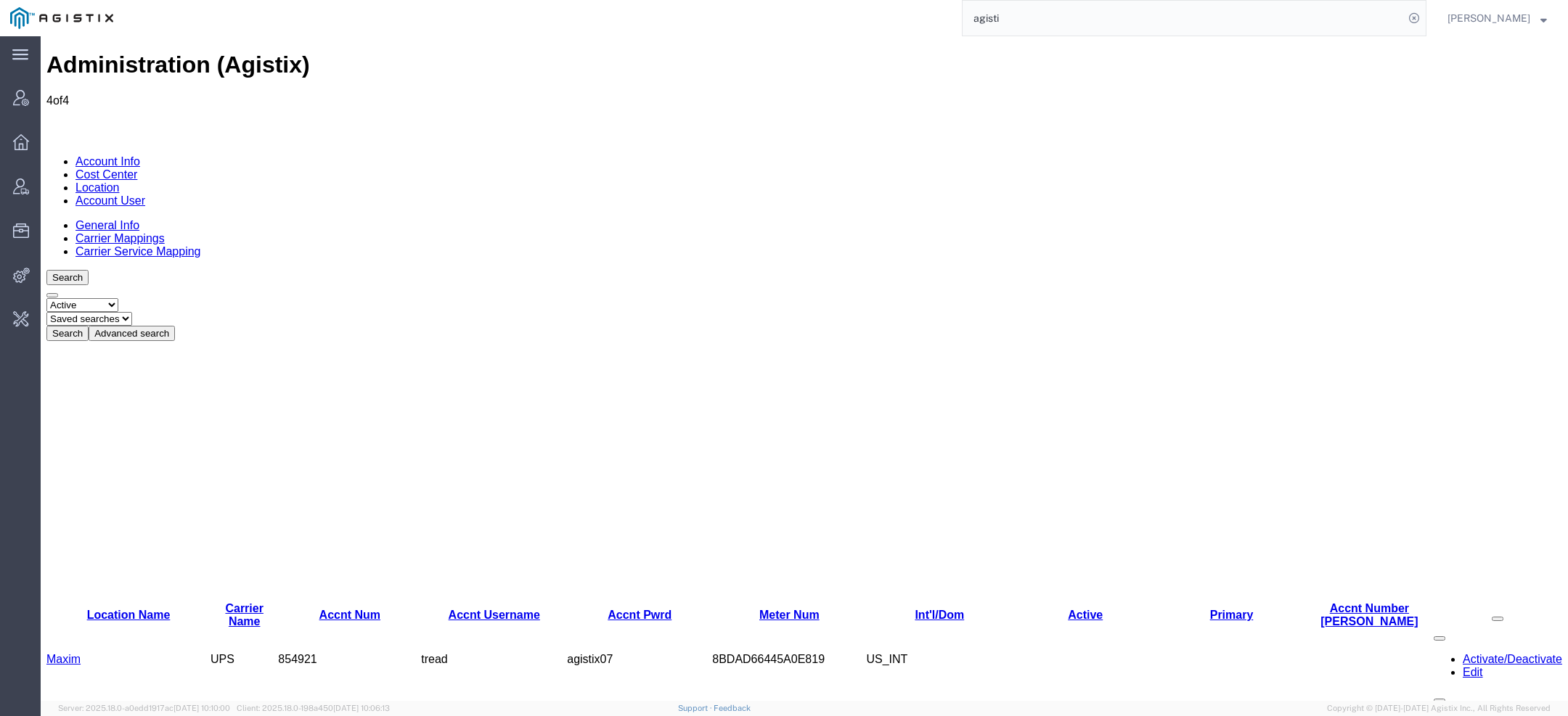
click at [94, 156] on link "Account Info" at bounding box center [108, 161] width 65 height 12
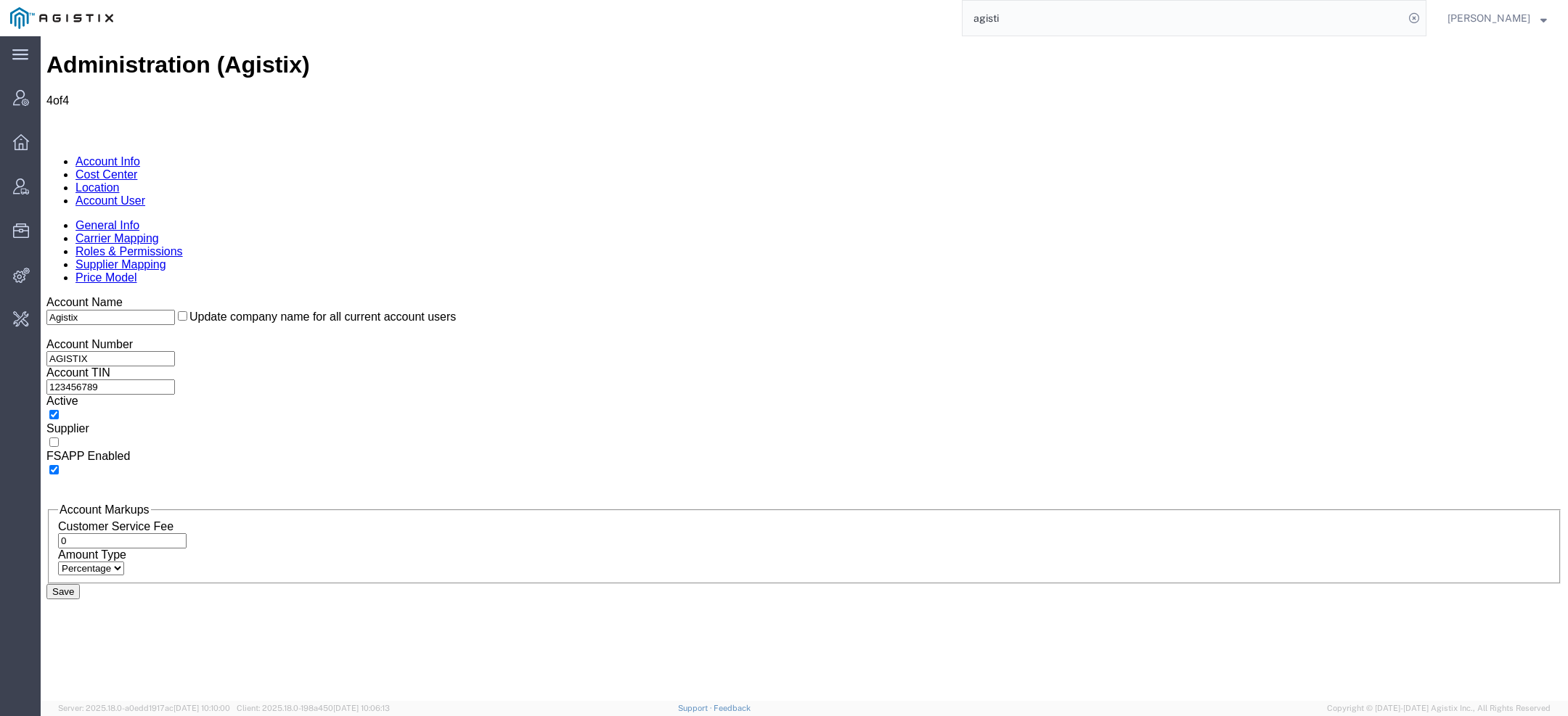
click at [159, 219] on div "General Info Carrier Mapping Roles & Permissions Supplier Mapping Price Model" at bounding box center [804, 252] width 1516 height 65
click at [159, 233] on link "Carrier Mapping" at bounding box center [117, 238] width 84 height 12
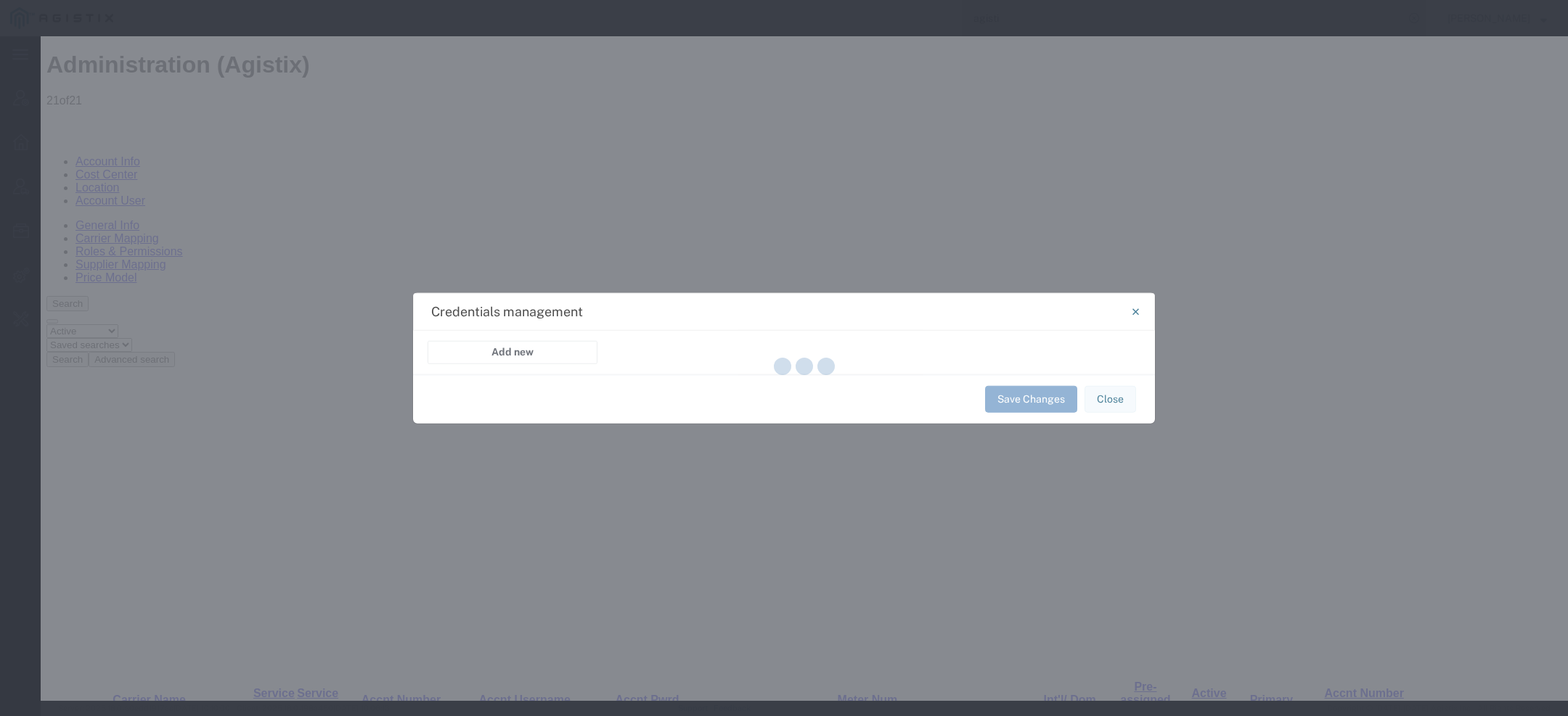
select select "TRACKING"
select select "FEDEX_EXPRESS_REST_INTEGRATION"
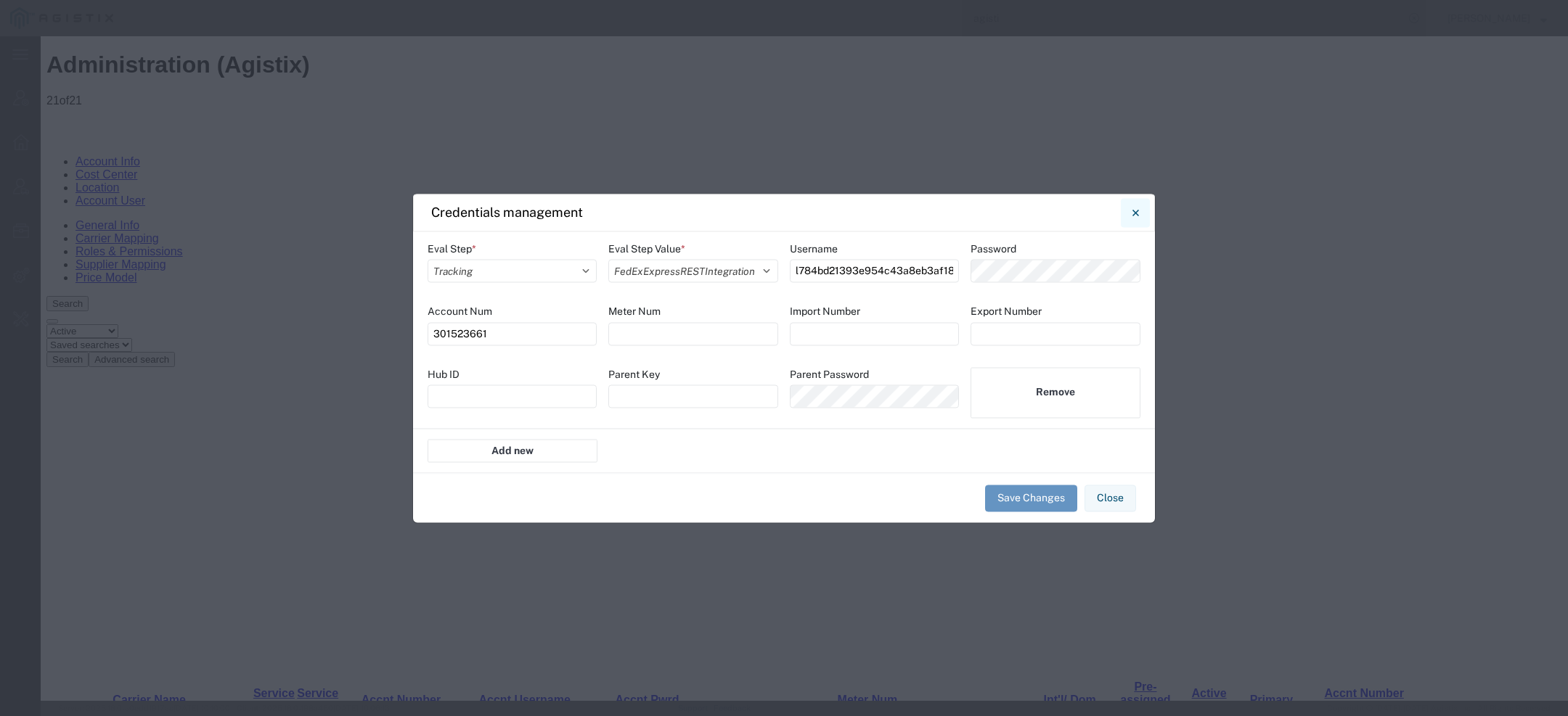
click at [1131, 215] on button "Close" at bounding box center [1135, 212] width 29 height 29
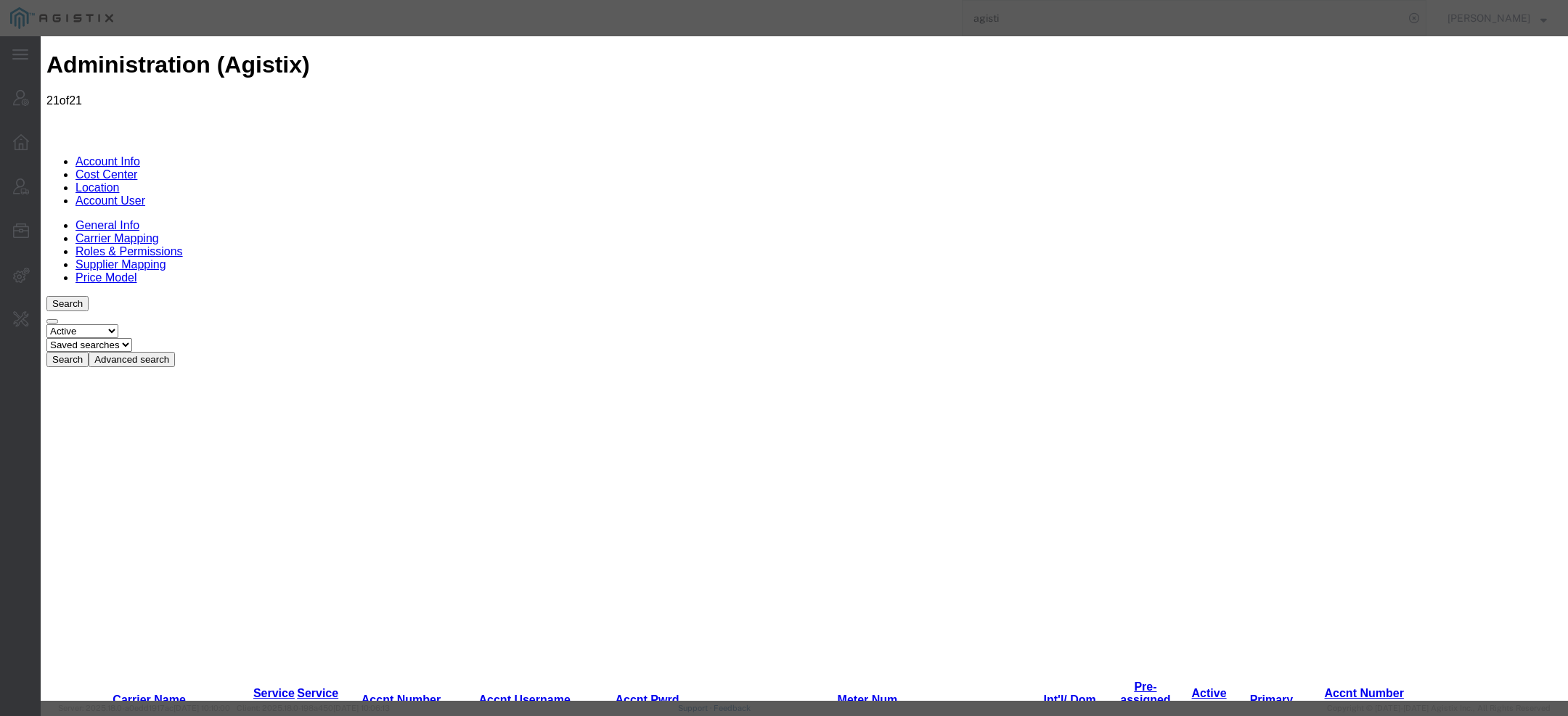
scroll to position [939, 0]
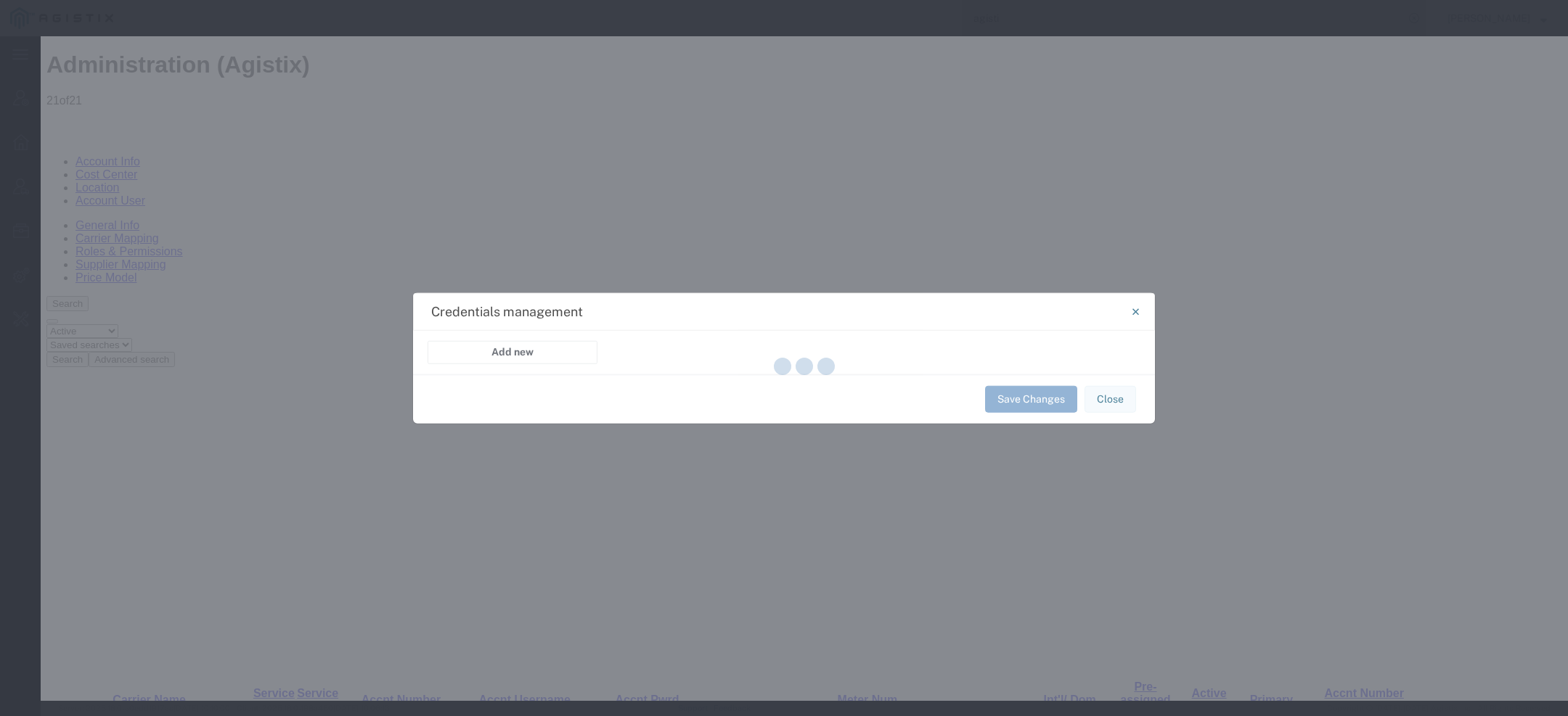
select select "TRACKING"
select select "FEDEX_EXPRESS_REST_INTEGRATION"
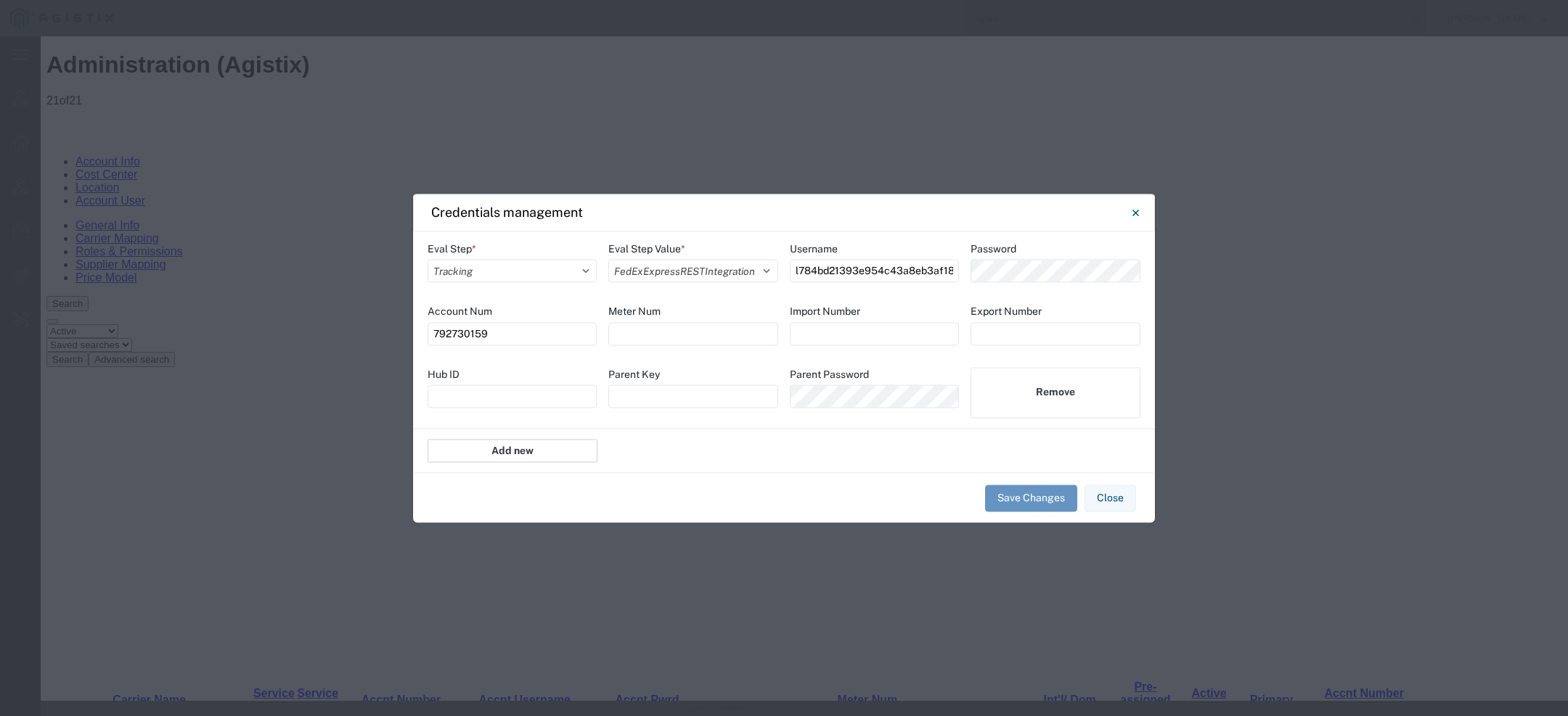
click at [536, 456] on button "Add new" at bounding box center [512, 451] width 170 height 23
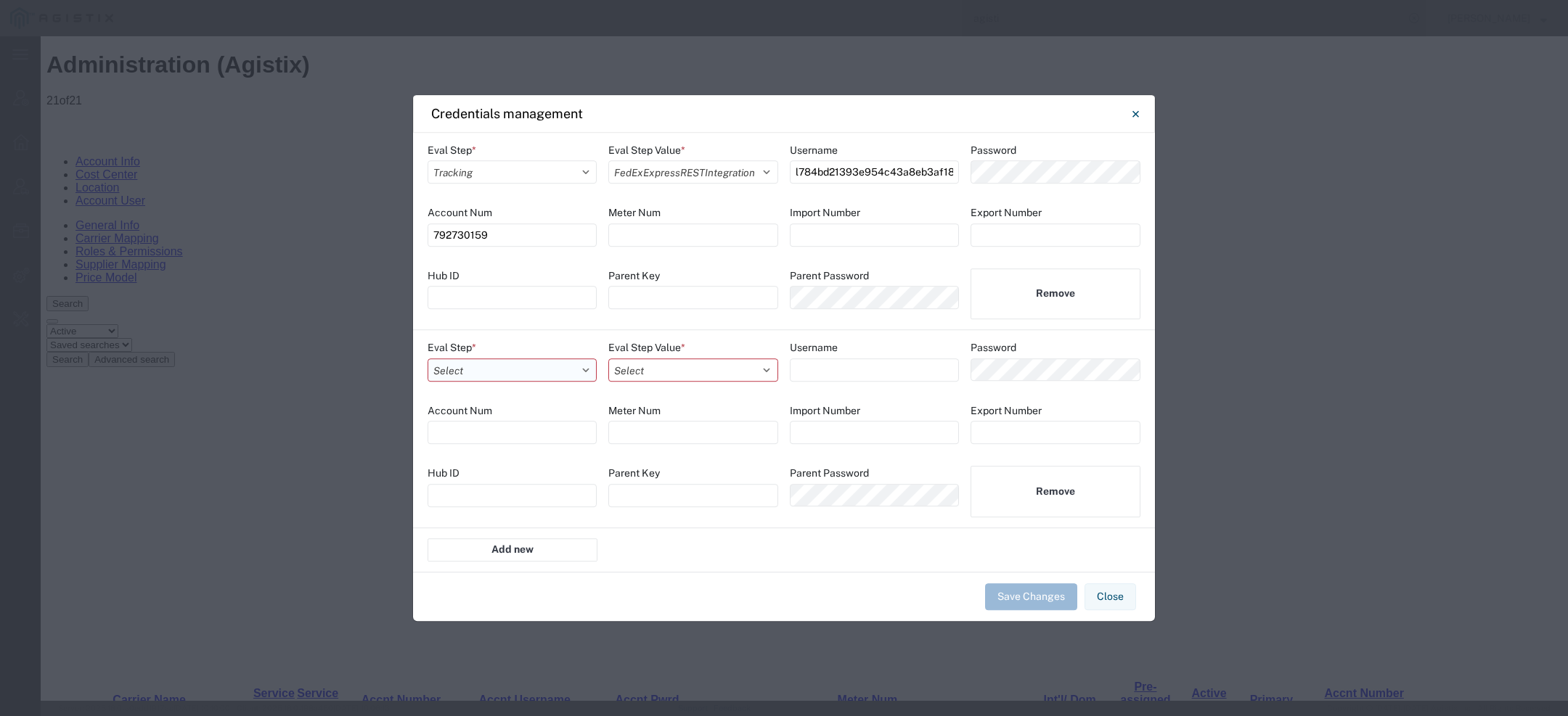
click at [540, 377] on select "Select Account Registration Airport All Bid Pricing Calendar Cancel consolidati…" at bounding box center [512, 370] width 169 height 23
select select "PRICING"
click at [427, 358] on select "Select Account Registration Airport All Bid Pricing Calendar Cancel consolidati…" at bounding box center [512, 370] width 169 height 23
click at [705, 377] on select "Select AAACooperWSIntegration ABFFreightSystemWSIntegration AesIntegration All …" at bounding box center [693, 370] width 169 height 23
select select "FEDEX_EXPRESS_REST_INTEGRATION"
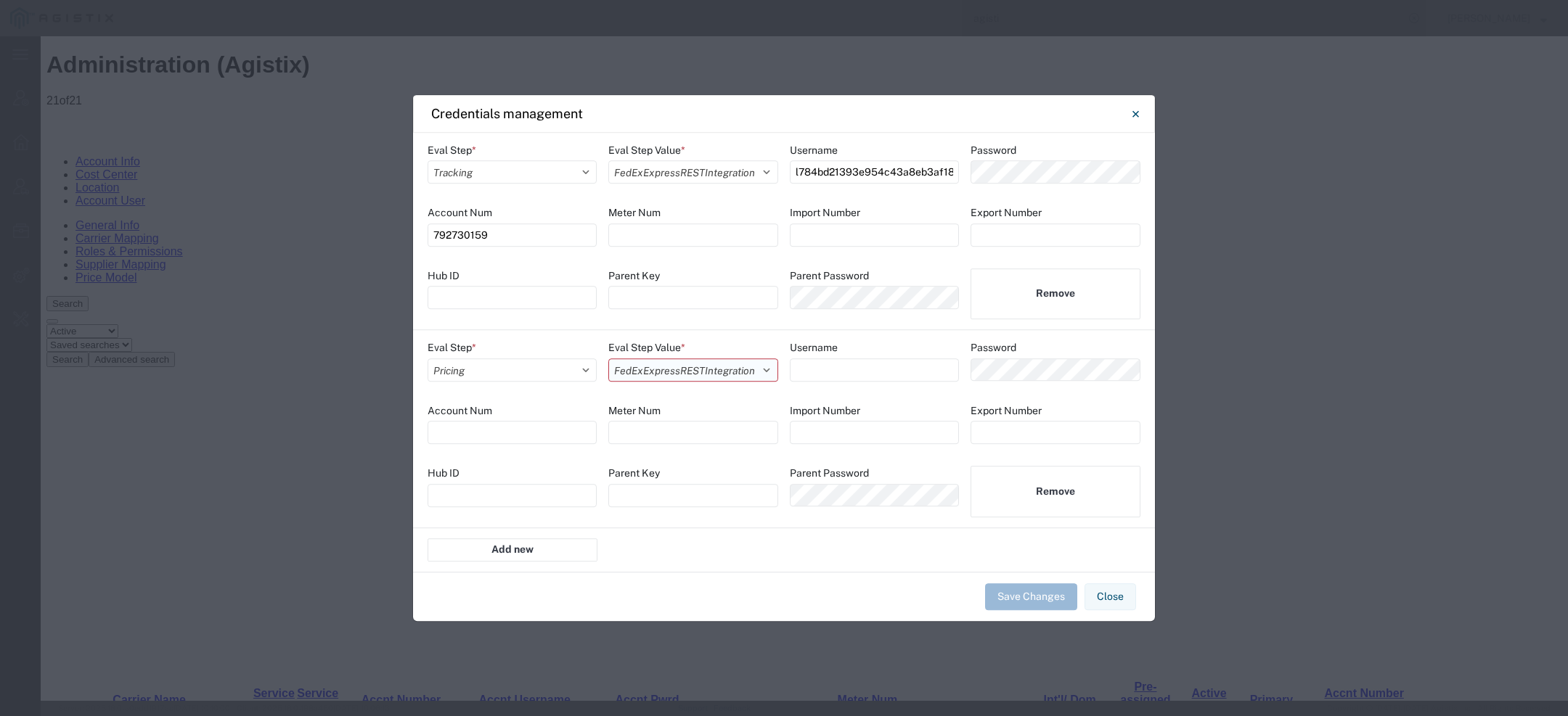
click at [608, 358] on select "Select AAACooperWSIntegration ABFFreightSystemWSIntegration AesIntegration All …" at bounding box center [693, 370] width 169 height 23
click at [811, 367] on input at bounding box center [874, 370] width 170 height 23
paste input "l7a24e79c6851d4910bfe0913c75509173"
type input "l7a24e79c6851d4910bfe0913c75509173"
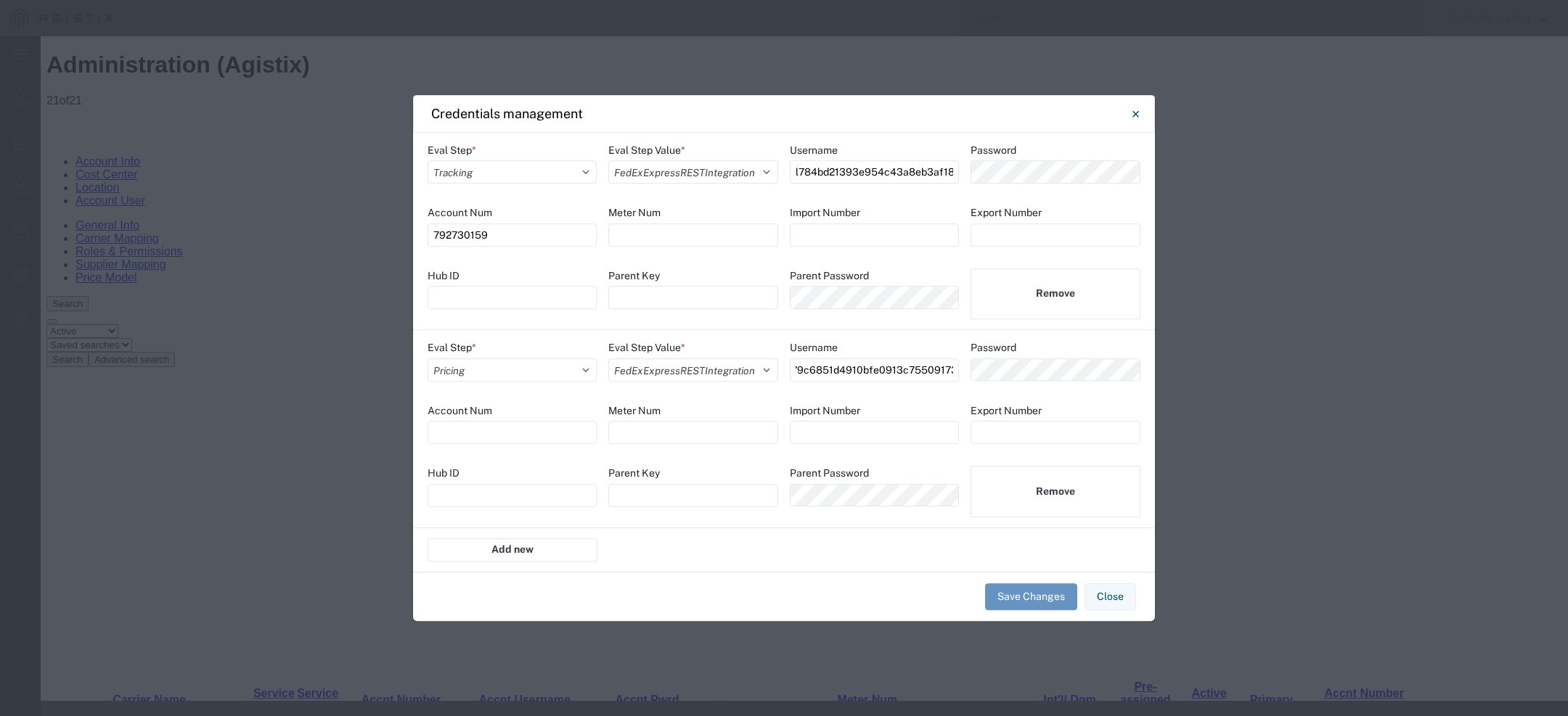
scroll to position [0, 0]
click at [941, 404] on div "Import Number" at bounding box center [874, 411] width 170 height 15
click at [546, 437] on input at bounding box center [512, 433] width 169 height 23
paste input "792730159"
type input "792730159"
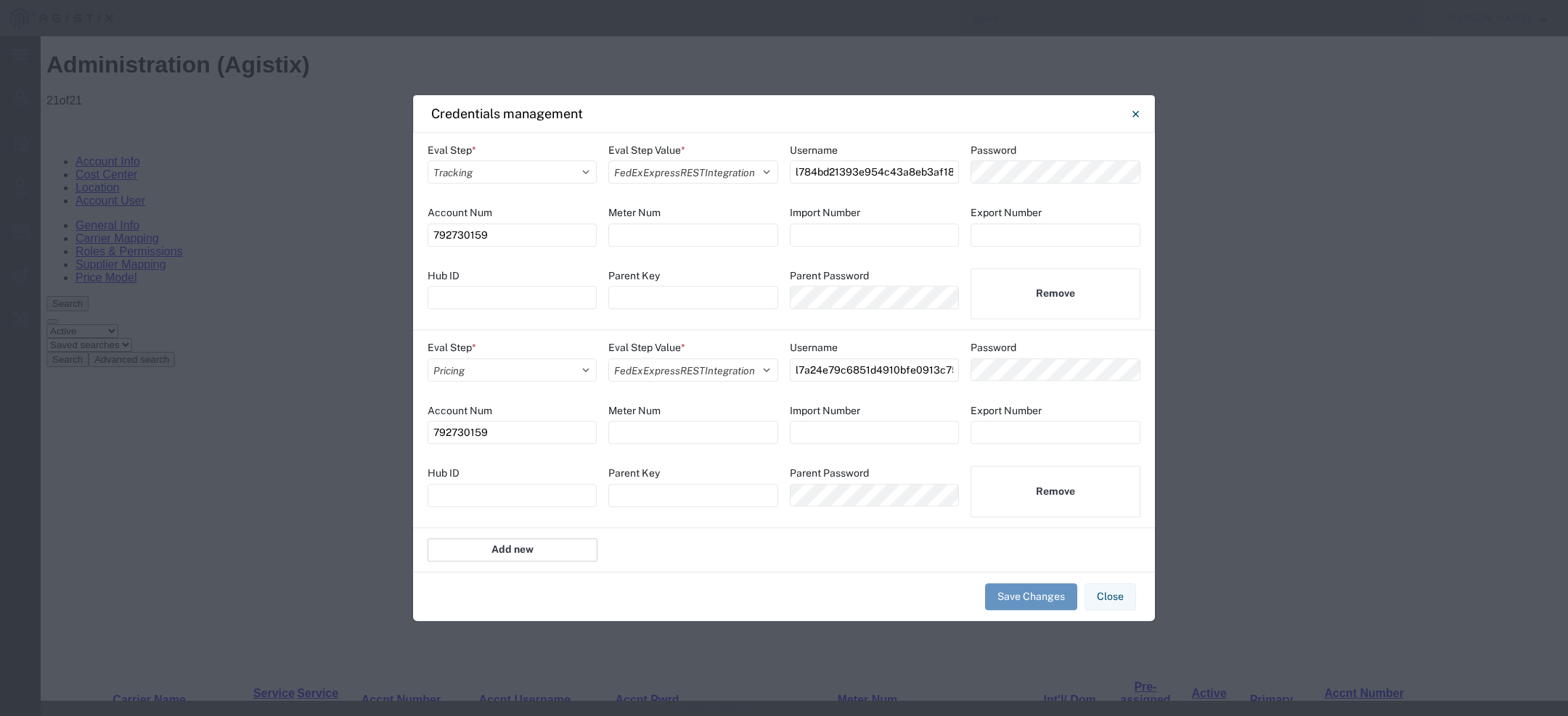
click at [510, 552] on button "Add new" at bounding box center [512, 550] width 170 height 23
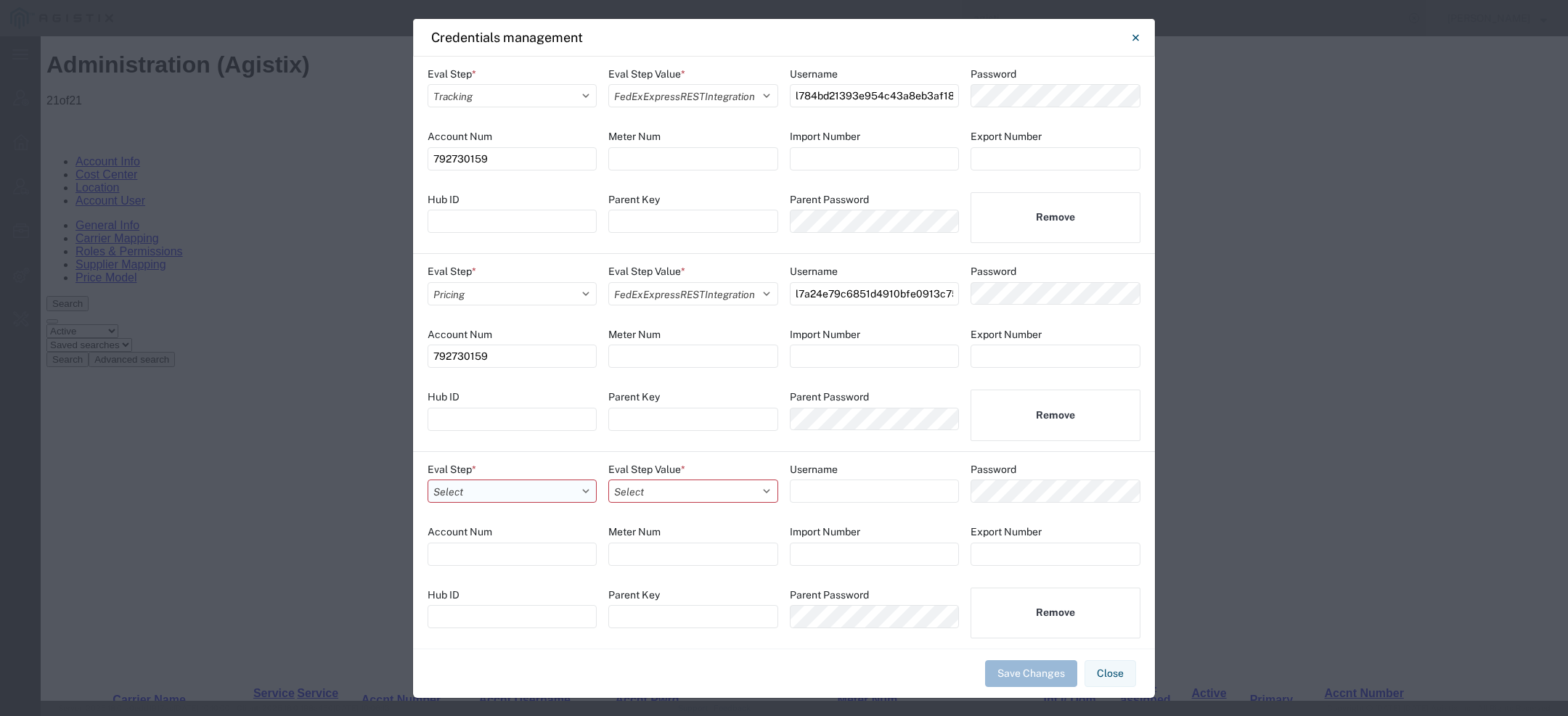
click at [528, 493] on select "Select Account Registration Airport All Bid Pricing Calendar Cancel consolidati…" at bounding box center [512, 492] width 169 height 23
select select "SHIPMENT"
click at [427, 480] on select "Select Account Registration Airport All Bid Pricing Calendar Cancel consolidati…" at bounding box center [512, 492] width 169 height 23
click at [644, 487] on select "Select AAACooperWSIntegration ABFFreightSystemWSIntegration AesIntegration All …" at bounding box center [693, 492] width 169 height 23
select select "FEDEX_EXPRESS_REST_INTEGRATION"
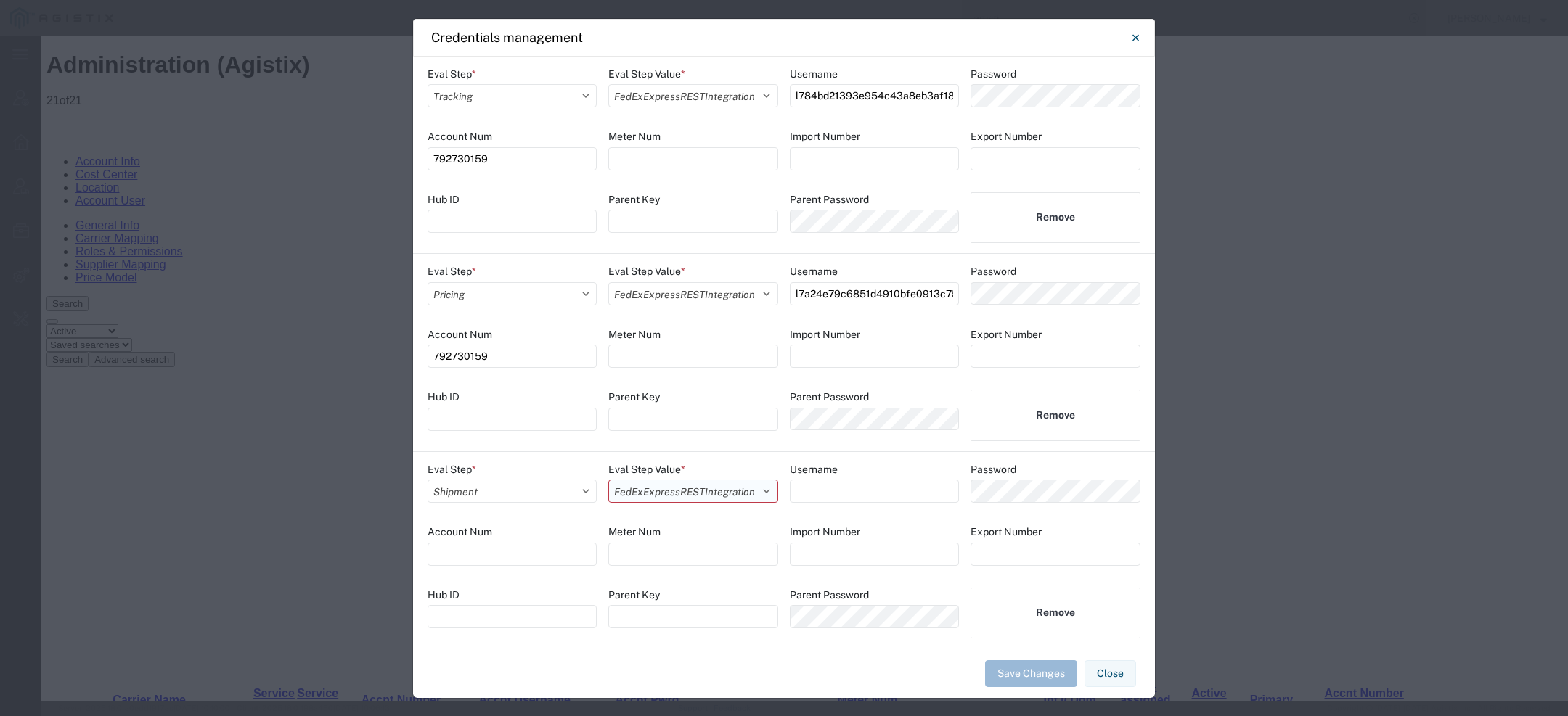
click at [608, 480] on select "Select AAACooperWSIntegration ABFFreightSystemWSIntegration AesIntegration All …" at bounding box center [693, 492] width 169 height 23
click at [514, 549] on input at bounding box center [512, 555] width 169 height 23
paste input "792730159"
type input "792730159"
click at [829, 487] on input at bounding box center [874, 492] width 170 height 23
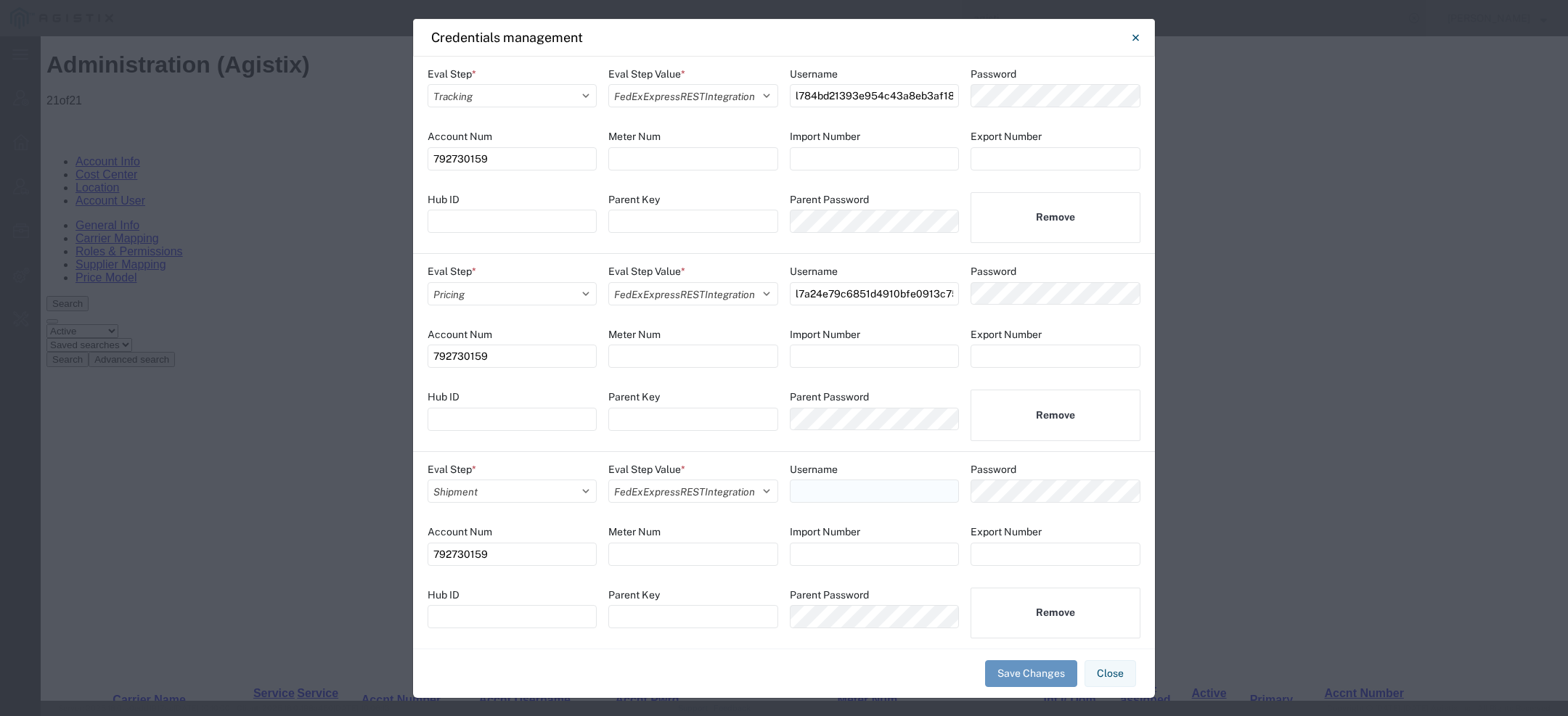
paste input "l7a24e79c6851d4910bfe0913c75509173"
type input "l7a24e79c6851d4910bfe0913c75509173"
click at [1003, 513] on div "Eval Step * Select Account Registration Airport All Bid Pricing Calendar Cancel…" at bounding box center [784, 550] width 742 height 198
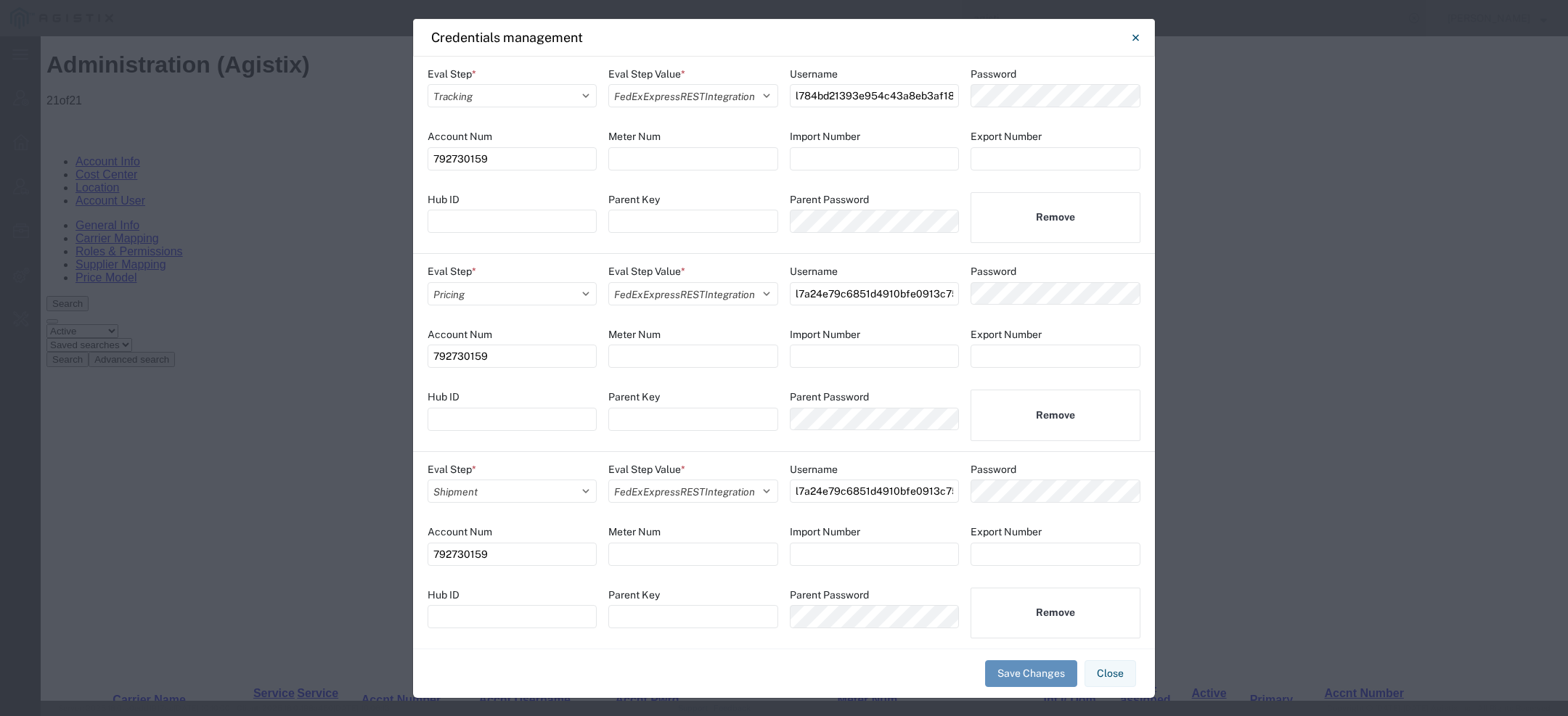
click at [1028, 675] on button "Save Changes" at bounding box center [1031, 674] width 92 height 26
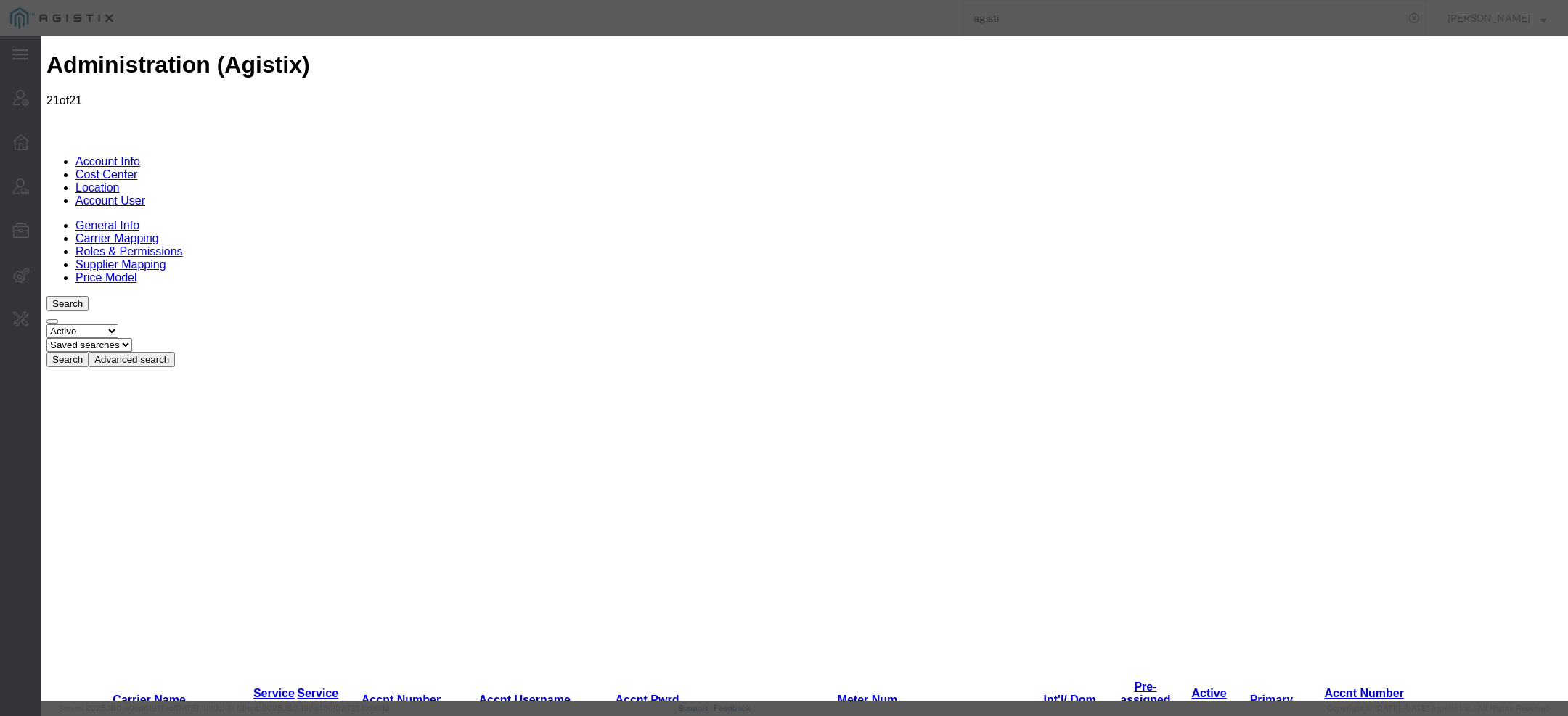
scroll to position [1246, 0]
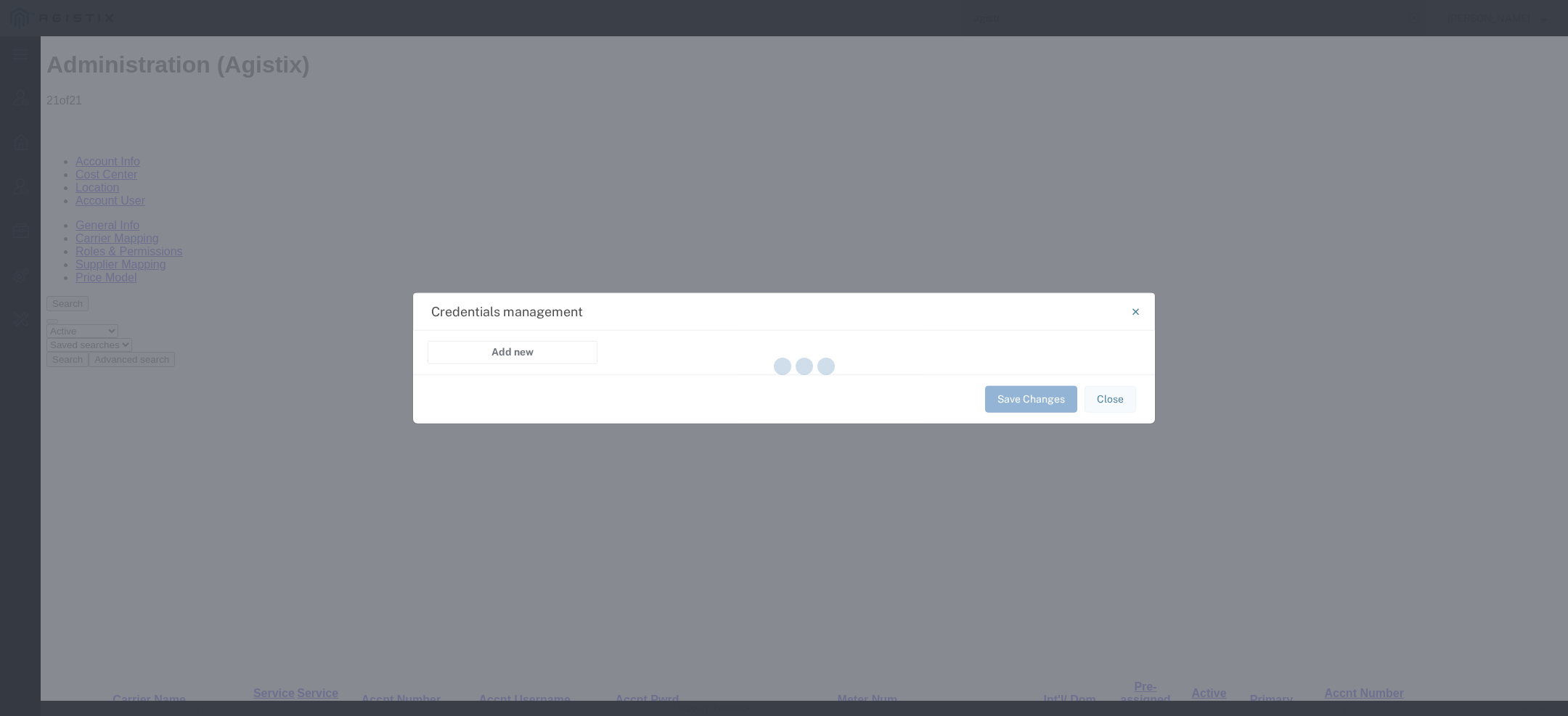
select select "TRACKING"
select select "FEDEX_EXPRESS_REST_INTEGRATION"
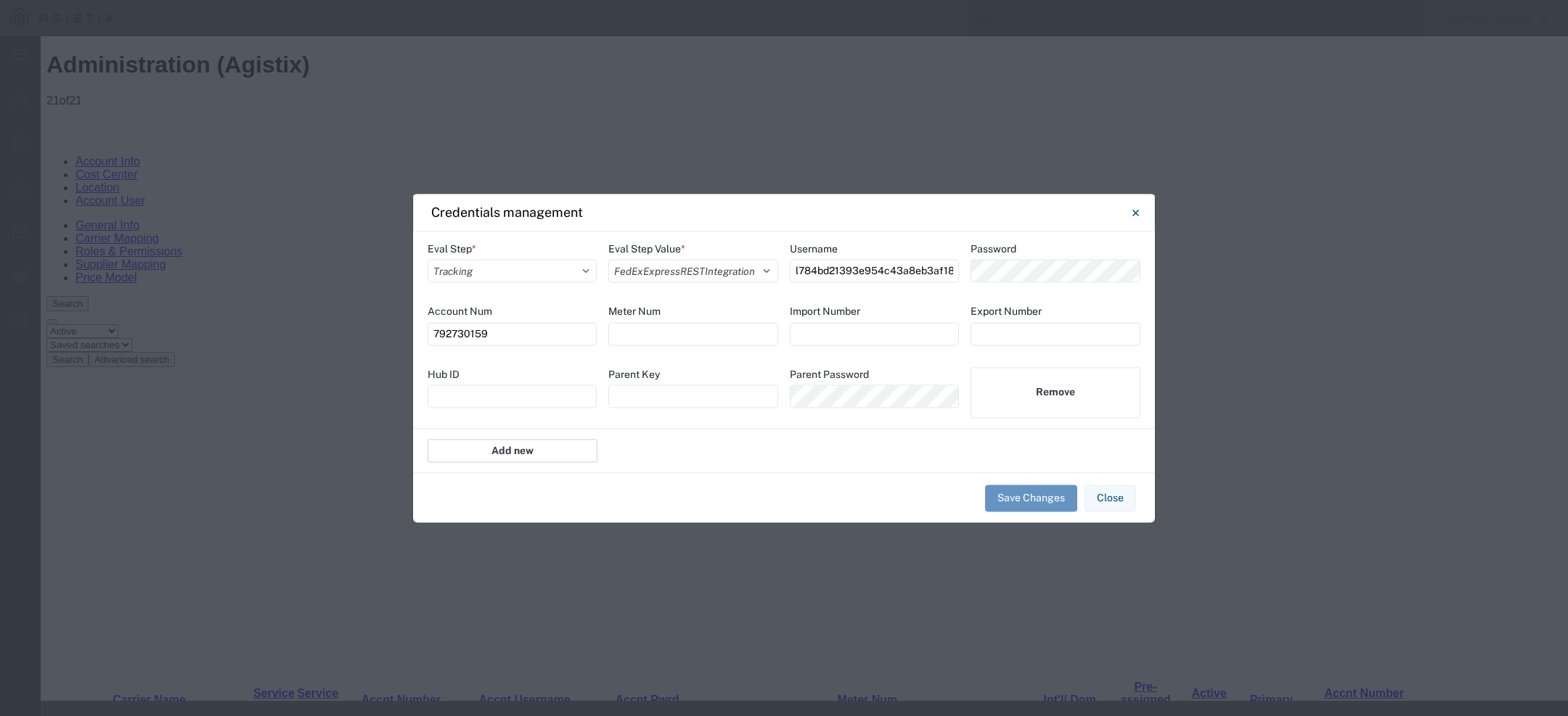
click at [511, 456] on button "Add new" at bounding box center [512, 451] width 170 height 23
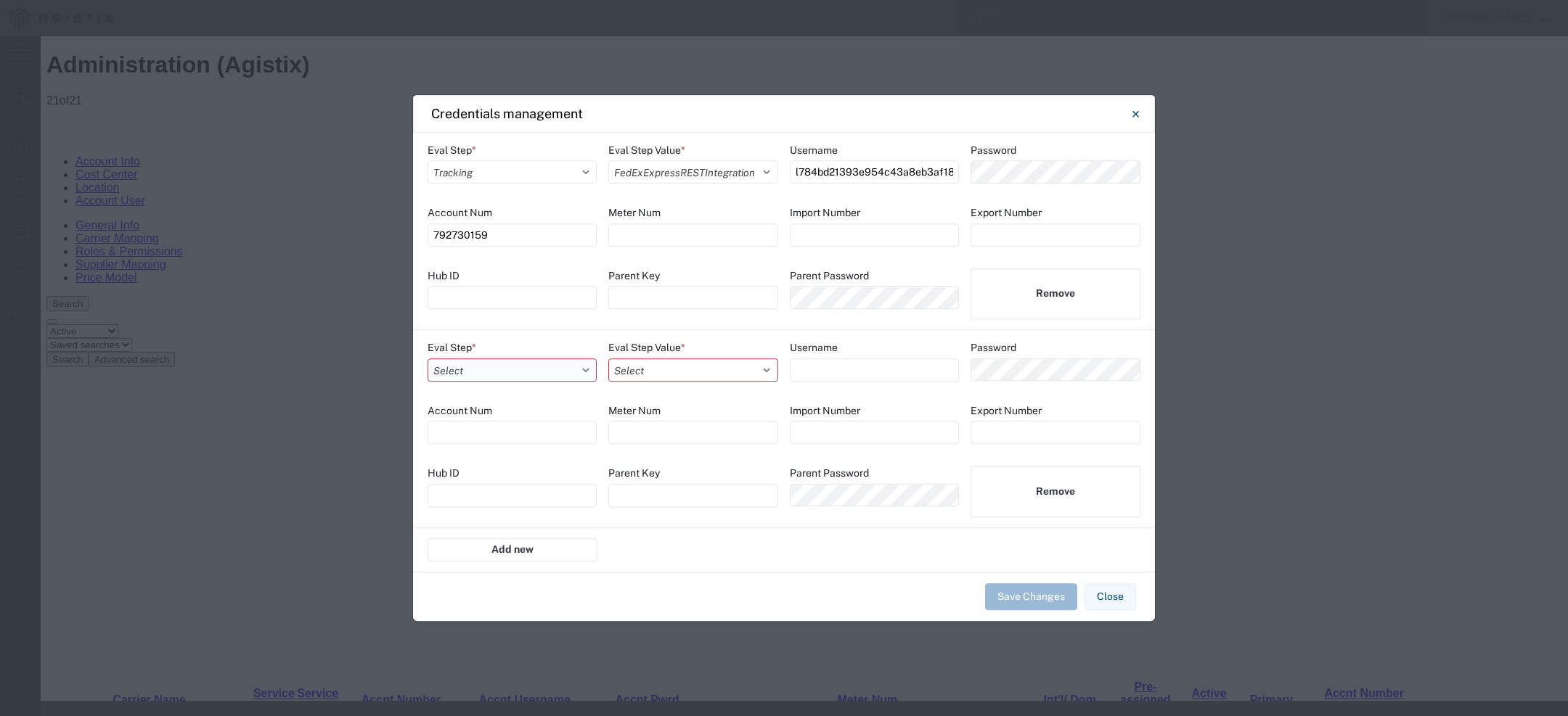
click at [502, 382] on select "Select Account Registration Airport All Bid Pricing Calendar Cancel consolidati…" at bounding box center [512, 370] width 169 height 23
select select "PRICING"
click at [427, 358] on select "Select Account Registration Airport All Bid Pricing Calendar Cancel consolidati…" at bounding box center [512, 370] width 169 height 23
click at [634, 372] on select "Select AAACooperWSIntegration ABFFreightSystemWSIntegration AesIntegration All …" at bounding box center [693, 370] width 169 height 23
select select "FEDEX_EXPRESS_REST_INTEGRATION"
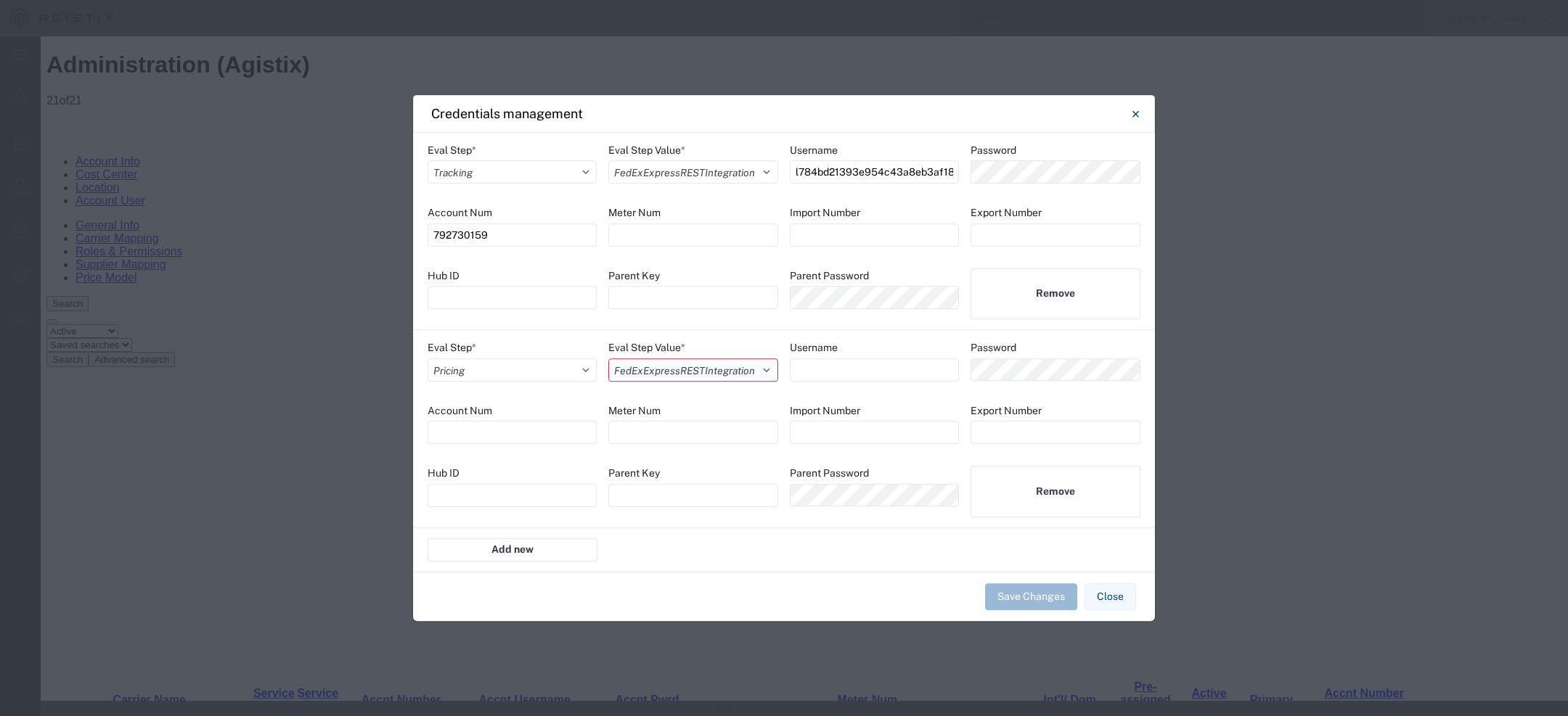
click at [608, 358] on select "Select AAACooperWSIntegration ABFFreightSystemWSIntegration AesIntegration All …" at bounding box center [693, 370] width 169 height 23
click at [852, 375] on input at bounding box center [874, 370] width 170 height 23
paste input "l7a24e79c6851d4910bfe0913c75509173"
type input "l7a24e79c6851d4910bfe0913c75509173"
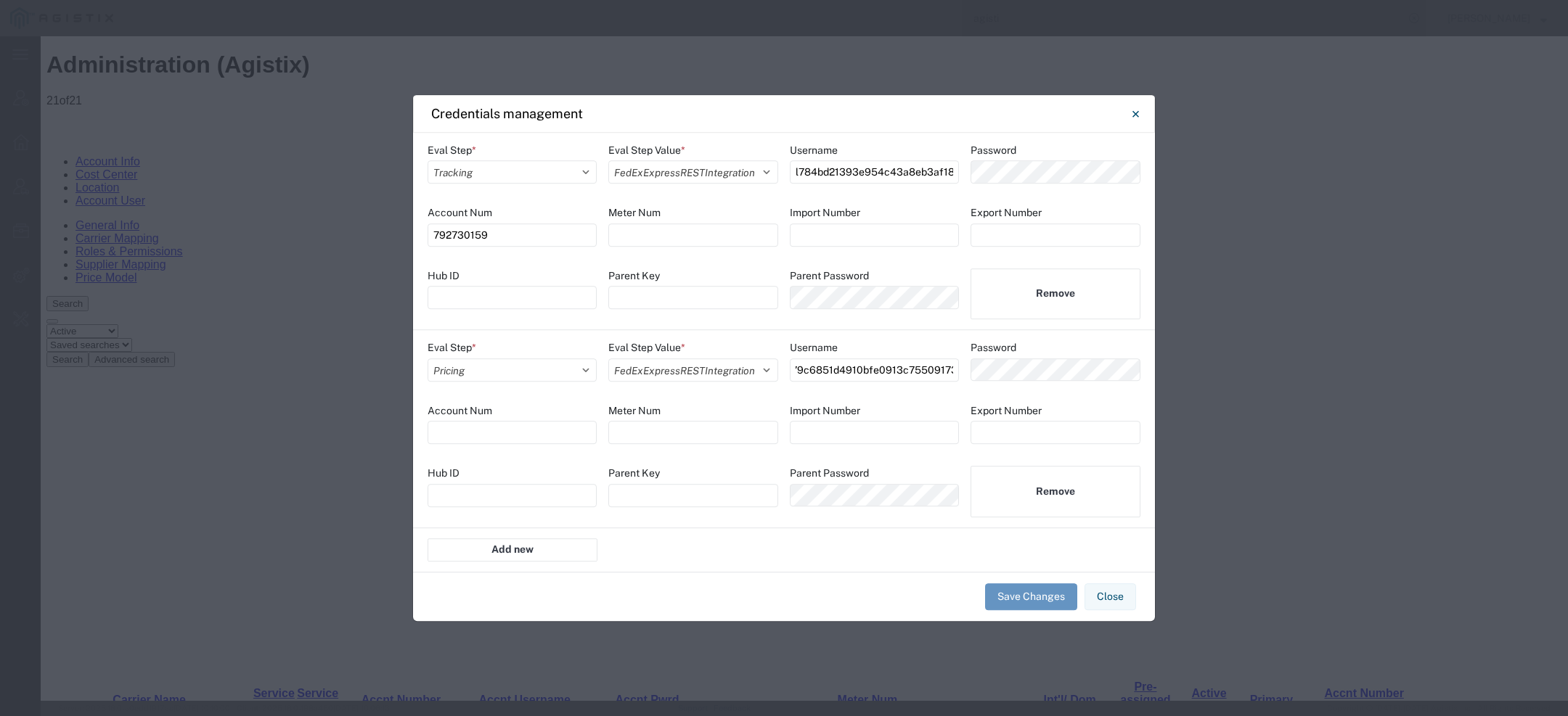
click at [780, 392] on div "Eval Step * Select Account Registration Airport All Bid Pricing Calendar Cancel…" at bounding box center [784, 429] width 742 height 198
click at [548, 427] on input at bounding box center [512, 433] width 169 height 23
paste input "792730159"
type input "792730159"
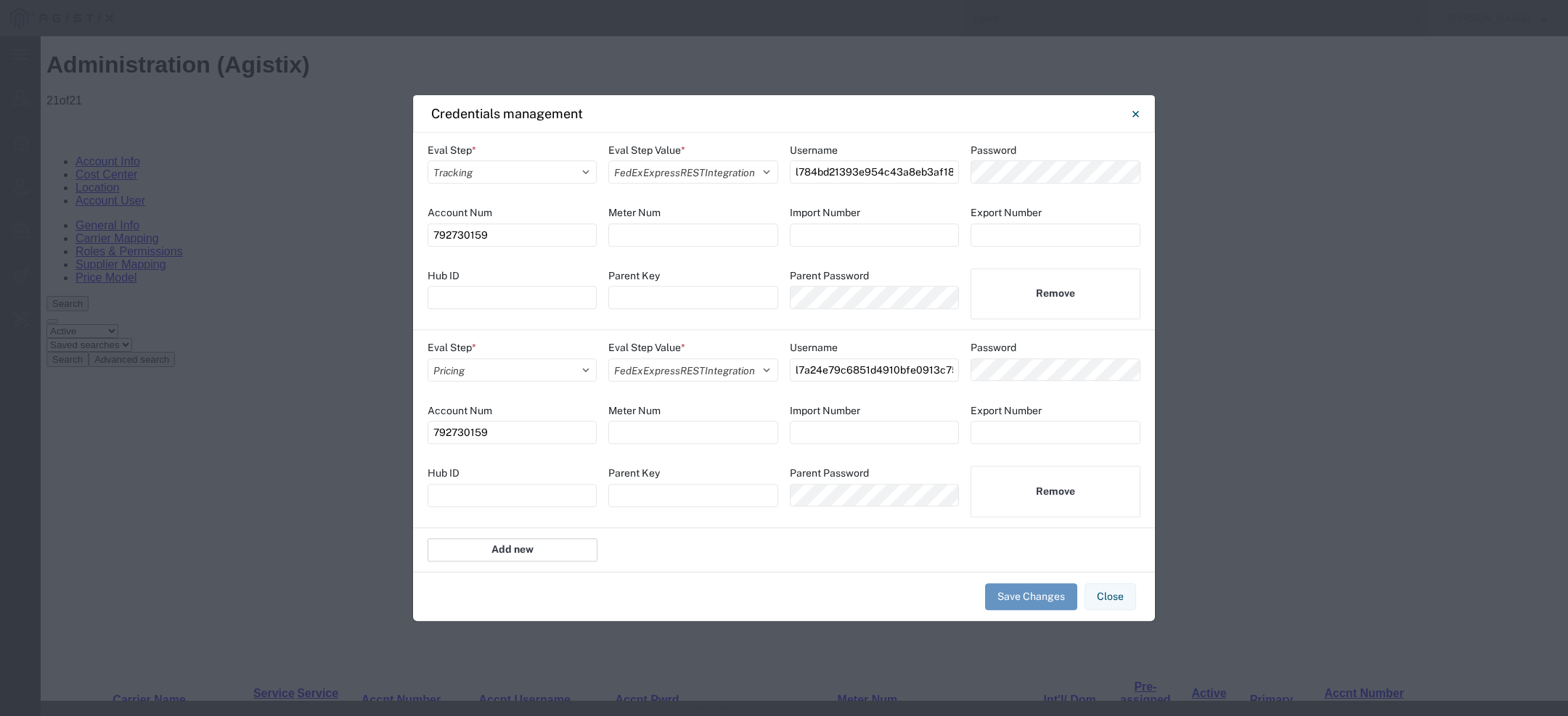
click at [492, 546] on button "Add new" at bounding box center [512, 550] width 170 height 23
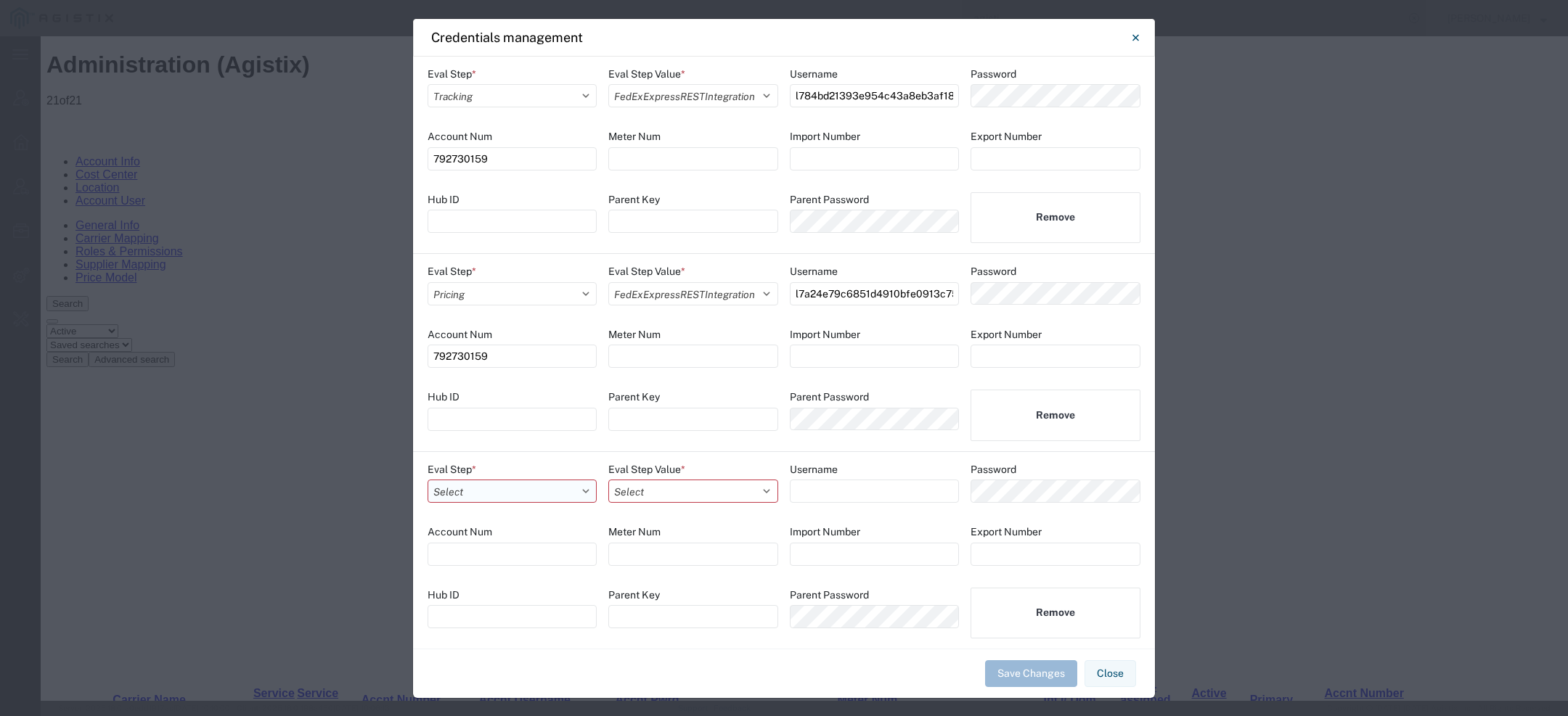
scroll to position [42, 0]
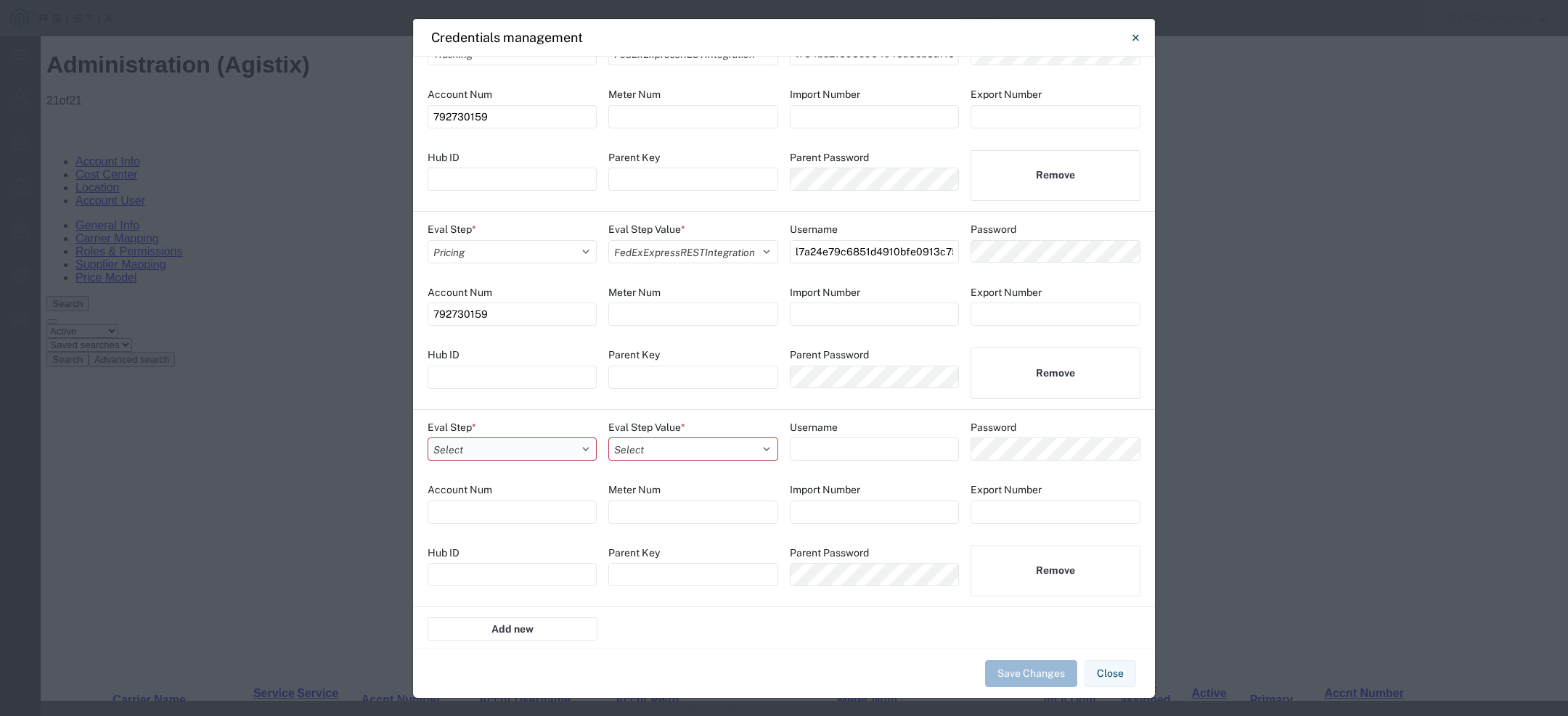
click at [556, 454] on select "Select Account Registration Airport All Bid Pricing Calendar Cancel consolidati…" at bounding box center [512, 449] width 169 height 23
select select "SHIPMENT"
click at [427, 438] on select "Select Account Registration Airport All Bid Pricing Calendar Cancel consolidati…" at bounding box center [512, 449] width 169 height 23
click at [633, 454] on select "Select AAACooperWSIntegration ABFFreightSystemWSIntegration AesIntegration All …" at bounding box center [693, 449] width 169 height 23
select select "FEDEX_EXPRESS_REST_INTEGRATION"
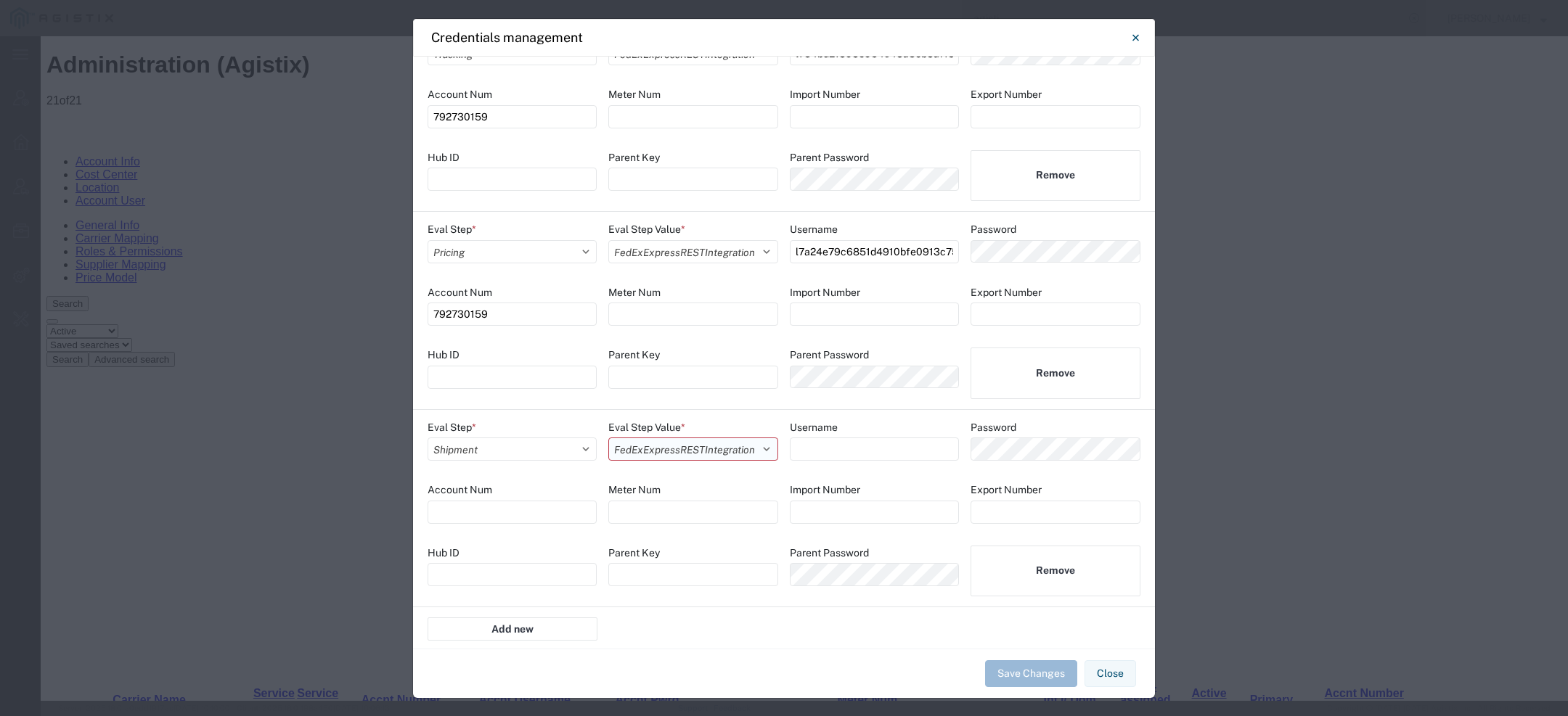
click at [608, 438] on select "Select AAACooperWSIntegration ABFFreightSystemWSIntegration AesIntegration All …" at bounding box center [693, 449] width 169 height 23
click at [517, 502] on input at bounding box center [512, 512] width 169 height 23
paste input "792730159"
type input "792730159"
click at [835, 444] on input at bounding box center [874, 449] width 170 height 23
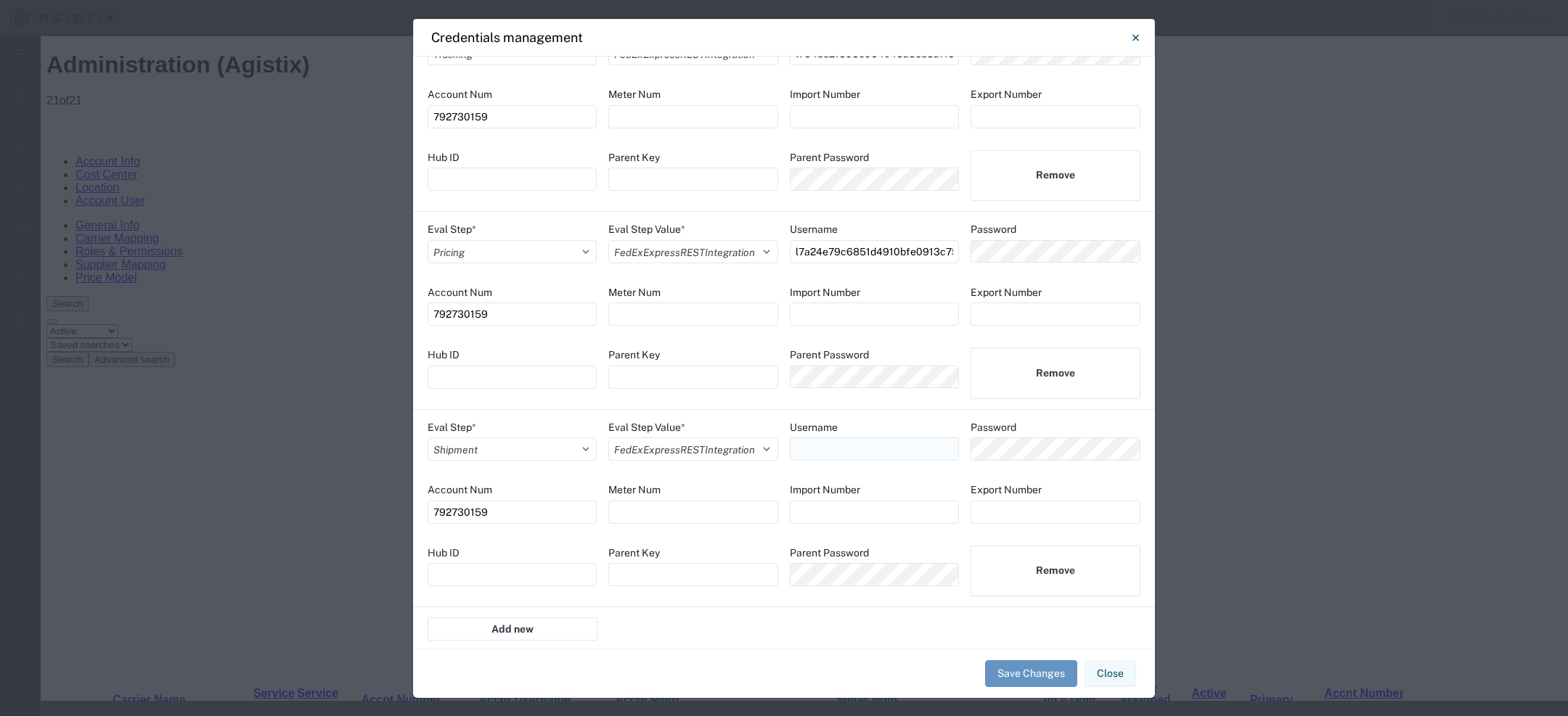
paste input "l7a24e79c6851d4910bfe0913c75509173"
type input "l7a24e79c6851d4910bfe0913c75509173"
click at [1003, 673] on button "Save Changes" at bounding box center [1031, 674] width 92 height 26
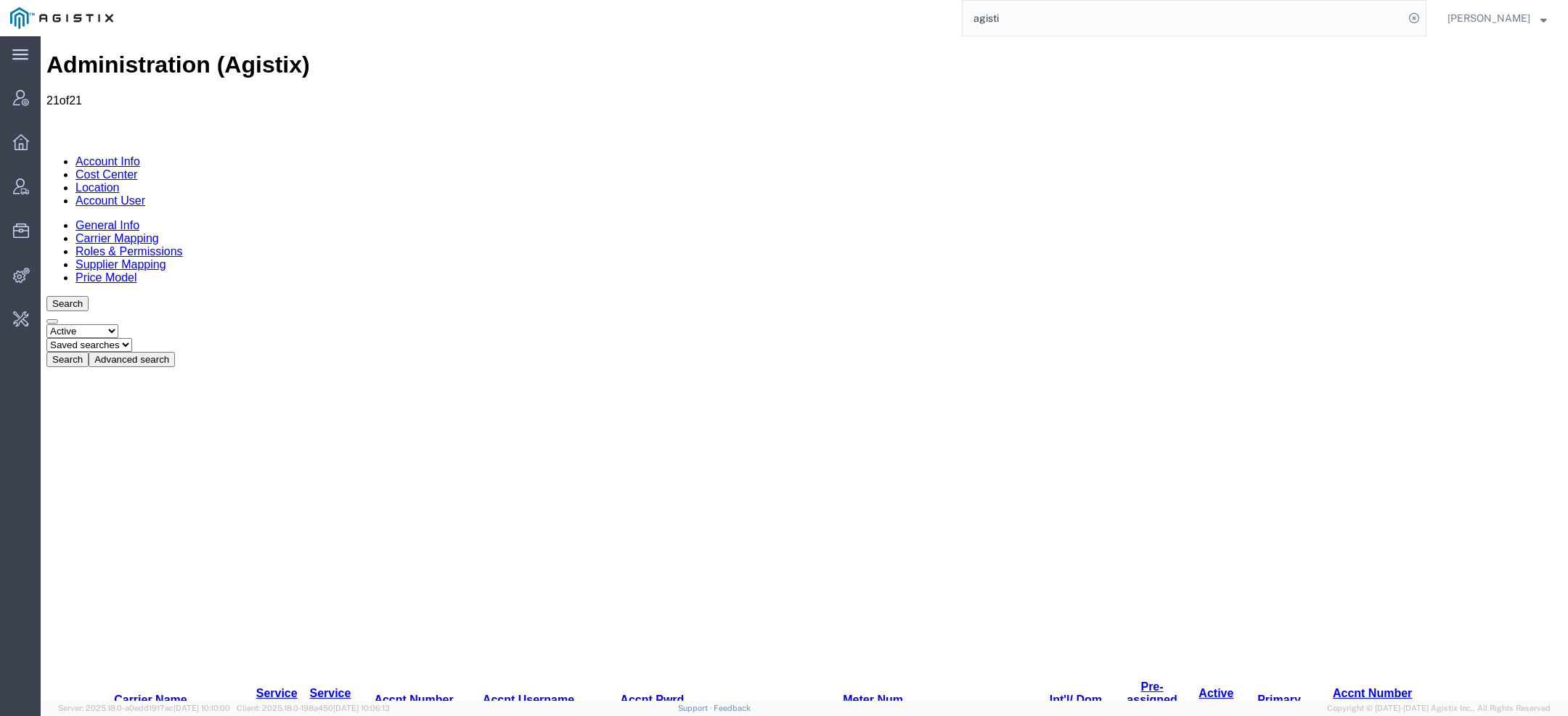
drag, startPoint x: 418, startPoint y: 208, endPoint x: 448, endPoint y: 208, distance: 30.0
drag, startPoint x: 448, startPoint y: 208, endPoint x: 463, endPoint y: 209, distance: 15.0
click at [145, 195] on link "Account User" at bounding box center [110, 200] width 70 height 12
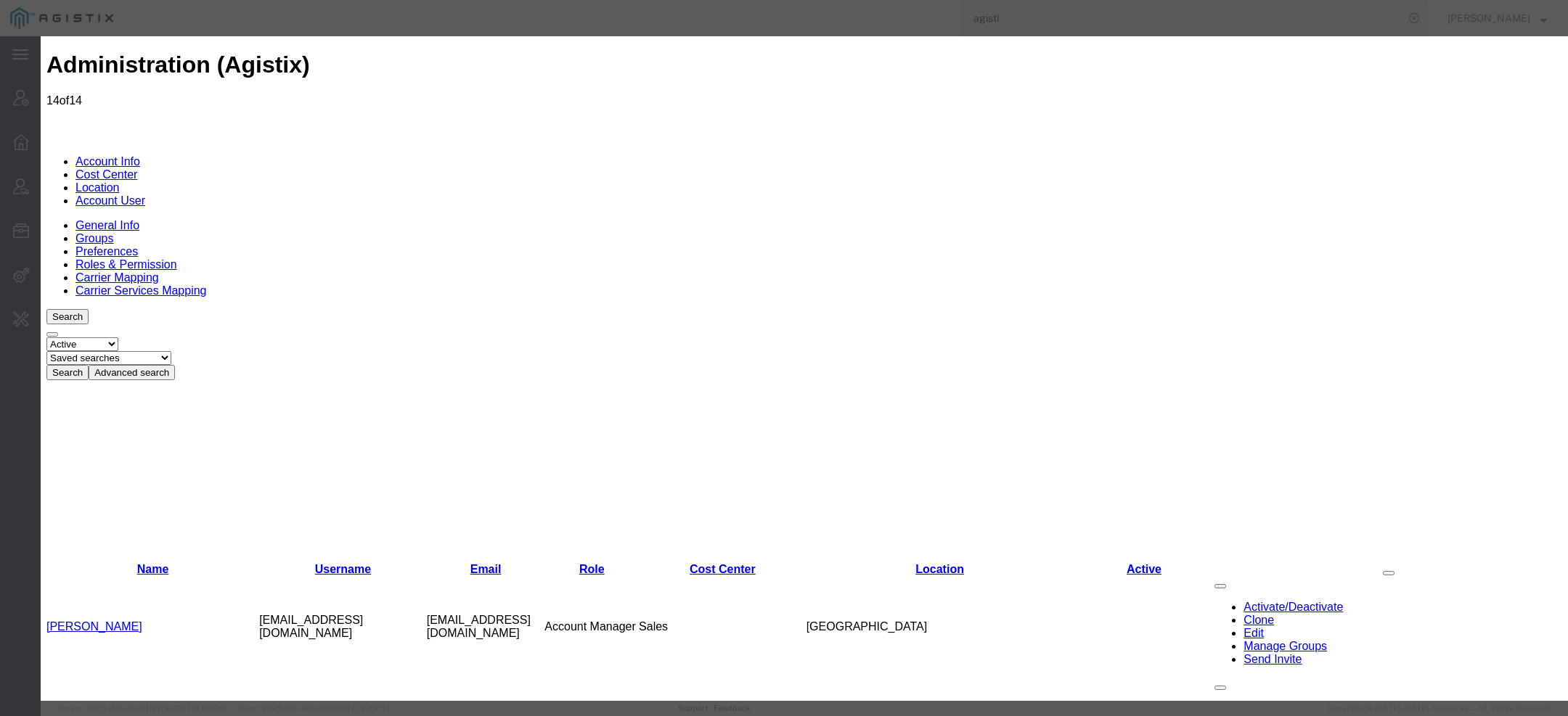
select select "COSTCENTER"
select select "186"
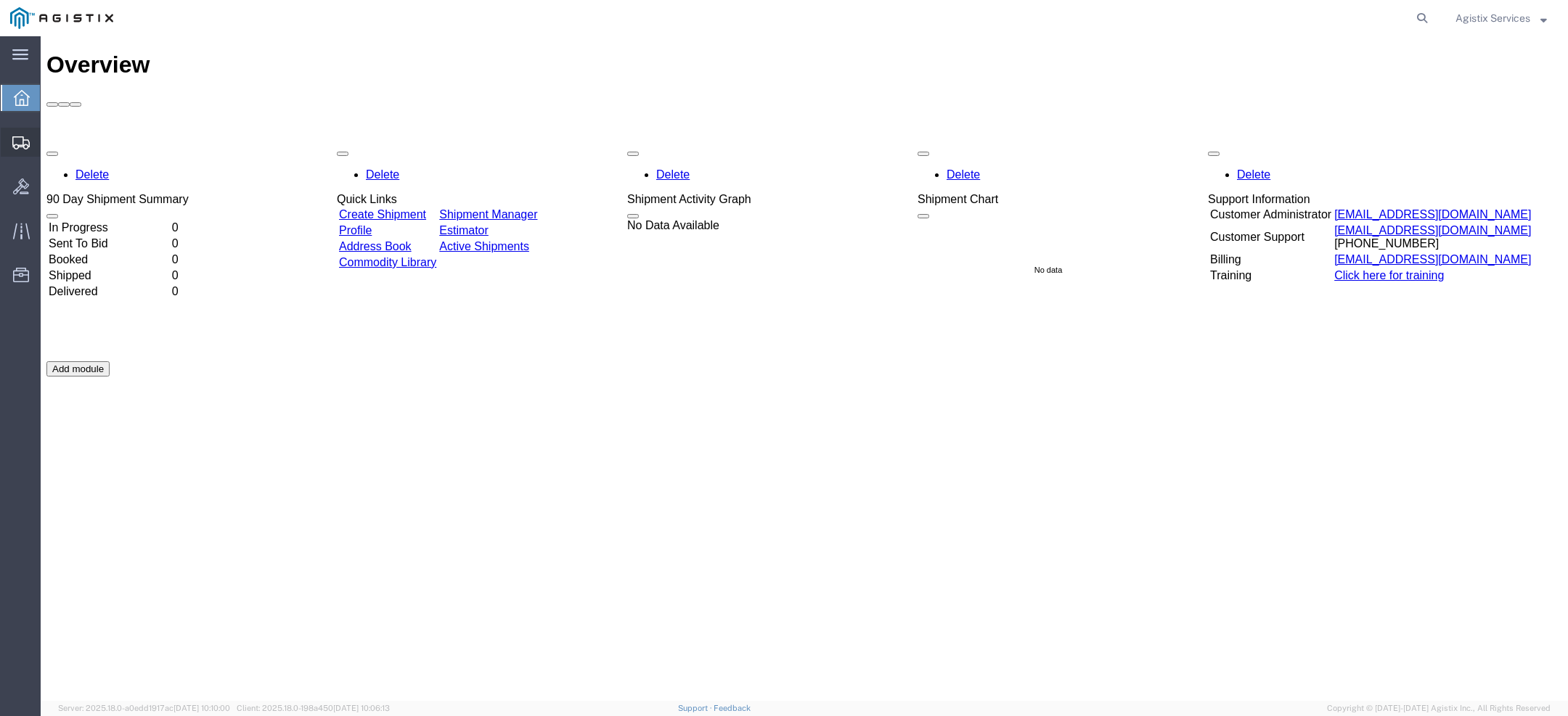
click at [11, 141] on div at bounding box center [21, 142] width 41 height 29
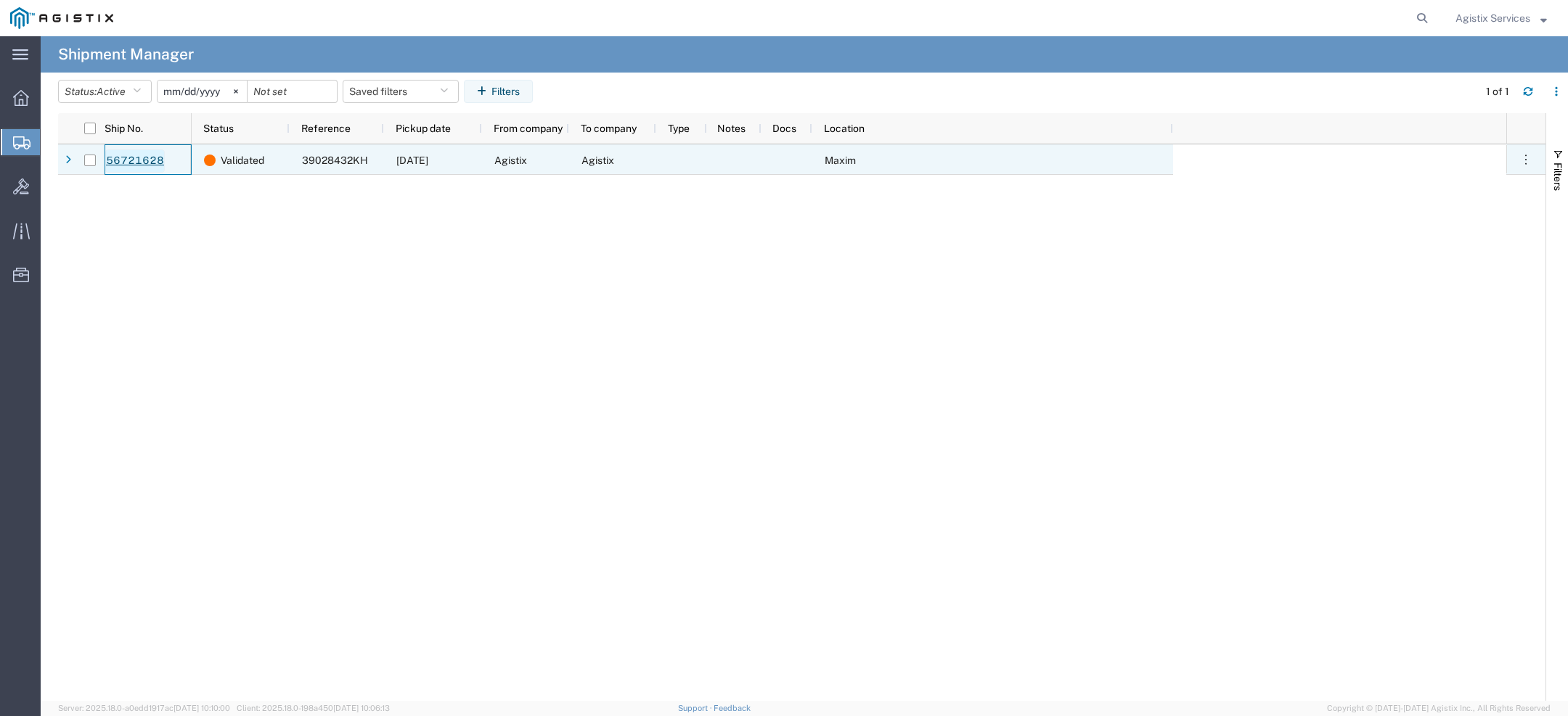
click at [132, 162] on link "56721628" at bounding box center [135, 161] width 60 height 23
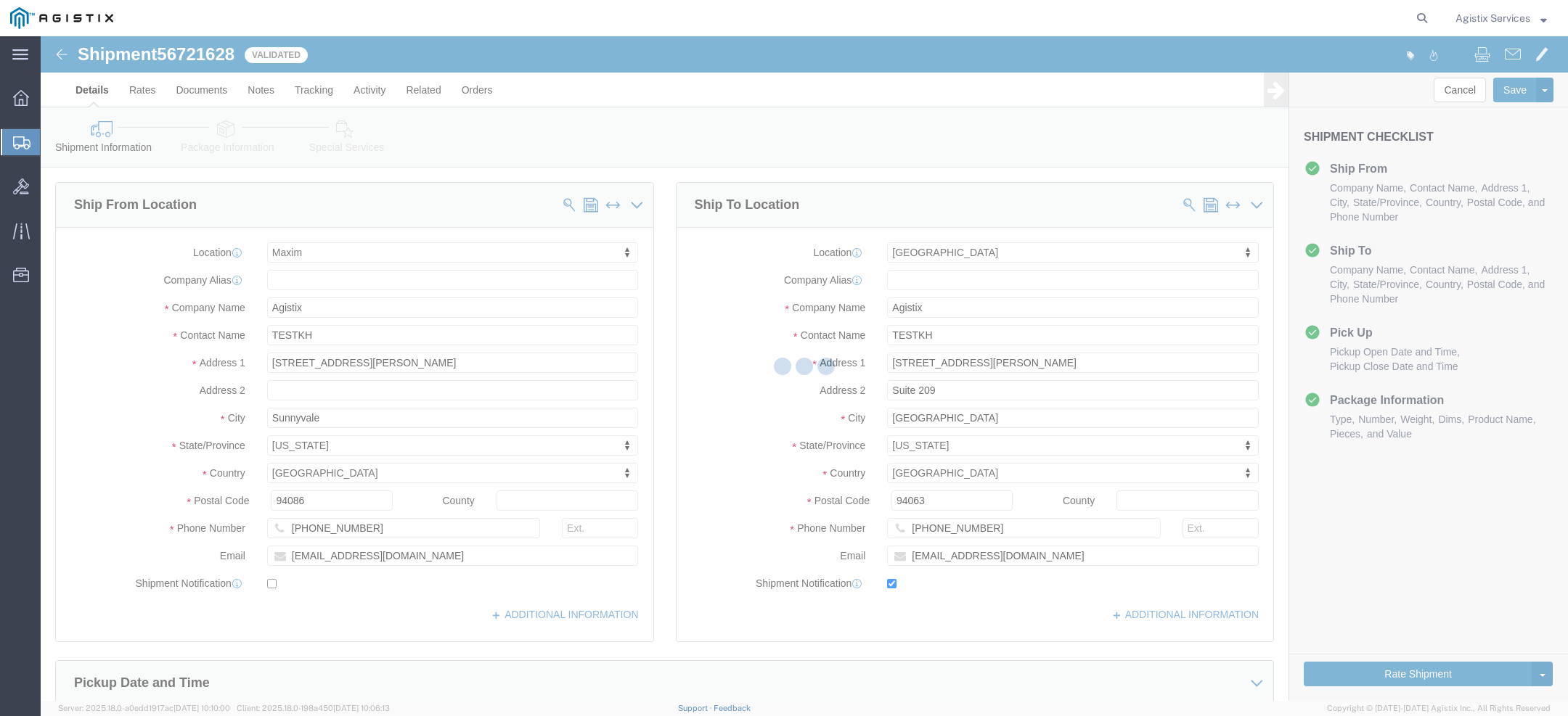
select select "1948"
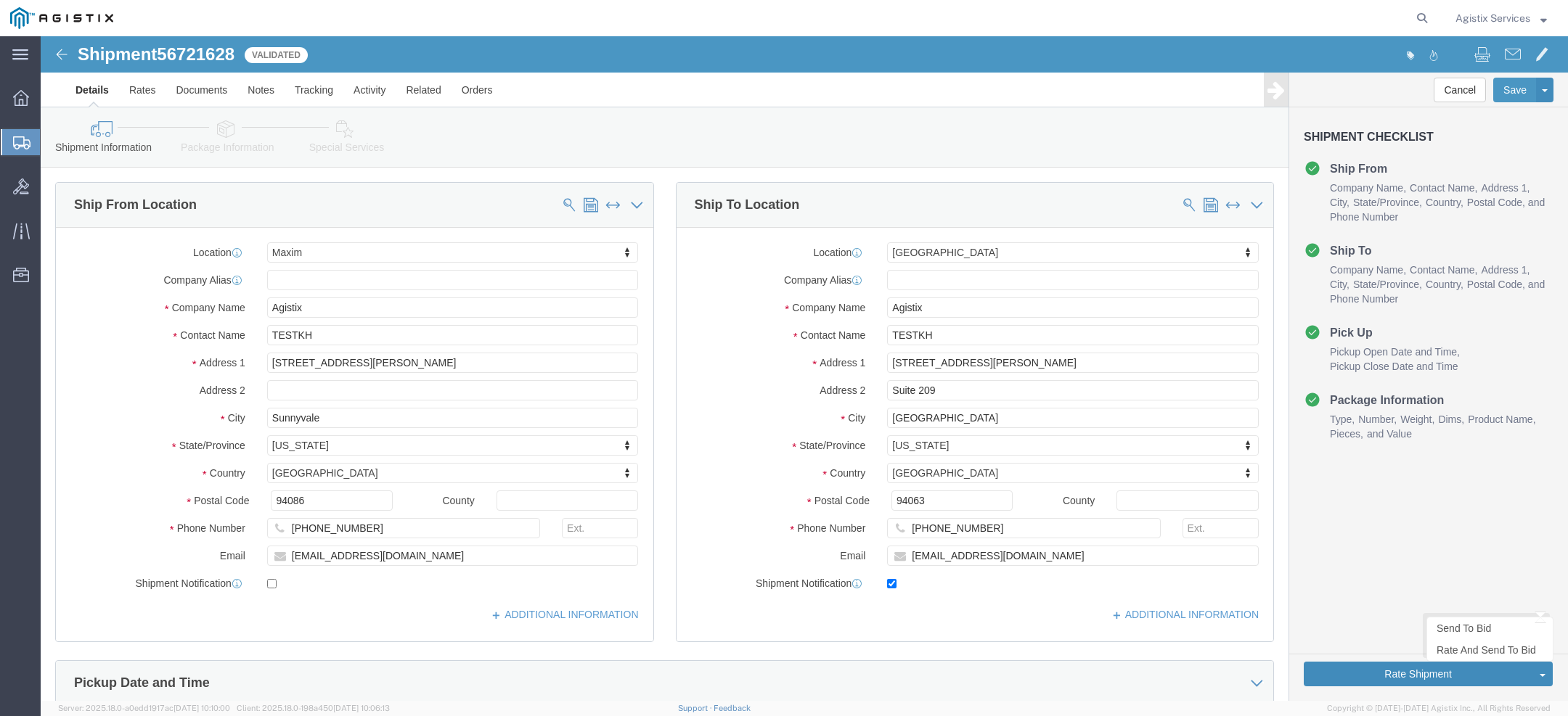
click button "Rate Shipment"
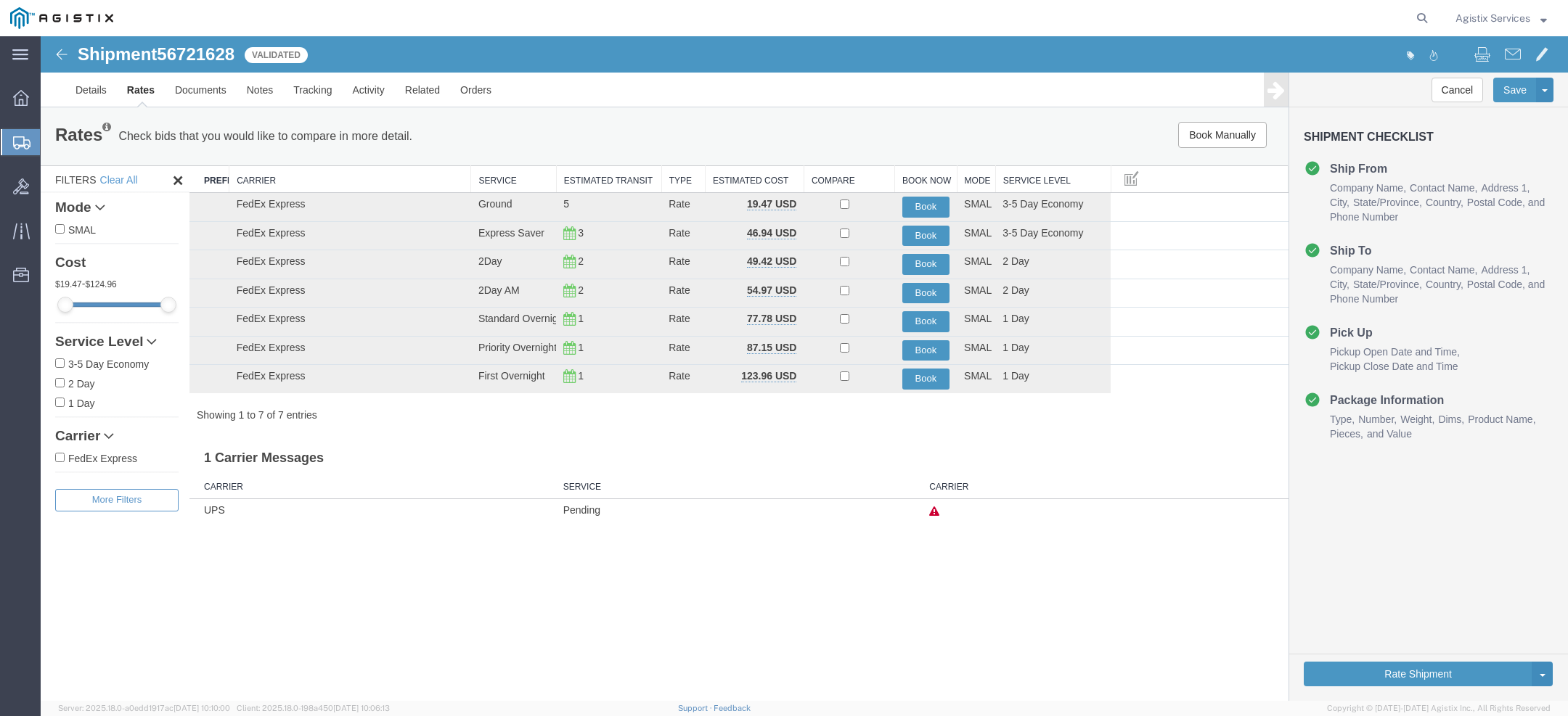
click at [182, 60] on span "56721628" at bounding box center [195, 54] width 78 height 20
copy span "56721628"
click at [103, 88] on link "Details" at bounding box center [91, 90] width 51 height 35
click at [103, 89] on body "Shipment 56721628 7 of 7 Validated Details Rates Documents Notes Tracking Activ…" at bounding box center [804, 344] width 1527 height 616
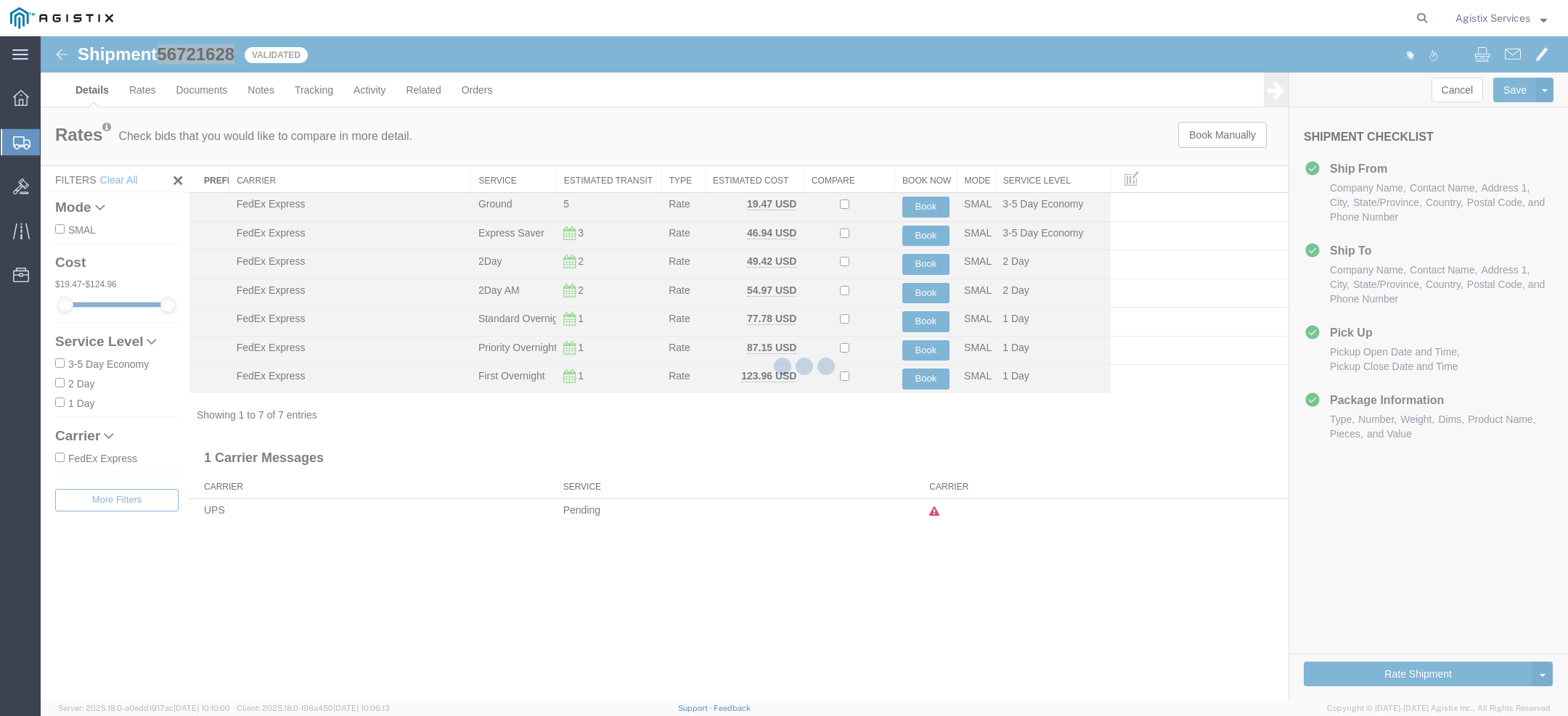
select select "1948"
select select "31"
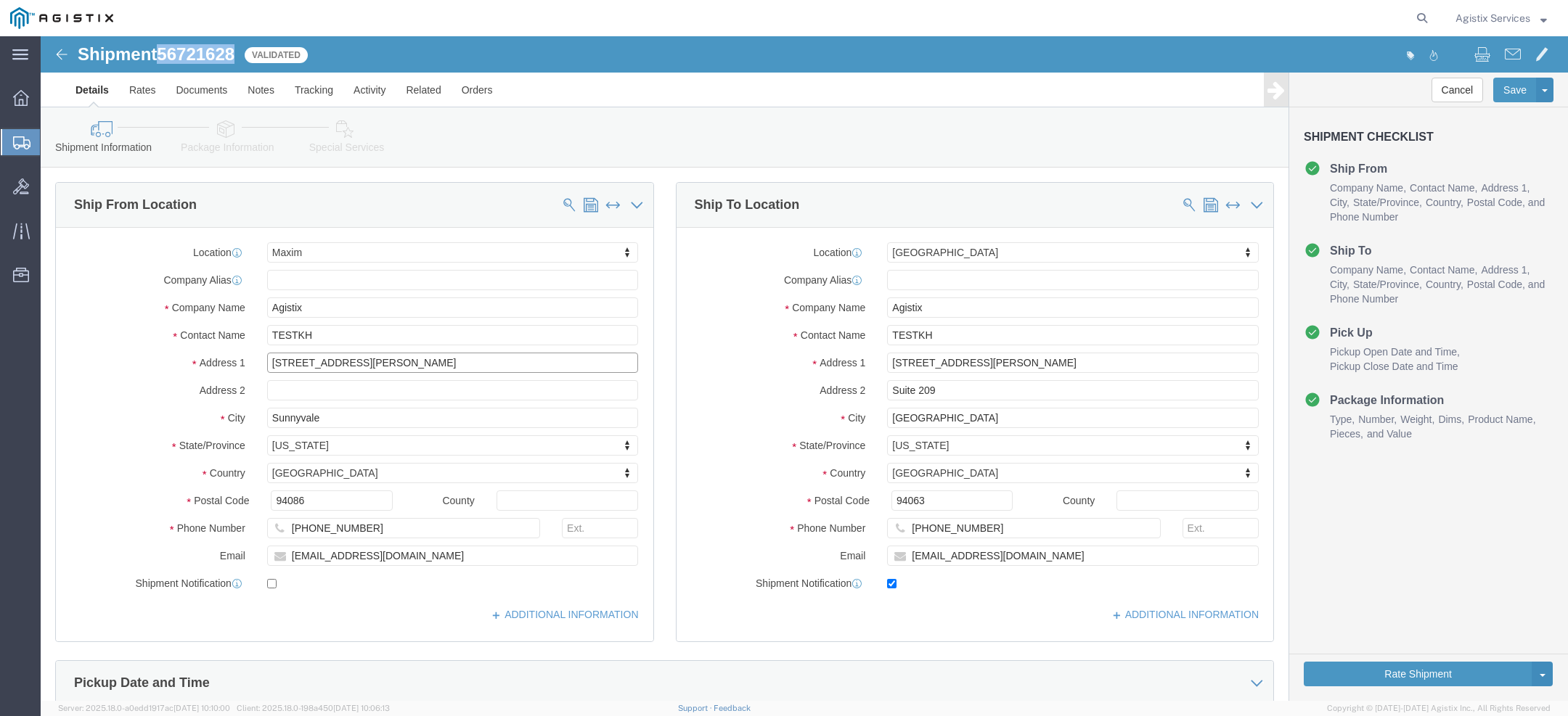
click input "[STREET_ADDRESS][PERSON_NAME]"
click input "94086"
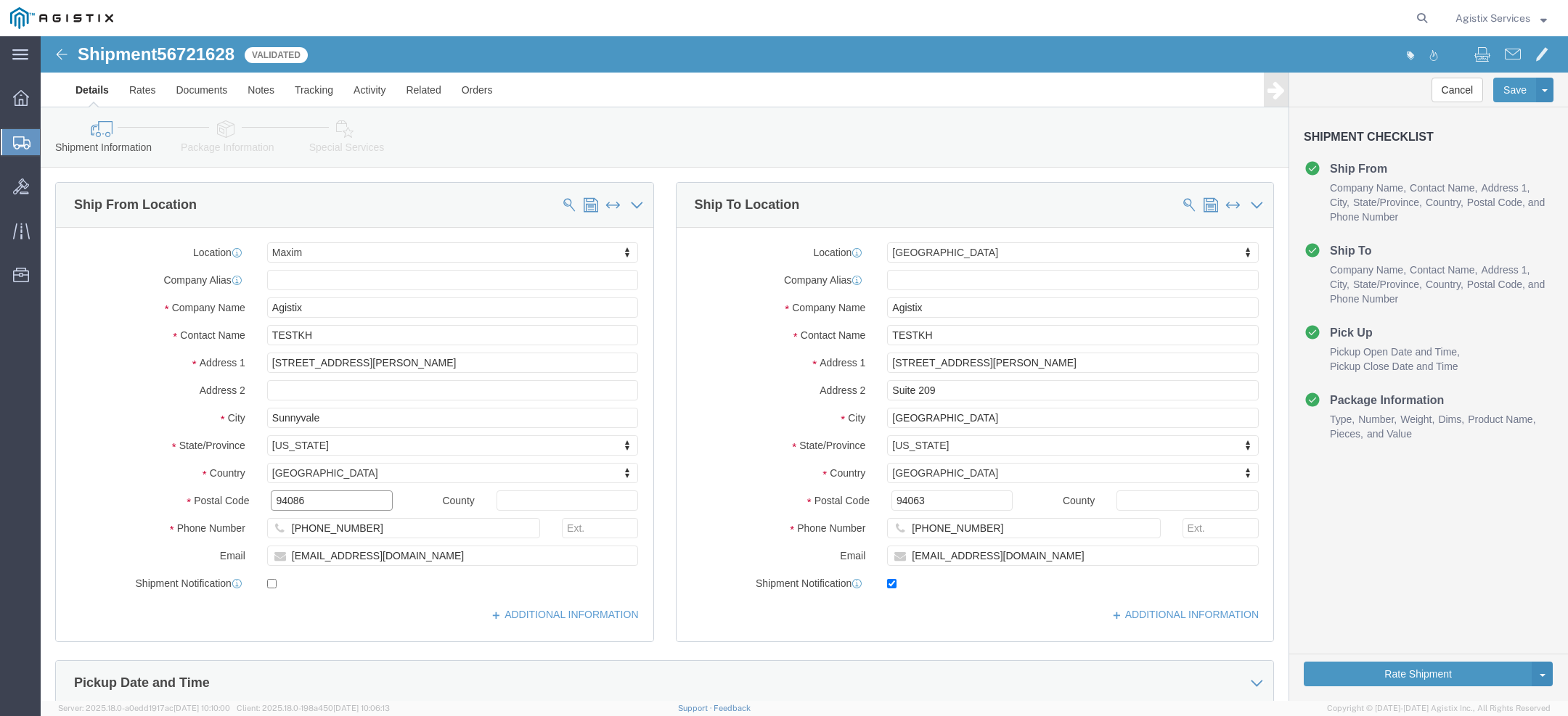
click input "94086"
drag, startPoint x: 945, startPoint y: 333, endPoint x: 479, endPoint y: 327, distance: 466.0
click div "Ship From Location Location Maxim Select My Profile Location Demo City Fort Way…"
click icon
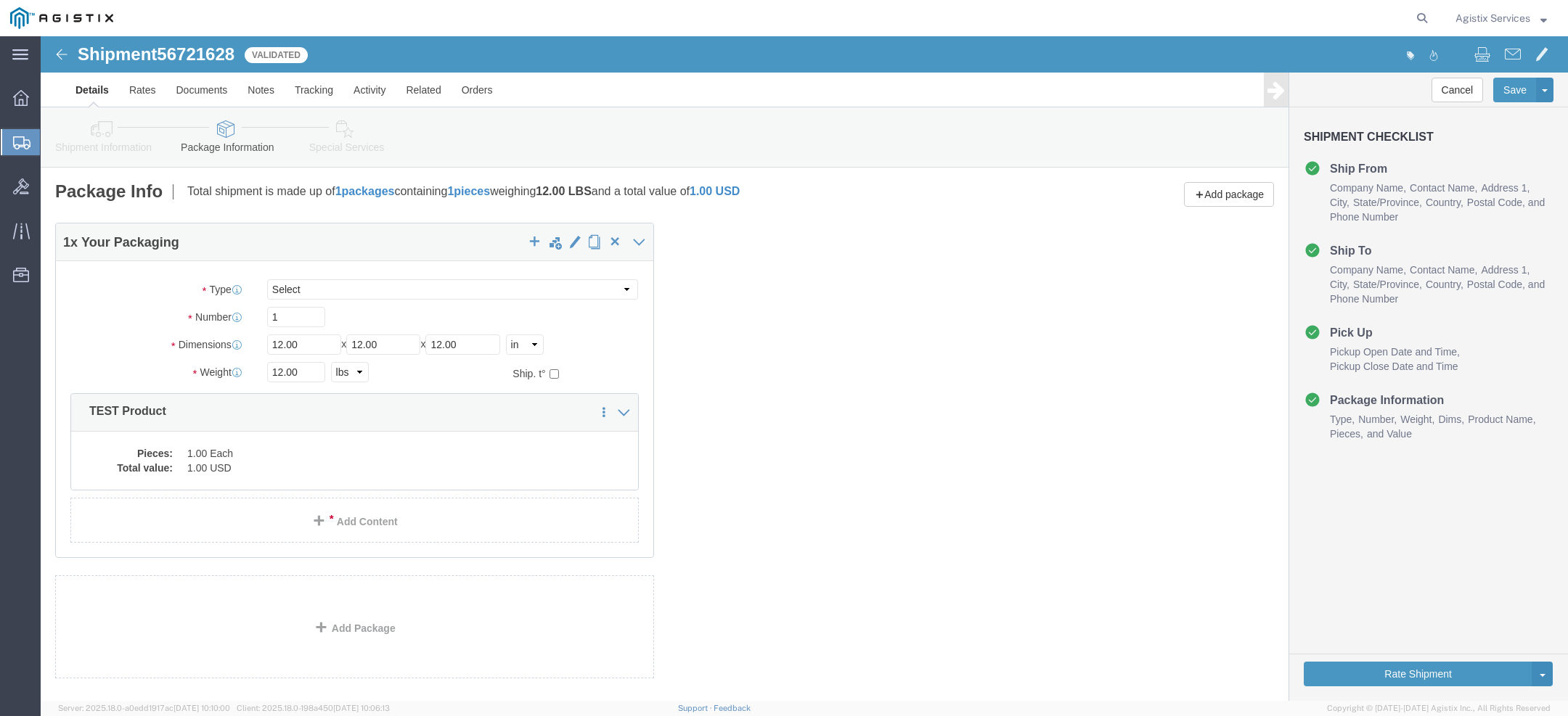
scroll to position [17, 0]
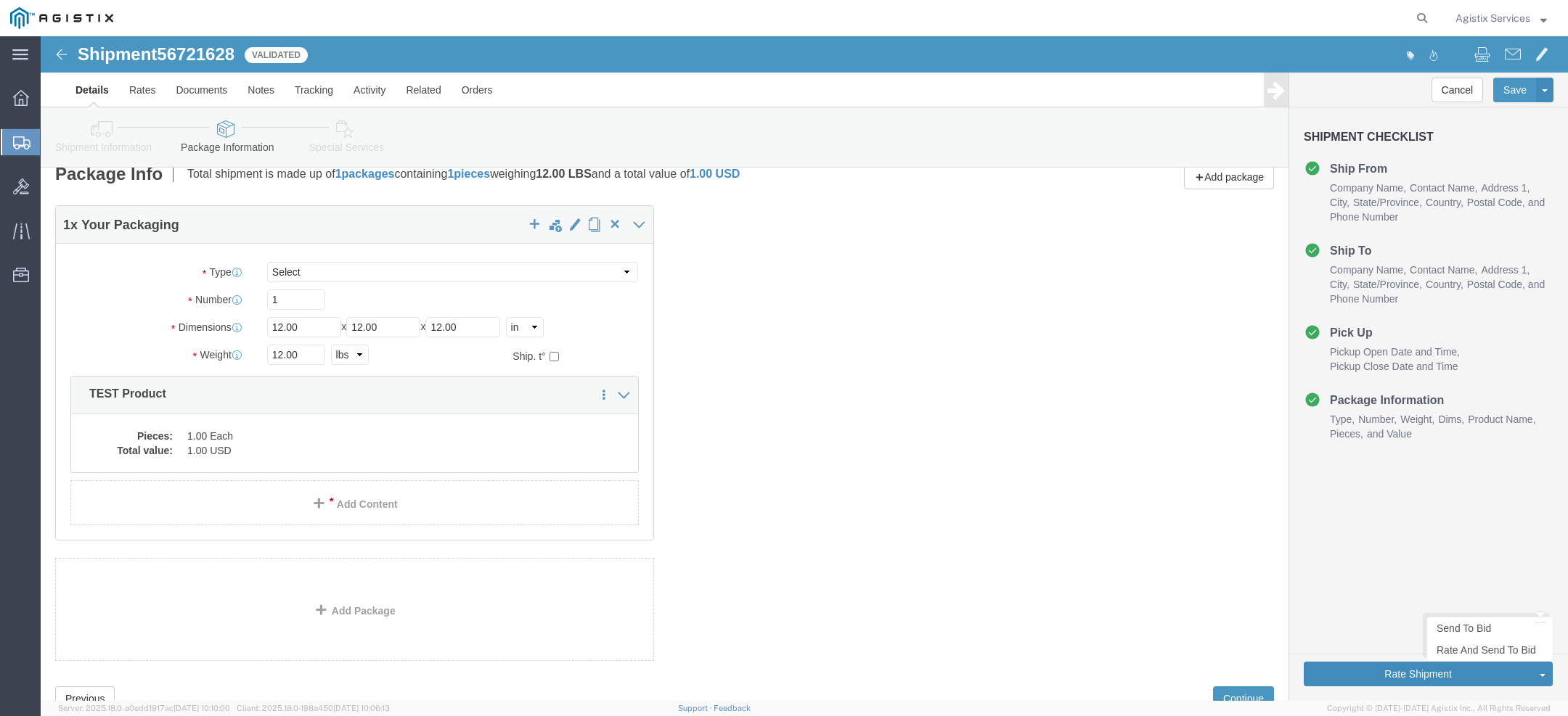
click button "Rate Shipment"
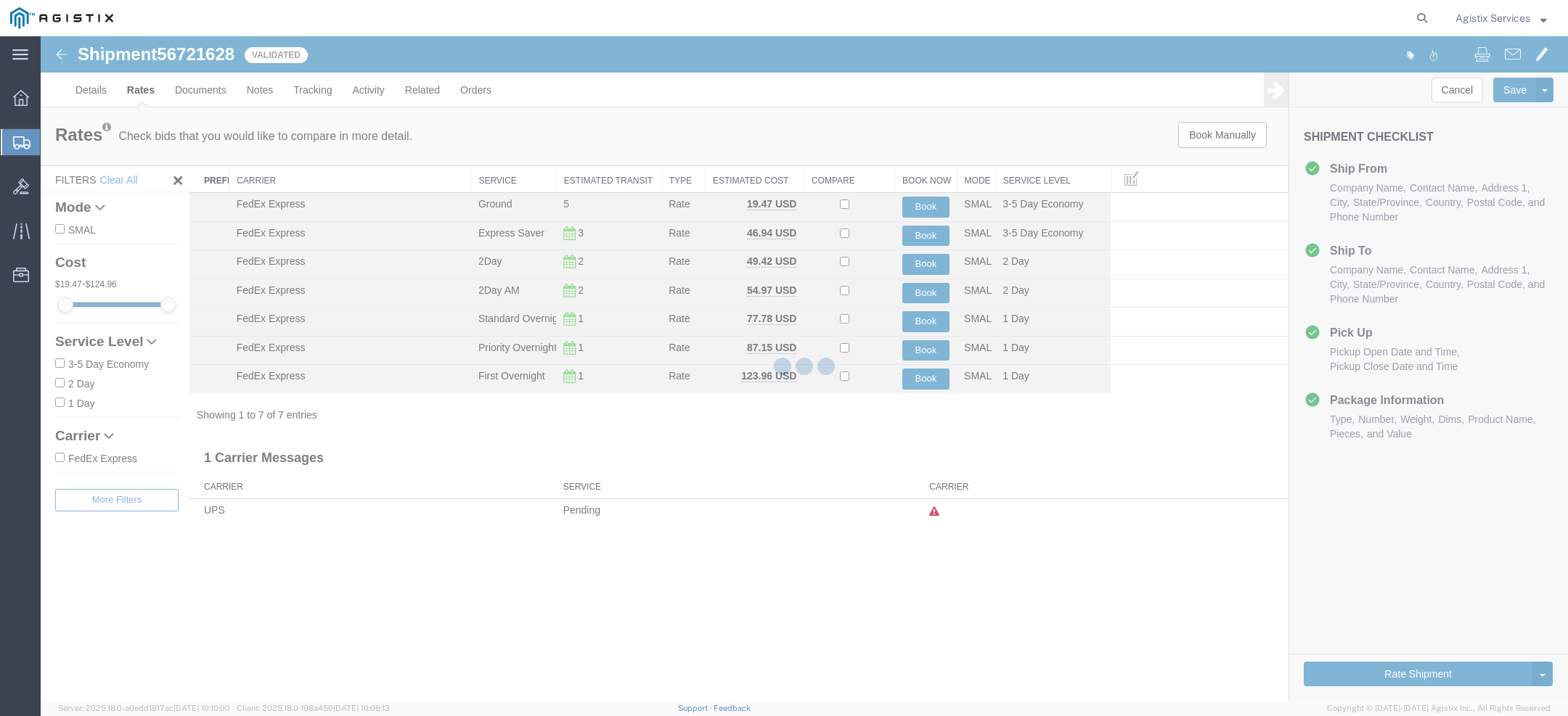
scroll to position [0, 0]
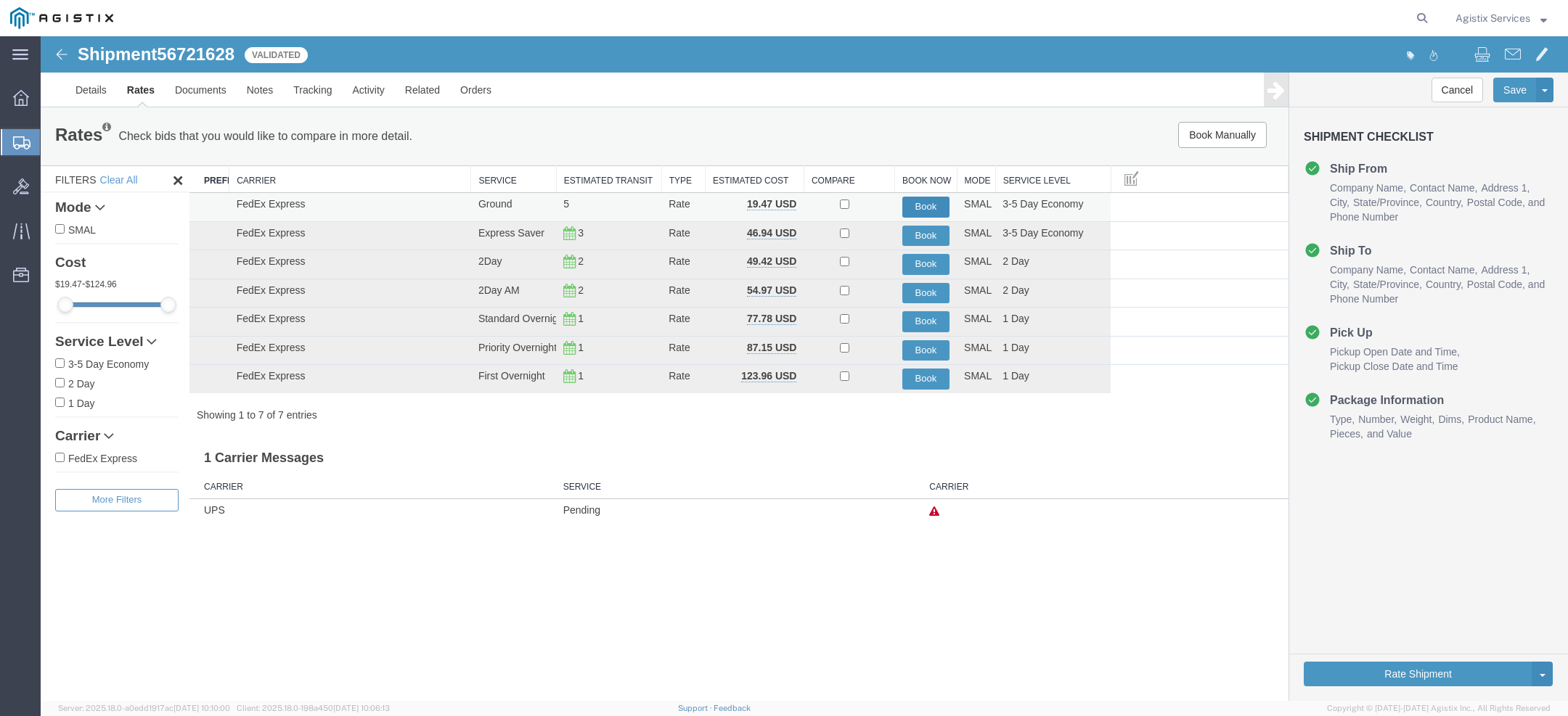
click at [929, 200] on button "Book" at bounding box center [926, 207] width 48 height 21
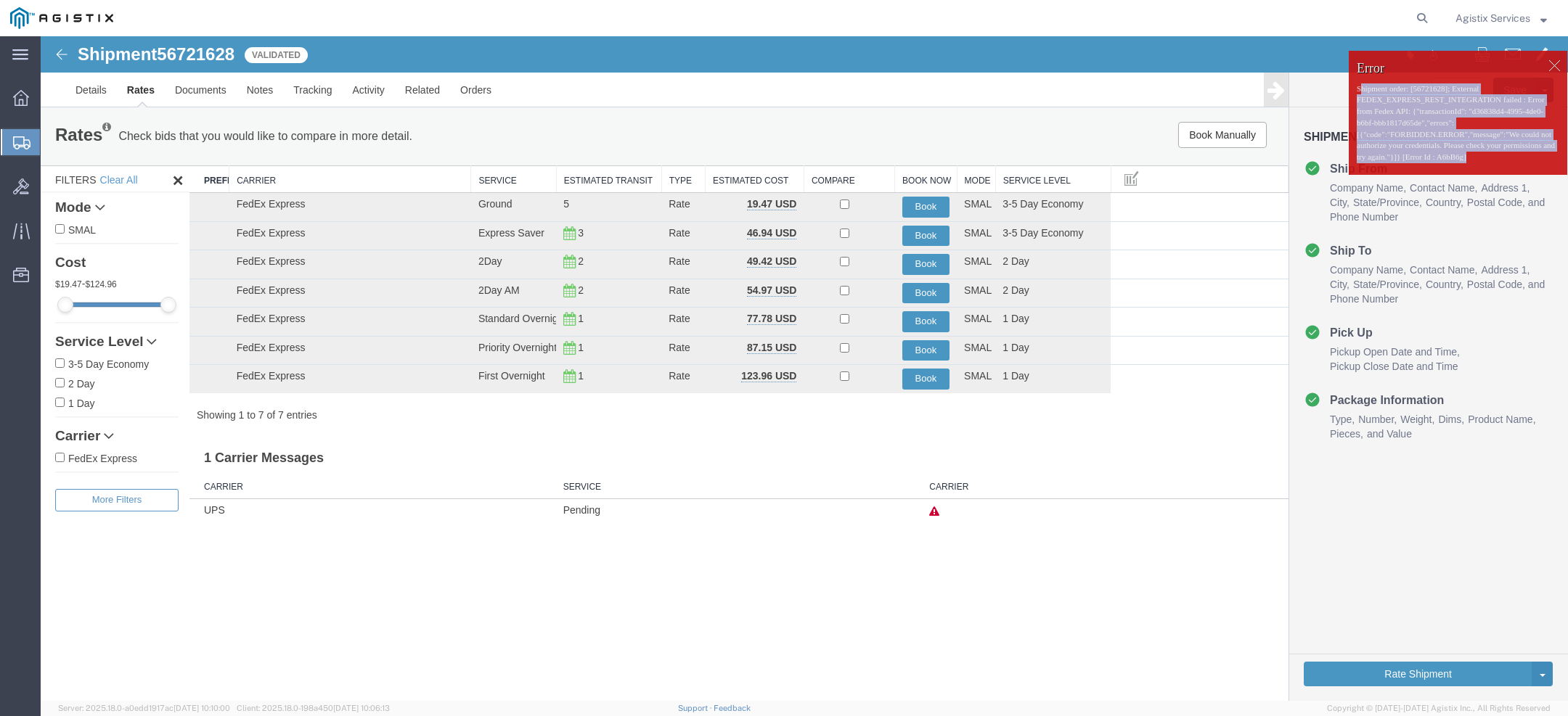
drag, startPoint x: 1364, startPoint y: 90, endPoint x: 1451, endPoint y: 180, distance: 125.2
click at [1451, 163] on p "Shipment order: [56721628]; External FEDEX_EXPRESS_REST_INTEGRATION failed : Er…" at bounding box center [1458, 123] width 203 height 79
click at [1413, 121] on p "Shipment order: [56721628]; External FEDEX_EXPRESS_REST_INTEGRATION failed : Er…" at bounding box center [1458, 123] width 203 height 79
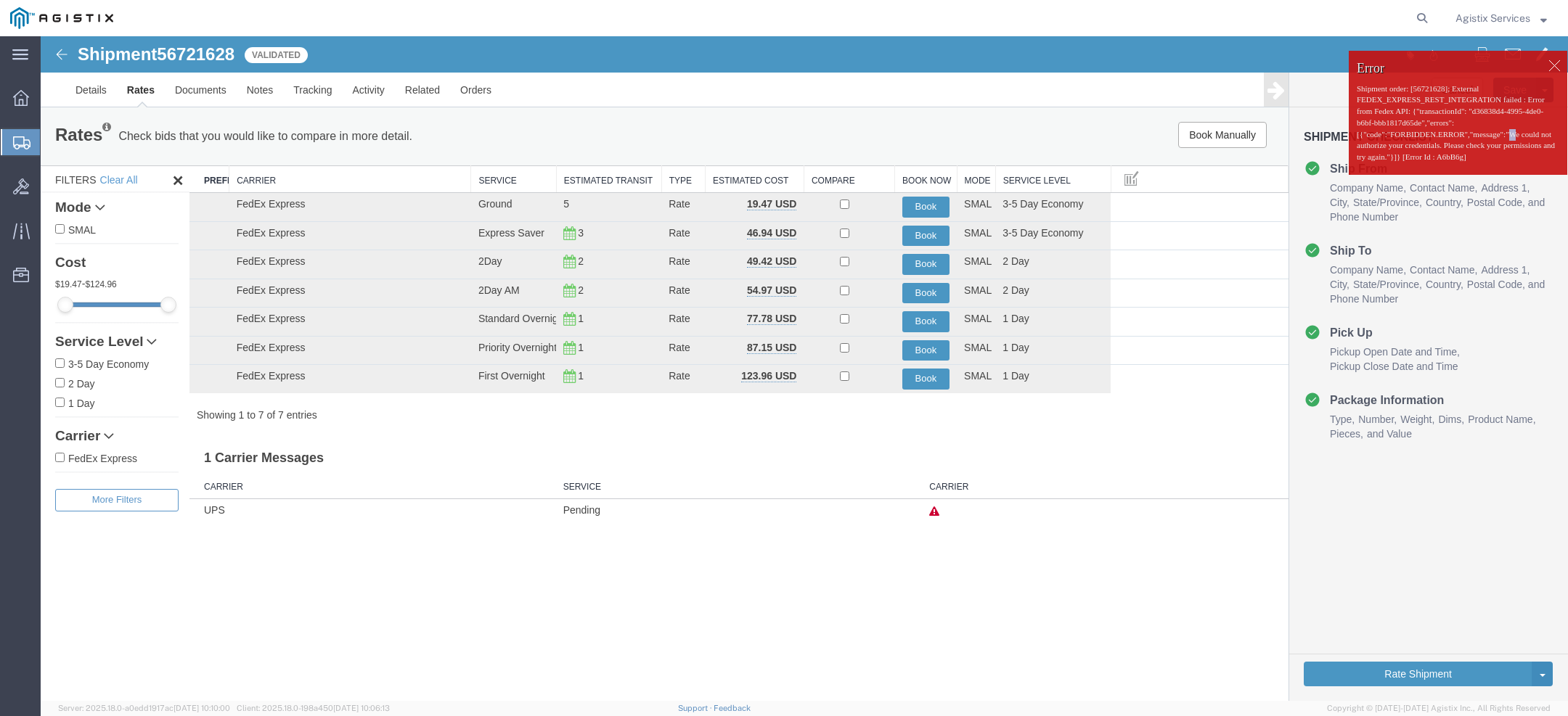
click at [1537, 151] on p "Shipment order: [56721628]; External FEDEX_EXPRESS_REST_INTEGRATION failed : Er…" at bounding box center [1458, 123] width 203 height 79
click at [1536, 152] on p "Shipment order: [56721628]; External FEDEX_EXPRESS_REST_INTEGRATION failed : Er…" at bounding box center [1458, 123] width 203 height 79
drag, startPoint x: 1535, startPoint y: 148, endPoint x: 1483, endPoint y: 171, distance: 56.9
click at [1483, 163] on p "Shipment order: [56721628]; External FEDEX_EXPRESS_REST_INTEGRATION failed : Er…" at bounding box center [1458, 123] width 203 height 79
copy p "We could not authorize your credentials. Please check your permissions and try …"
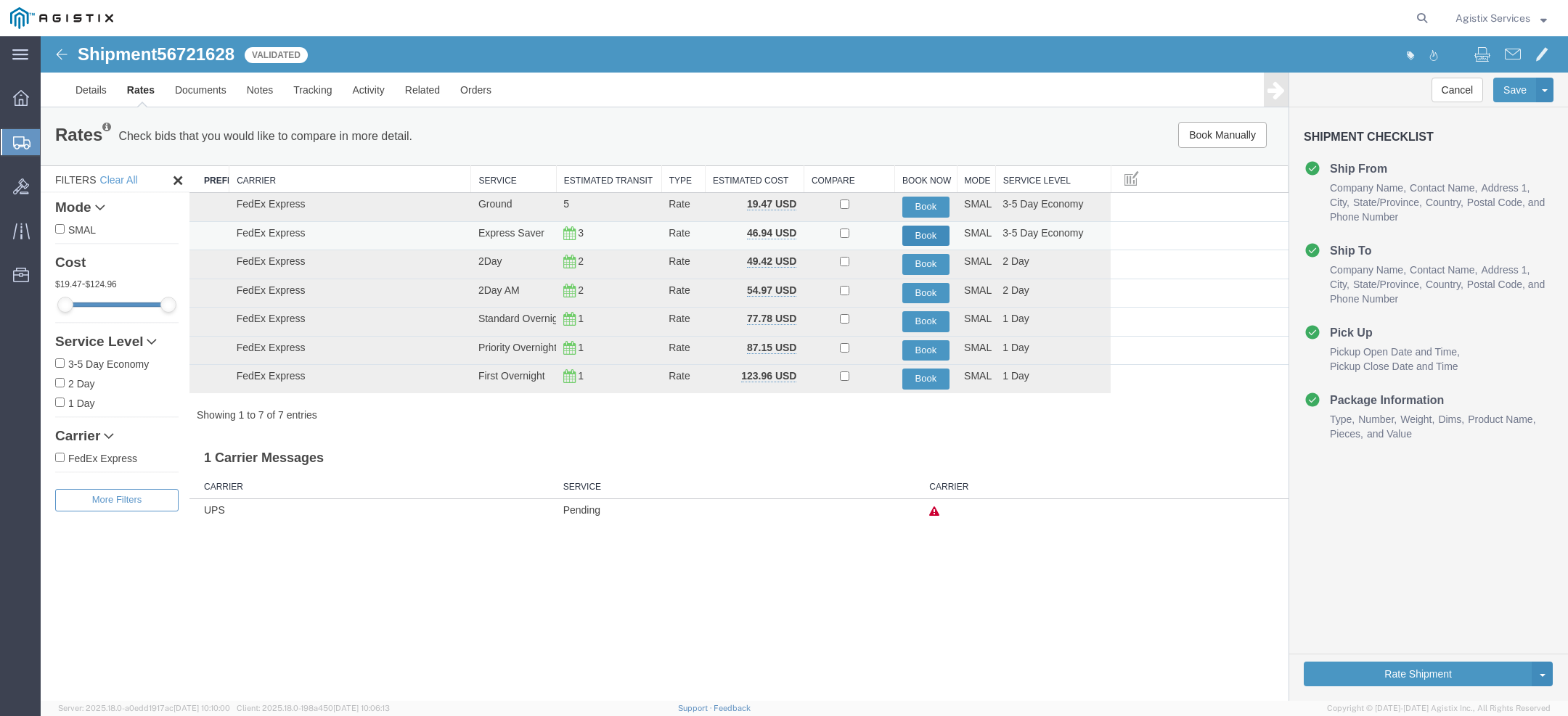
click at [931, 233] on button "Book" at bounding box center [926, 236] width 48 height 21
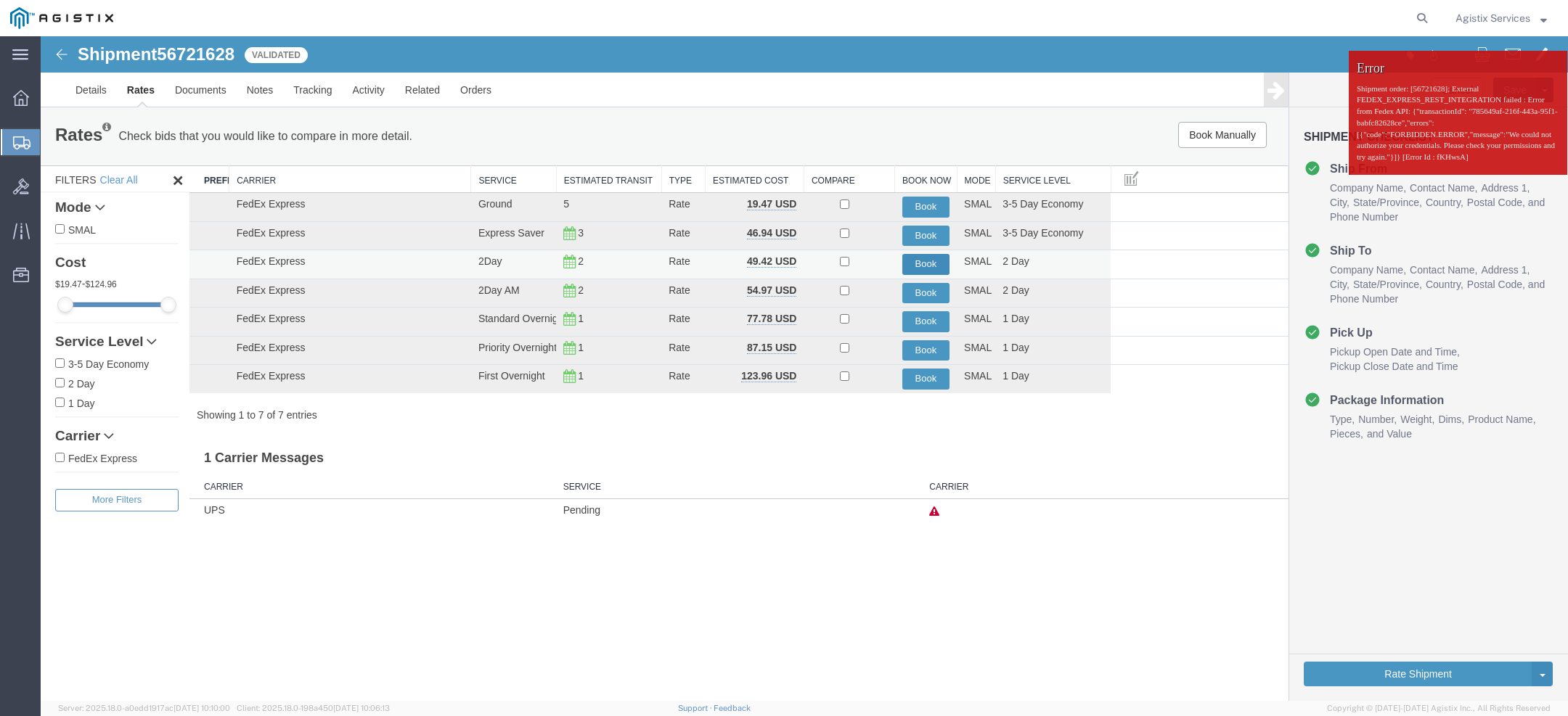
click at [936, 261] on button "Book" at bounding box center [926, 264] width 48 height 21
click at [932, 292] on button "Book" at bounding box center [926, 293] width 48 height 21
click at [926, 318] on button "Book" at bounding box center [926, 321] width 48 height 21
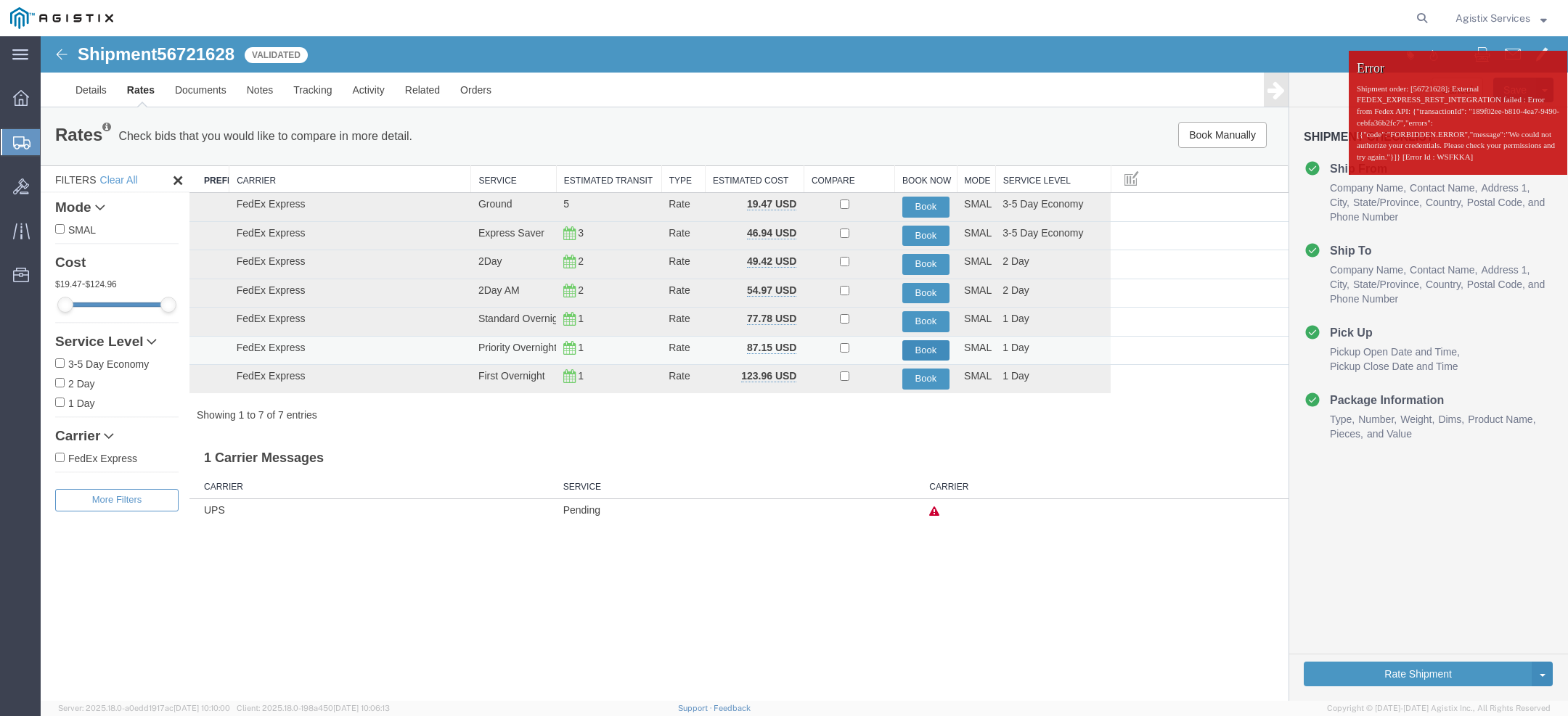
click at [922, 349] on button "Book" at bounding box center [926, 350] width 48 height 21
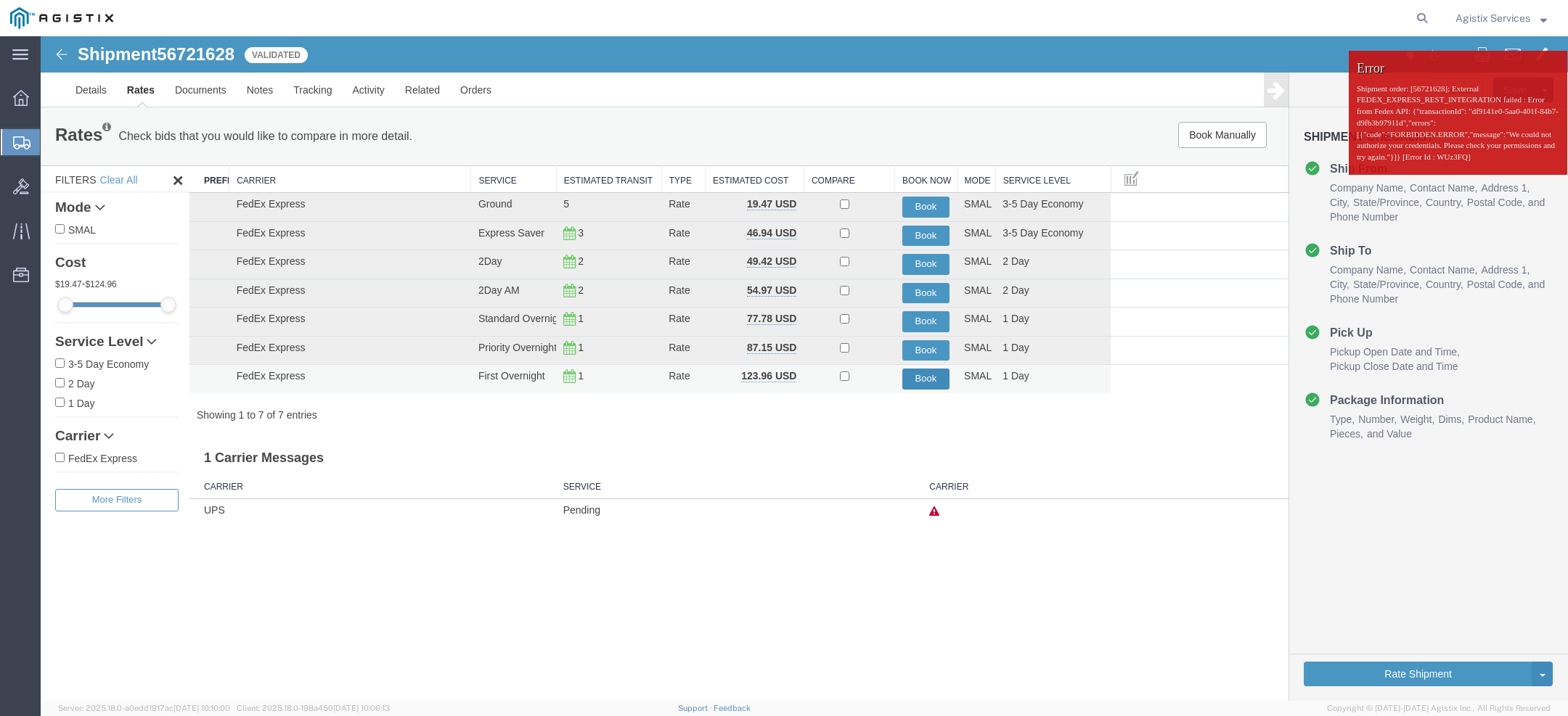
click at [927, 384] on button "Book" at bounding box center [926, 378] width 48 height 21
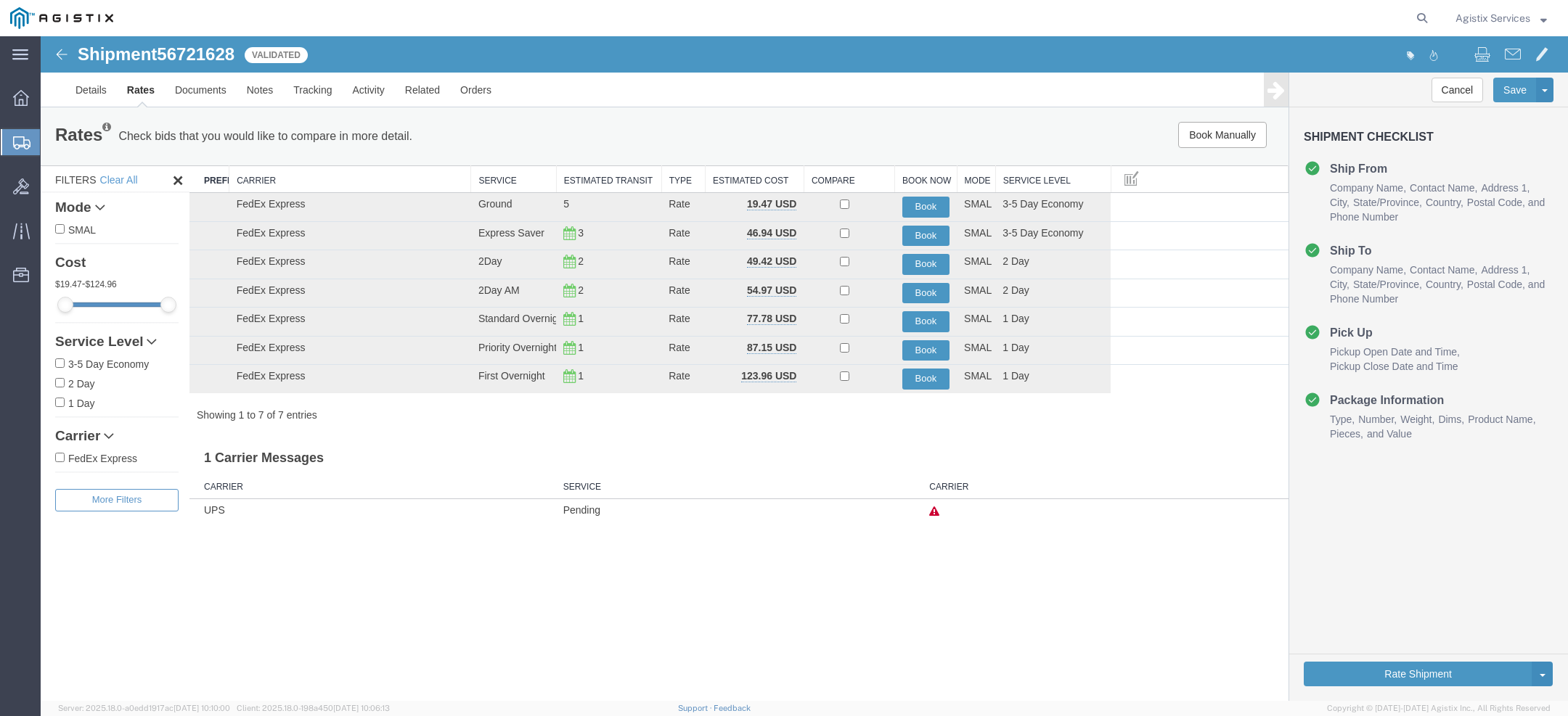
click at [936, 512] on icon at bounding box center [934, 512] width 10 height 10
click at [936, 511] on icon at bounding box center [934, 512] width 10 height 10
click at [929, 209] on button "Book" at bounding box center [926, 207] width 48 height 21
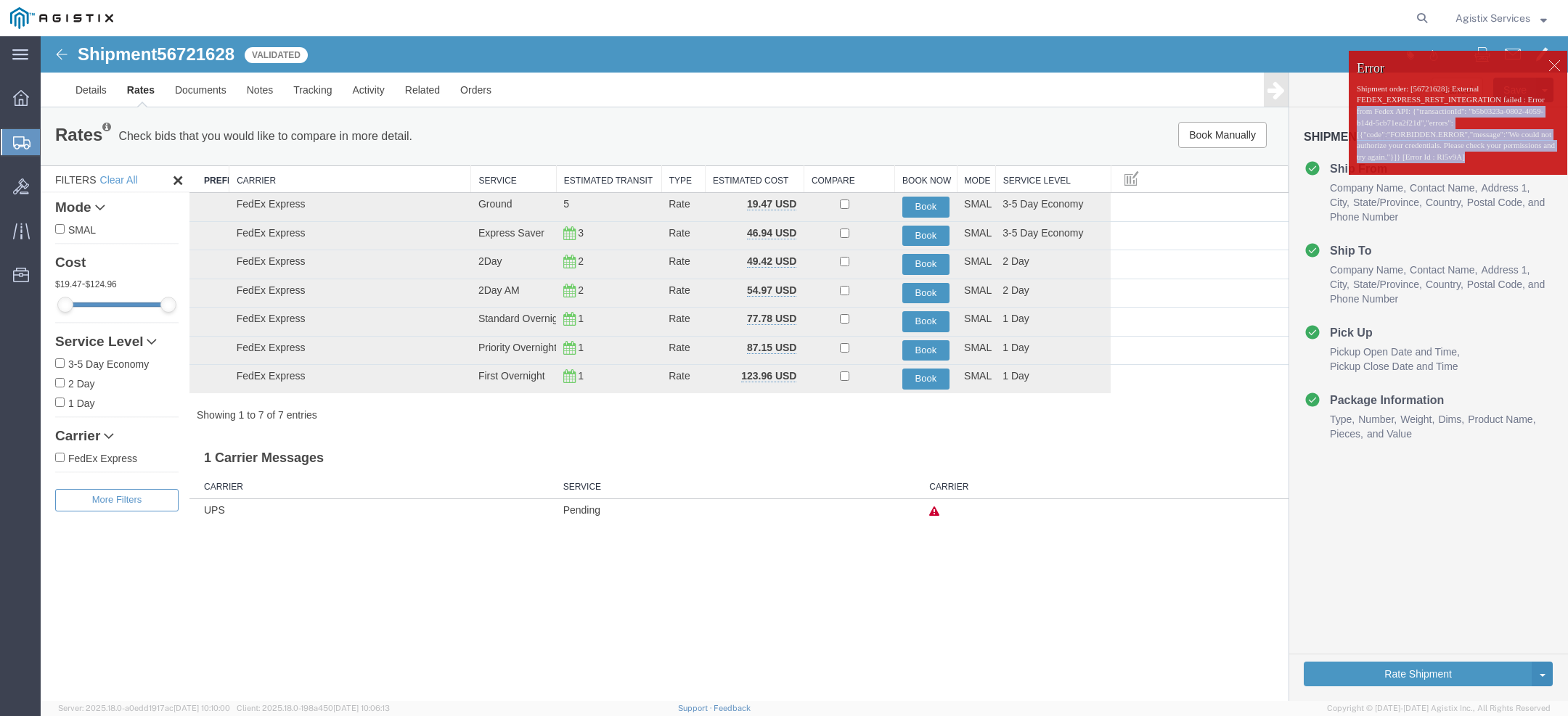
drag, startPoint x: 1377, startPoint y: 107, endPoint x: 1444, endPoint y: 183, distance: 101.3
click at [1445, 163] on p "Shipment order: [56721628]; External FEDEX_EXPRESS_REST_INTEGRATION failed : Er…" at bounding box center [1458, 123] width 203 height 79
click at [1434, 163] on p "Shipment order: [56721628]; External FEDEX_EXPRESS_REST_INTEGRATION failed : Er…" at bounding box center [1458, 123] width 203 height 79
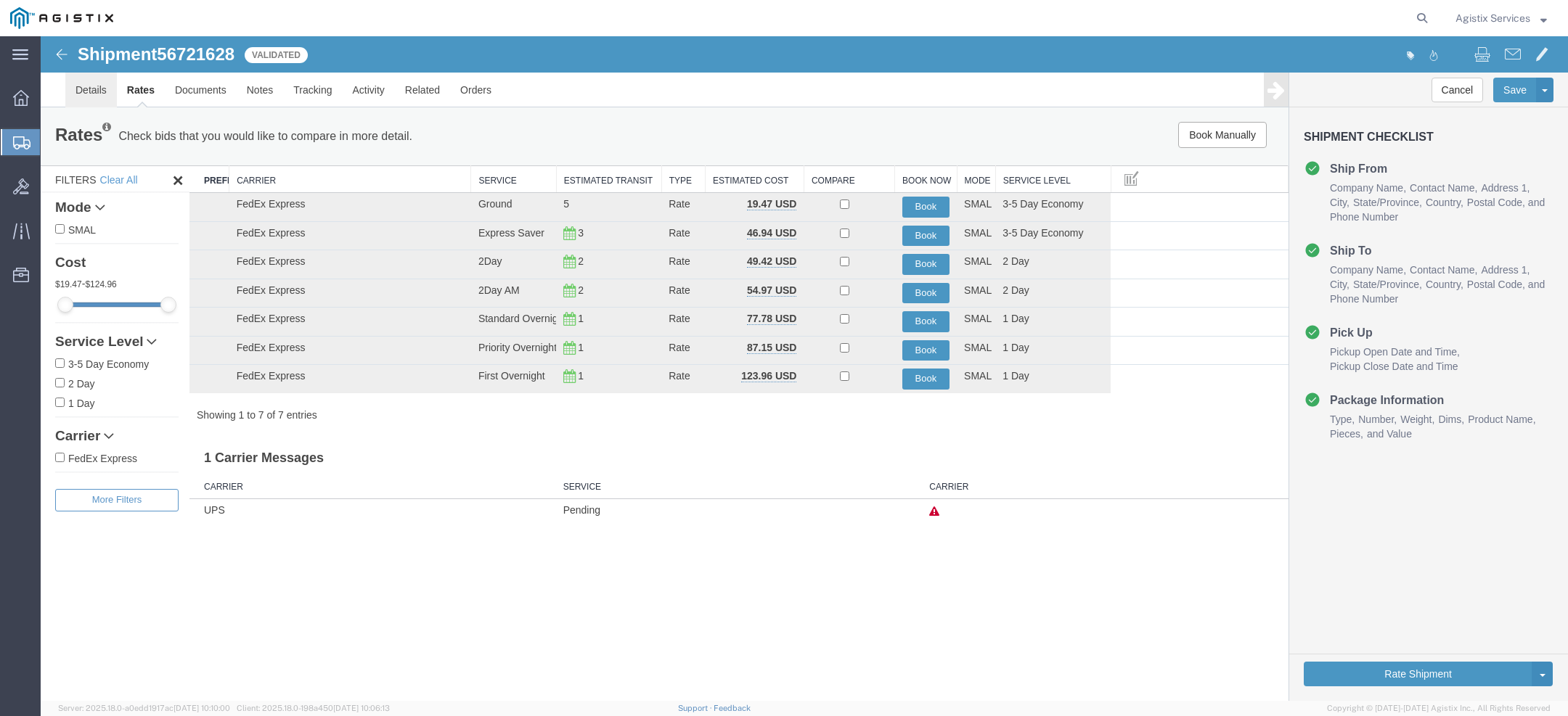
click at [86, 90] on link "Details" at bounding box center [91, 90] width 51 height 35
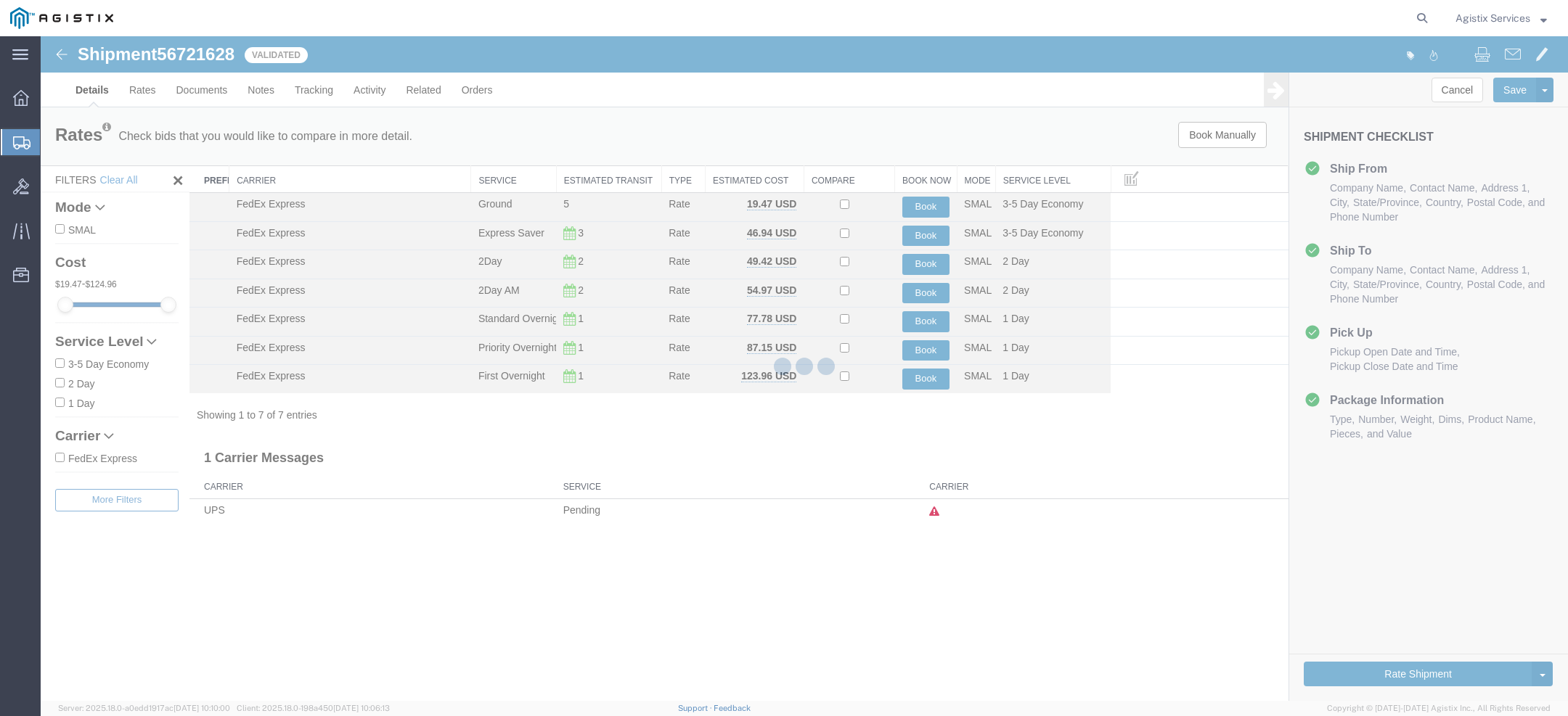
select select "1948"
select select "31"
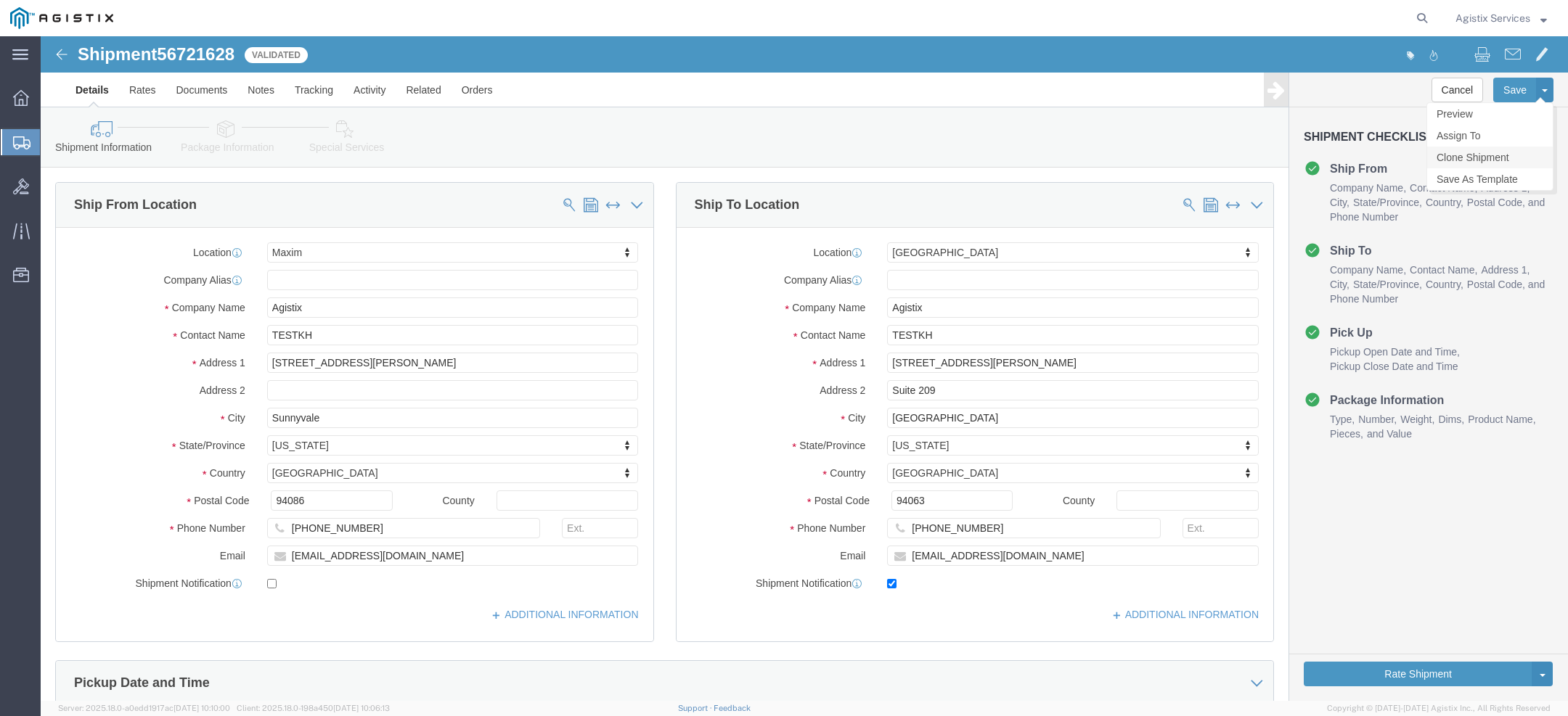
click link "Clone Shipment"
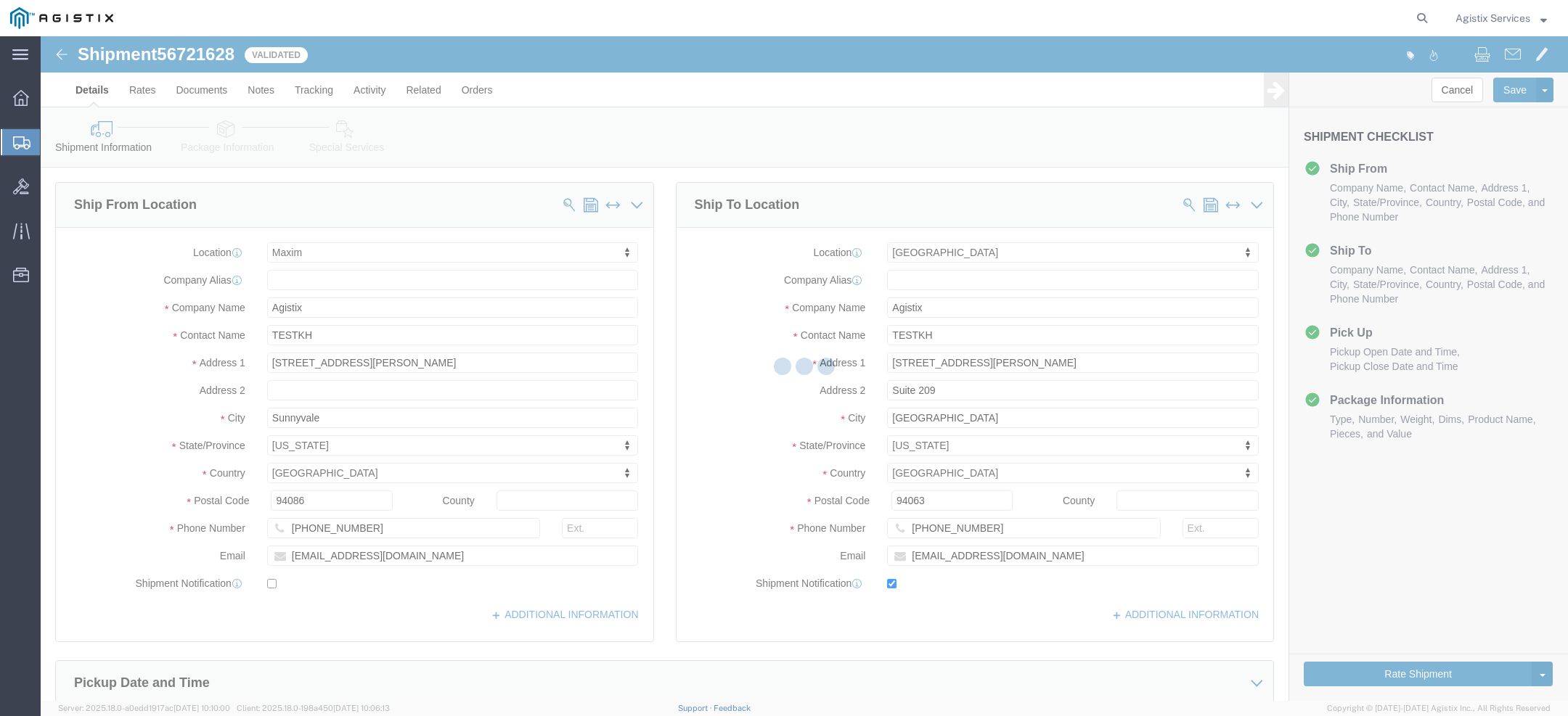
select select "1948"
select select "31"
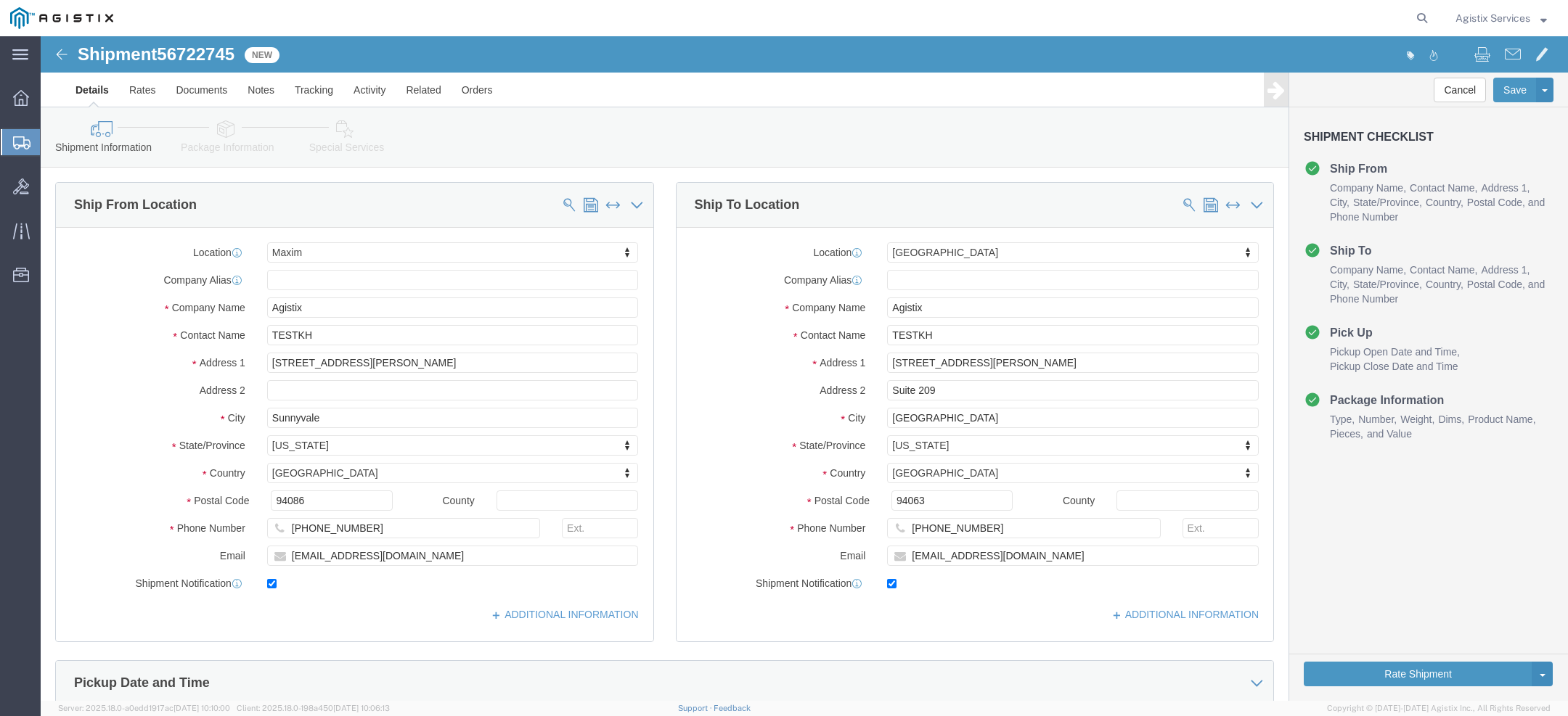
click span "56722745"
copy span "56722745"
click link "Special Services"
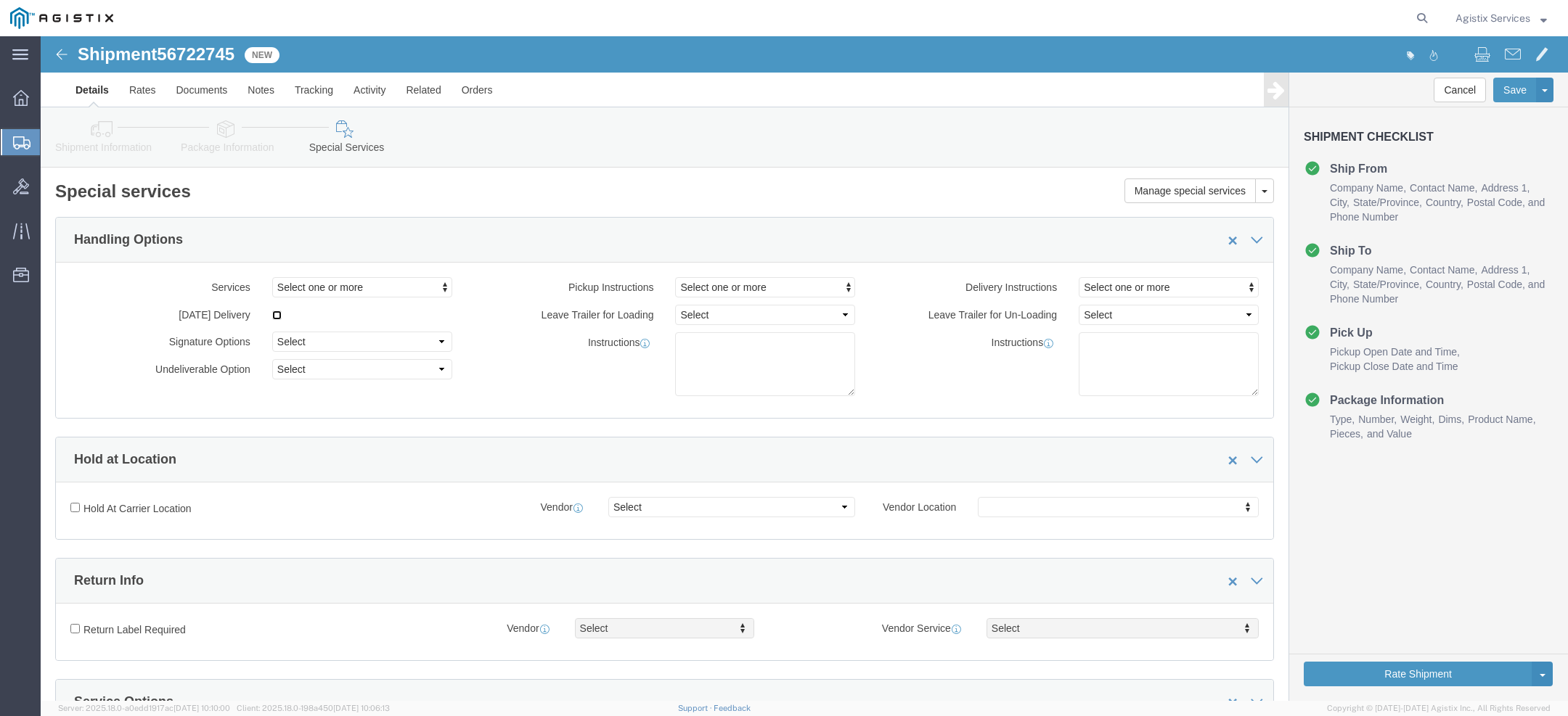
click input "checkbox"
checkbox input "true"
click button "Rate Shipment"
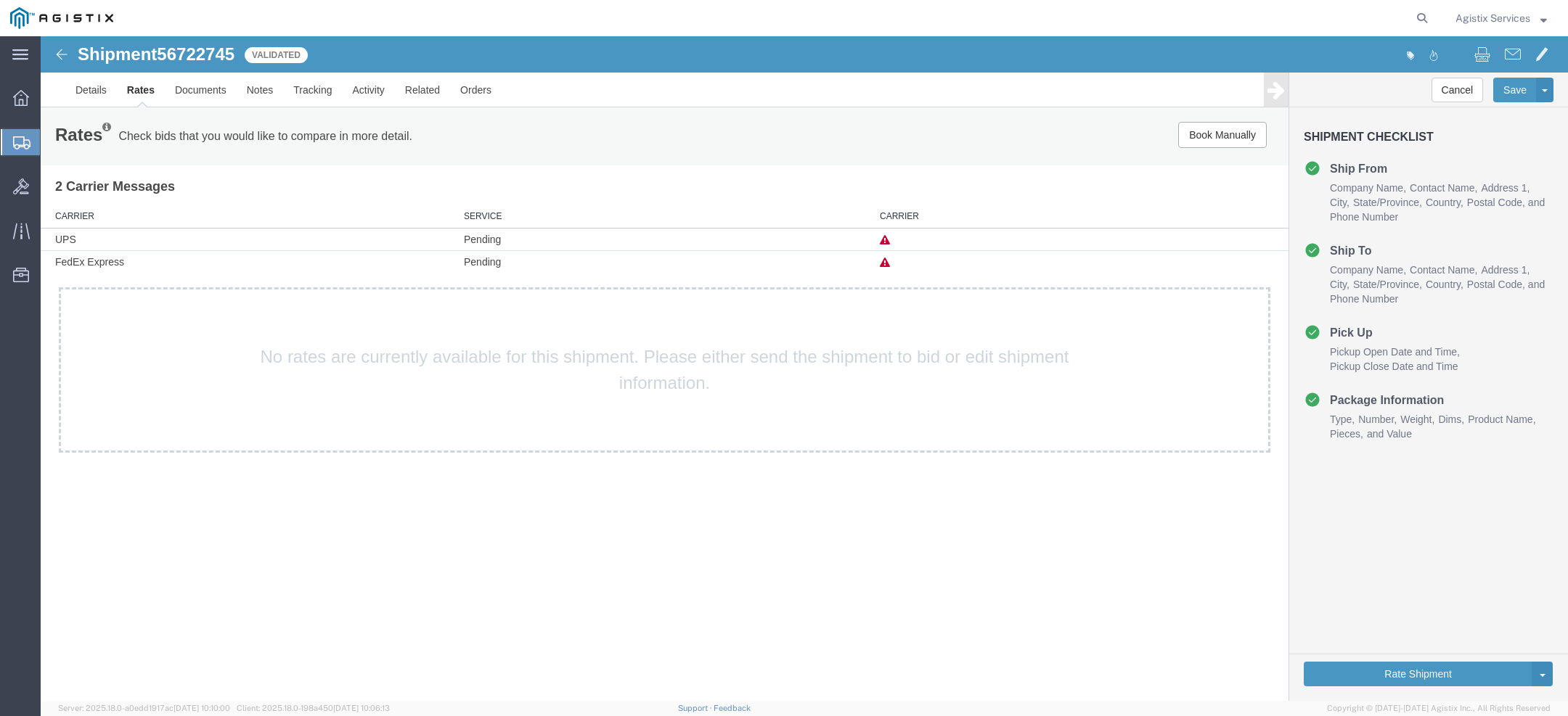
click at [887, 261] on icon at bounding box center [885, 262] width 10 height 10
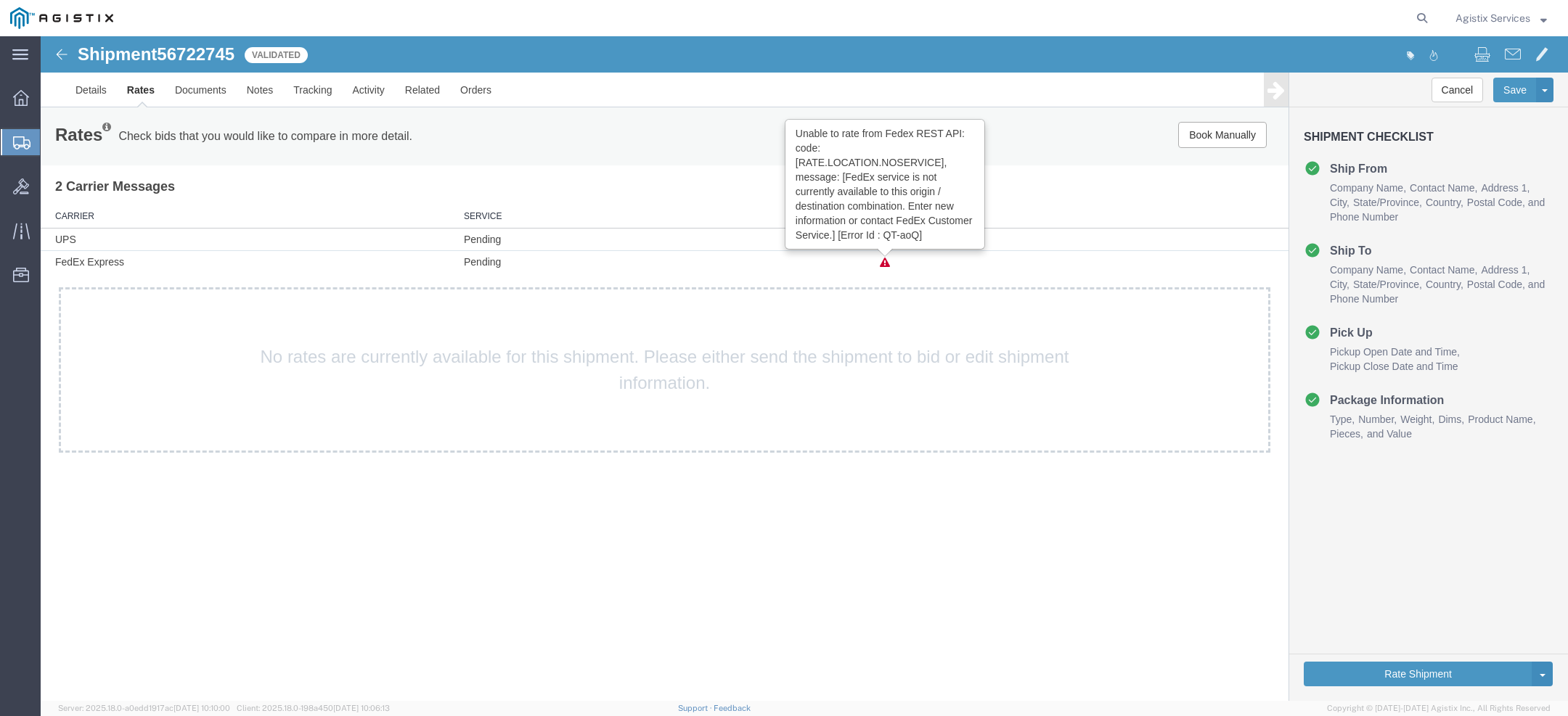
drag, startPoint x: 804, startPoint y: 169, endPoint x: 928, endPoint y: 234, distance: 140.0
click at [928, 234] on div "Unable to rate from Fedex REST API: code: [RATE.LOCATION.NOSERVICE], message: […" at bounding box center [885, 185] width 199 height 129
drag, startPoint x: 807, startPoint y: 164, endPoint x: 931, endPoint y: 230, distance: 140.5
click at [931, 230] on div "Unable to rate from Fedex REST API: code: [RATE.LOCATION.NOSERVICE], message: […" at bounding box center [885, 185] width 199 height 129
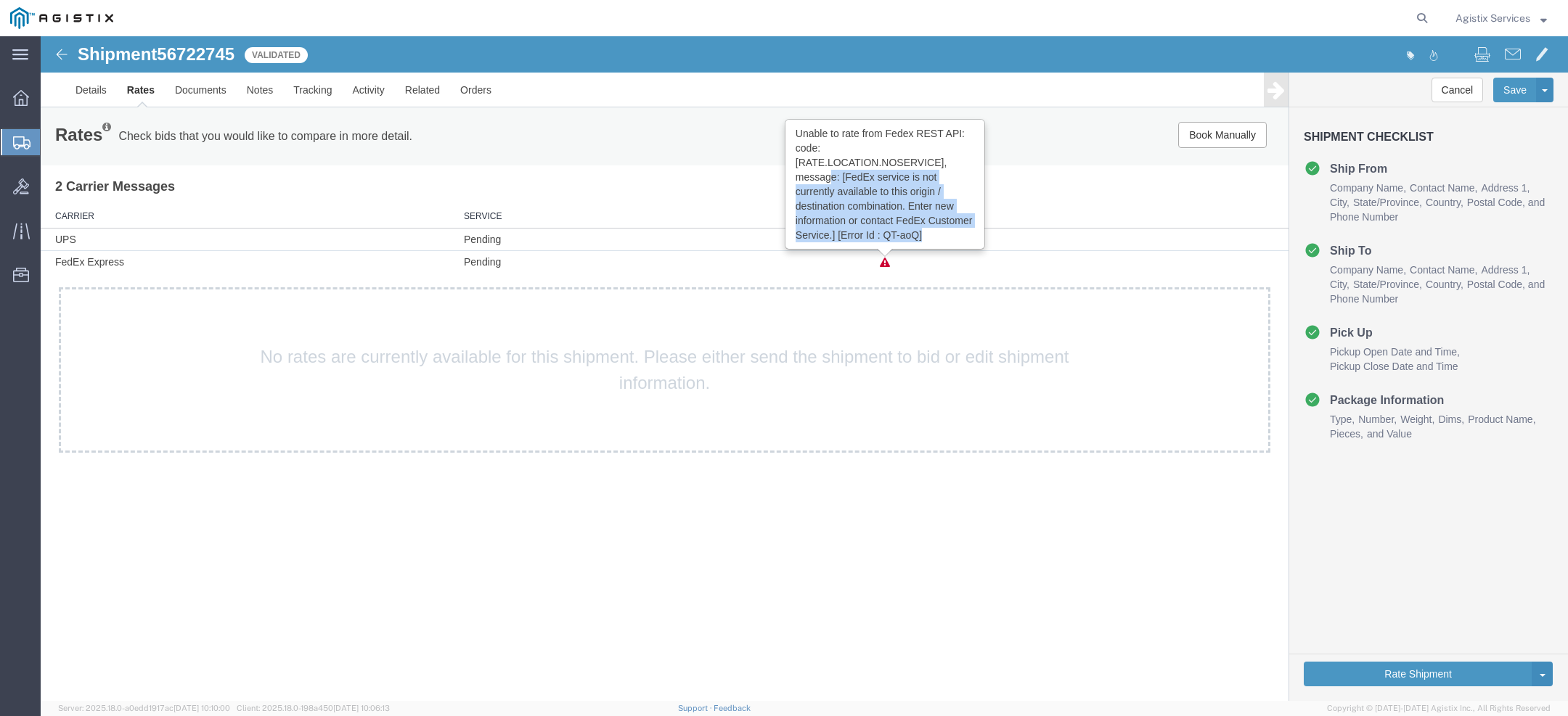
drag, startPoint x: 829, startPoint y: 177, endPoint x: 934, endPoint y: 235, distance: 120.0
click at [934, 237] on div "Unable to rate from Fedex REST API: code: [RATE.LOCATION.NOSERVICE], message: […" at bounding box center [885, 185] width 199 height 129
click at [934, 235] on div "Unable to rate from Fedex REST API: code: [RATE.LOCATION.NOSERVICE], message: […" at bounding box center [885, 185] width 199 height 129
click at [91, 85] on link "Details" at bounding box center [91, 90] width 51 height 35
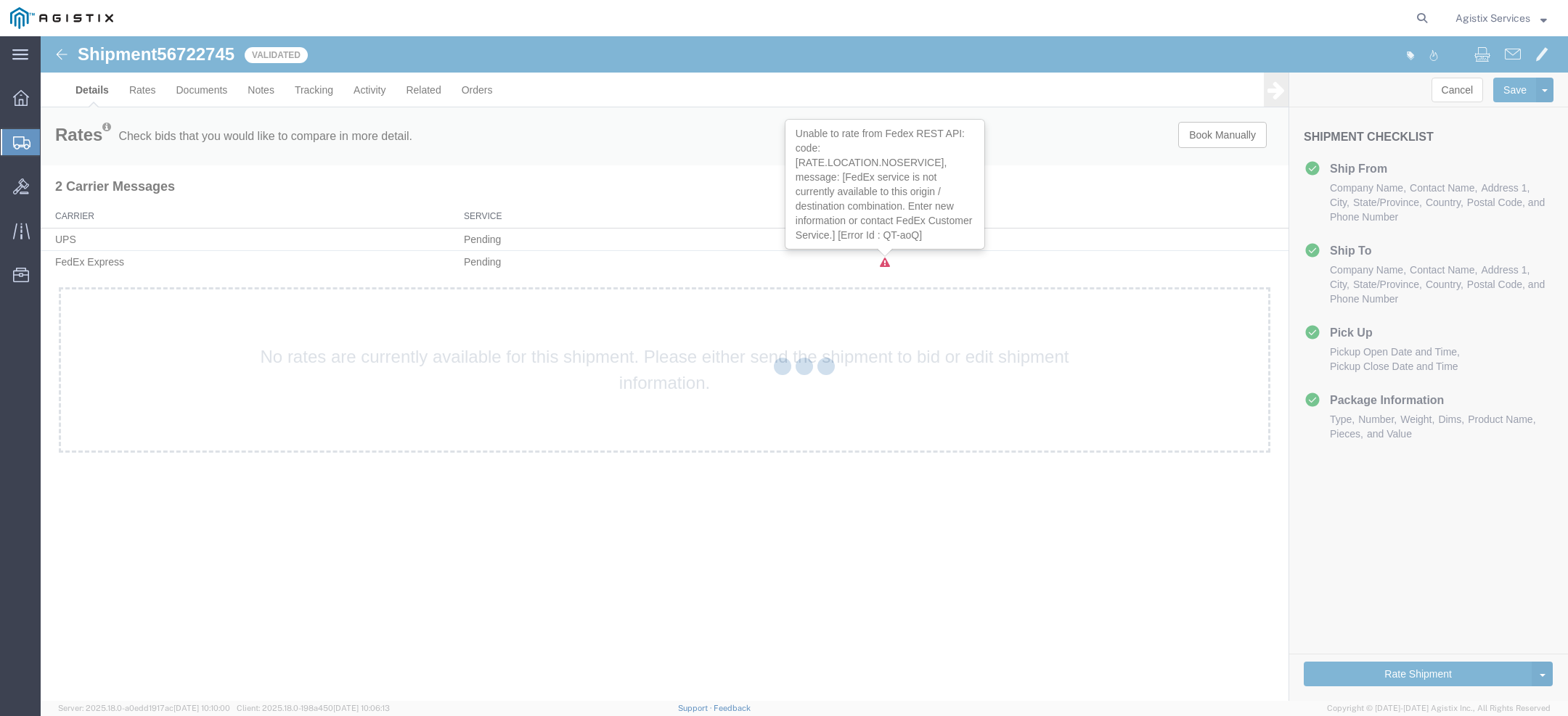
select select "1948"
select select "31"
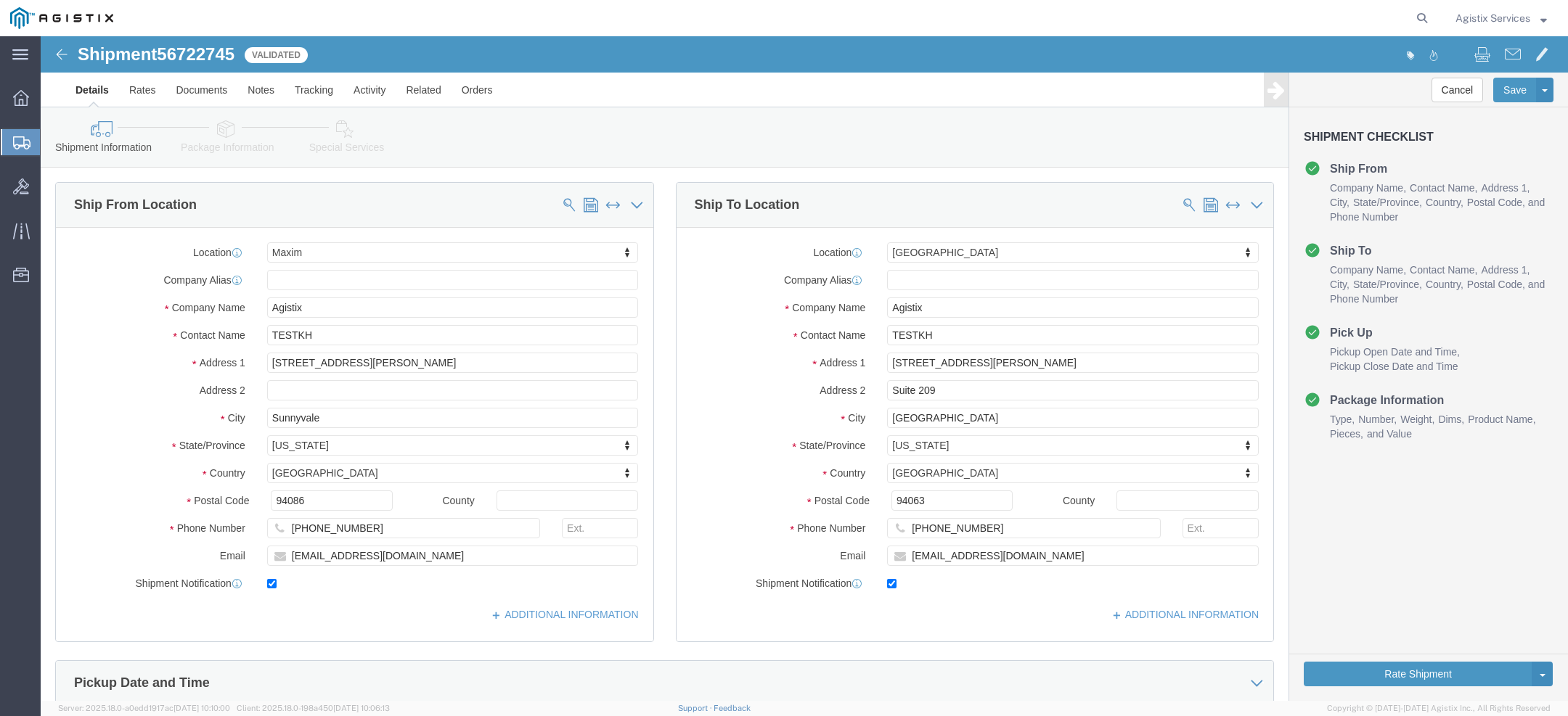
click link "Special Services"
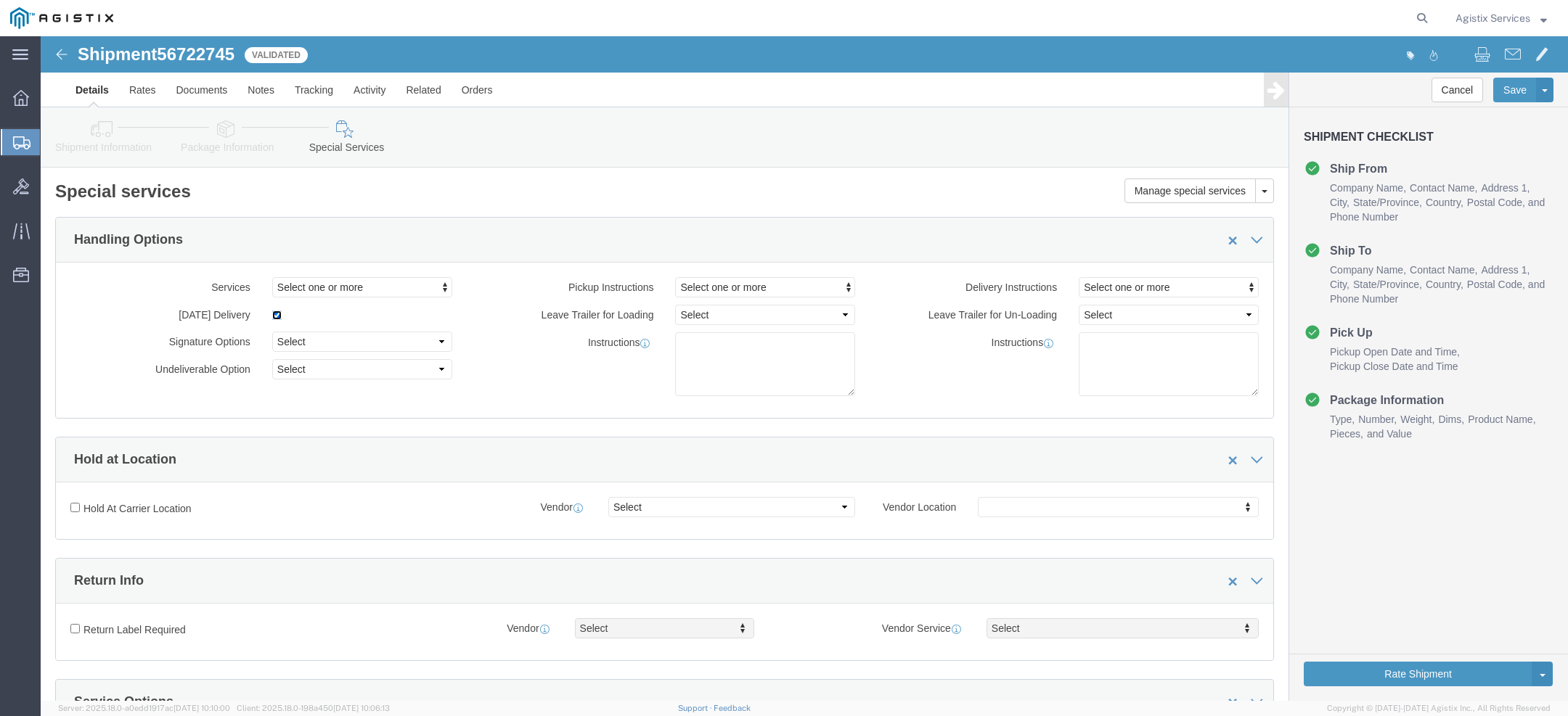
click input "checkbox"
checkbox input "false"
click div "Rate Shipment Send To Bid Rate And Send To Bid"
click button "Rate Shipment"
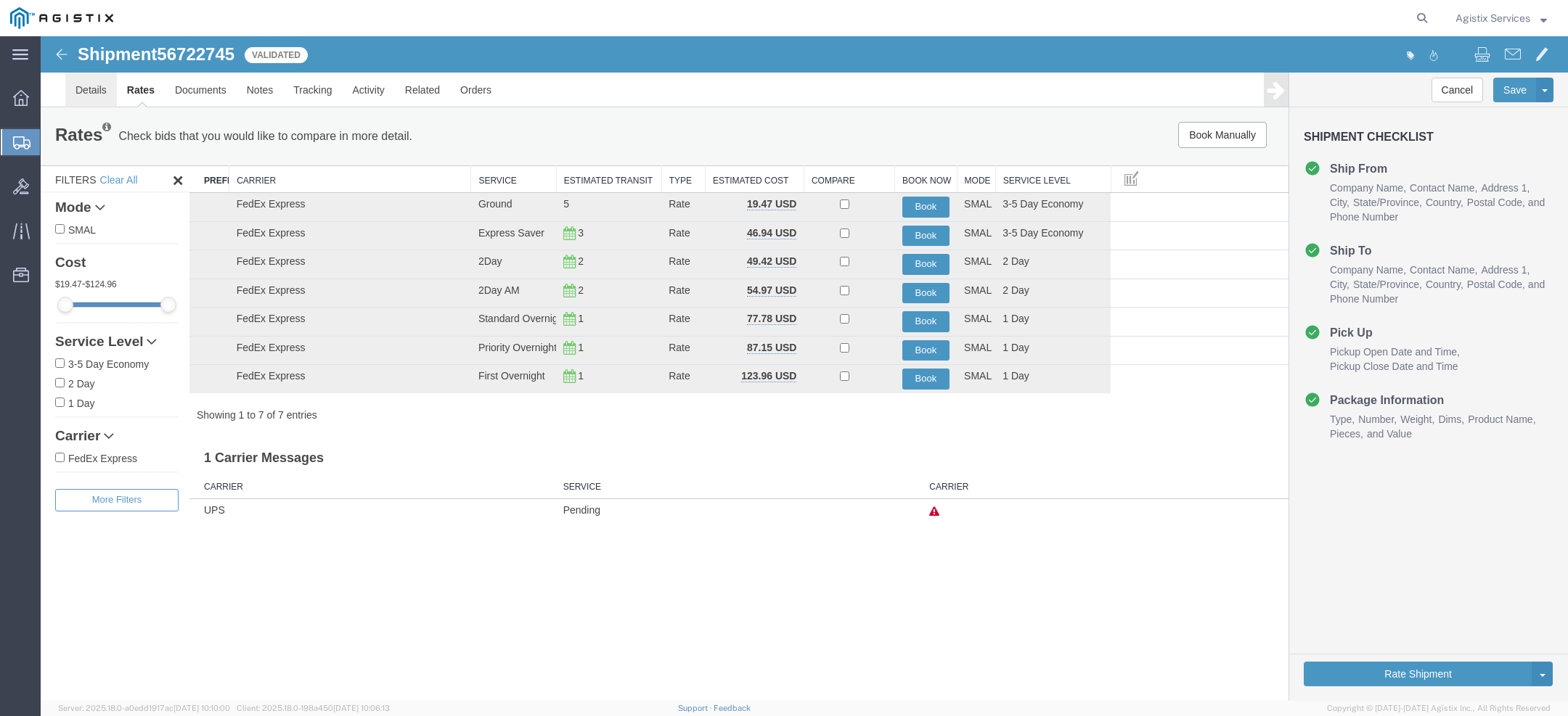
click at [99, 93] on link "Details" at bounding box center [91, 90] width 51 height 35
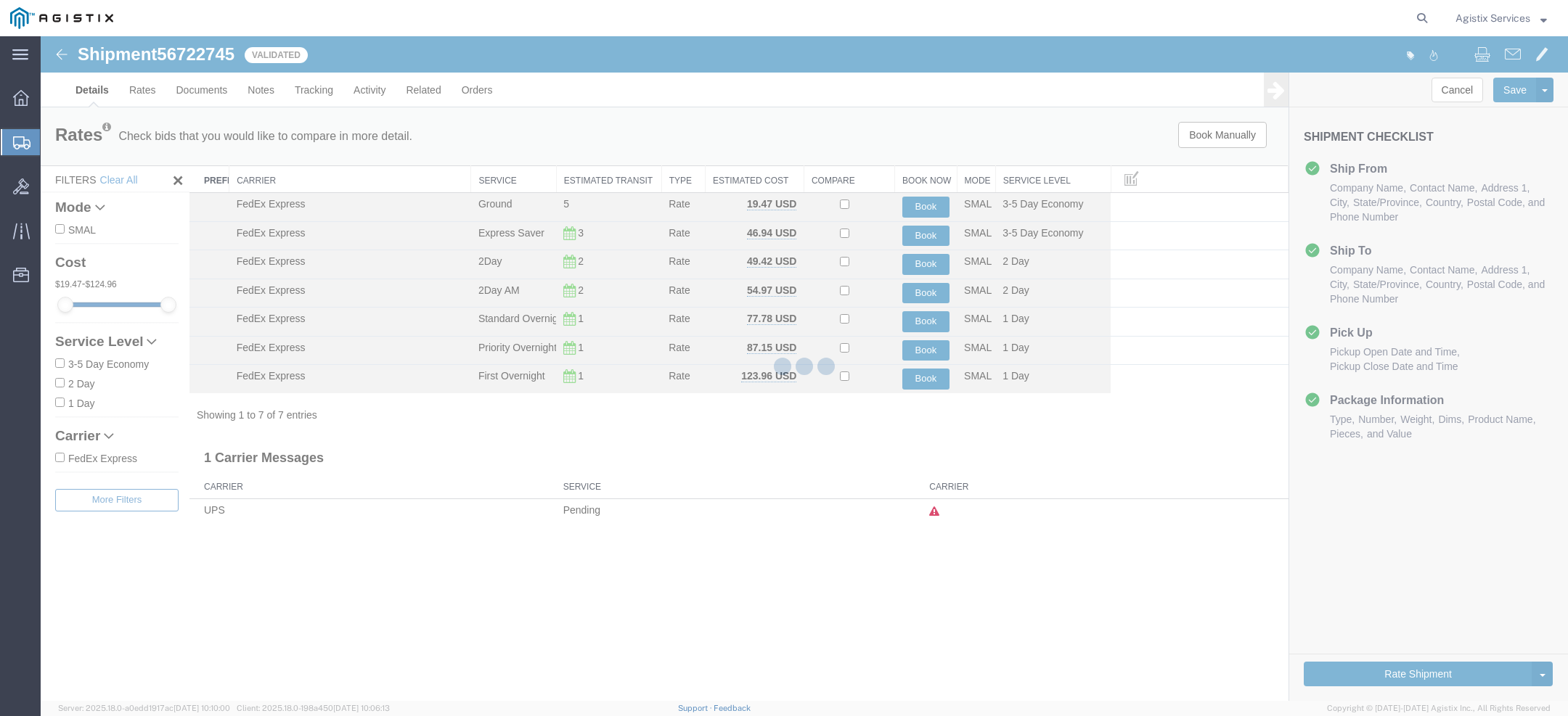
select select "1948"
select select "31"
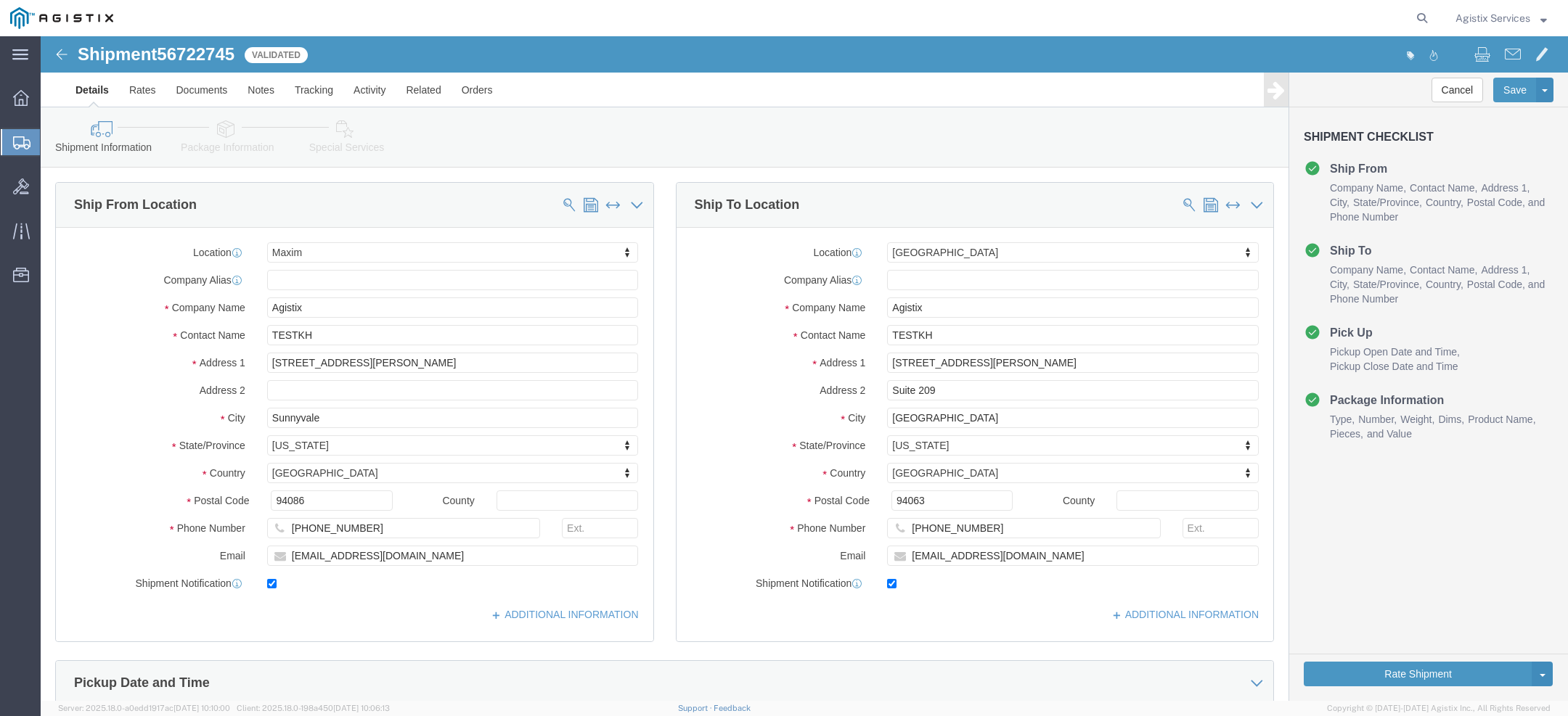
click link "Special Services"
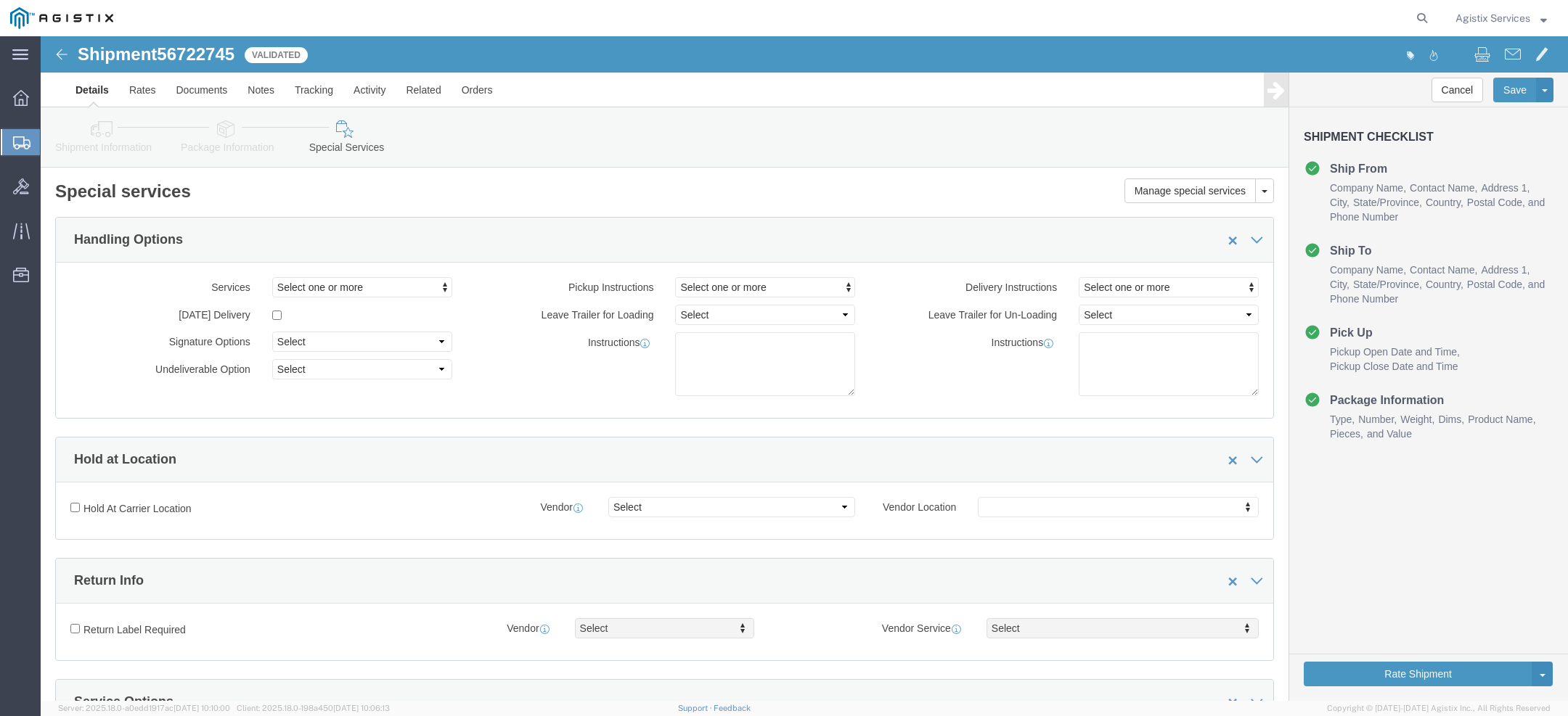
click label
click input "checkbox"
checkbox input "true"
click span "Select one or more"
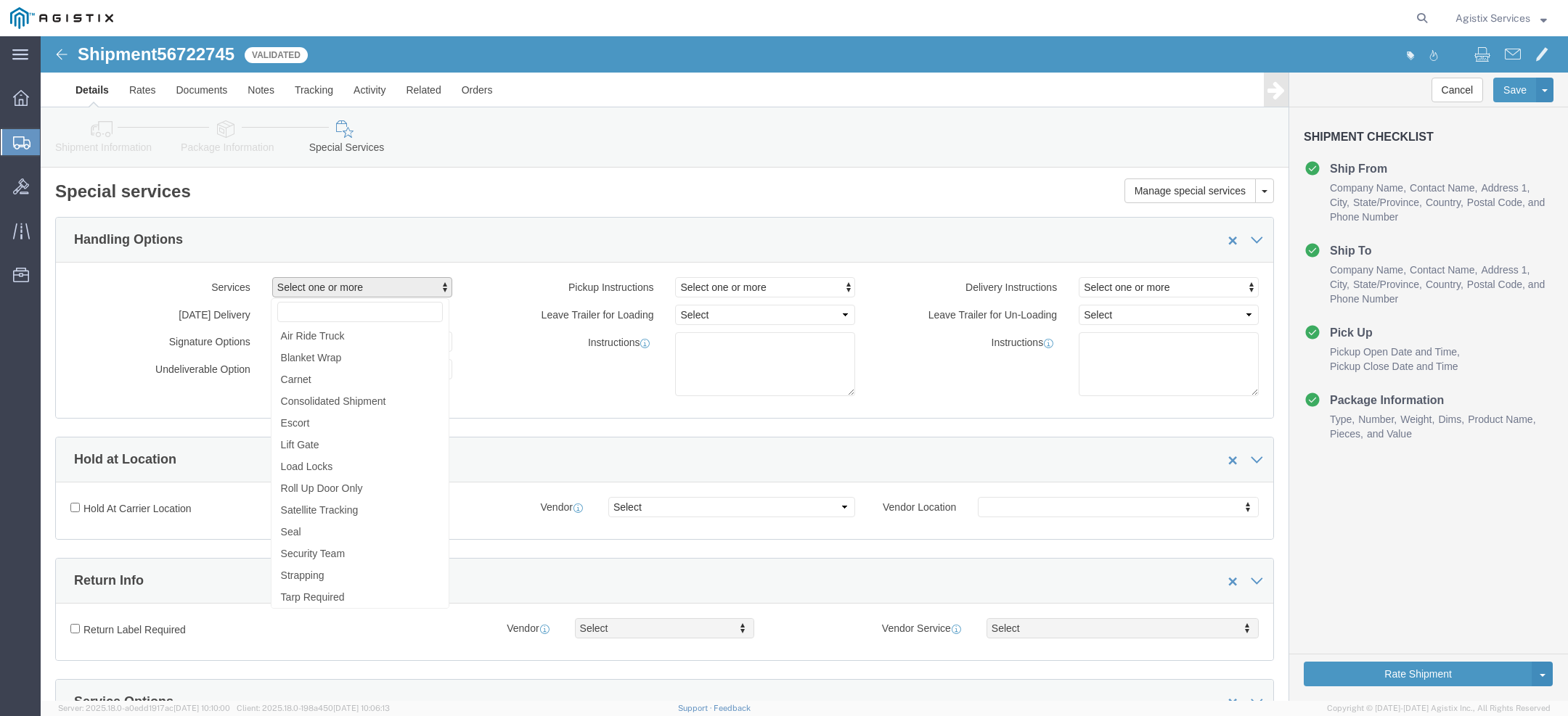
click label "Leave Trailer for Loading"
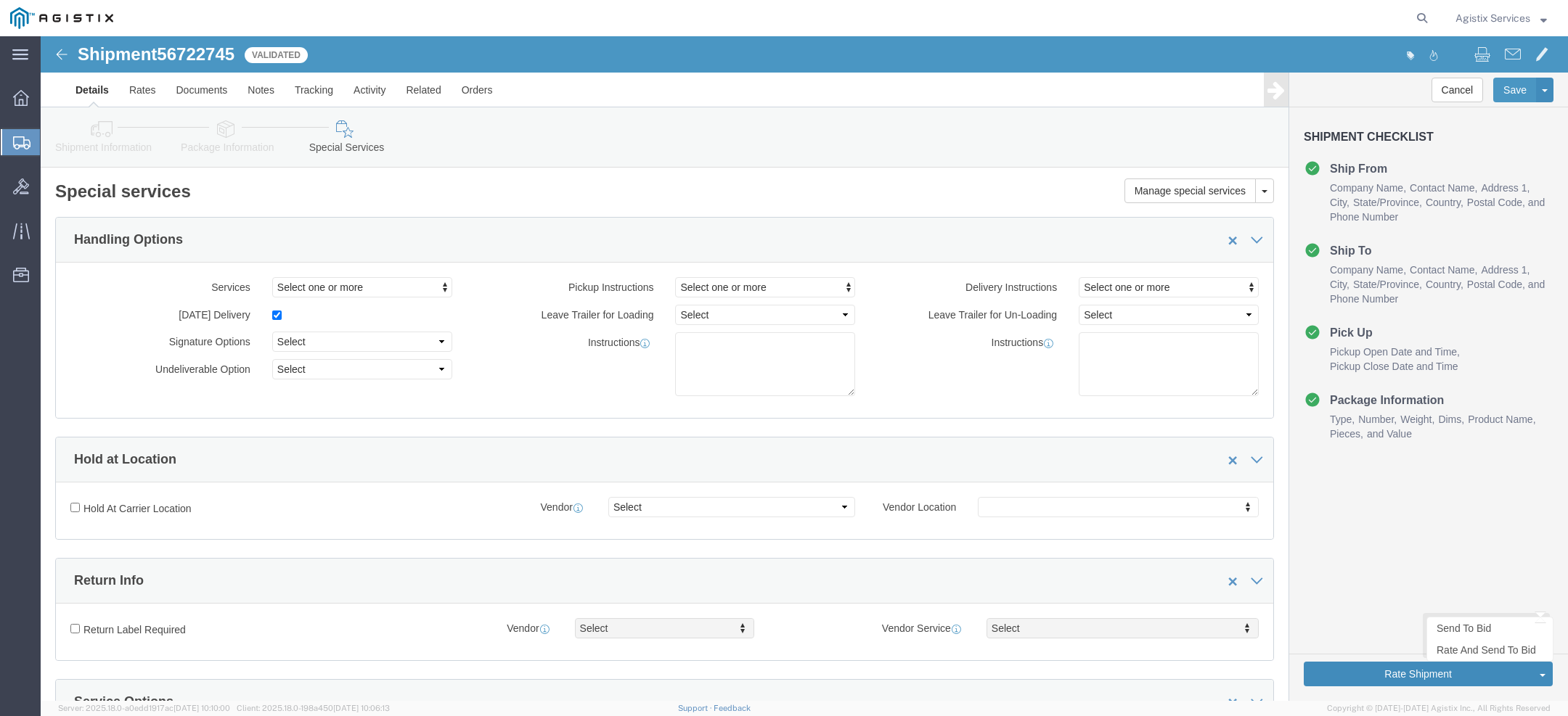
click button "Rate Shipment"
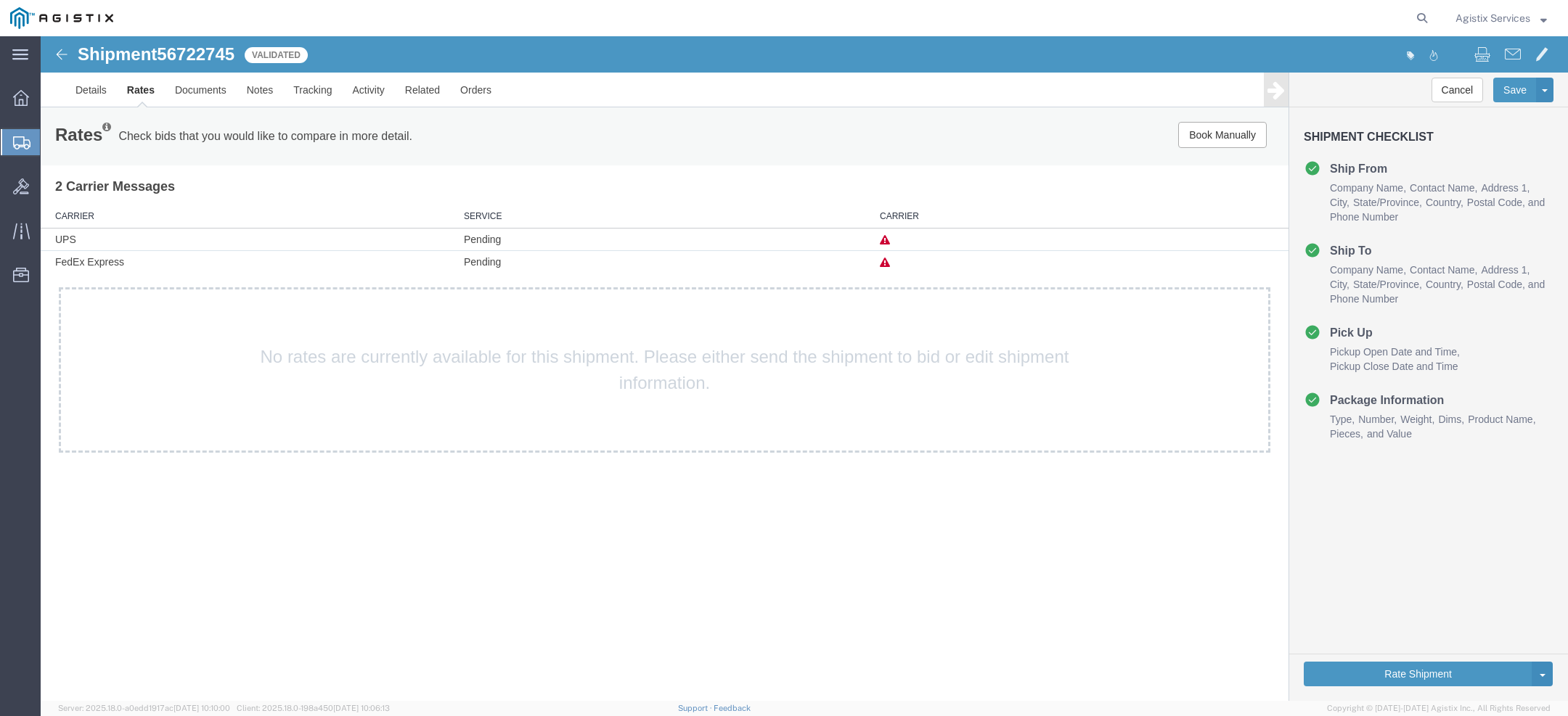
click at [882, 265] on icon at bounding box center [885, 262] width 10 height 10
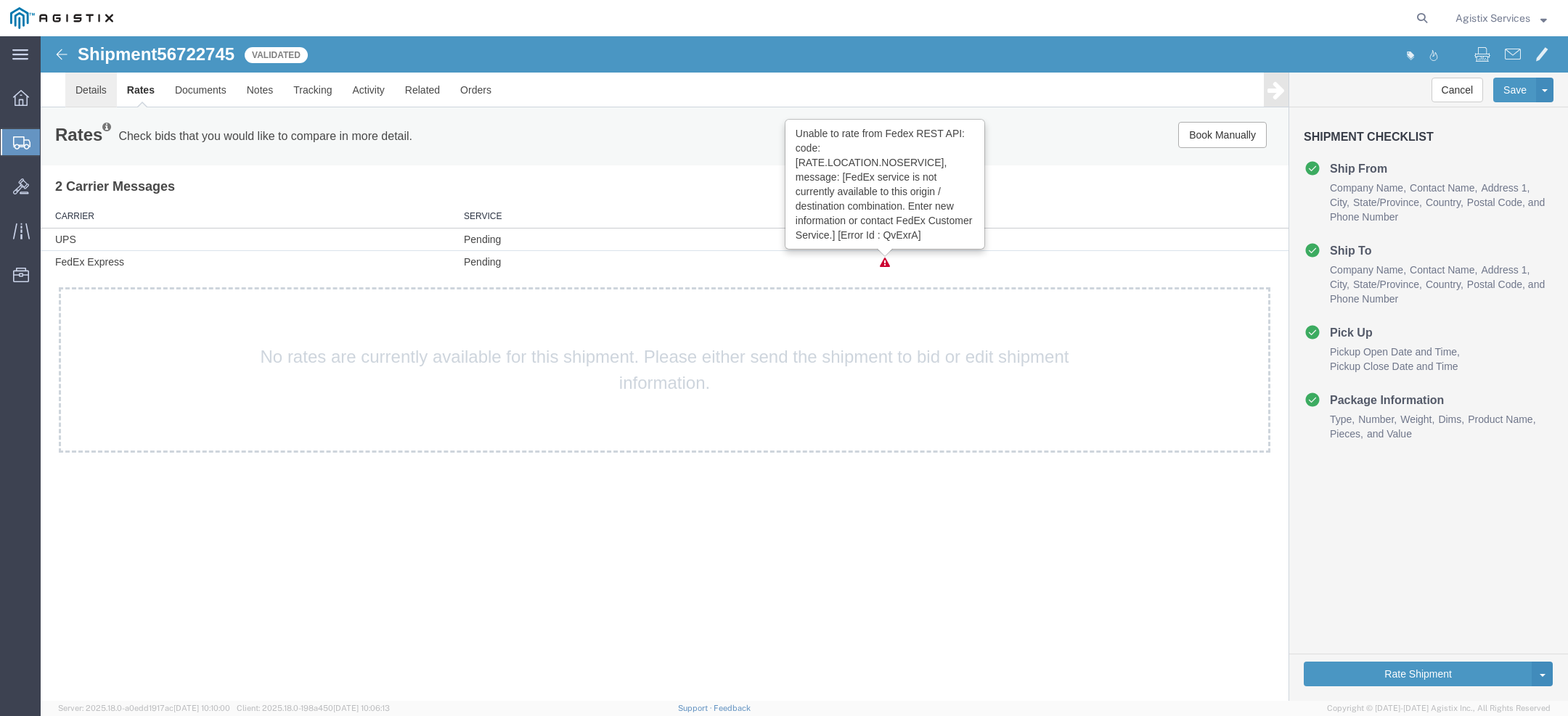
click at [92, 98] on link "Details" at bounding box center [91, 90] width 51 height 35
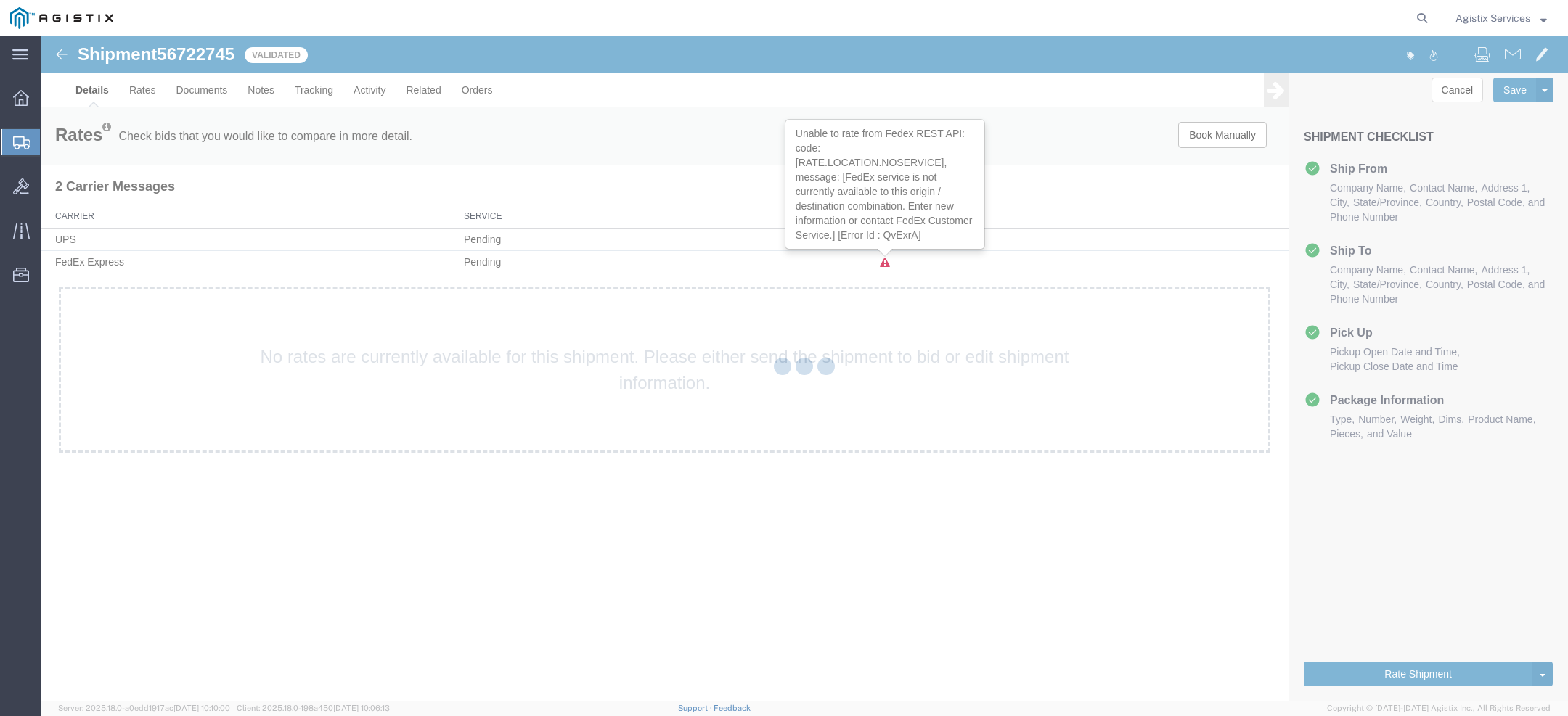
select select "1948"
select select "31"
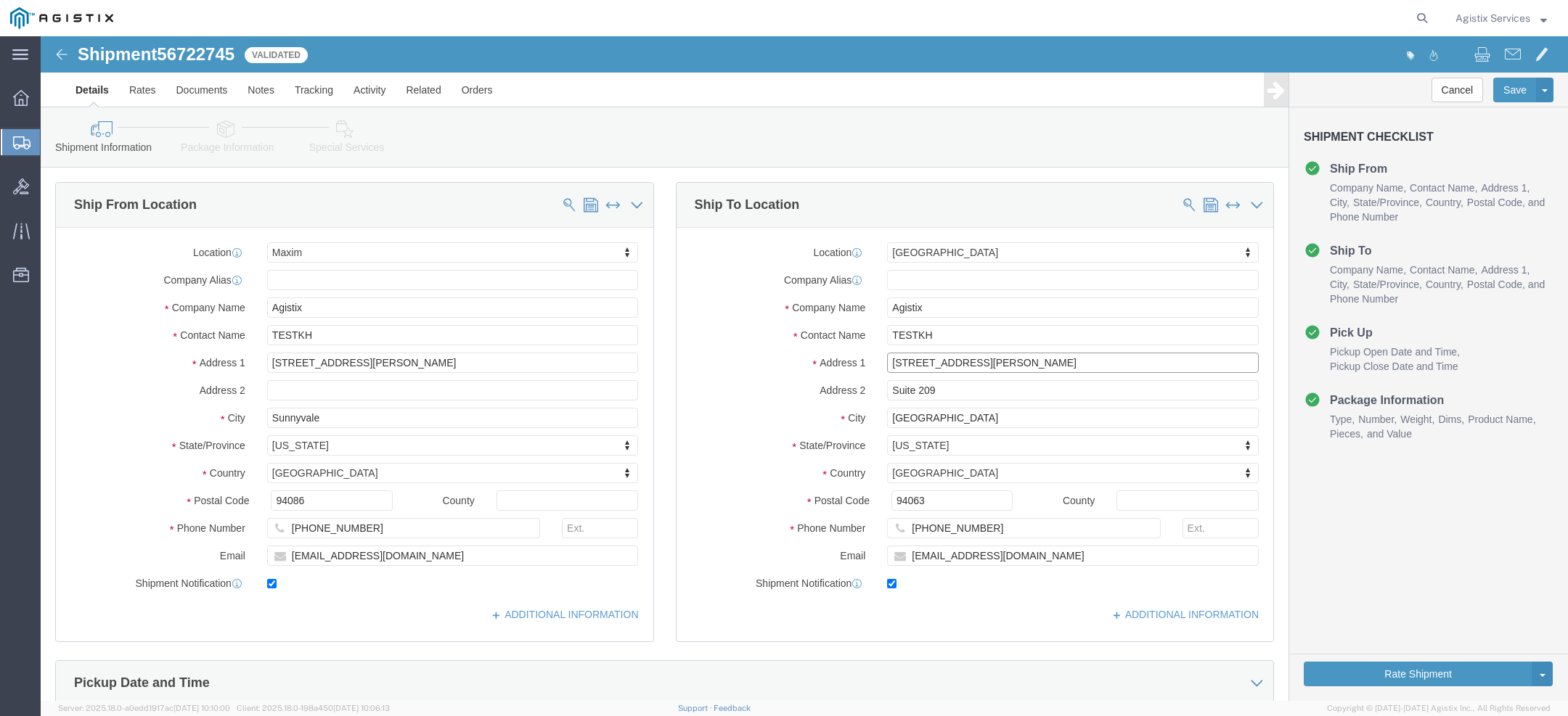
drag, startPoint x: 879, startPoint y: 322, endPoint x: 634, endPoint y: 313, distance: 245.2
click div "Location Redwood City Select My Profile Location Demo City Fort Wayne Maxim Red…"
type input "843 W"
select select
click label "State/Province"
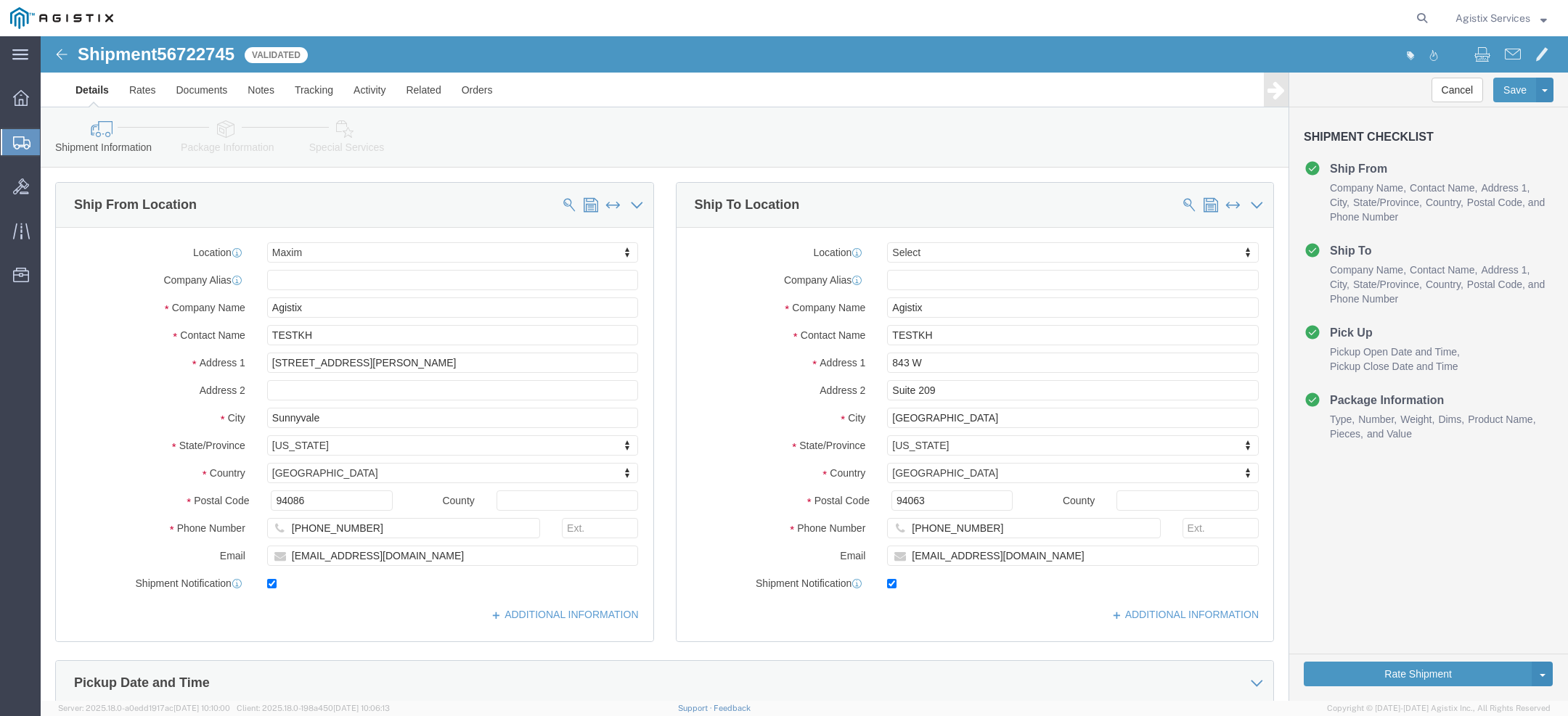
copy label "n"
click input "843 W"
paste input "n"
type input "843 W Windsor Ave"
drag, startPoint x: 922, startPoint y: 380, endPoint x: 618, endPoint y: 380, distance: 304.0
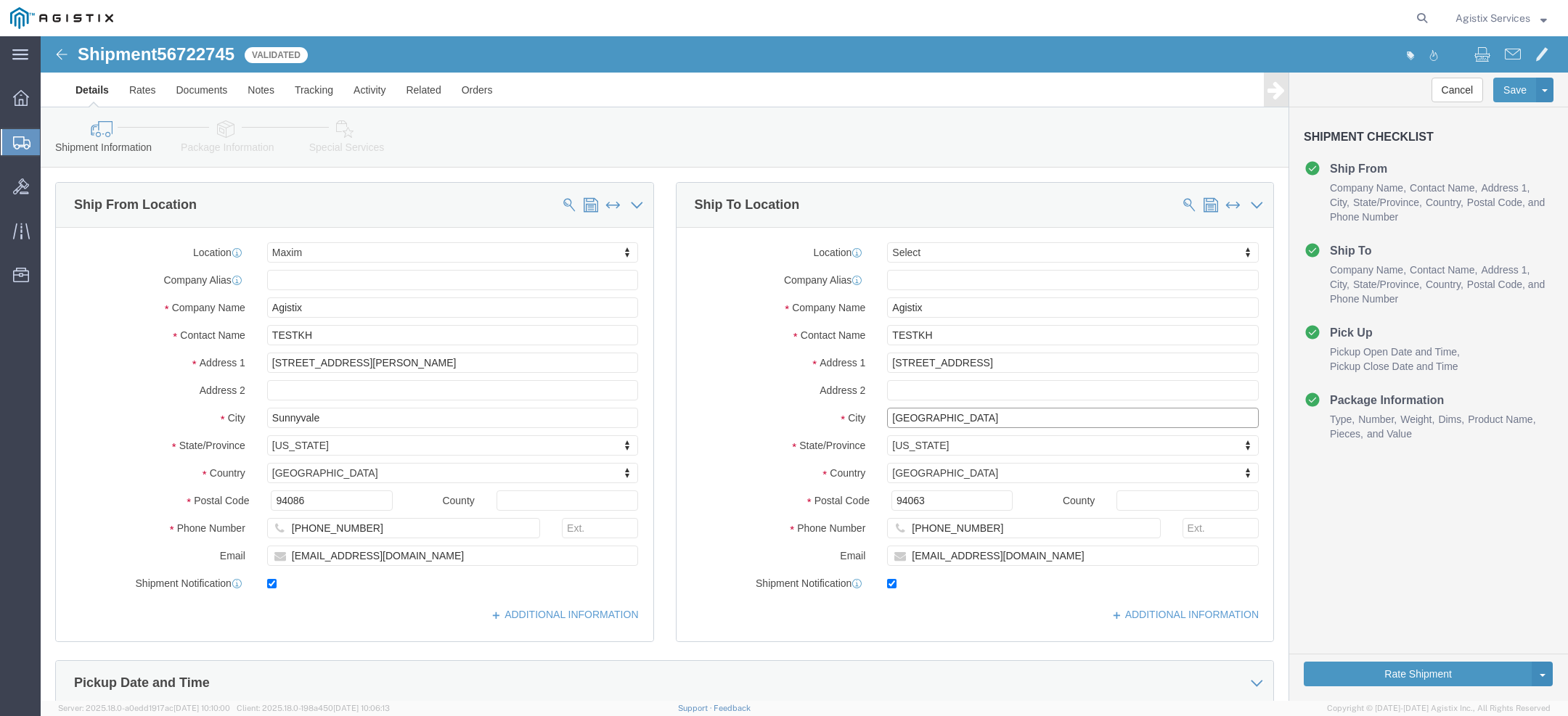
click div "Ship From Location Location Maxim Select My Profile Location Demo City Fort Way…"
type input "Chicago"
type input "I"
type input "IL"
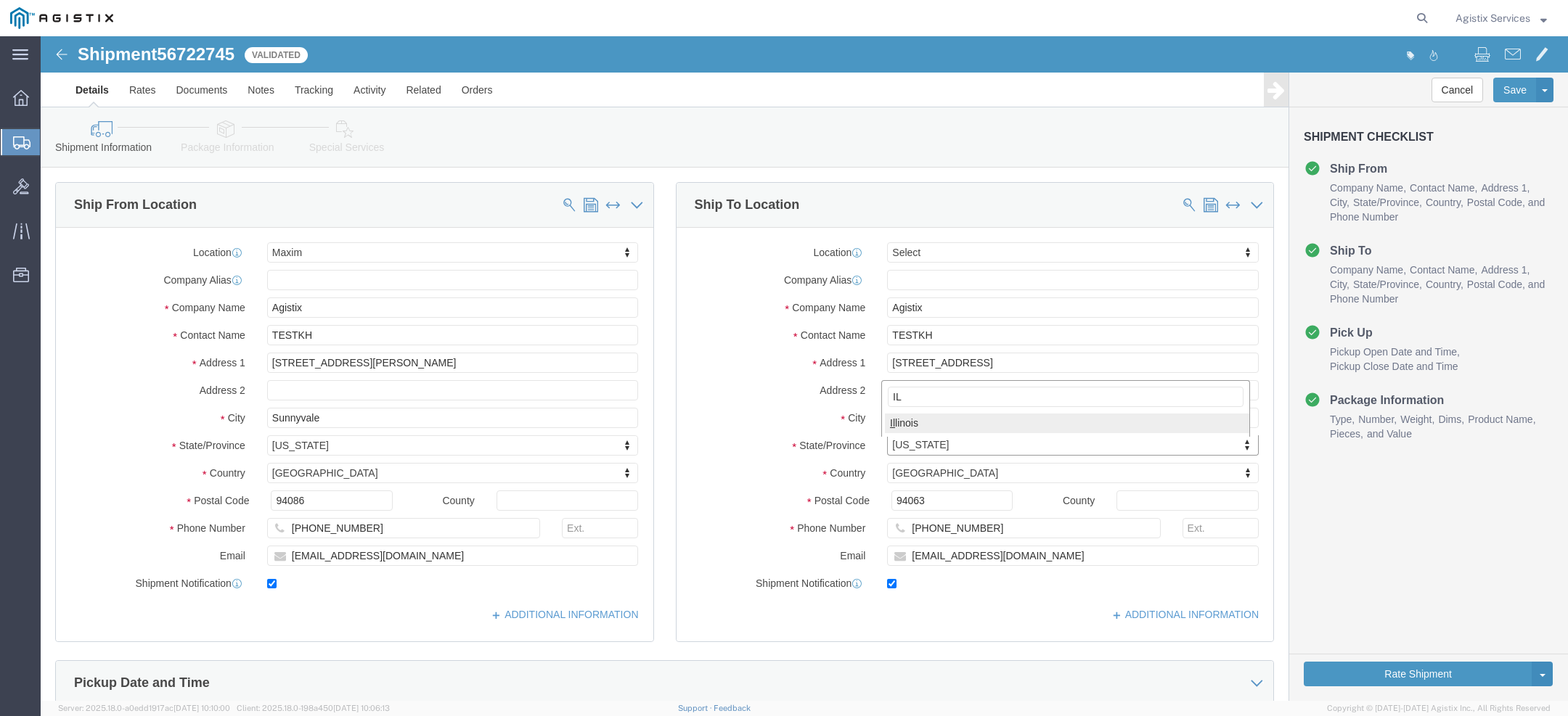
type input "IL"
select select "IL"
drag, startPoint x: 893, startPoint y: 467, endPoint x: 589, endPoint y: 449, distance: 304.5
click div "Ship From Location Location Maxim Select My Profile Location Demo City Fort Way…"
type input "60640"
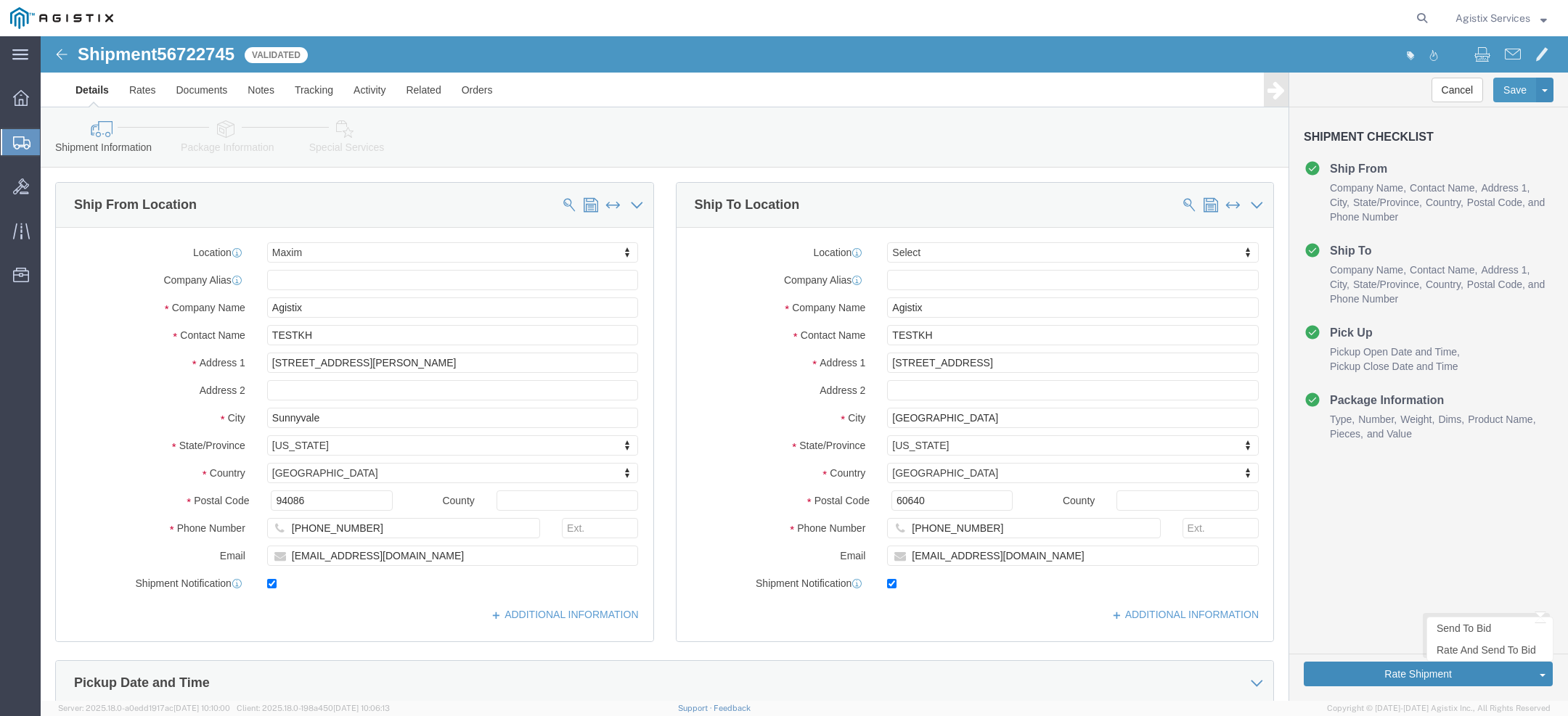
click button "Rate Shipment"
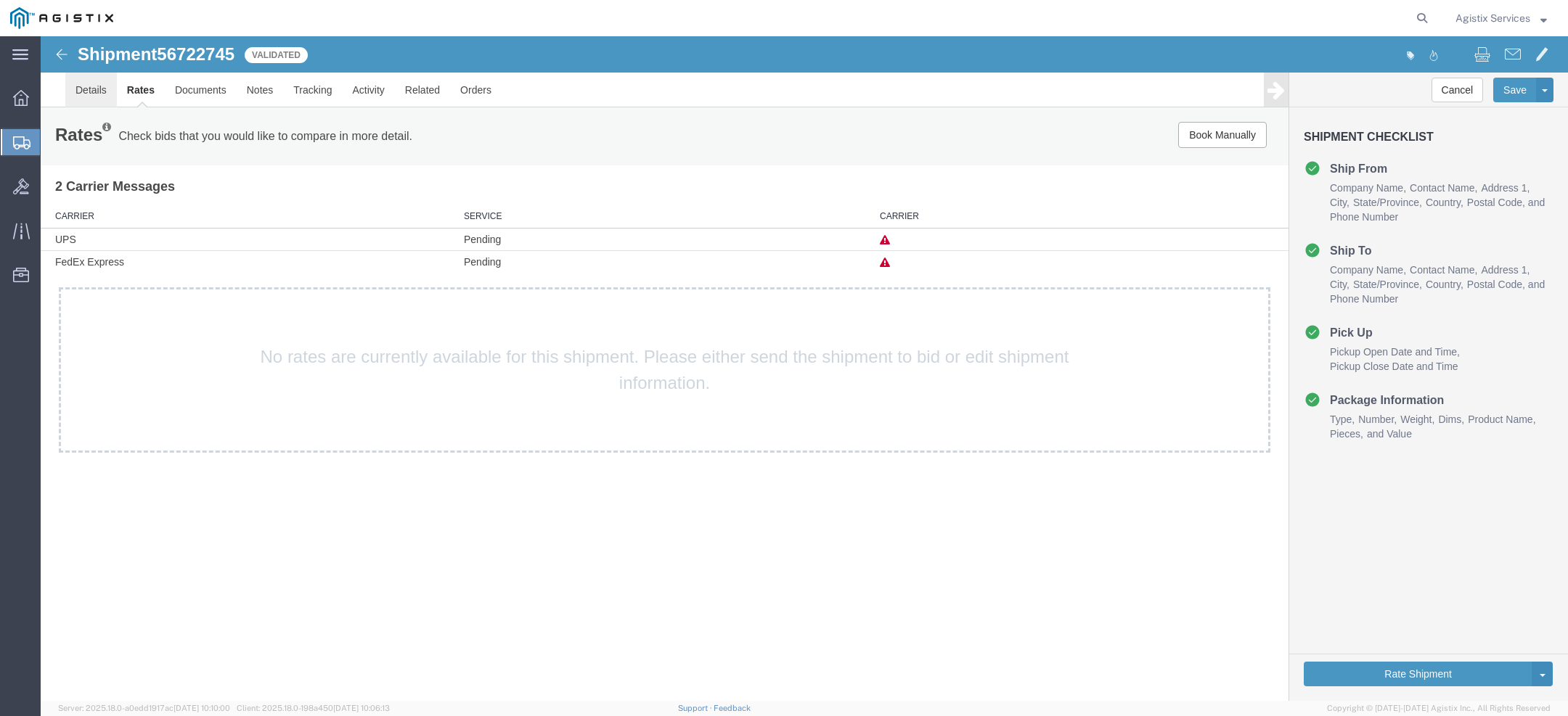
click at [101, 98] on link "Details" at bounding box center [91, 90] width 51 height 35
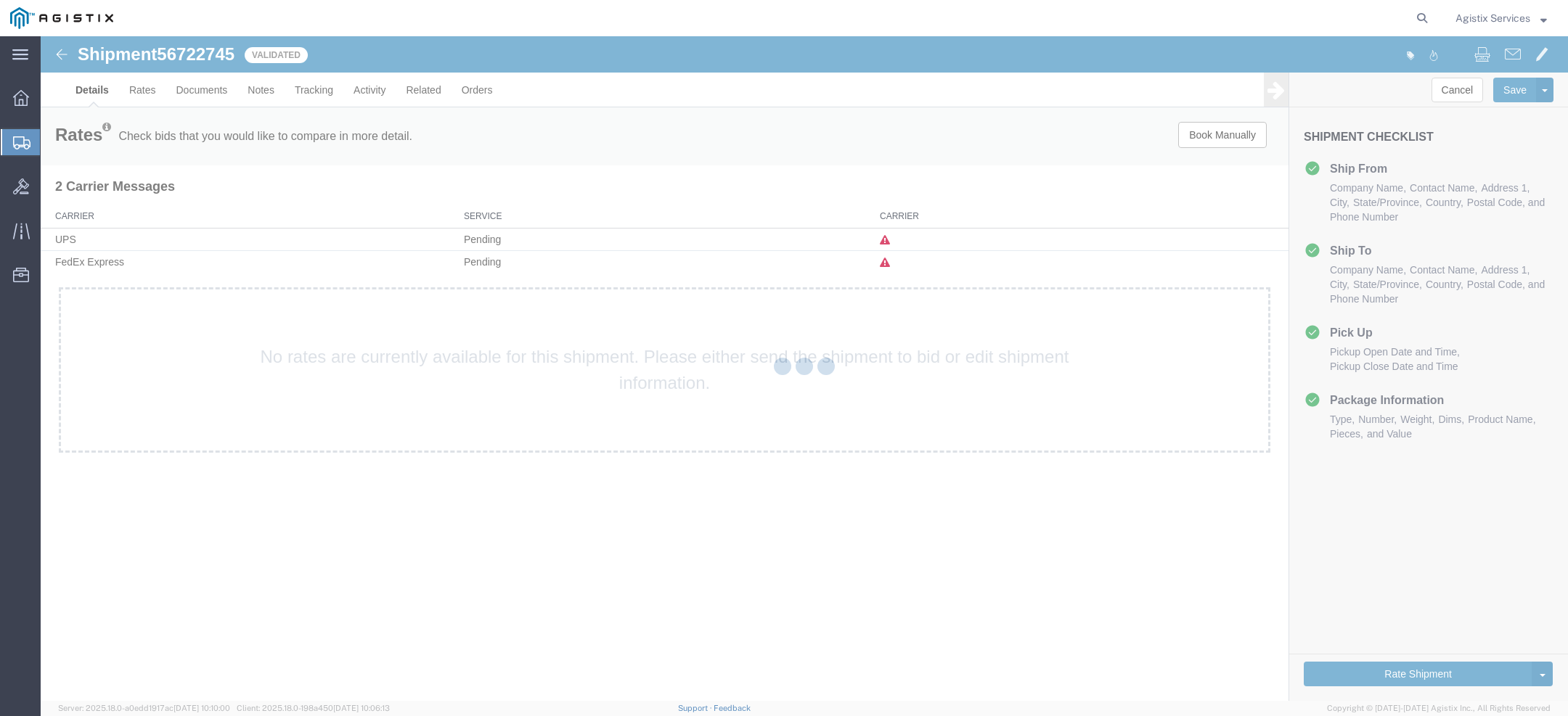
select select "1948"
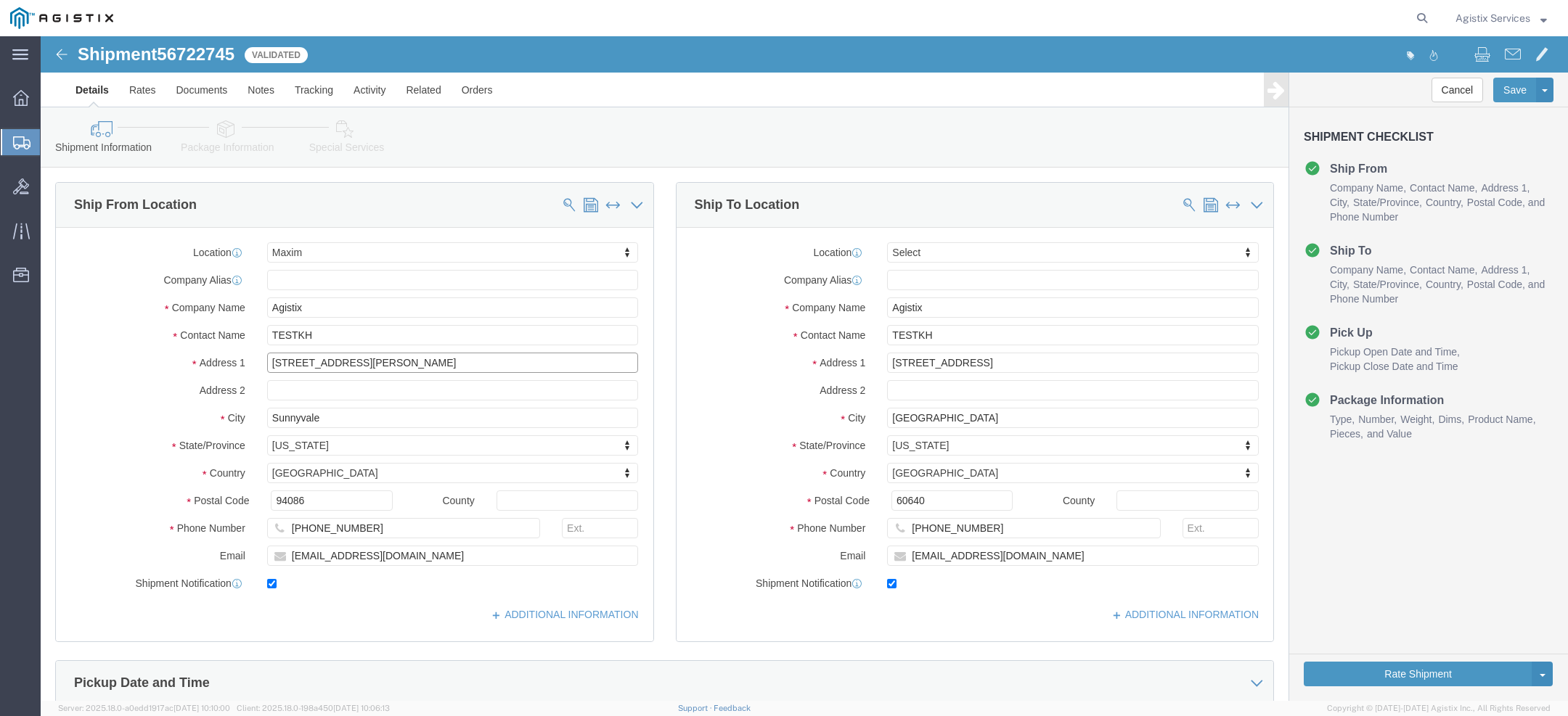
click input "120 San Gabriel Dr"
drag, startPoint x: 967, startPoint y: 331, endPoint x: 551, endPoint y: 331, distance: 416.0
click div "Ship From Location Location Maxim Select My Profile Location Demo City Fort Way…"
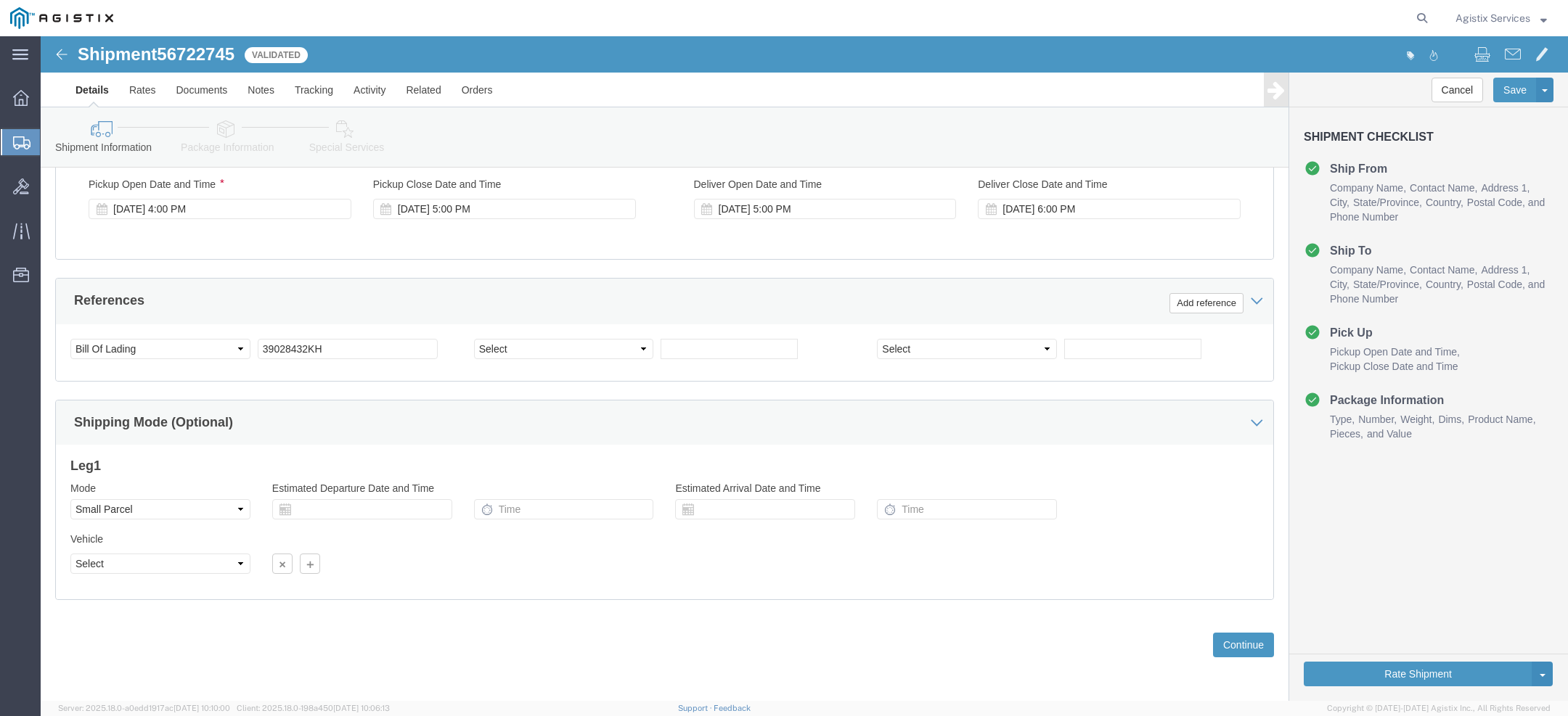
scroll to position [576, 0]
click div "Sep 08 2025 4:00 PM"
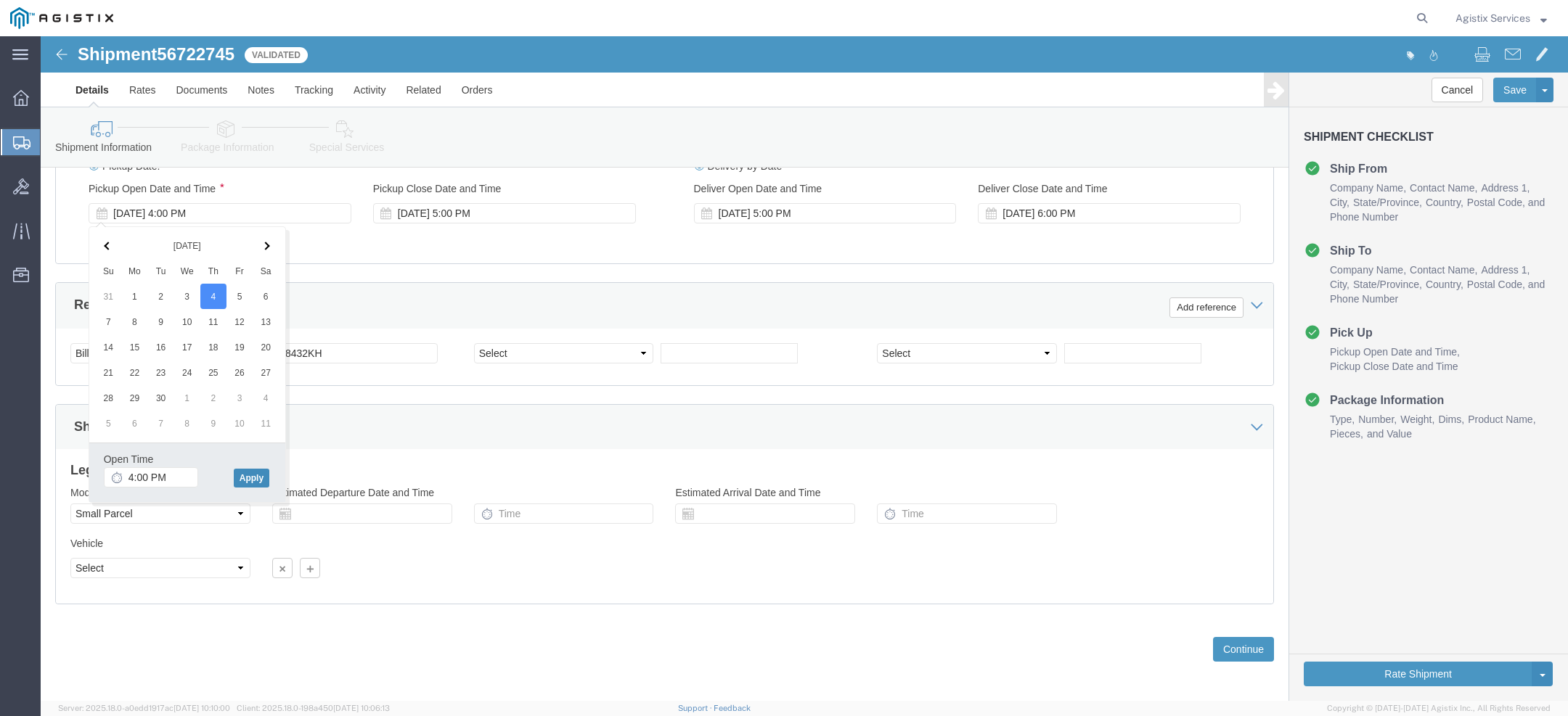
click button "Apply"
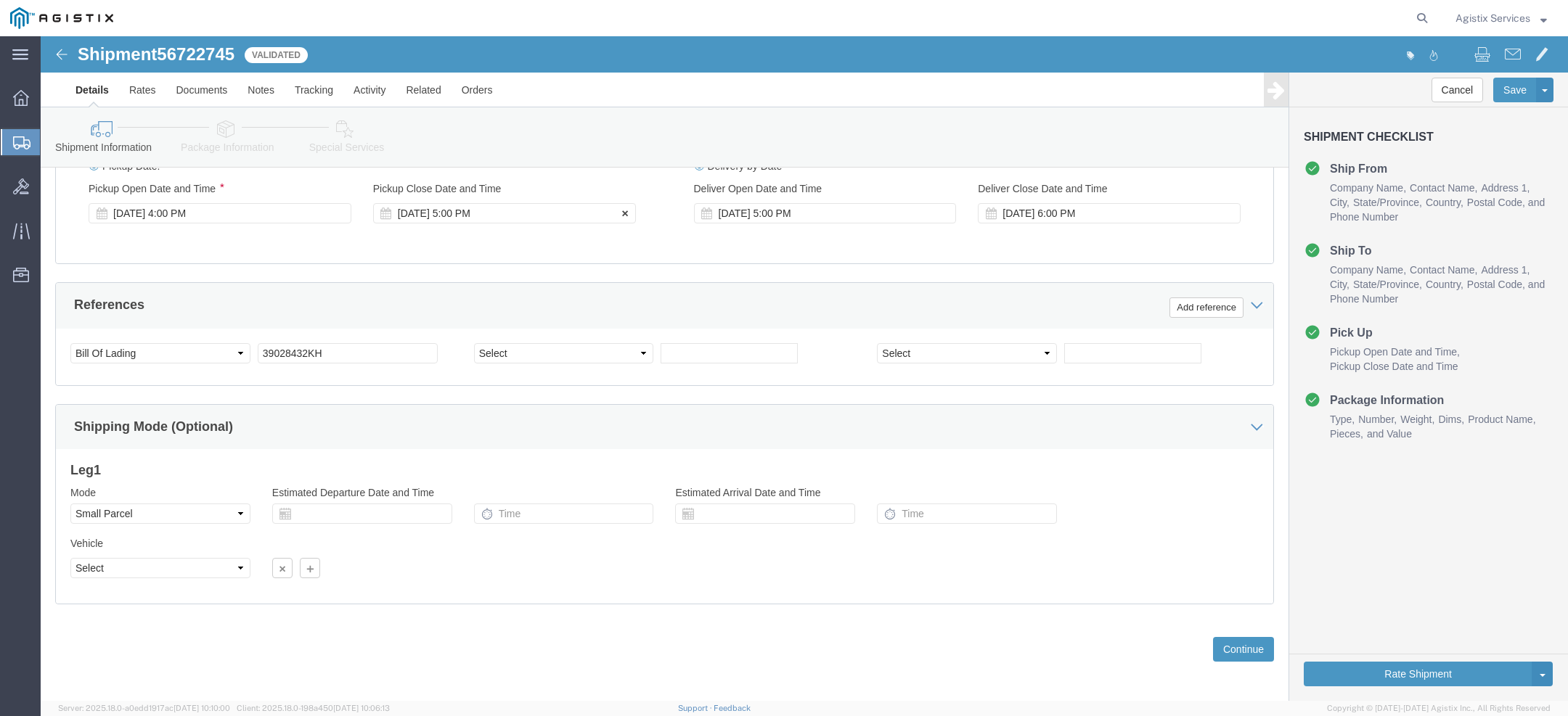
click div "Sep 08 2025 5:00 PM"
click div "Close Time 5:00 PM Sep 04 2025 5:00 PM - Sep 04 2025 5:00 PM Cancel Apply"
click button "Apply"
click icon
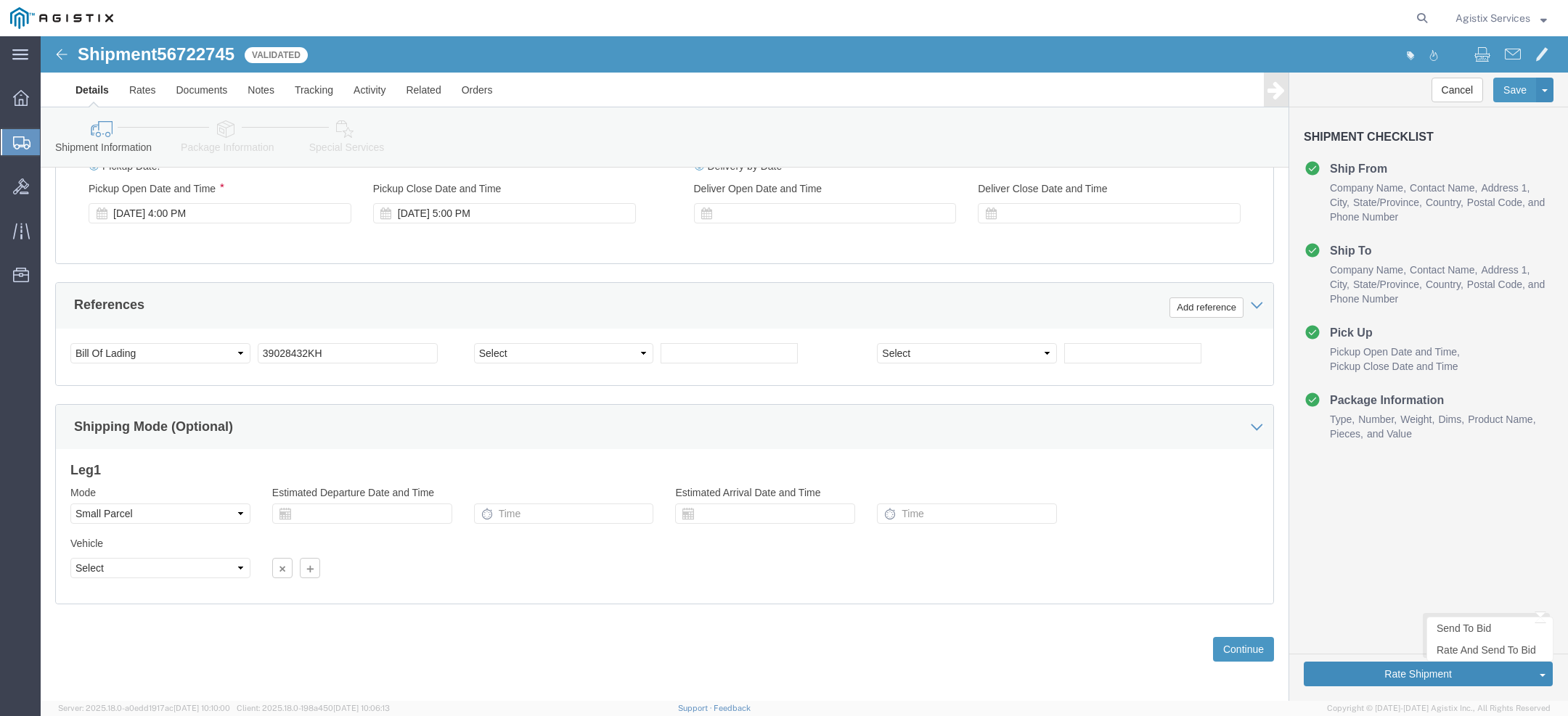
click button "Rate Shipment"
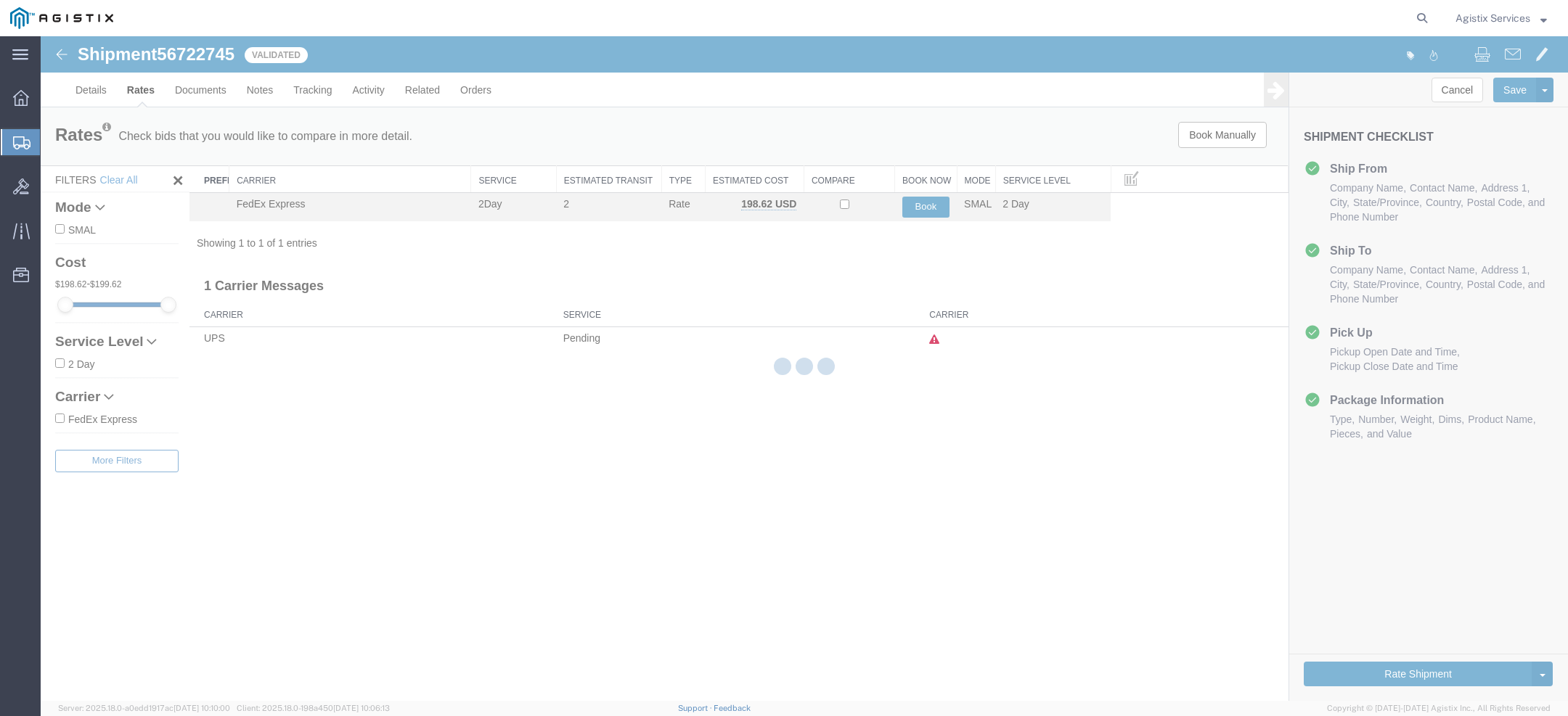
scroll to position [0, 0]
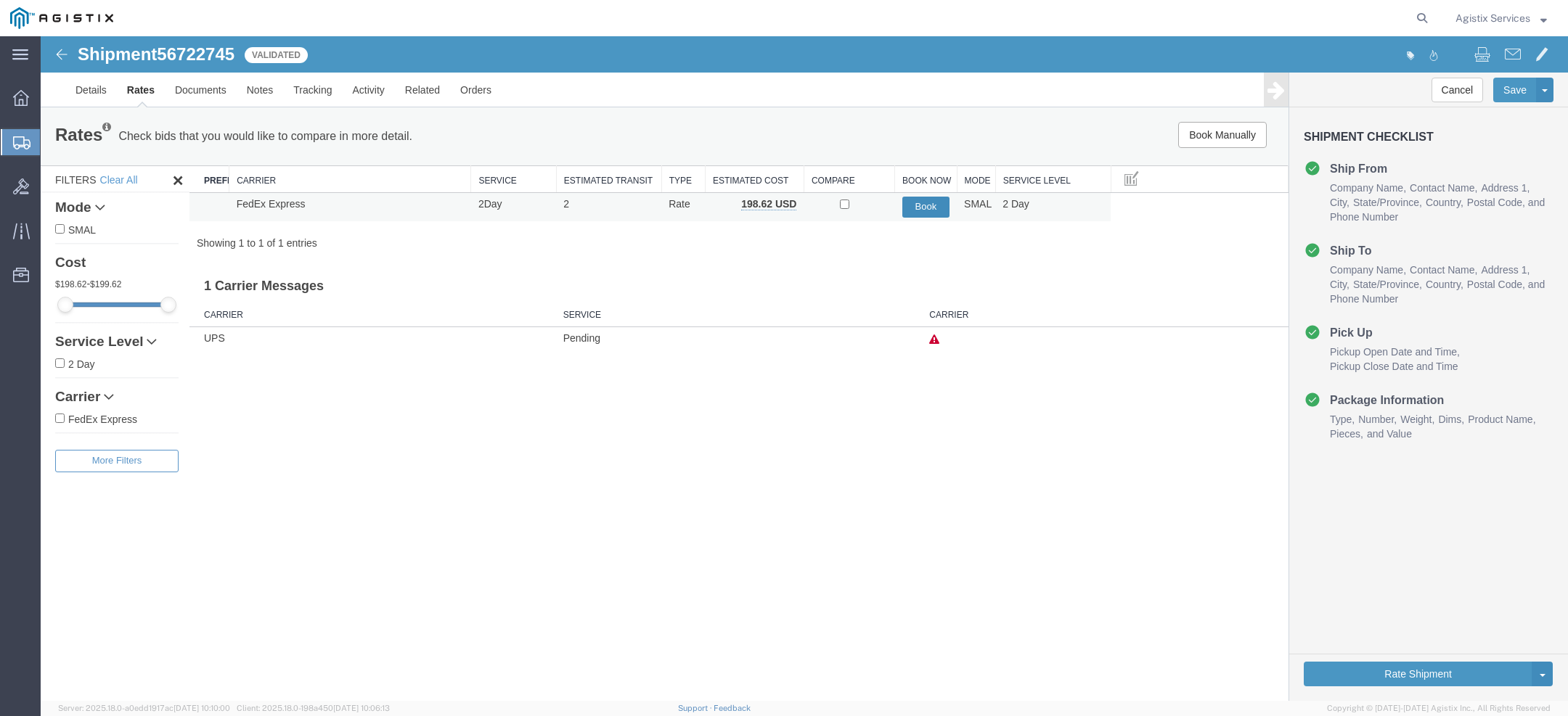
click at [940, 206] on button "Book" at bounding box center [926, 207] width 48 height 21
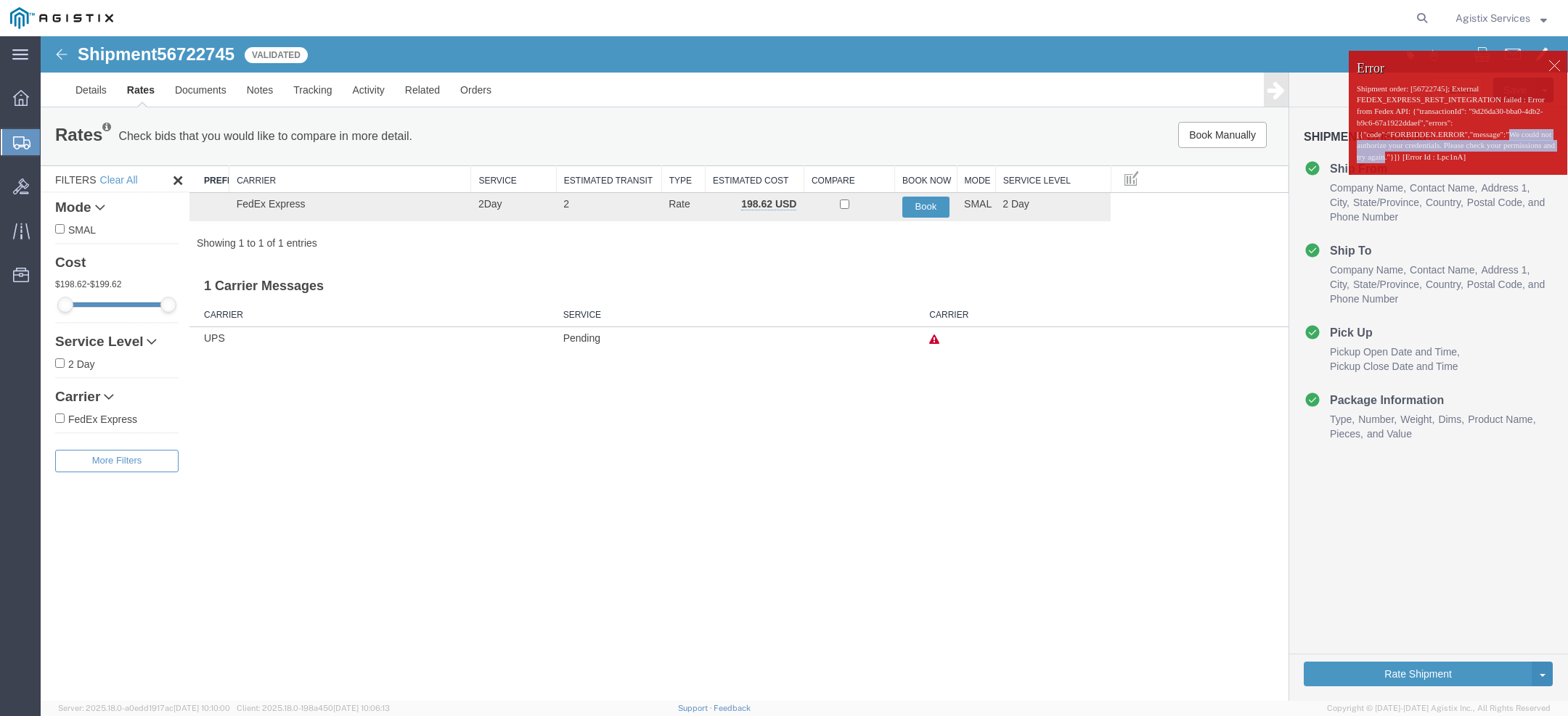
drag, startPoint x: 1537, startPoint y: 144, endPoint x: 1481, endPoint y: 169, distance: 61.3
click at [1482, 163] on p "Shipment order: [56722745]; External FEDEX_EXPRESS_REST_INTEGRATION failed : Er…" at bounding box center [1458, 123] width 203 height 79
copy p "We could not authorize your credentials. Please check your permissions and try …"
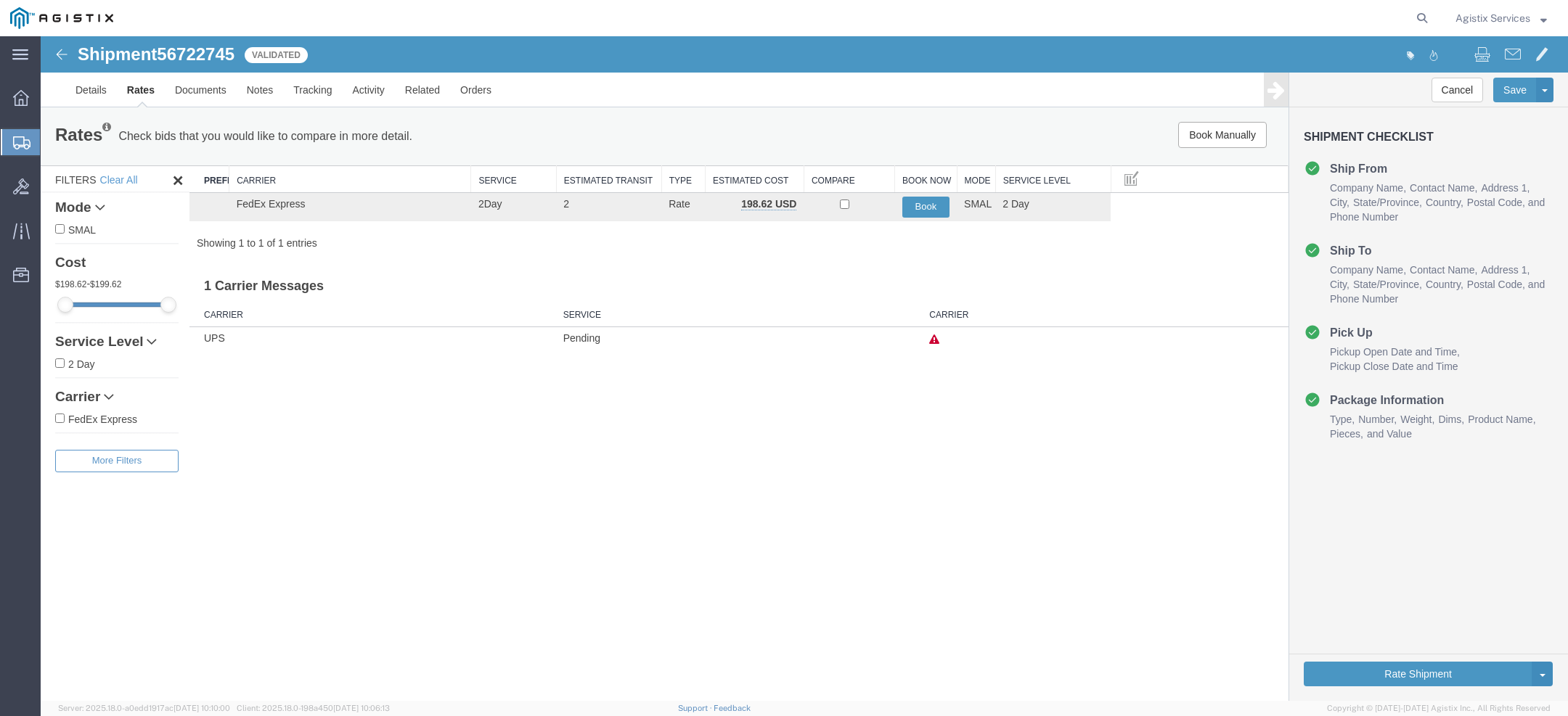
click at [1491, 16] on span "Agistix Services" at bounding box center [1493, 17] width 75 height 16
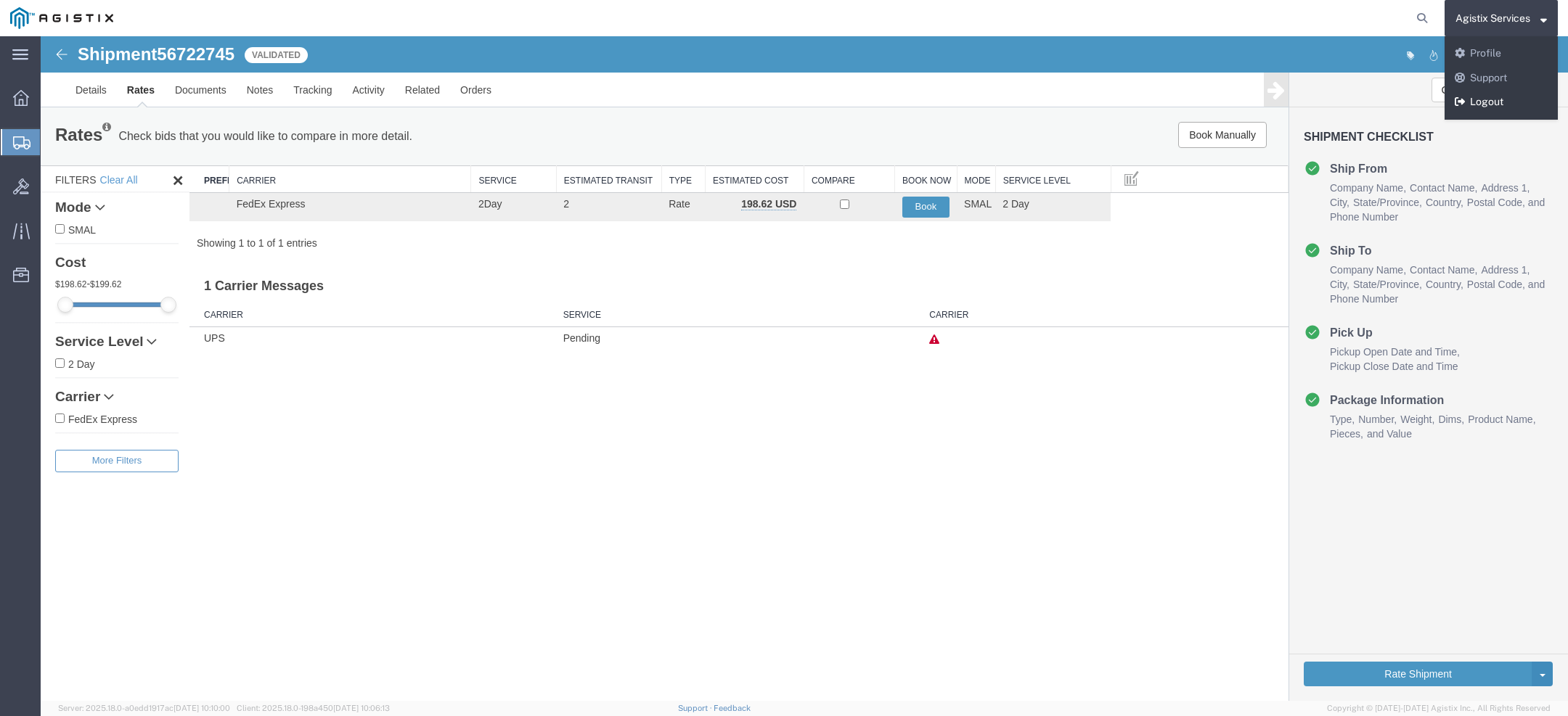
drag, startPoint x: 1489, startPoint y: 109, endPoint x: 1455, endPoint y: 35, distance: 81.4
click at [1489, 109] on link "Logout" at bounding box center [1501, 103] width 113 height 25
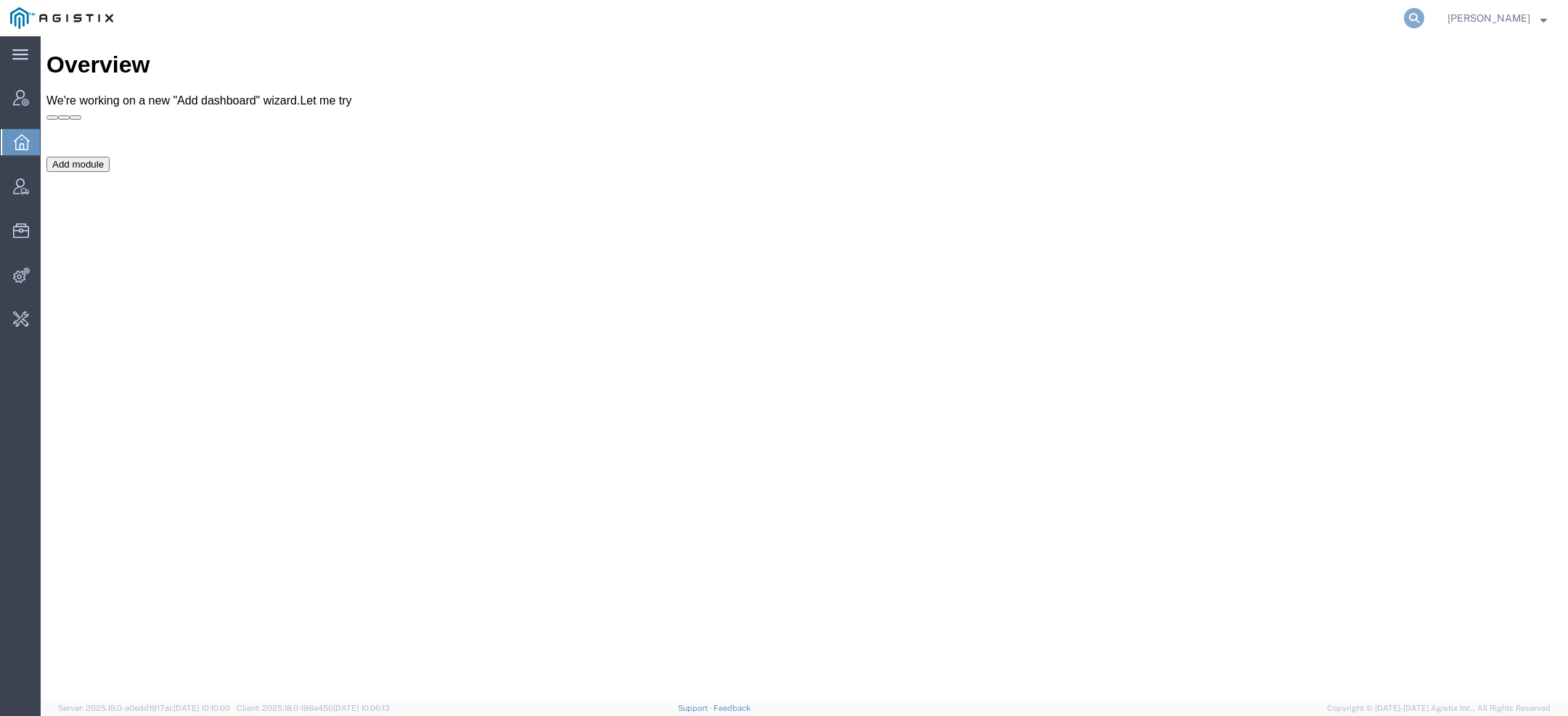
click at [1418, 16] on icon at bounding box center [1414, 18] width 21 height 21
paste input "55367955"
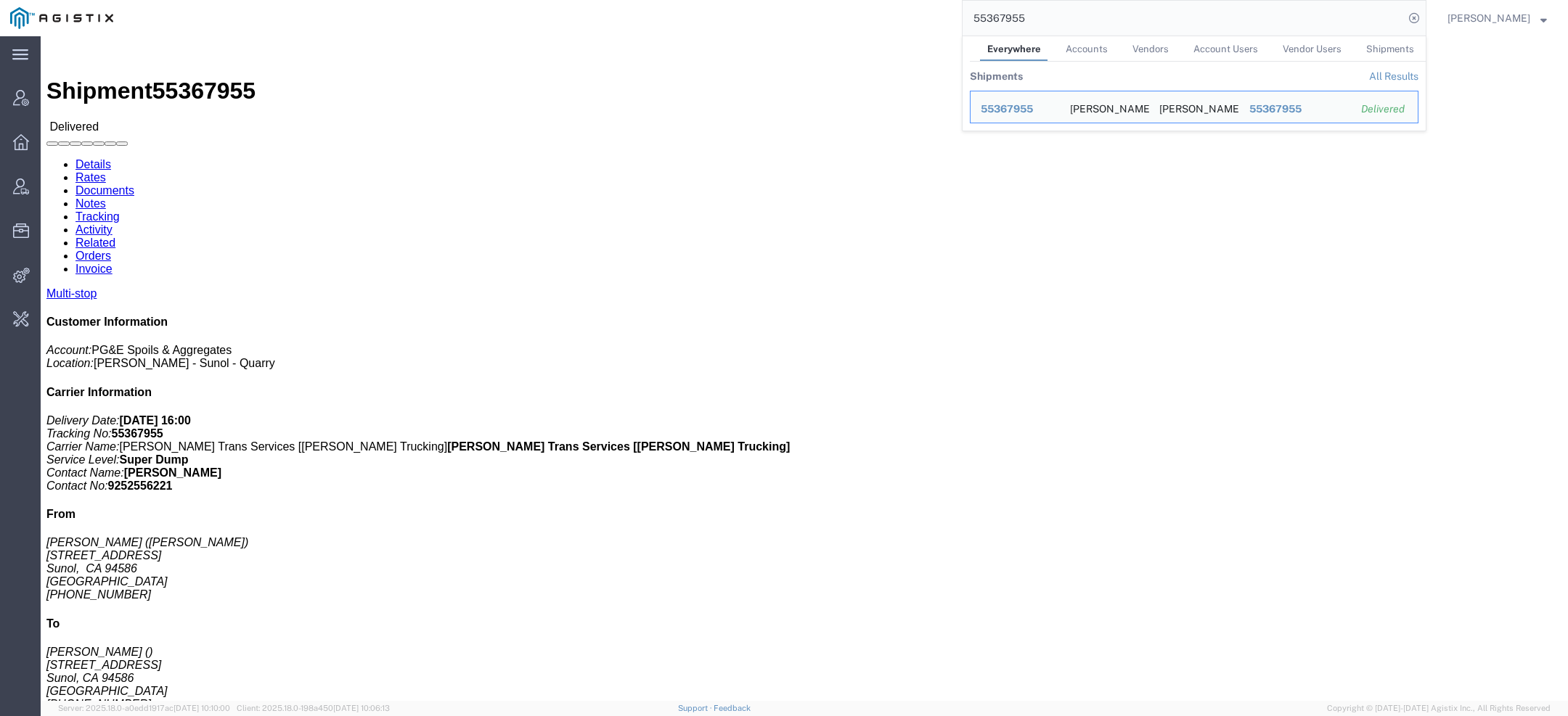
click link "Documents"
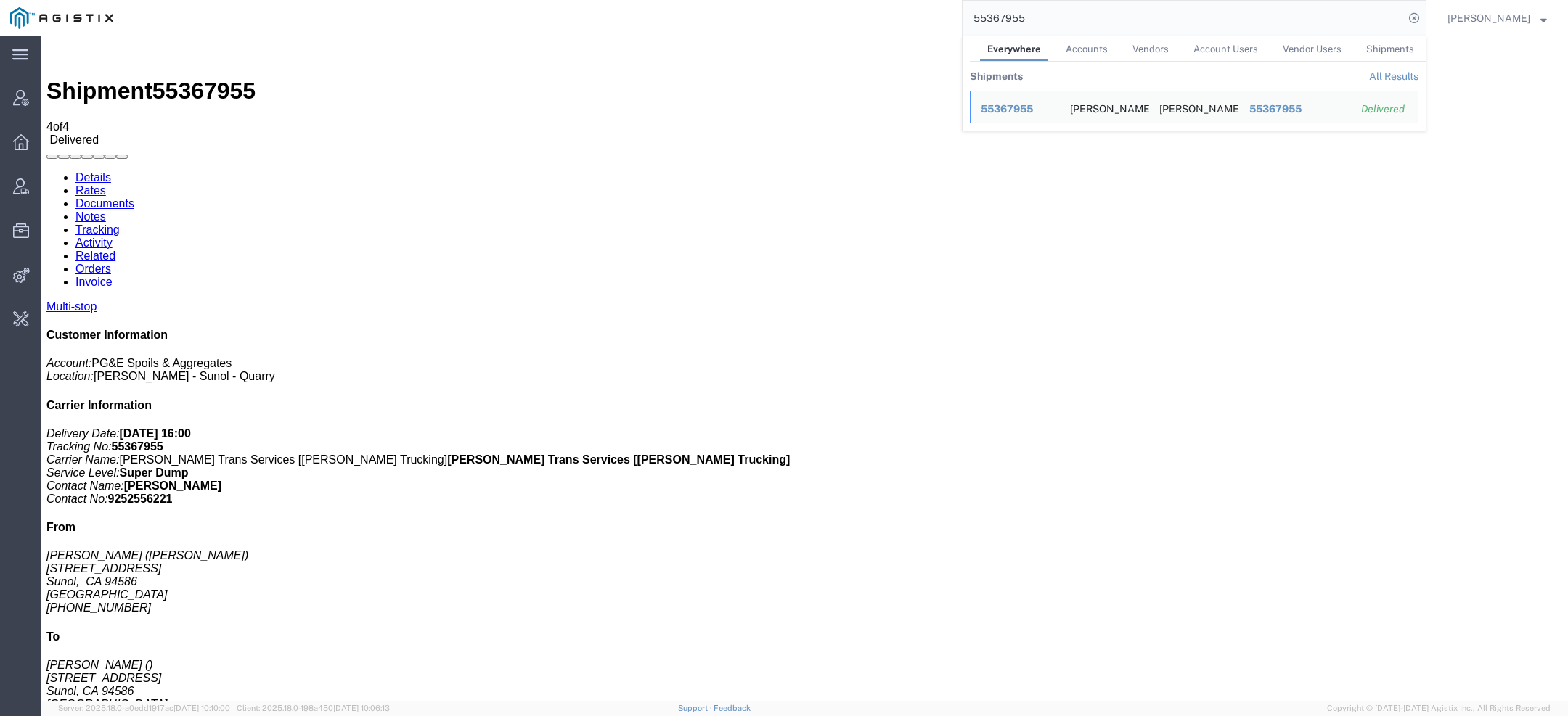
drag, startPoint x: 1038, startPoint y: 22, endPoint x: 791, endPoint y: -22, distance: 250.9
click at [791, 0] on html "main_menu Created with Sketch. Collapse Menu Account Manager Overview Vendor Ma…" at bounding box center [784, 358] width 1568 height 716
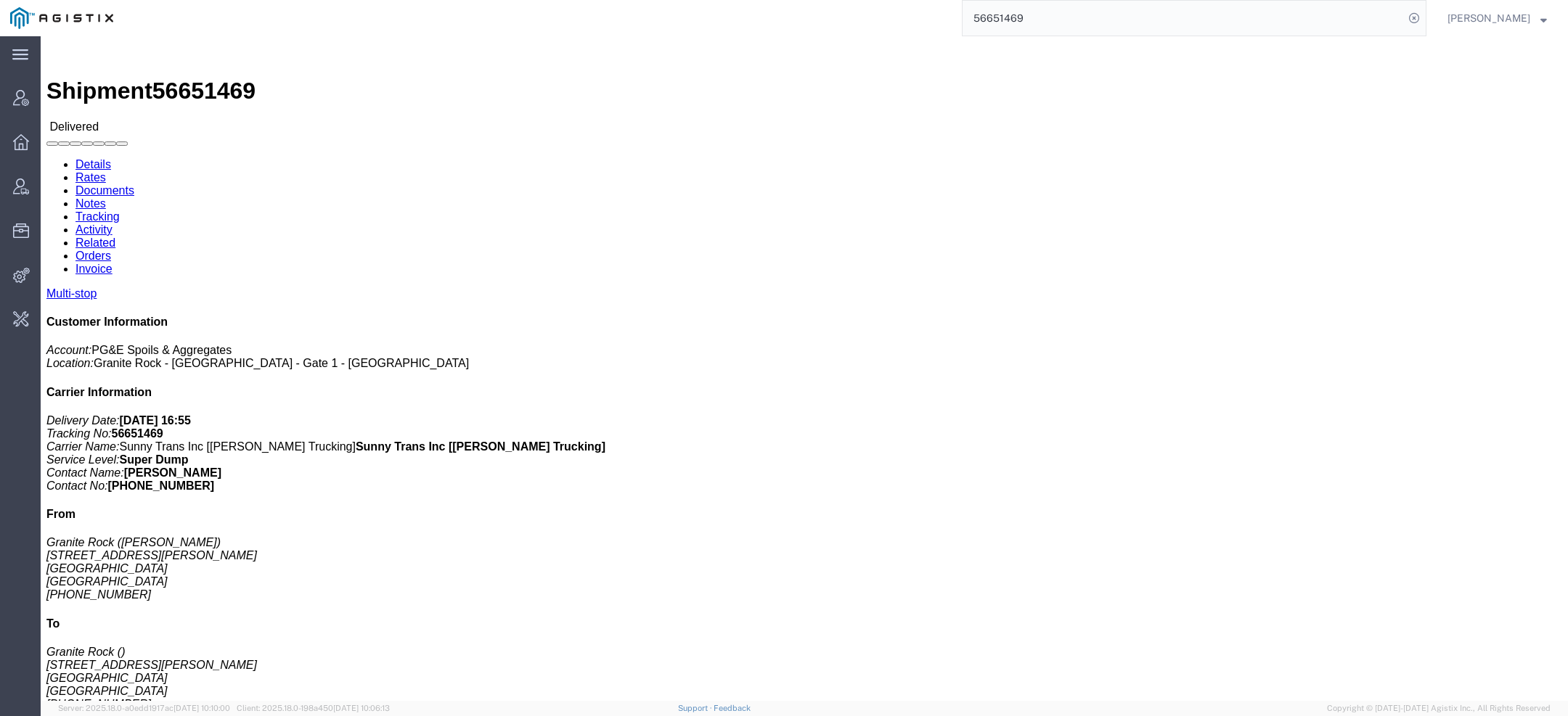
click link "Documents"
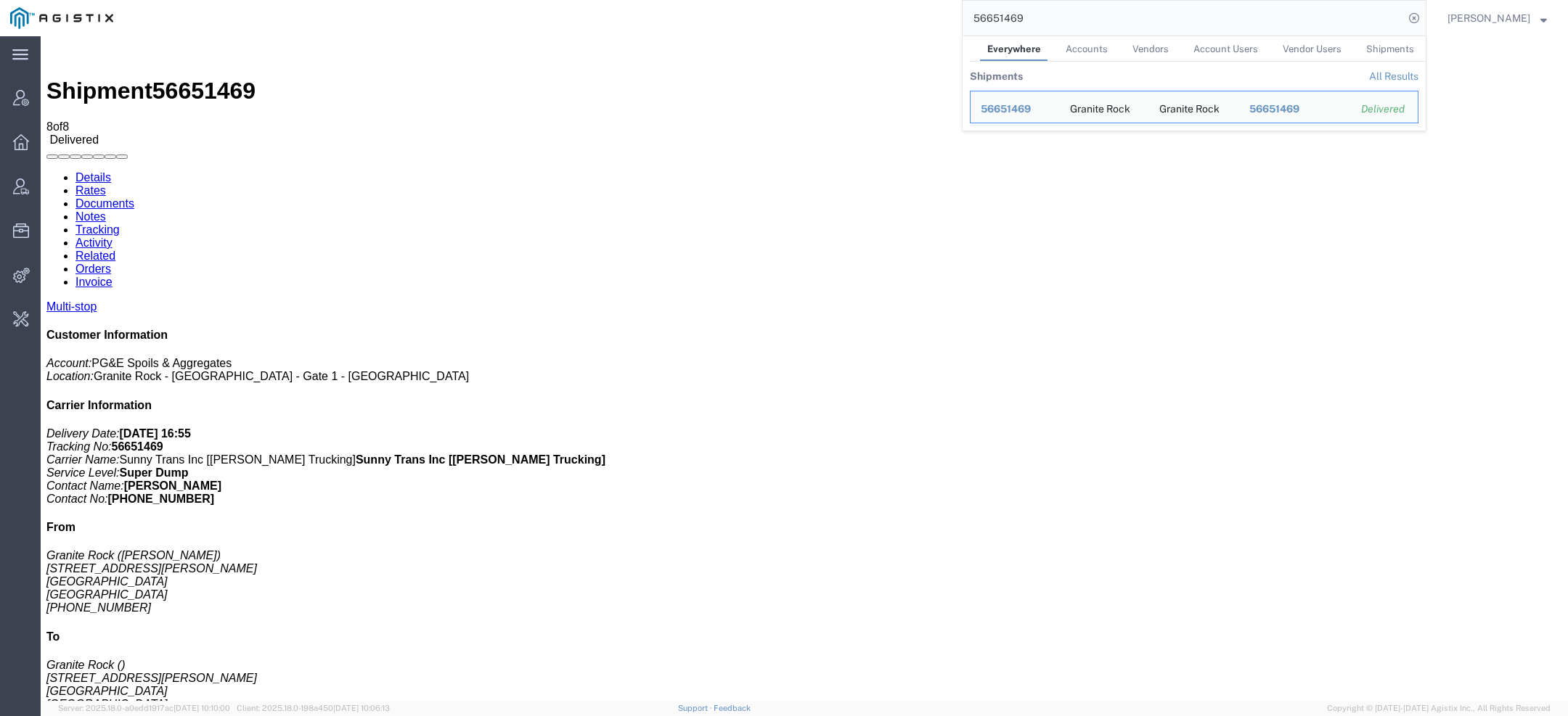
drag, startPoint x: 1051, startPoint y: 16, endPoint x: 746, endPoint y: 7, distance: 305.1
click at [818, 7] on div "56651469 Everywhere Accounts Vendors Account Users Vendor Users Shipments Shipm…" at bounding box center [775, 18] width 1303 height 36
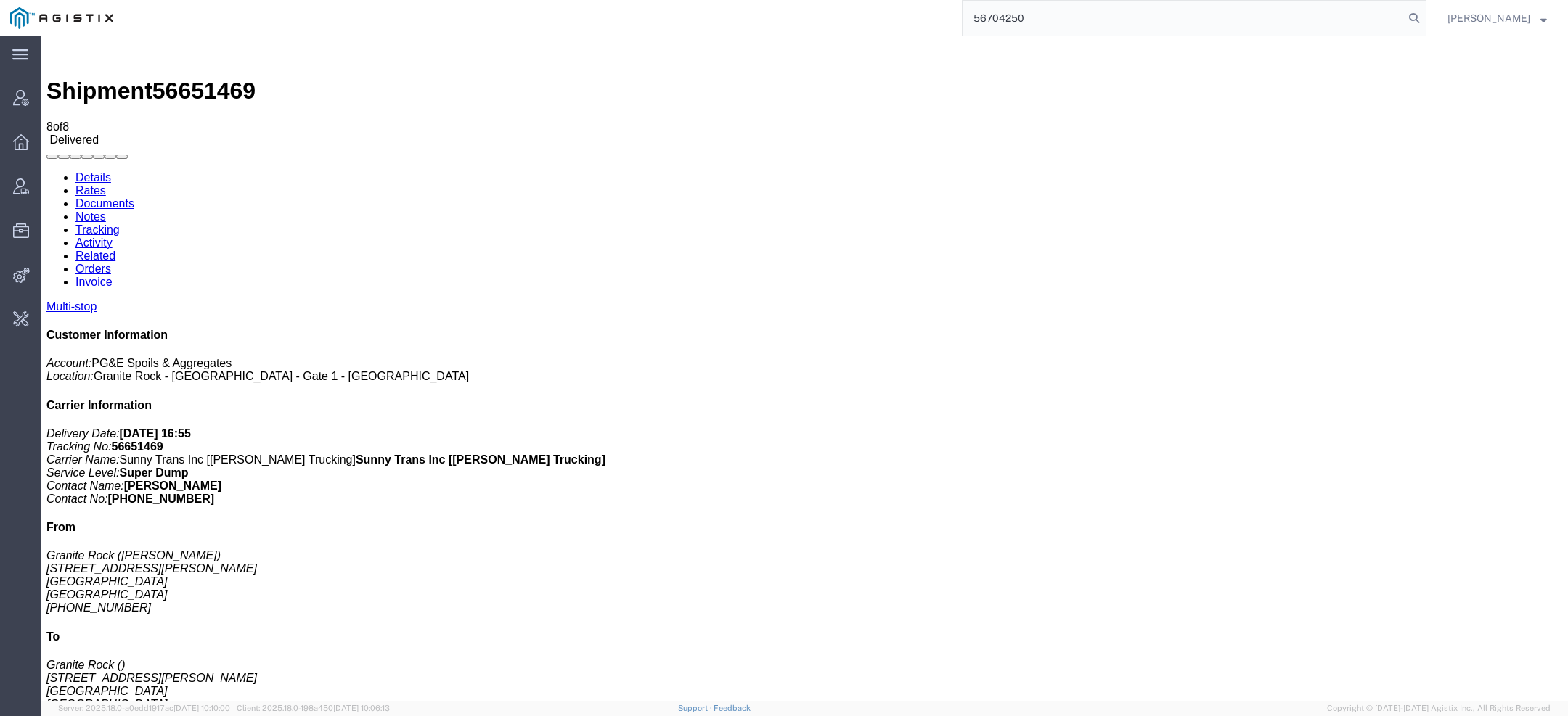
type input "56704250"
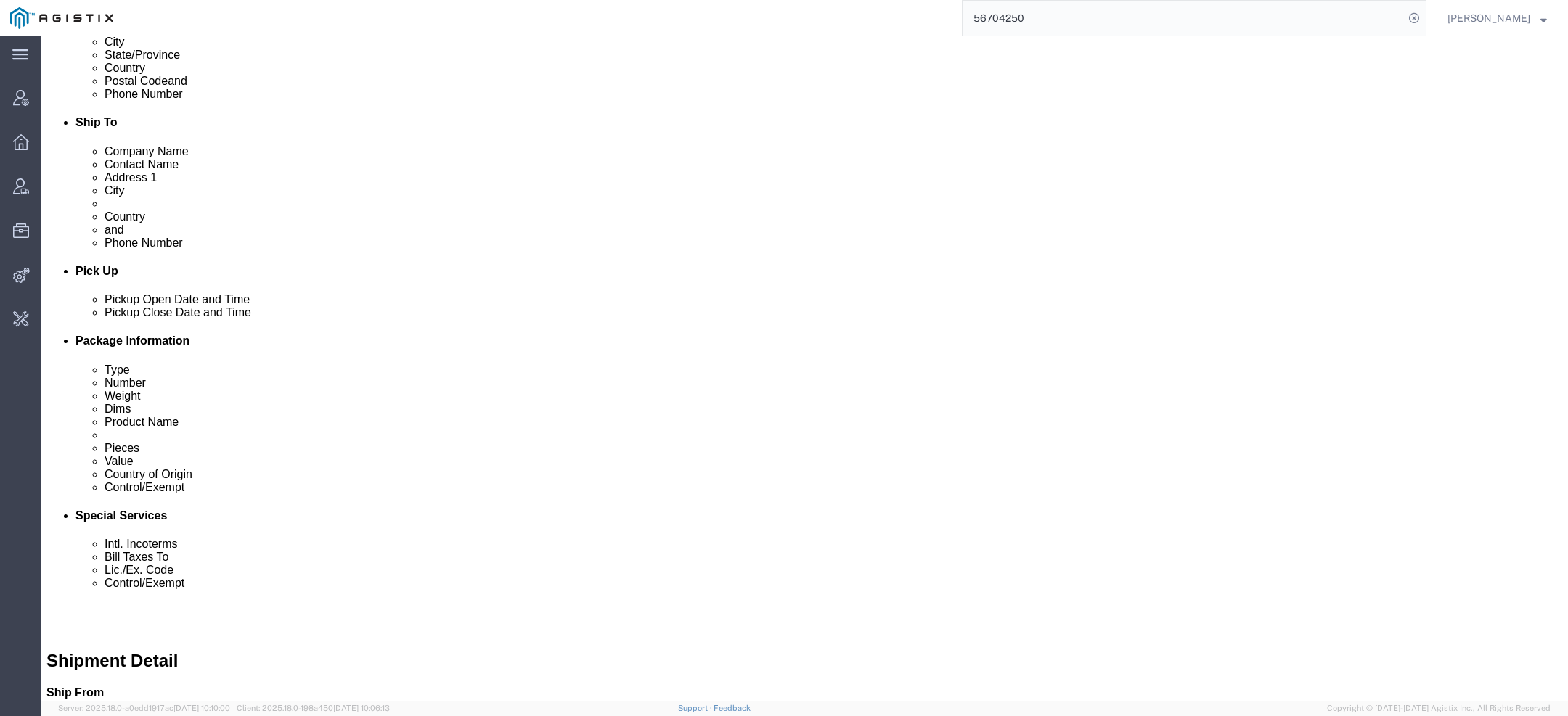
scroll to position [464, 0]
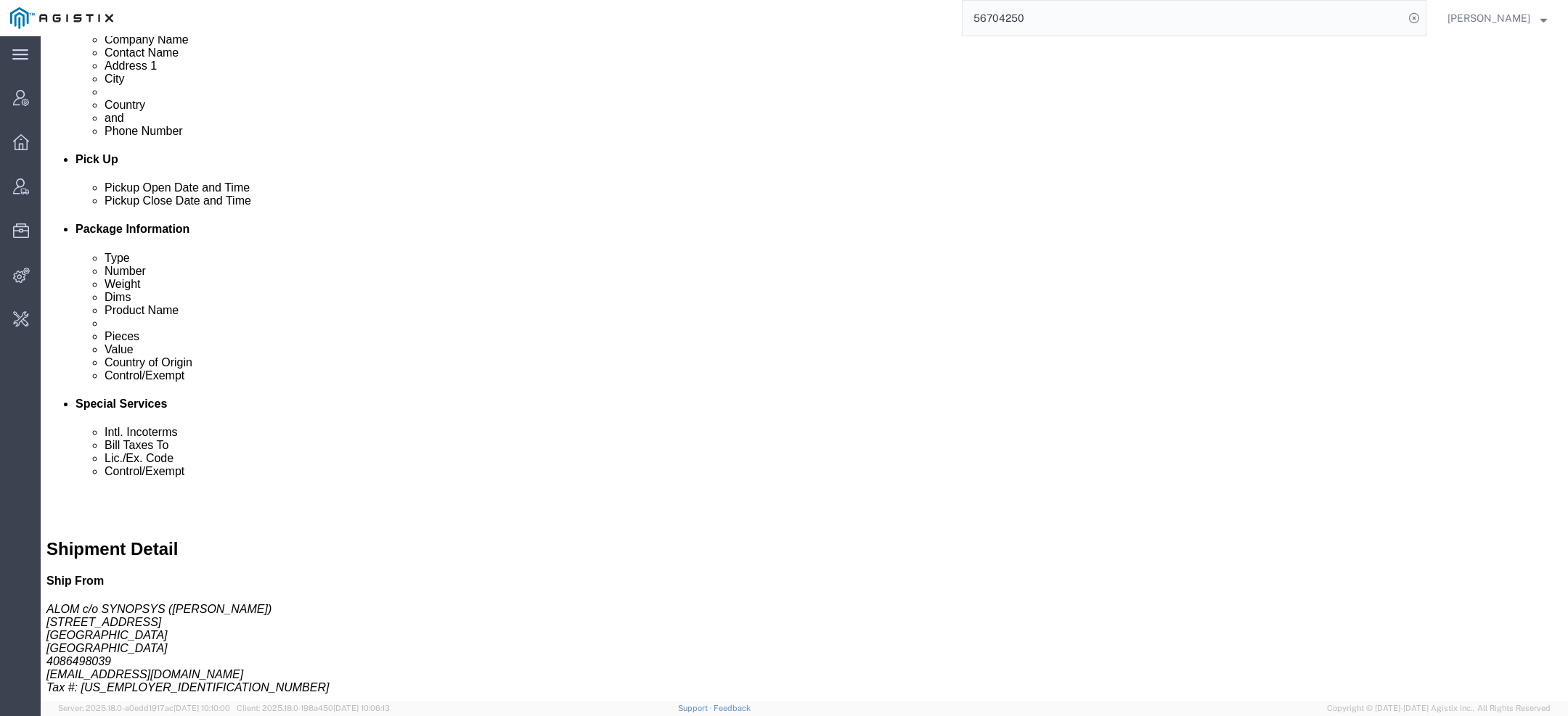
click link "Activity"
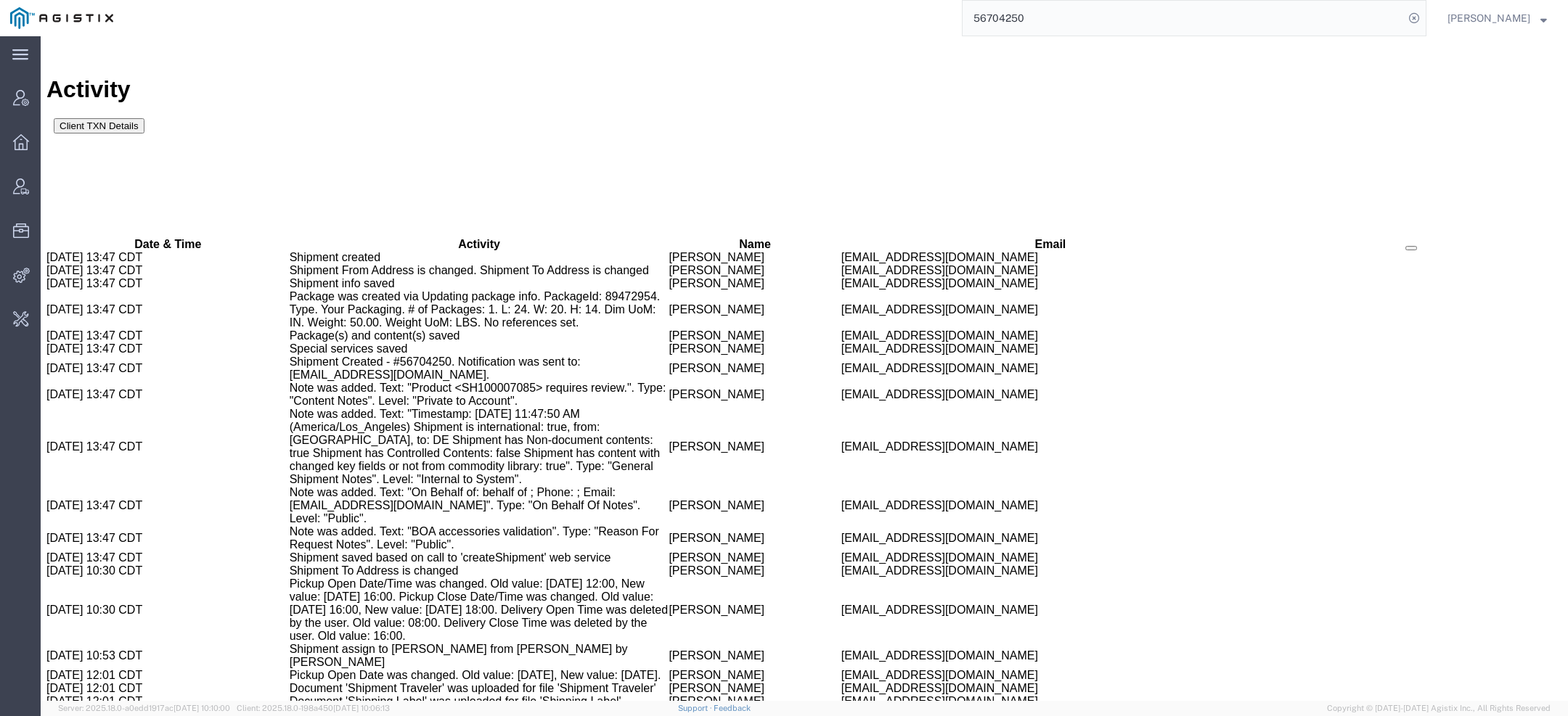
scroll to position [1222, 0]
